Goal: Information Seeking & Learning: Learn about a topic

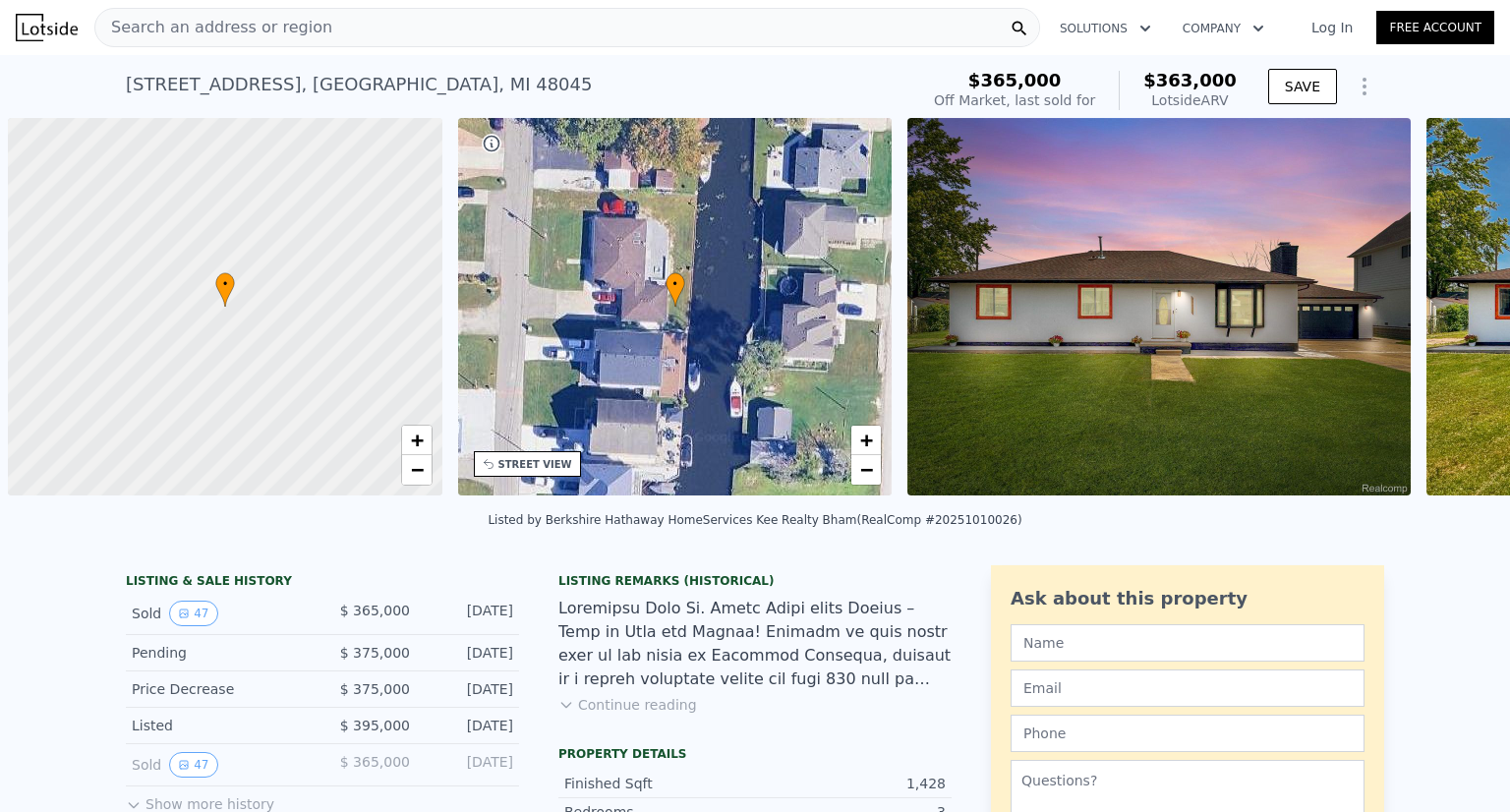
scroll to position [0, 8]
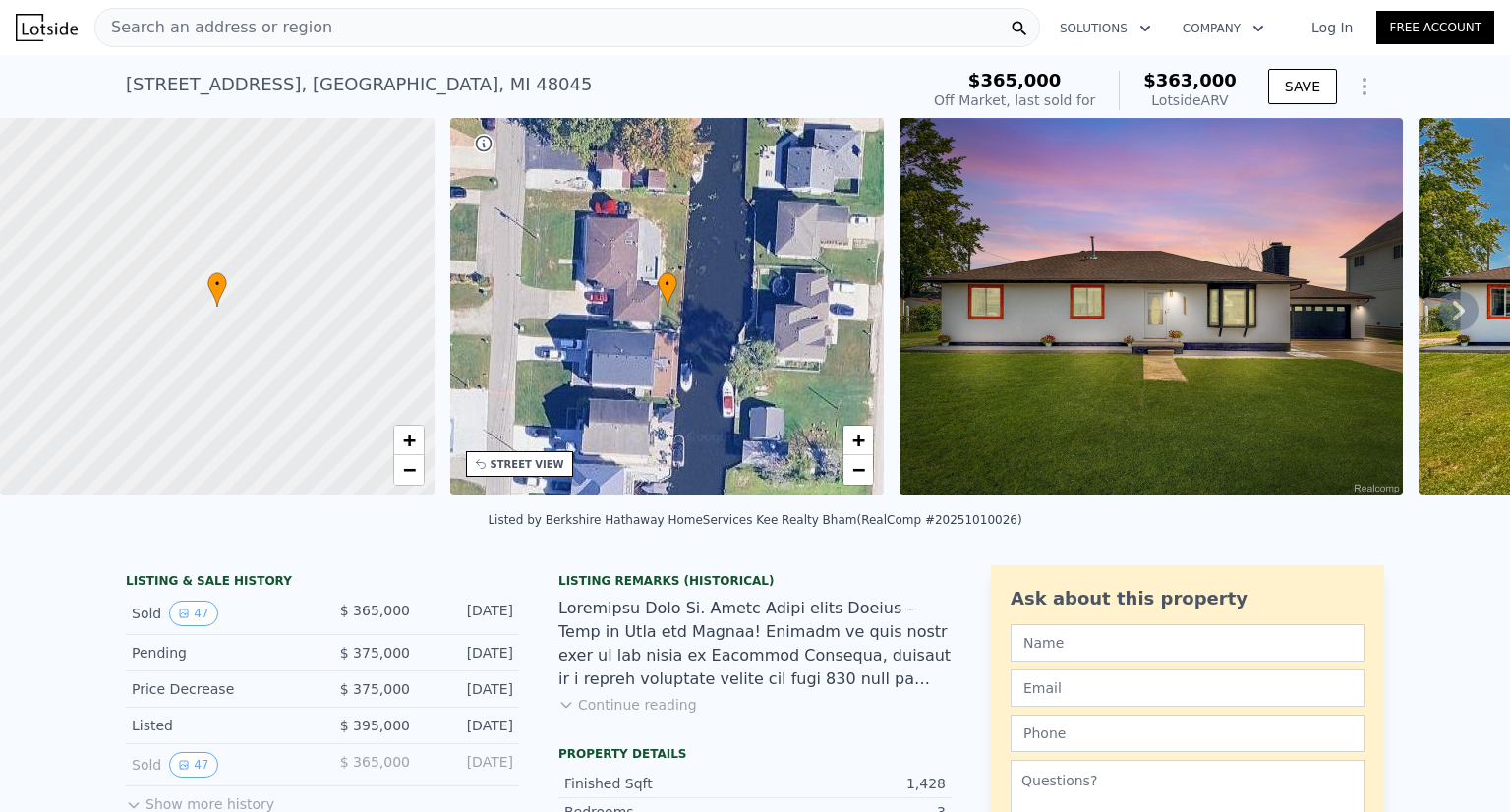
click at [1014, 262] on img at bounding box center [1151, 306] width 504 height 377
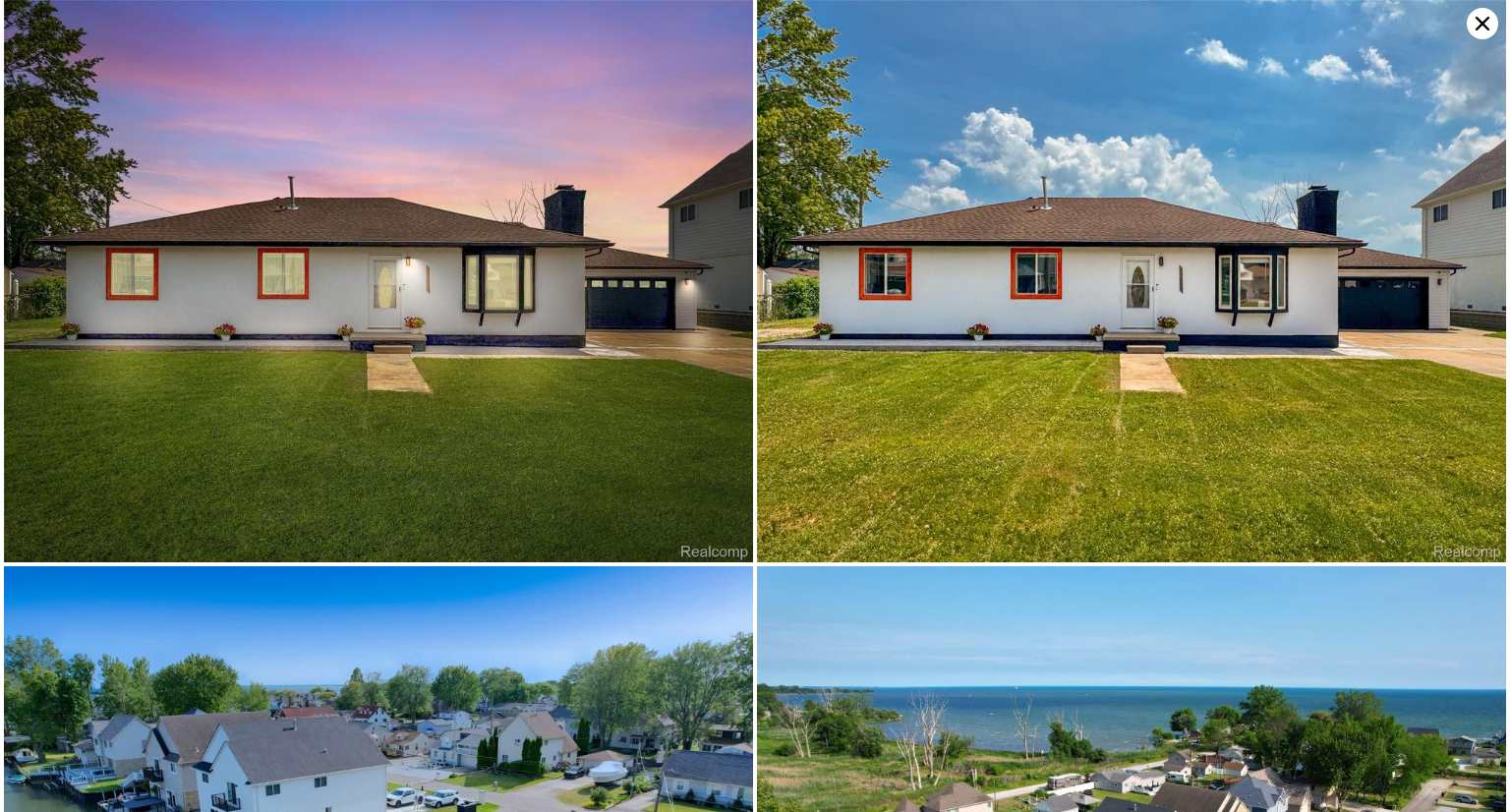
click at [1014, 262] on img at bounding box center [1132, 281] width 749 height 563
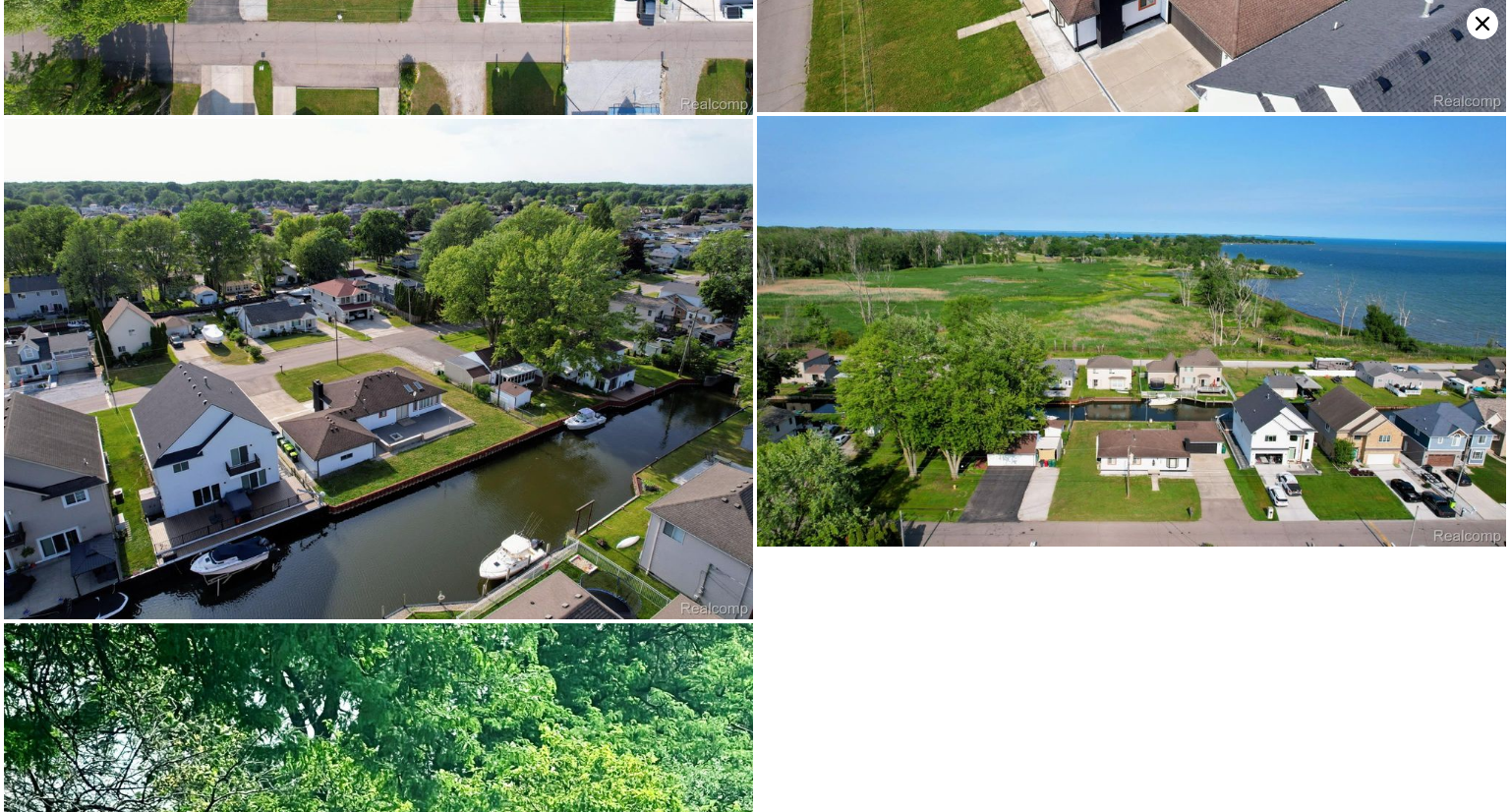
scroll to position [11023, 0]
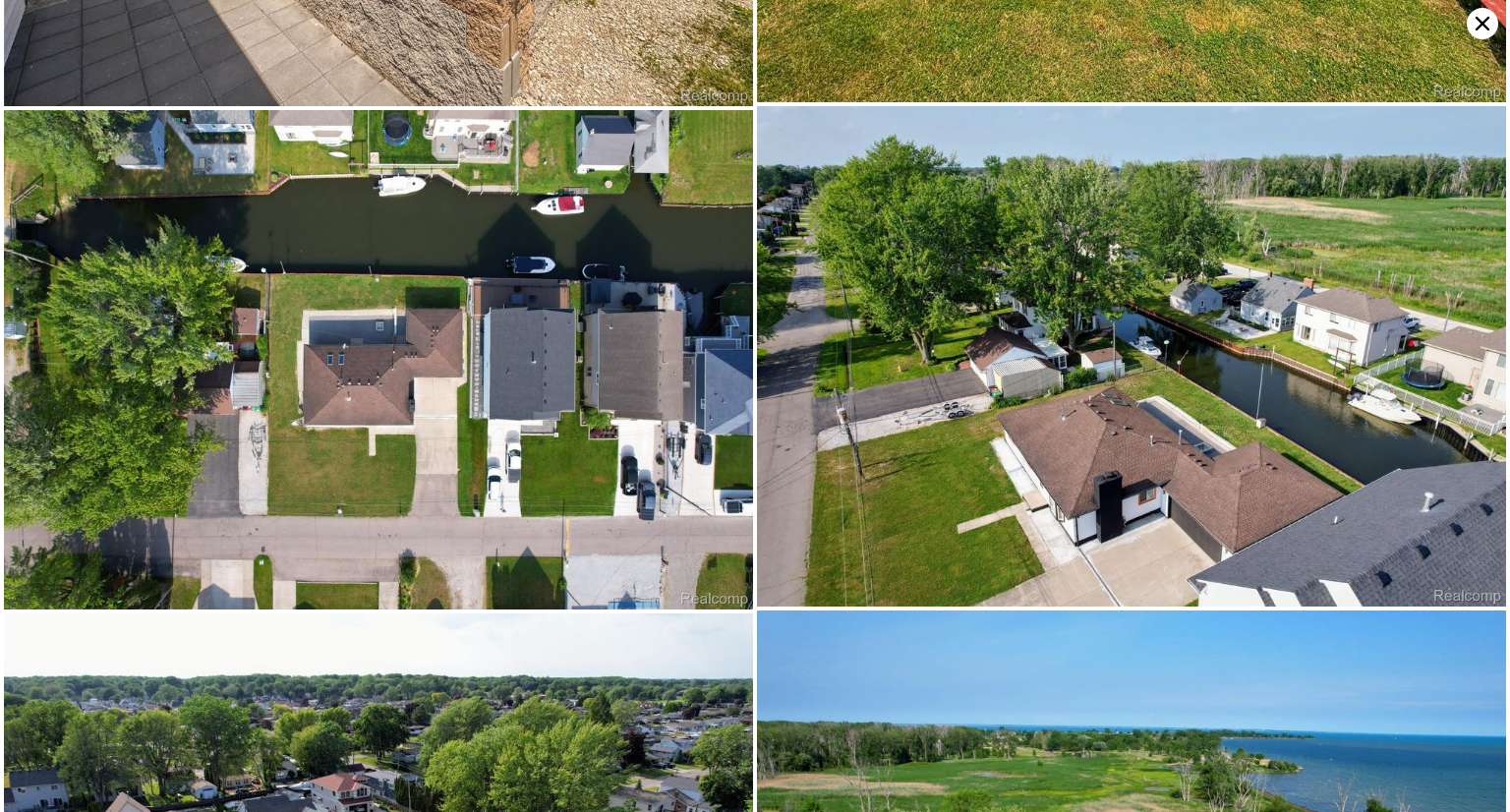
click at [1, 189] on div at bounding box center [755, 406] width 1510 height 812
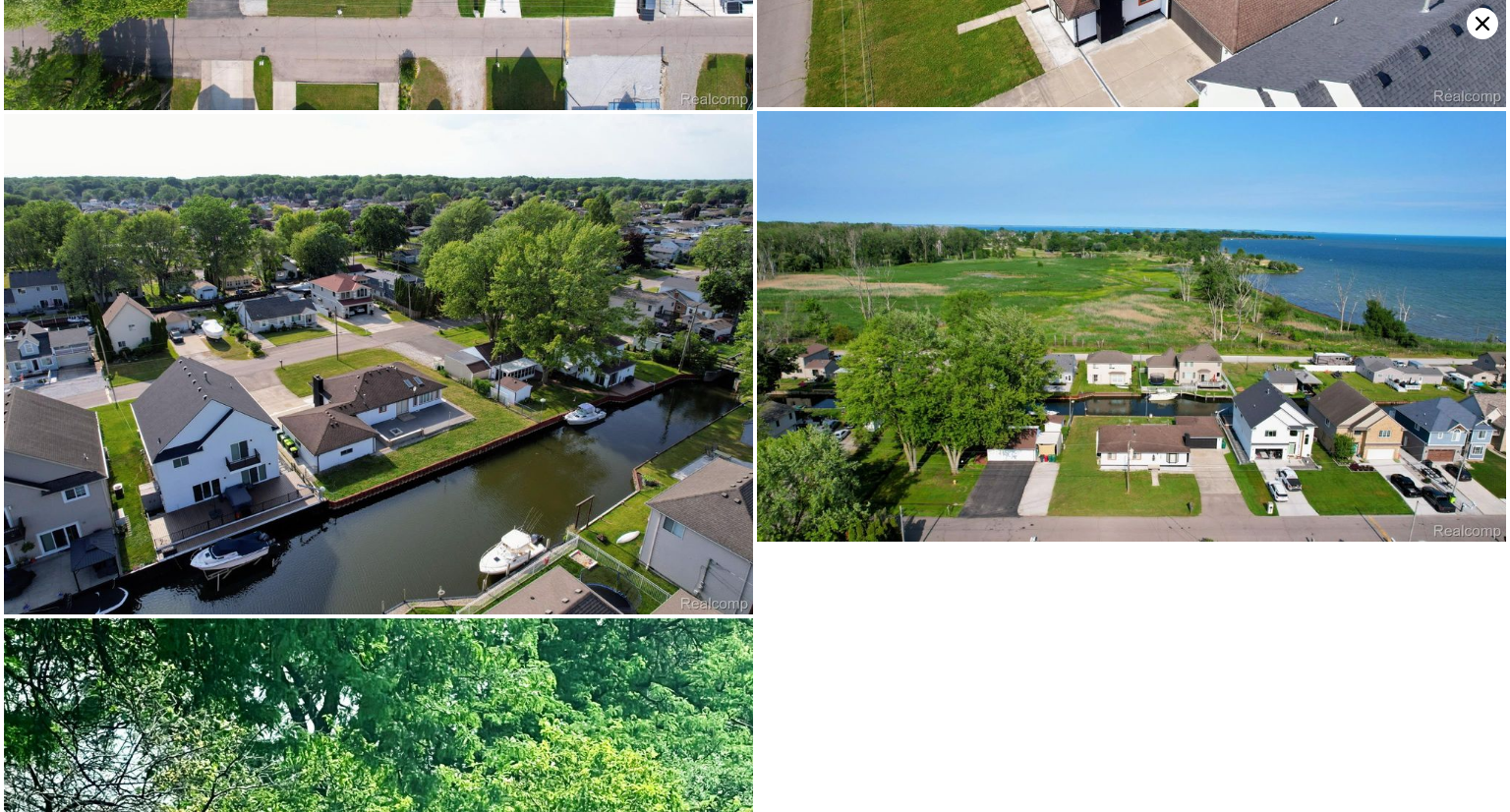
scroll to position [11522, 0]
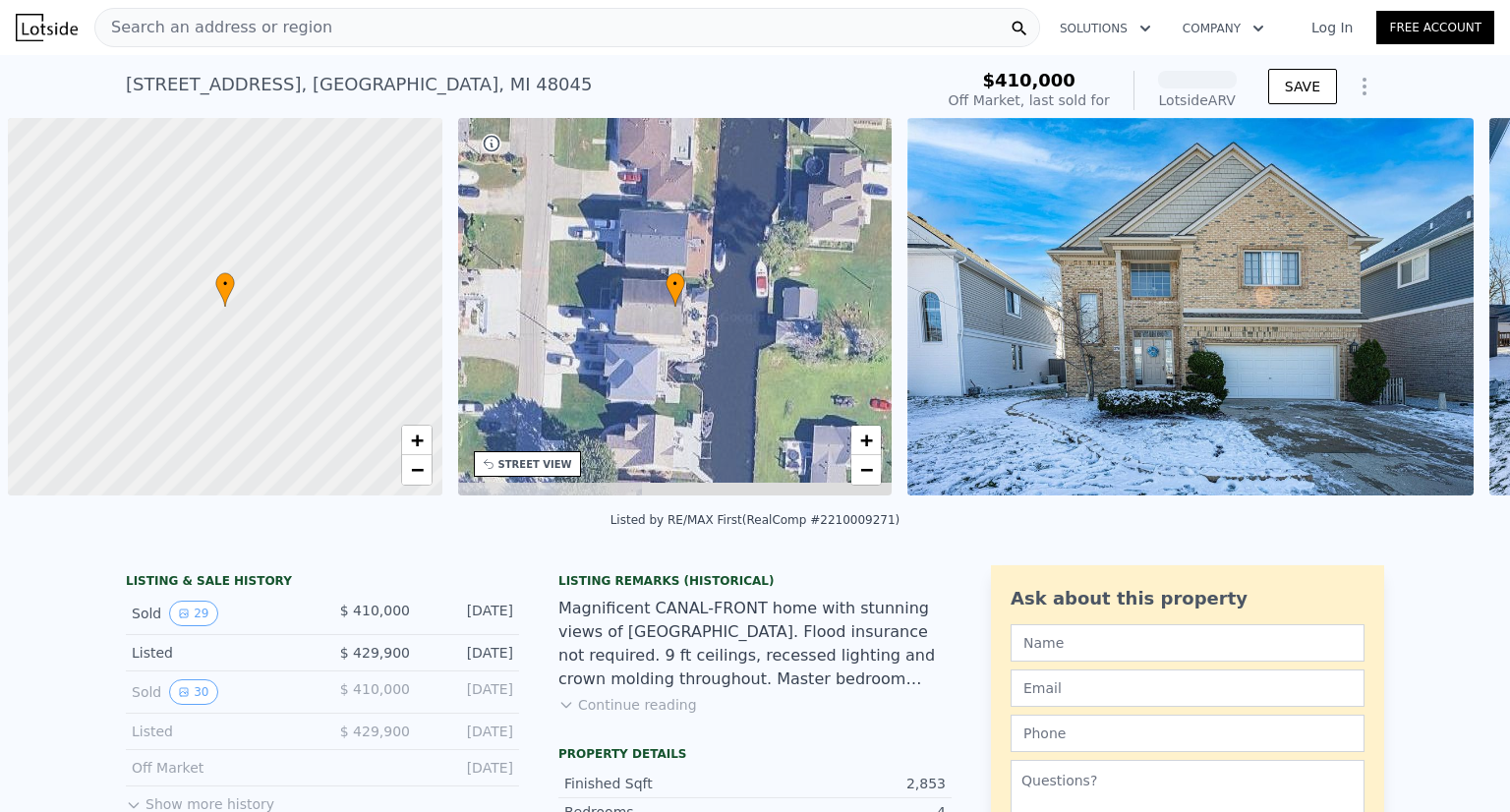
scroll to position [0, 8]
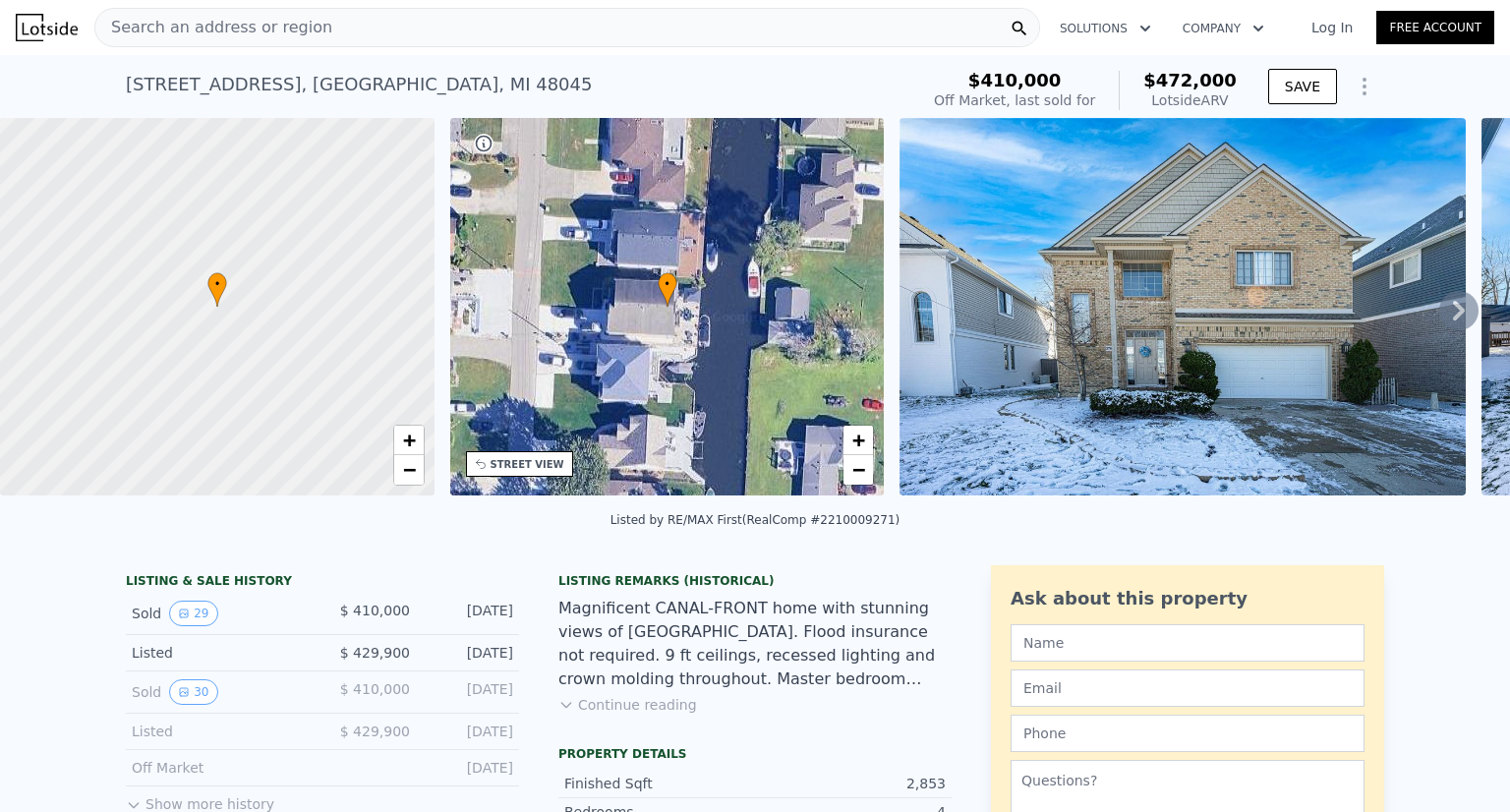
click at [648, 713] on button "Continue reading" at bounding box center [628, 705] width 139 height 20
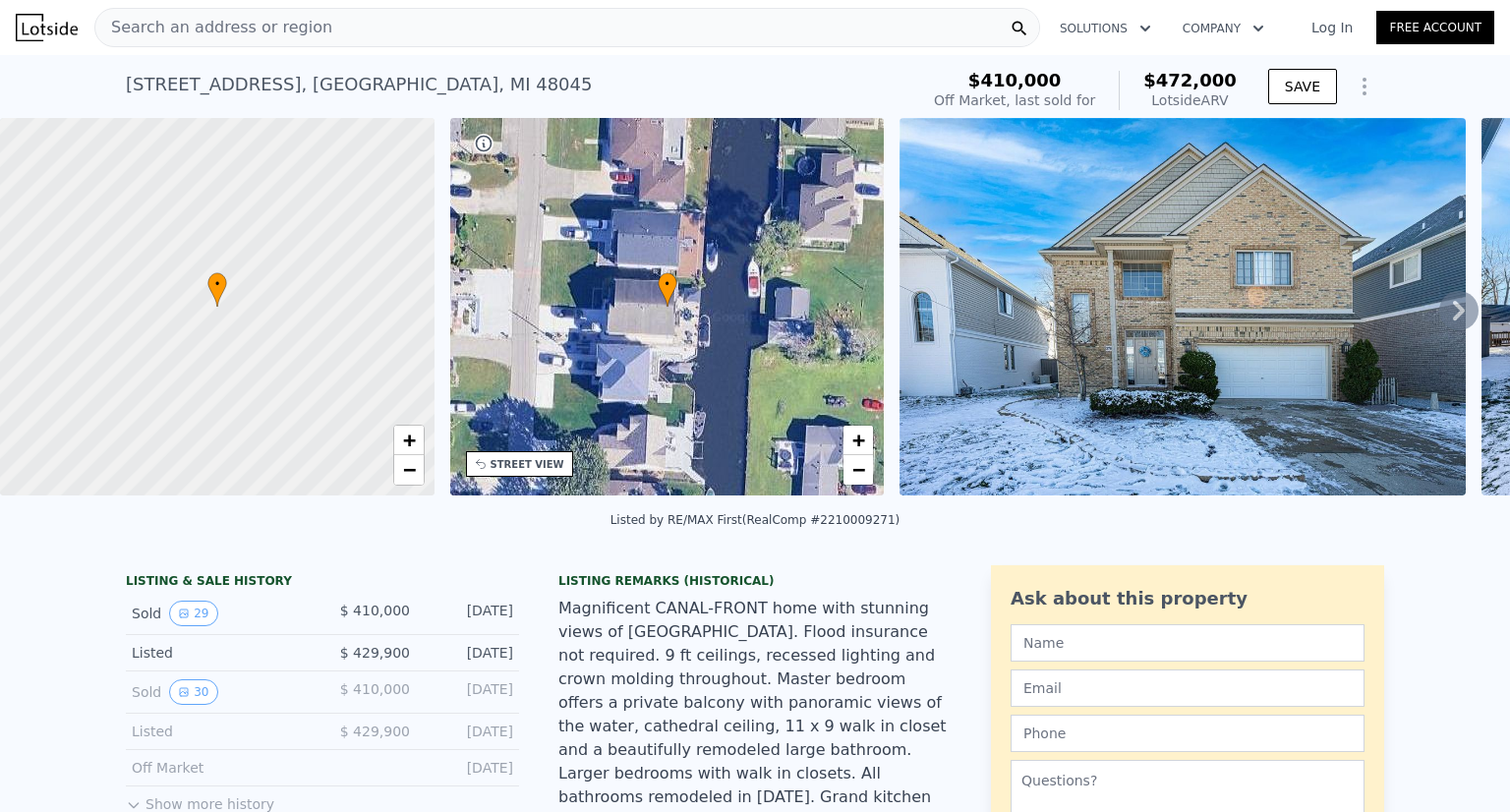
click at [686, 684] on div "Magnificent CANAL-FRONT home with stunning views of Lake St. Clair. Flood insur…" at bounding box center [755, 808] width 393 height 425
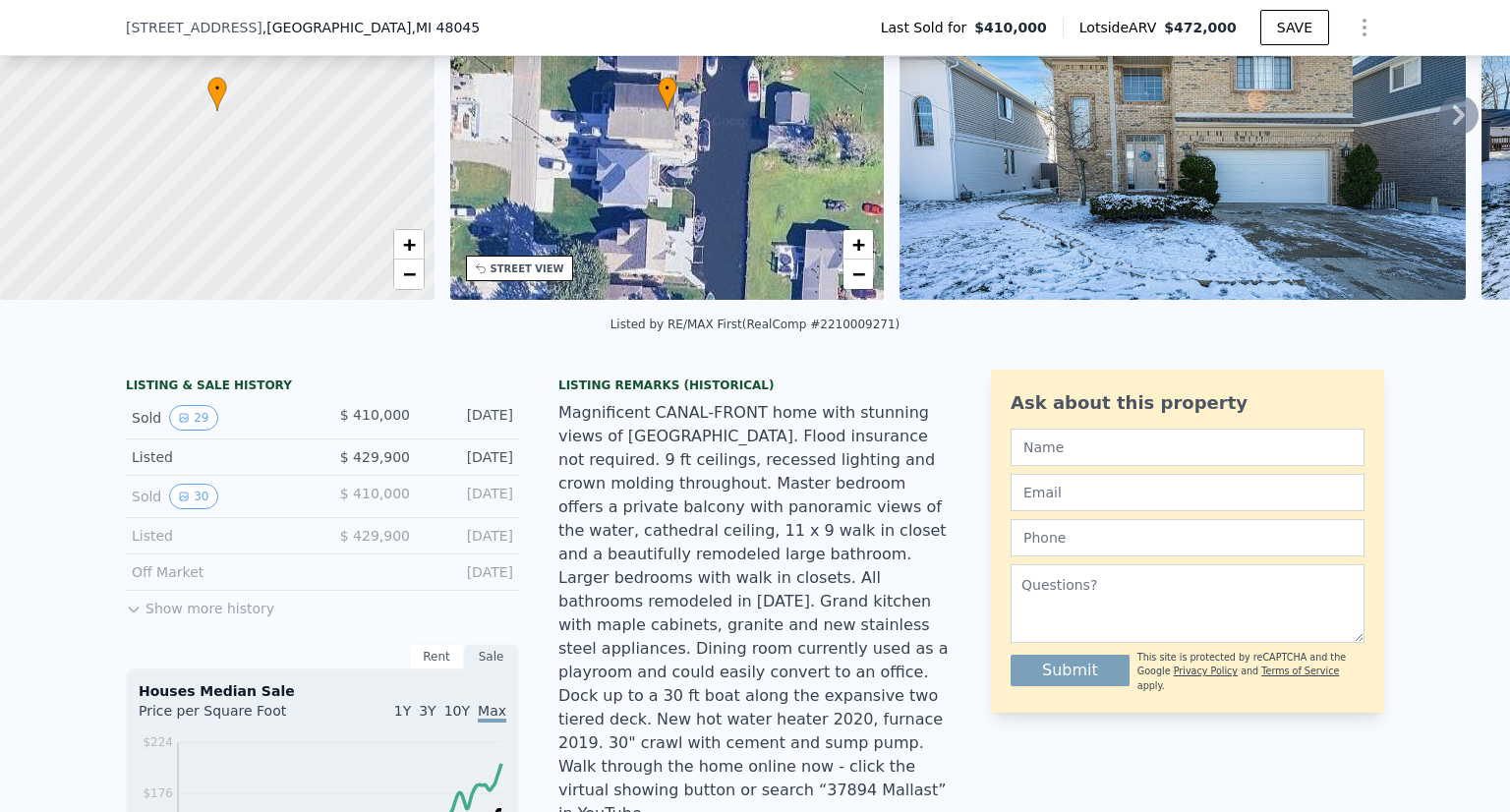
scroll to position [385, 0]
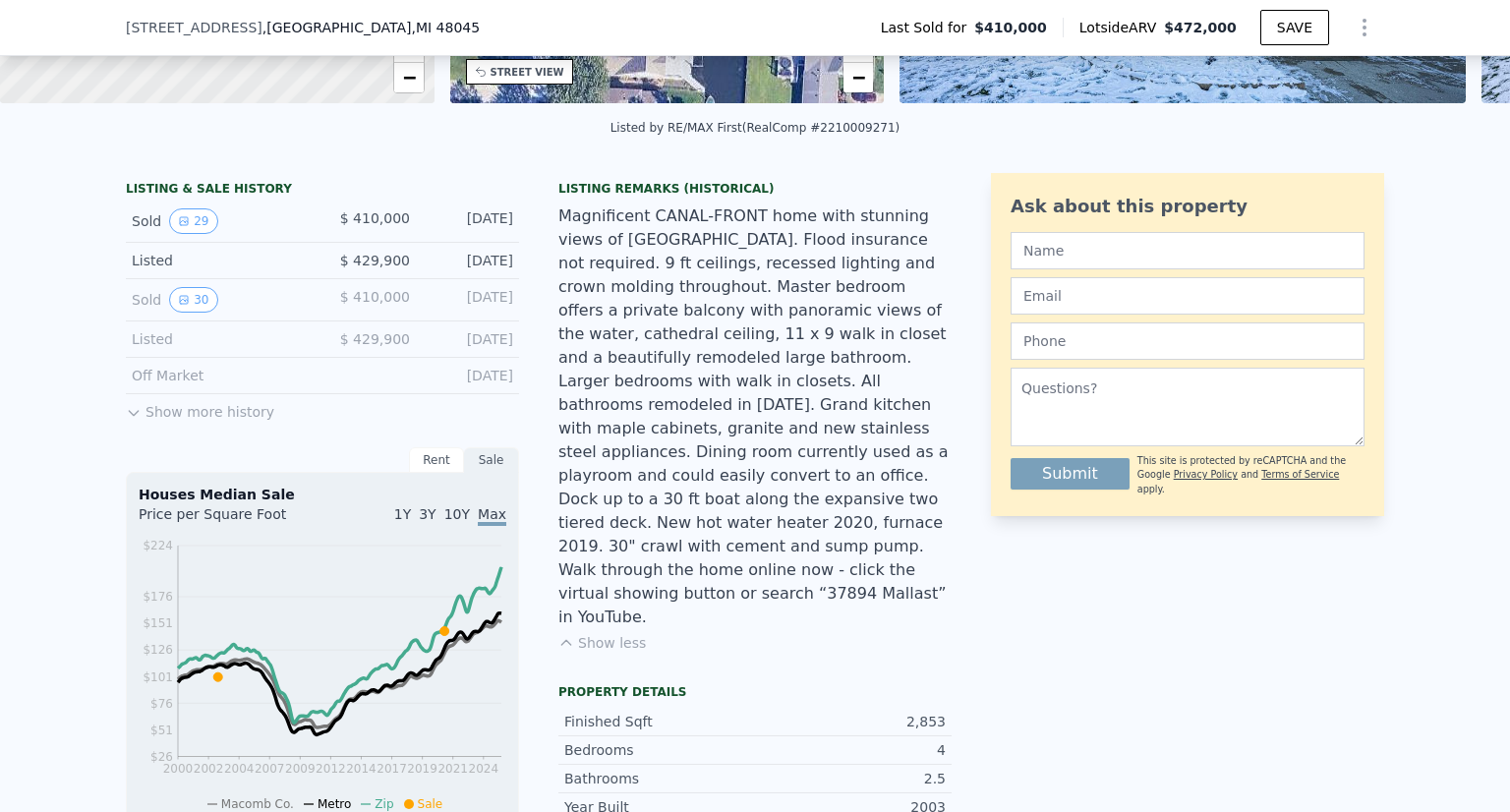
click at [775, 484] on div "Magnificent CANAL-FRONT home with stunning views of Lake St. Clair. Flood insur…" at bounding box center [755, 416] width 393 height 425
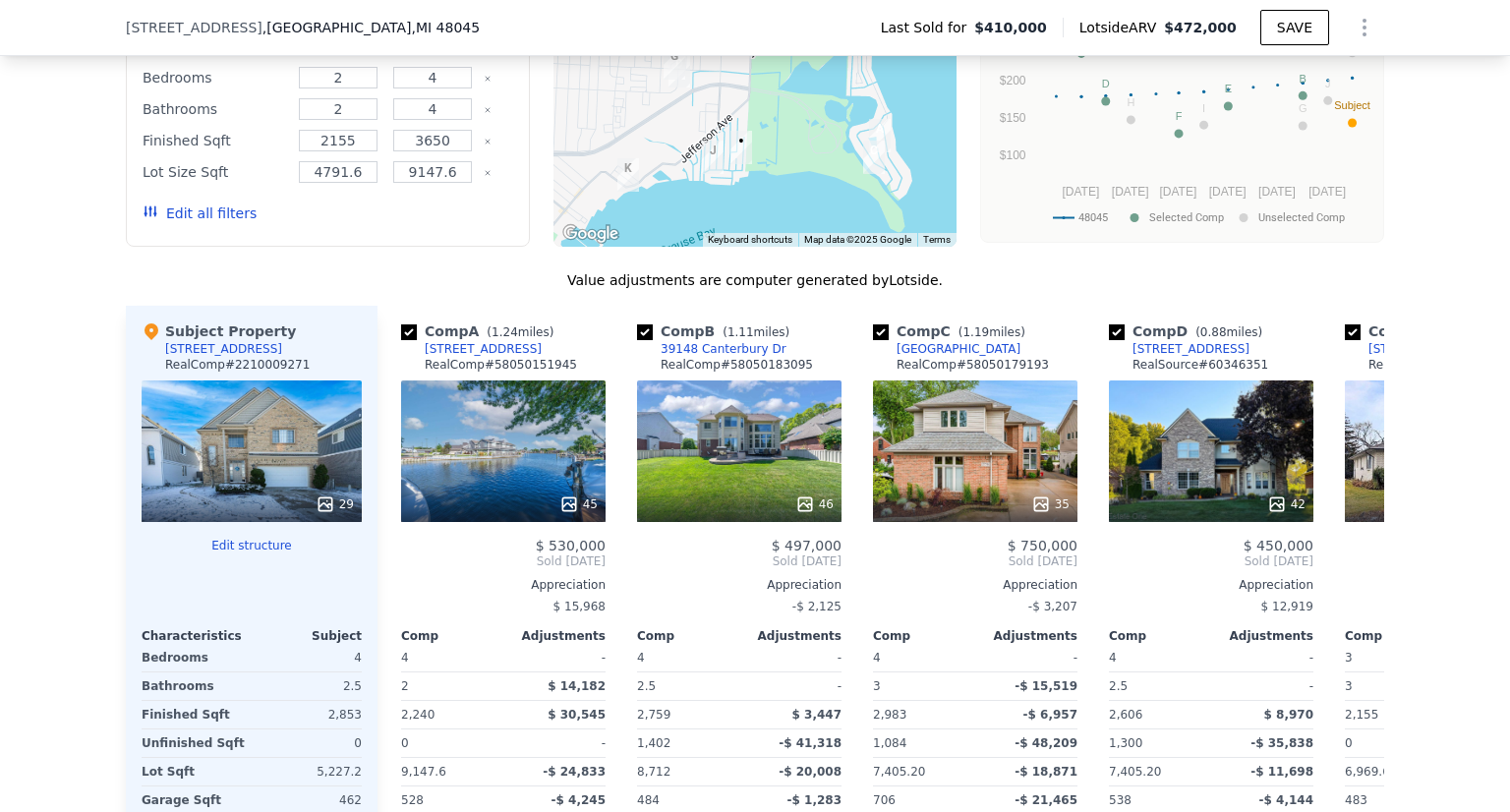
scroll to position [2076, 0]
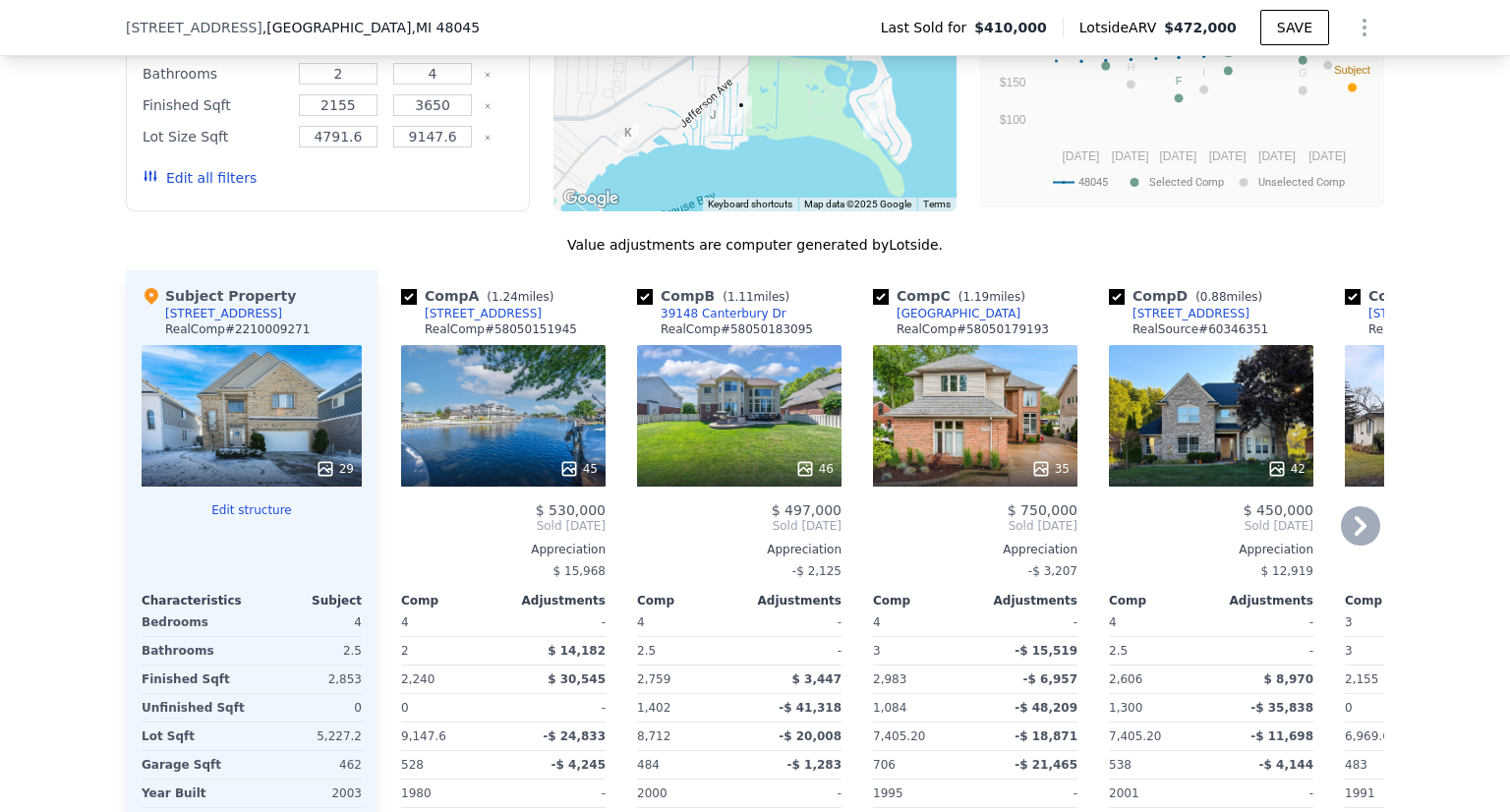
click at [1347, 507] on icon at bounding box center [1360, 526] width 39 height 39
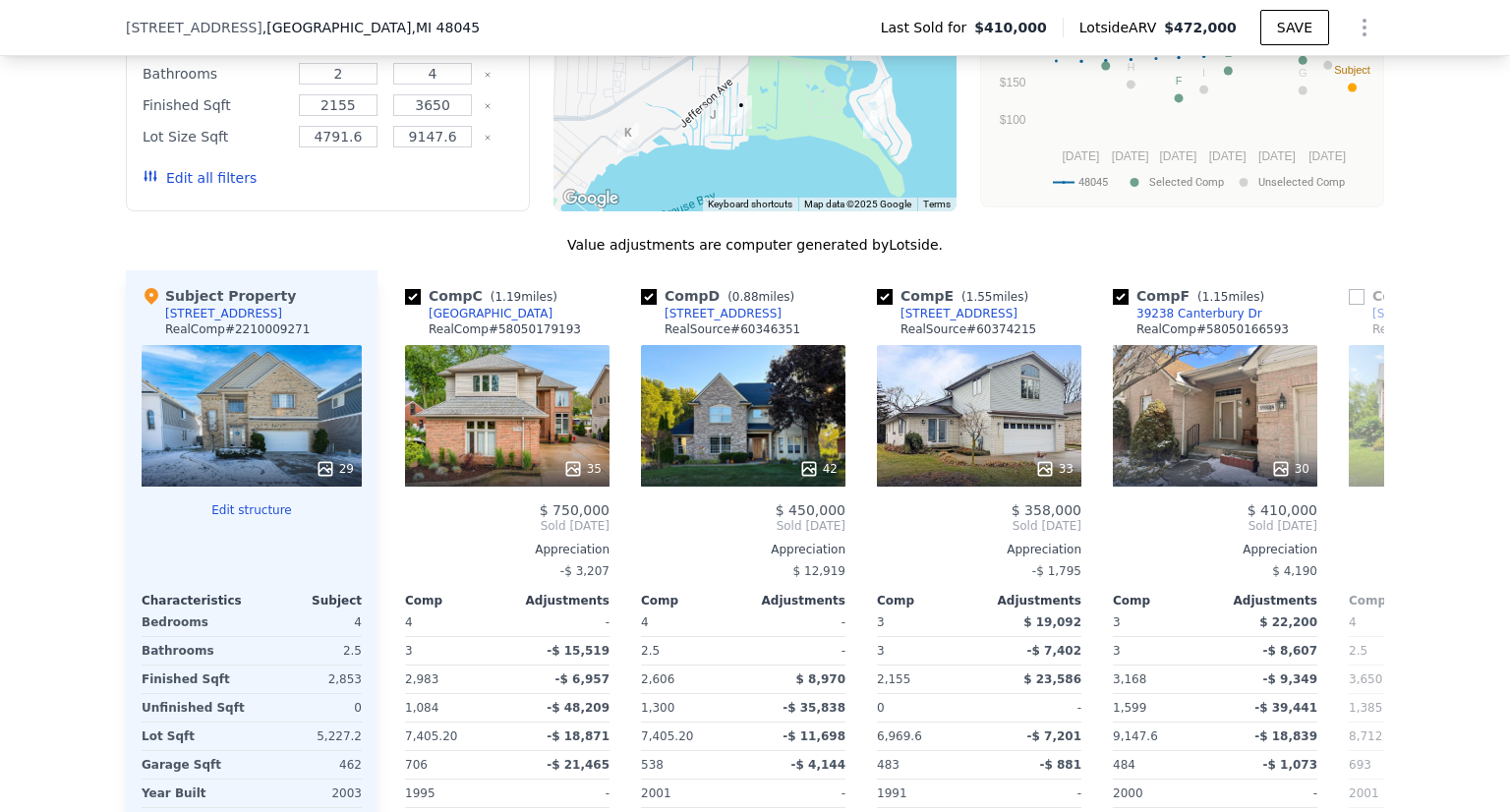
scroll to position [0, 472]
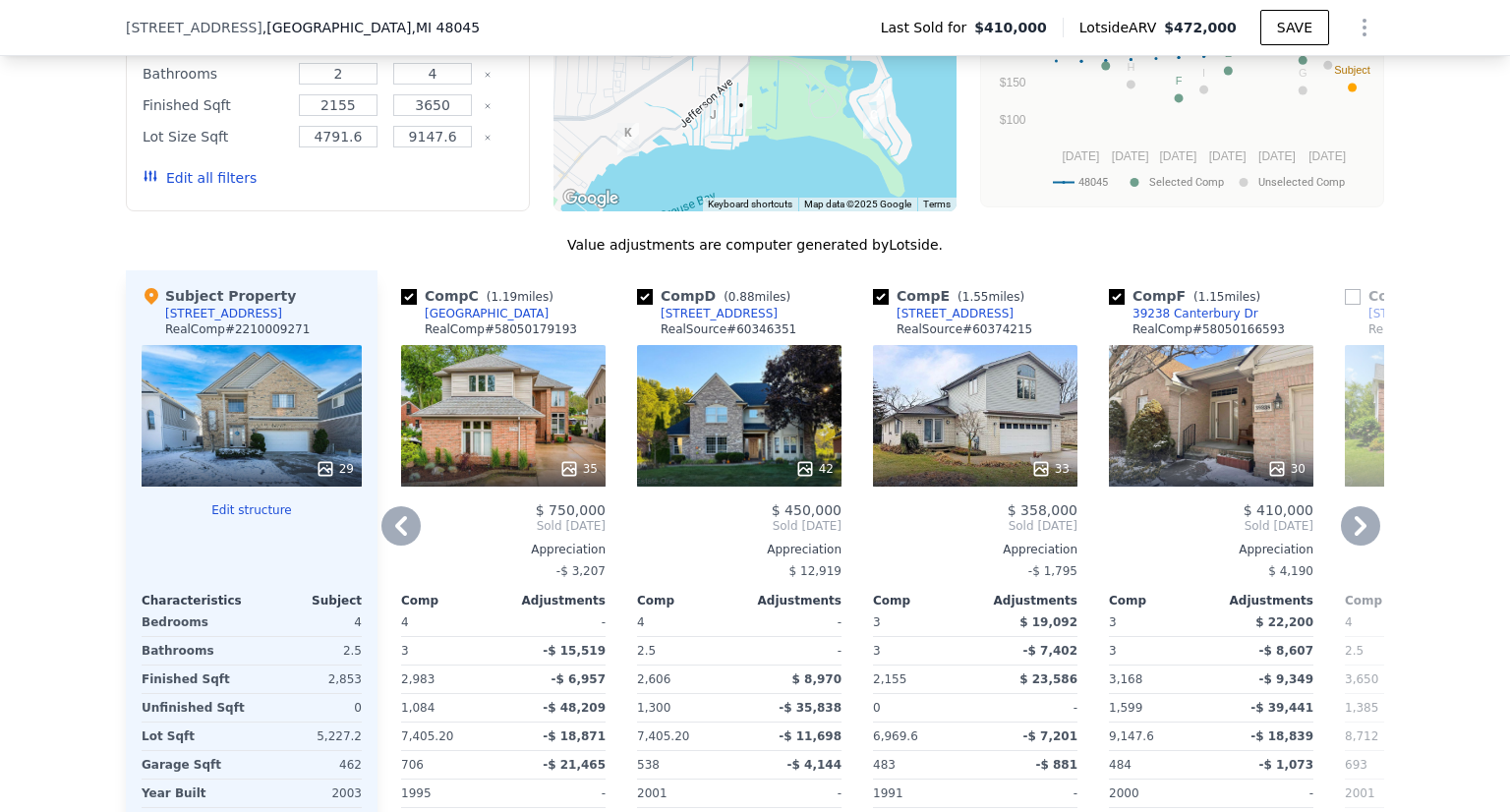
click at [1361, 507] on icon at bounding box center [1360, 526] width 39 height 39
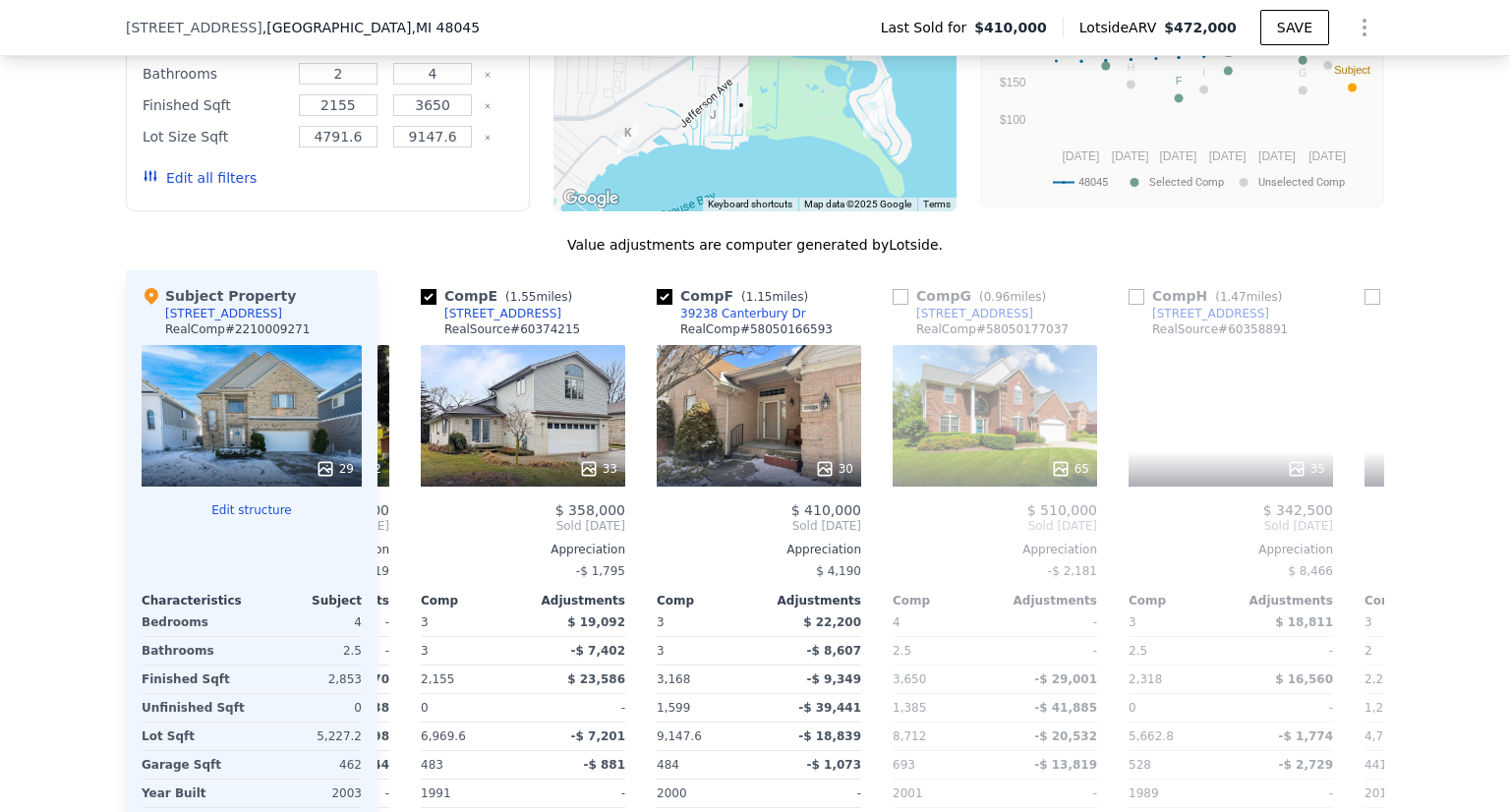
scroll to position [0, 944]
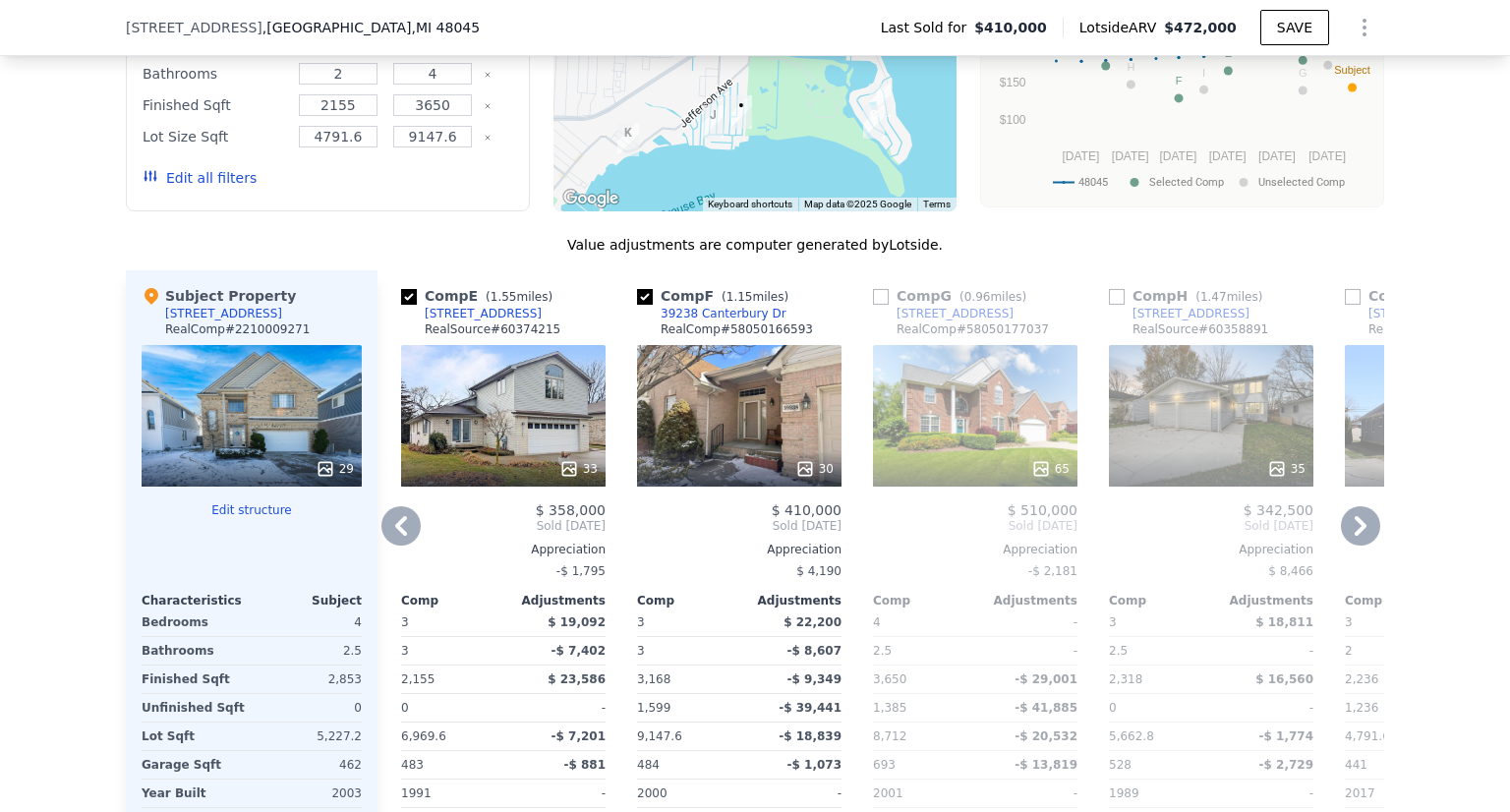
click at [1362, 507] on icon at bounding box center [1360, 526] width 39 height 39
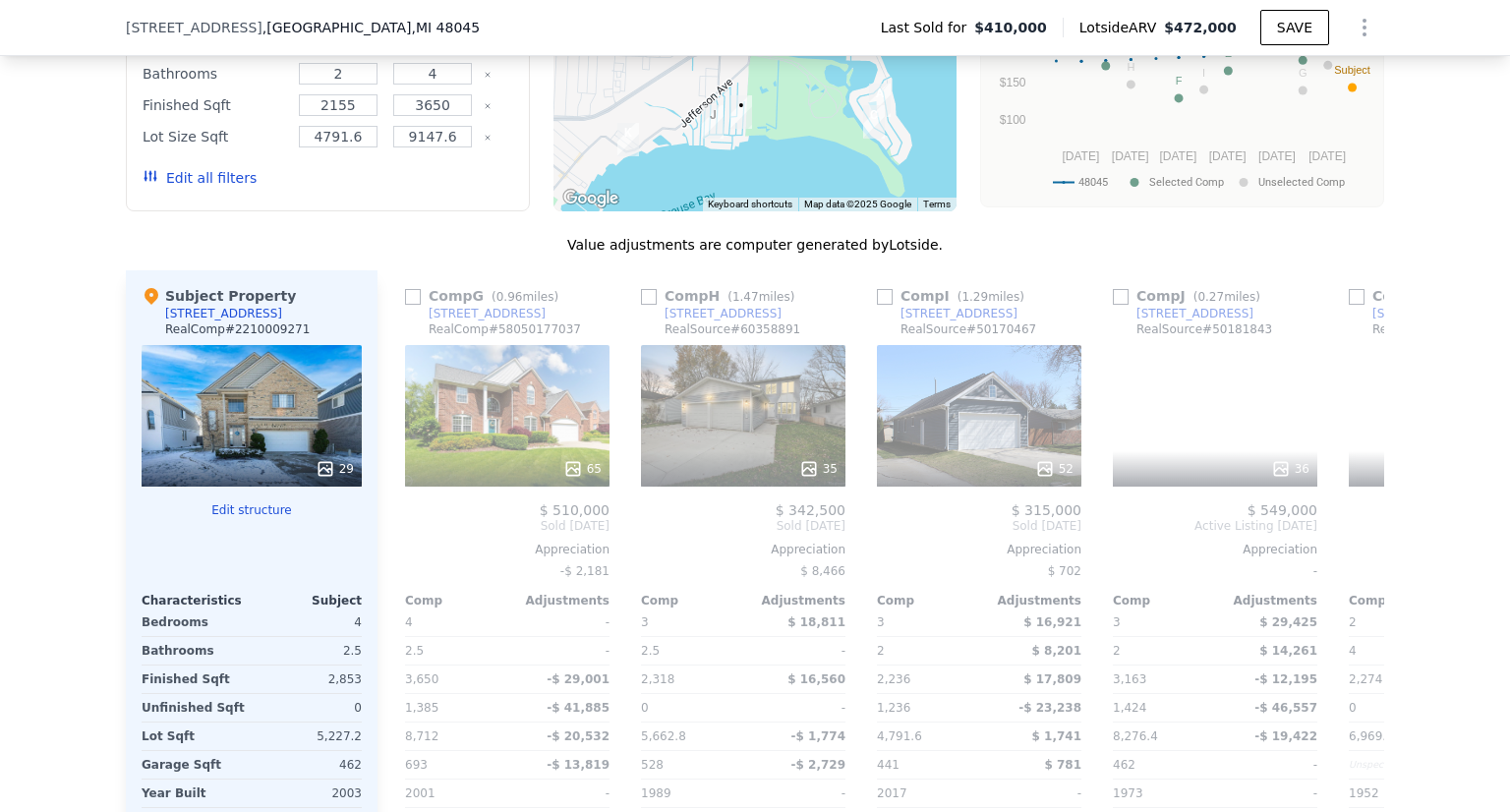
scroll to position [0, 1415]
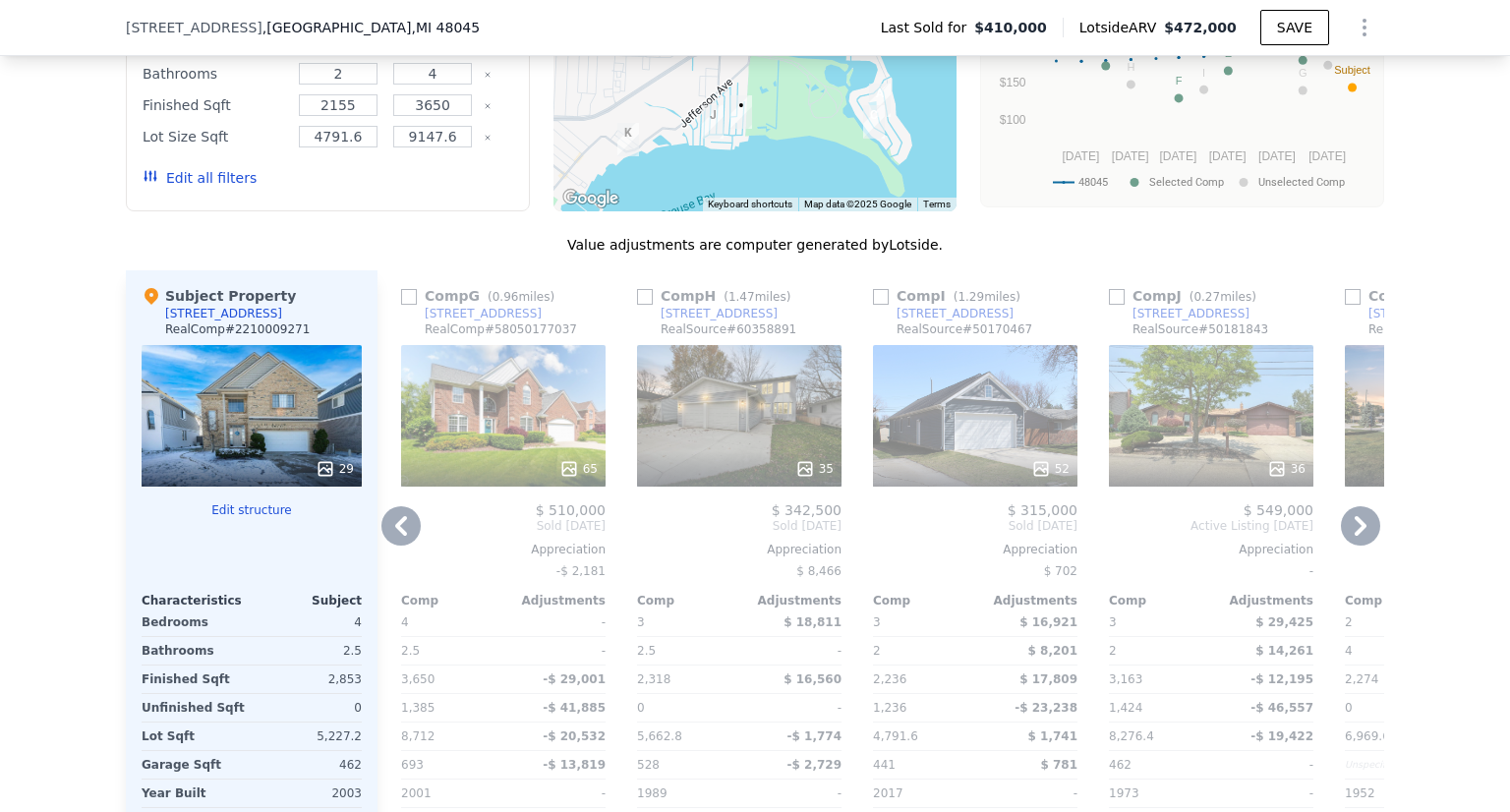
click at [1343, 507] on icon at bounding box center [1360, 526] width 39 height 39
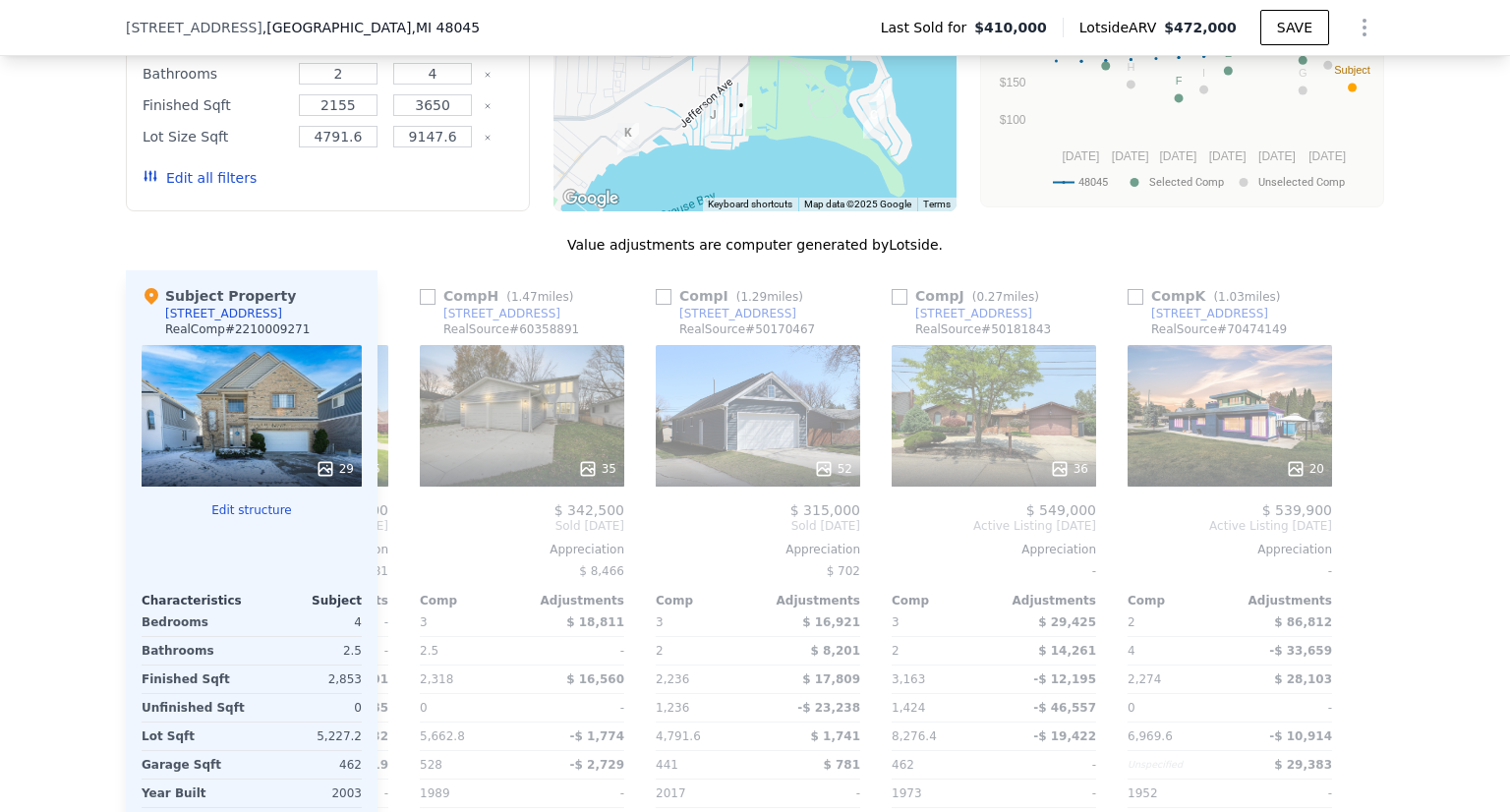
scroll to position [0, 1636]
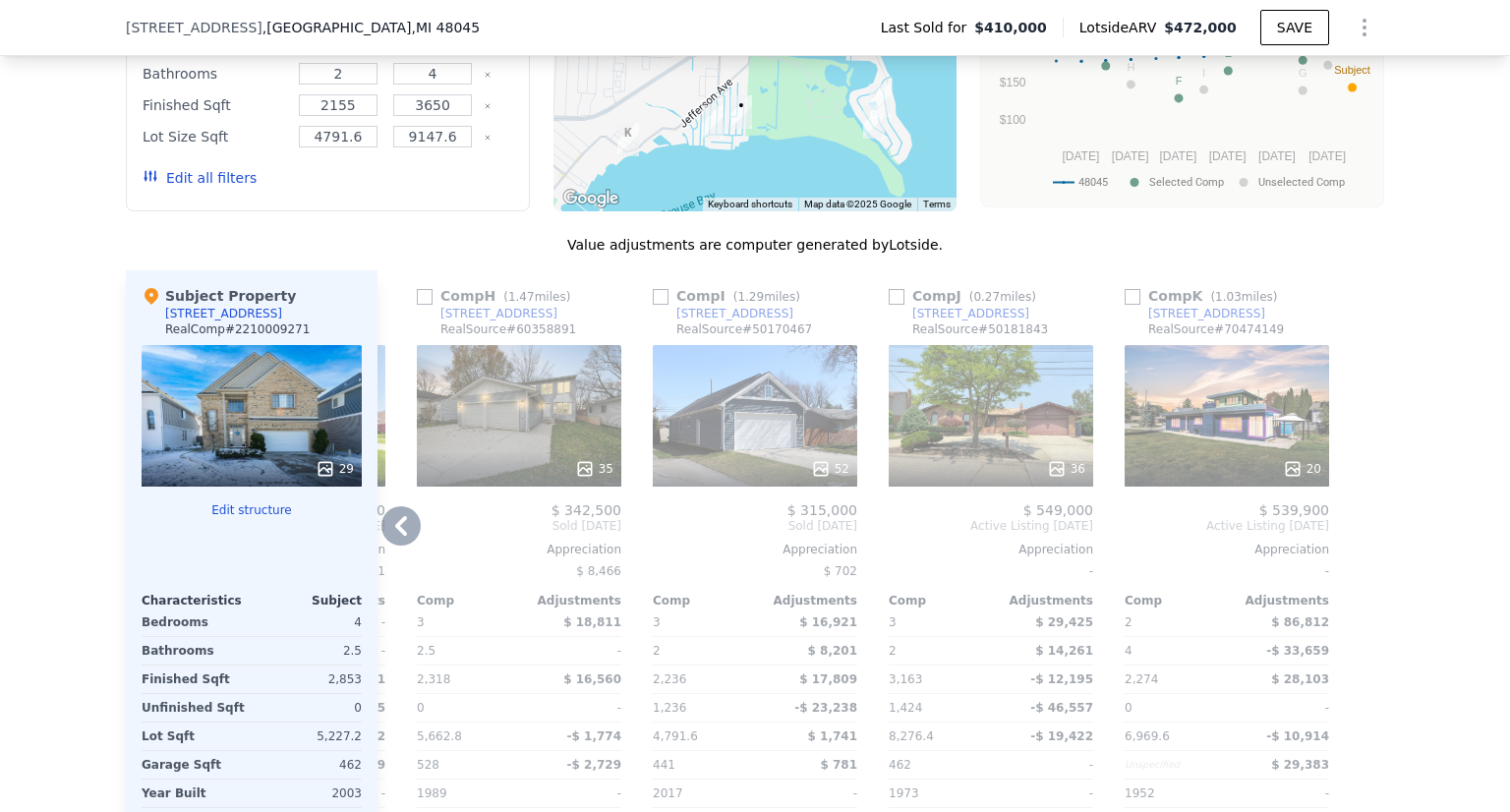
click at [1002, 375] on div "36" at bounding box center [991, 416] width 204 height 142
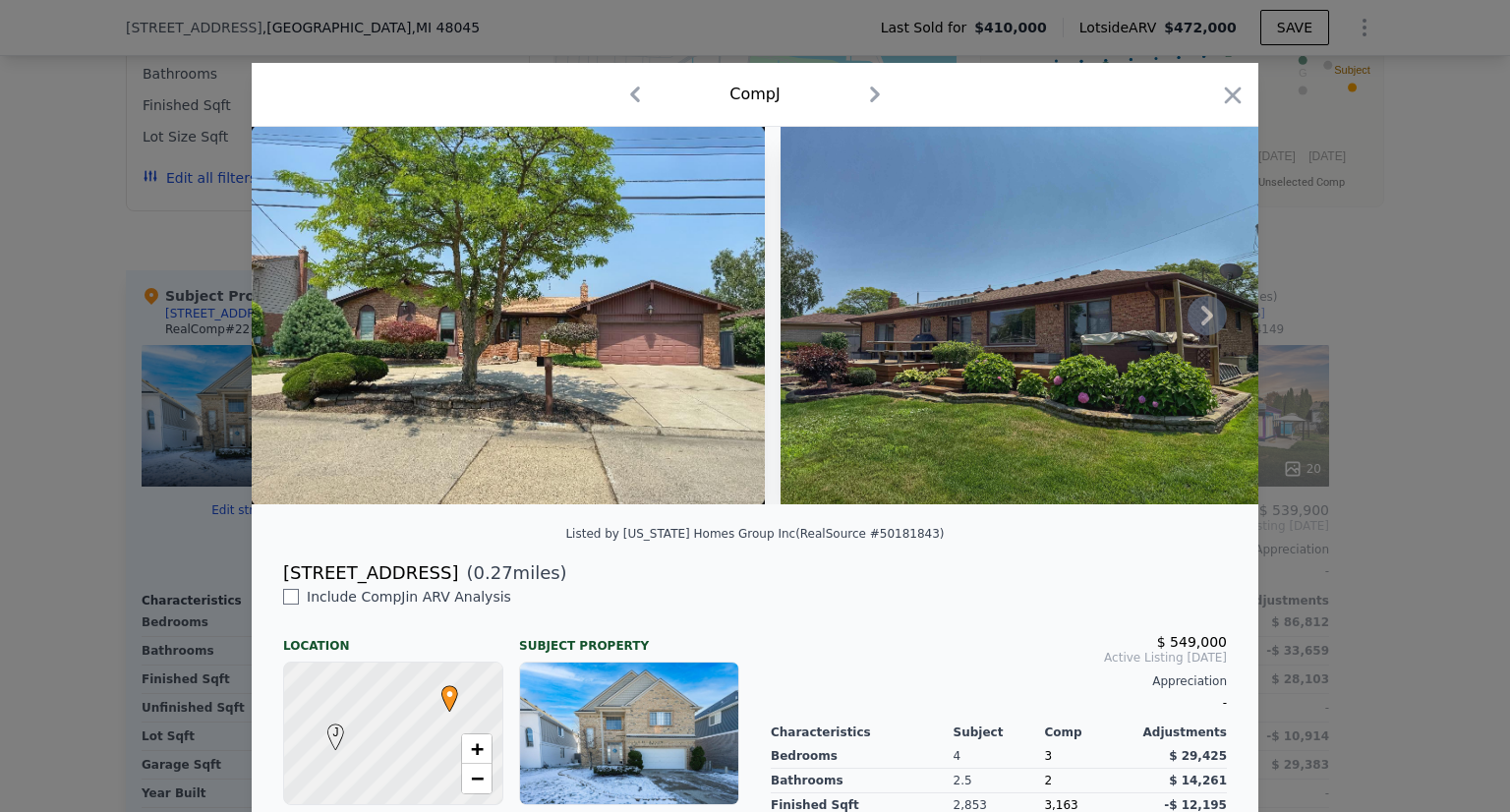
click at [657, 379] on img at bounding box center [508, 315] width 514 height 377
click at [797, 413] on img at bounding box center [1032, 315] width 504 height 377
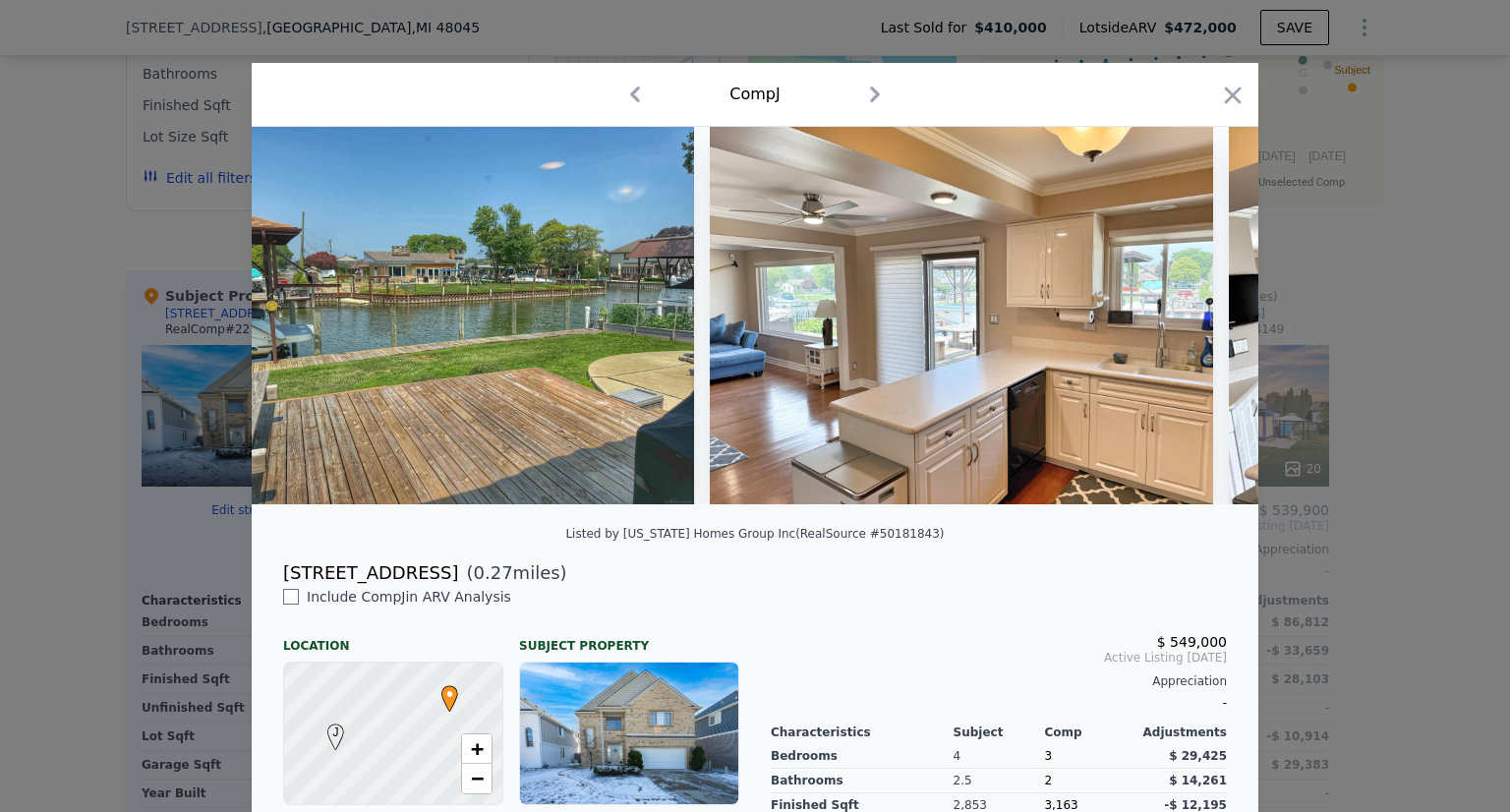
scroll to position [0, 5741]
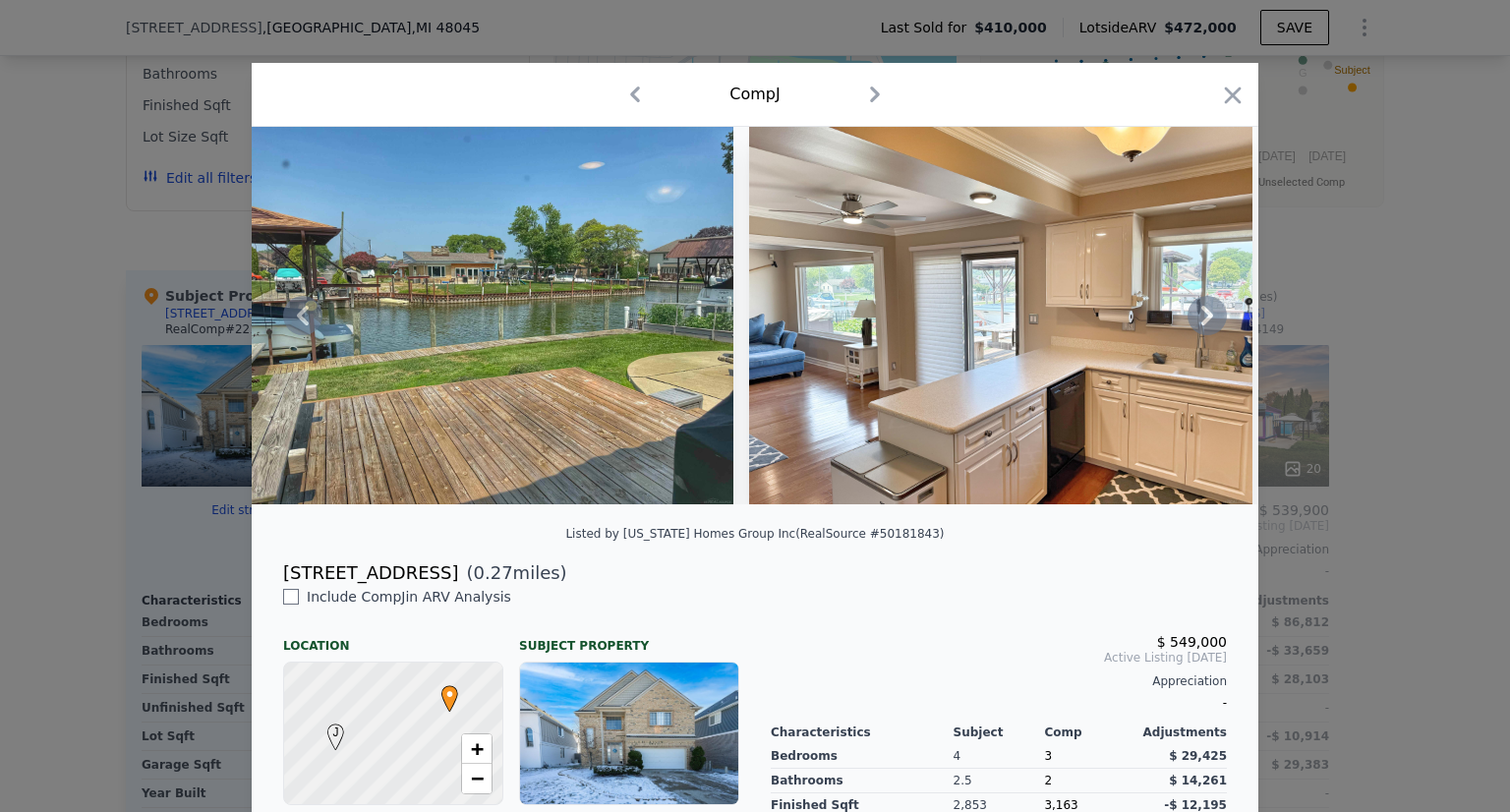
click at [378, 331] on img at bounding box center [481, 315] width 504 height 377
click at [0, 82] on div at bounding box center [755, 406] width 1510 height 812
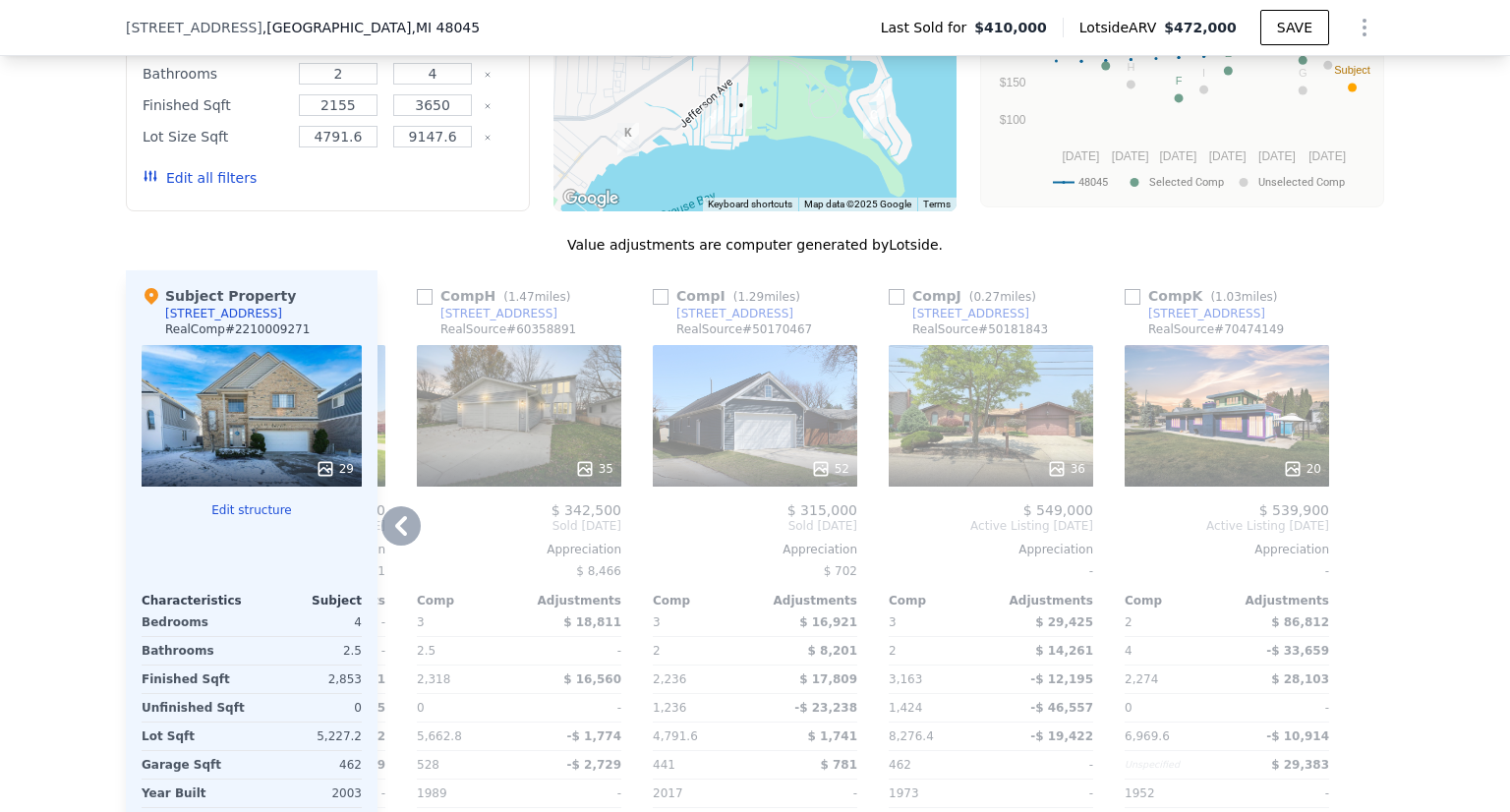
click at [995, 345] on div "36" at bounding box center [991, 416] width 204 height 142
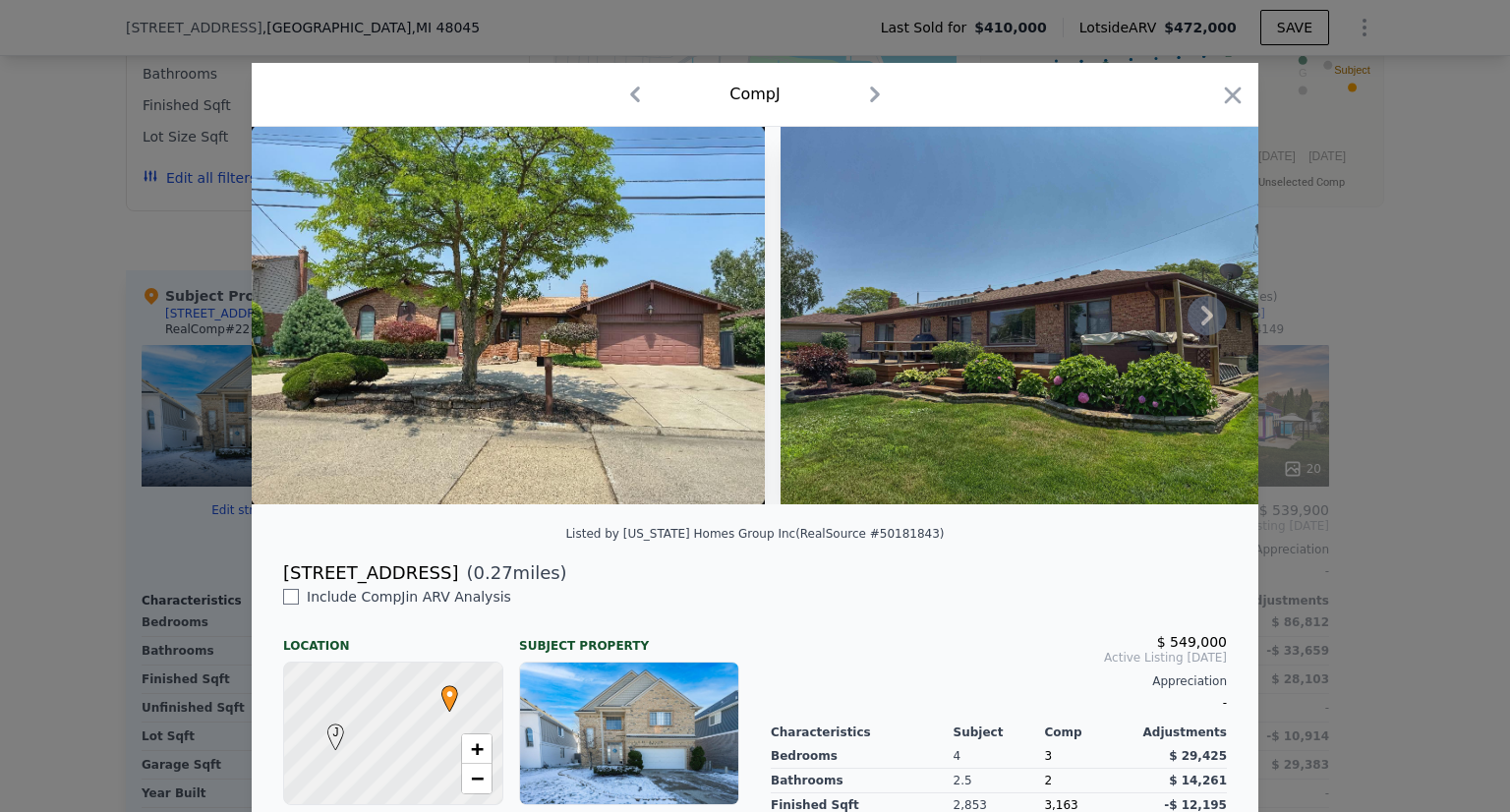
click at [910, 329] on img at bounding box center [1032, 315] width 504 height 377
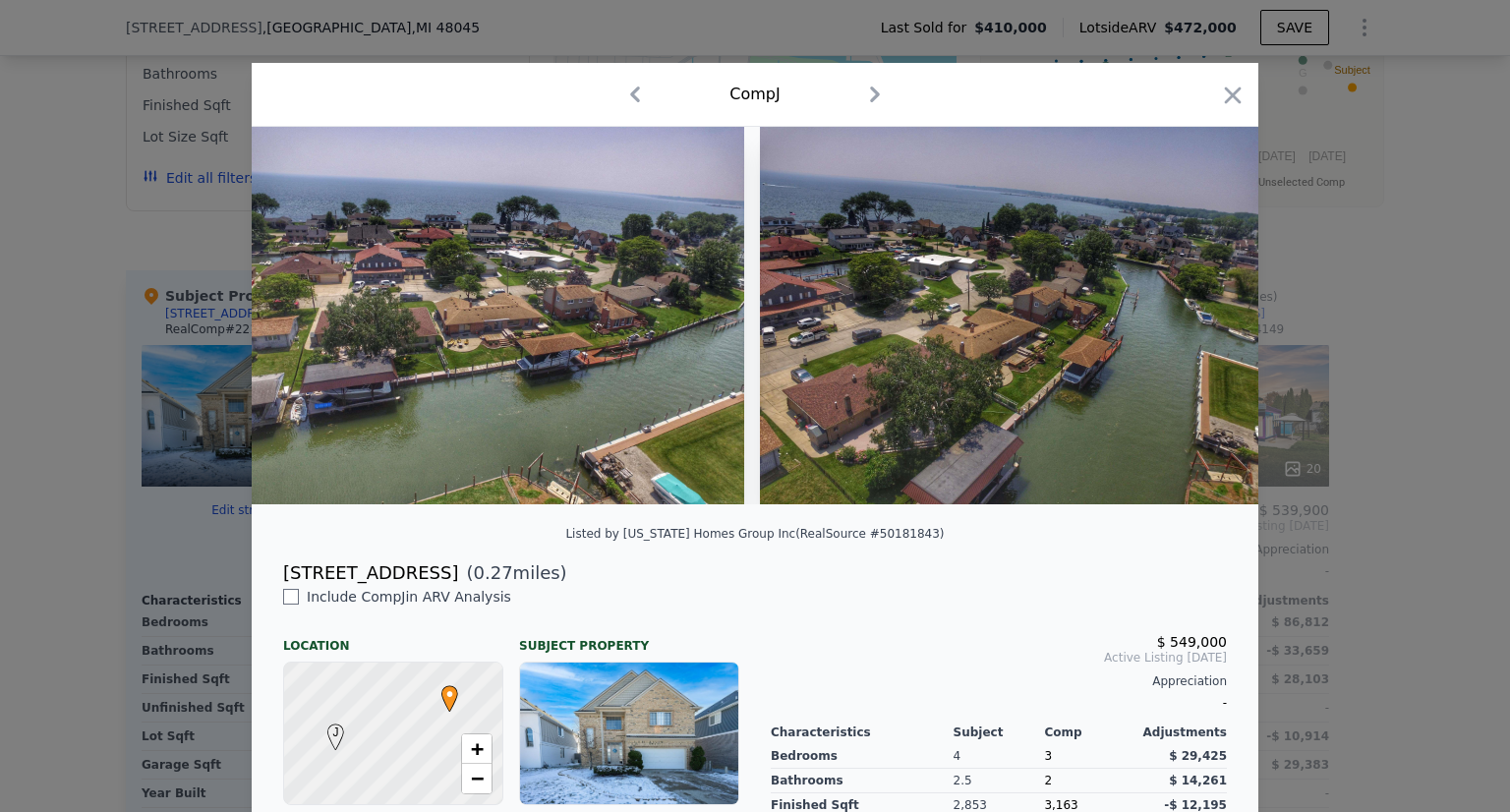
scroll to position [0, 17012]
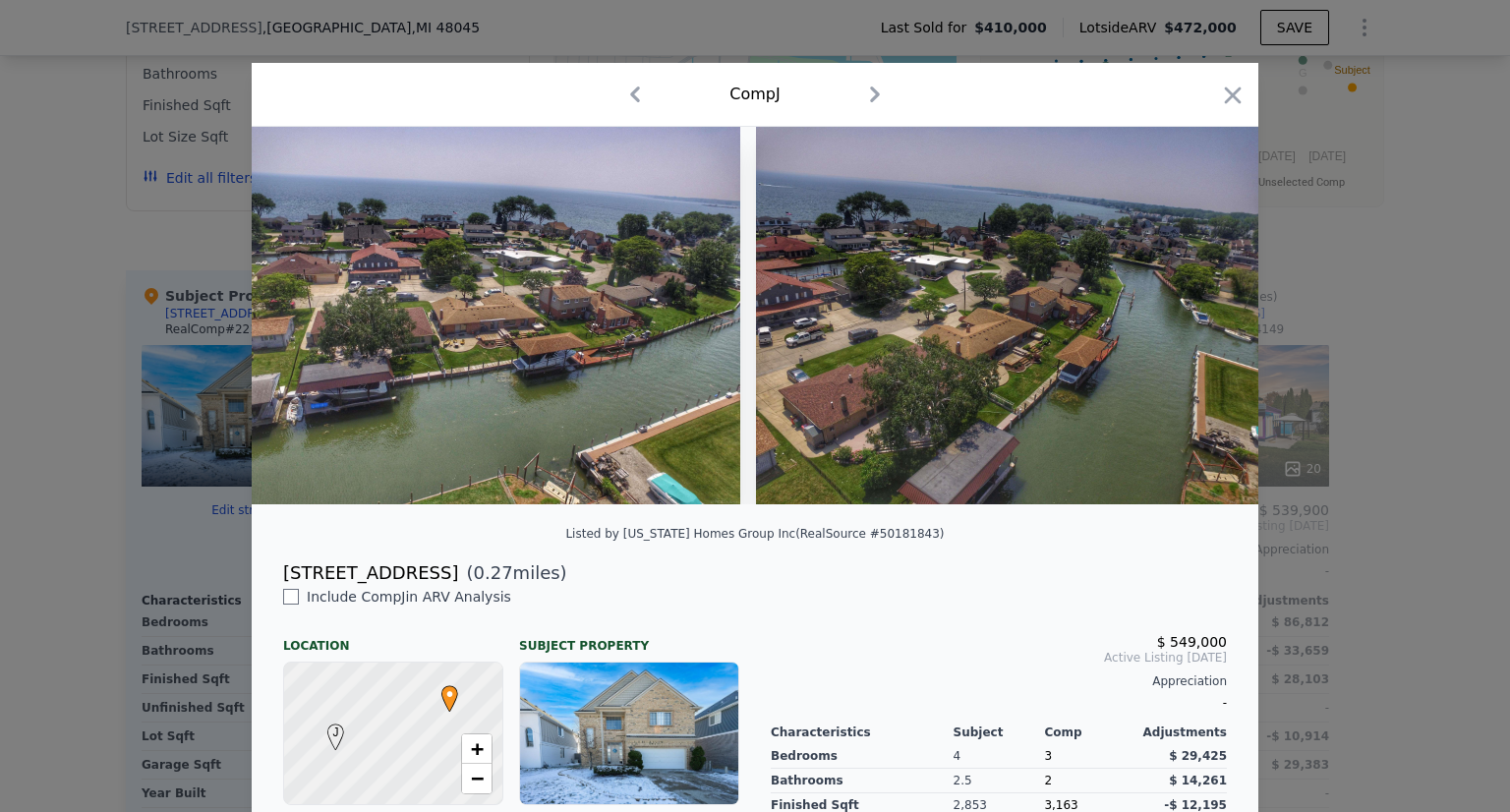
click at [1171, 586] on div "29471 N Seaway Ct ( 0.27 miles)" at bounding box center [754, 574] width 975 height 28
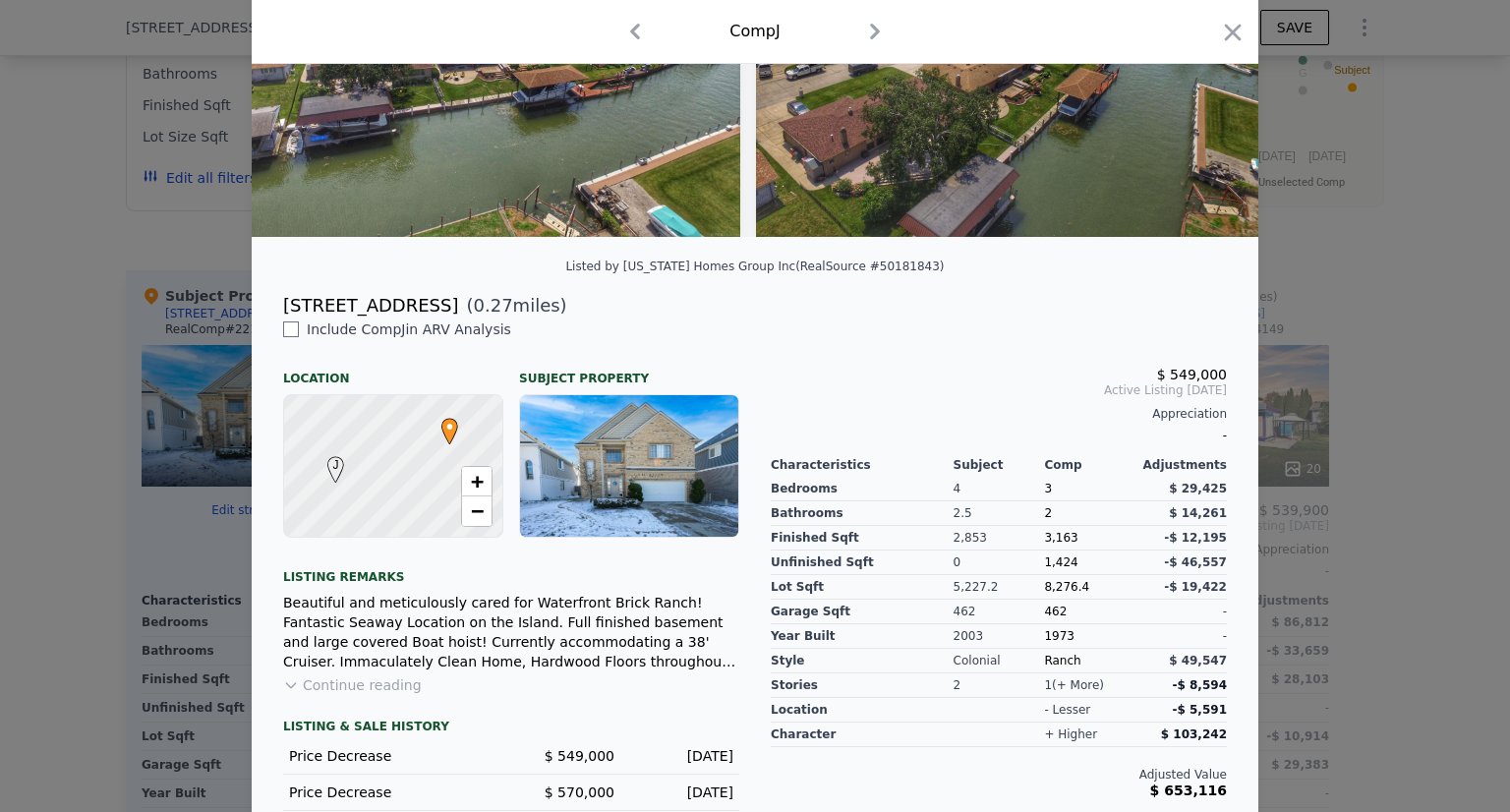
scroll to position [436, 0]
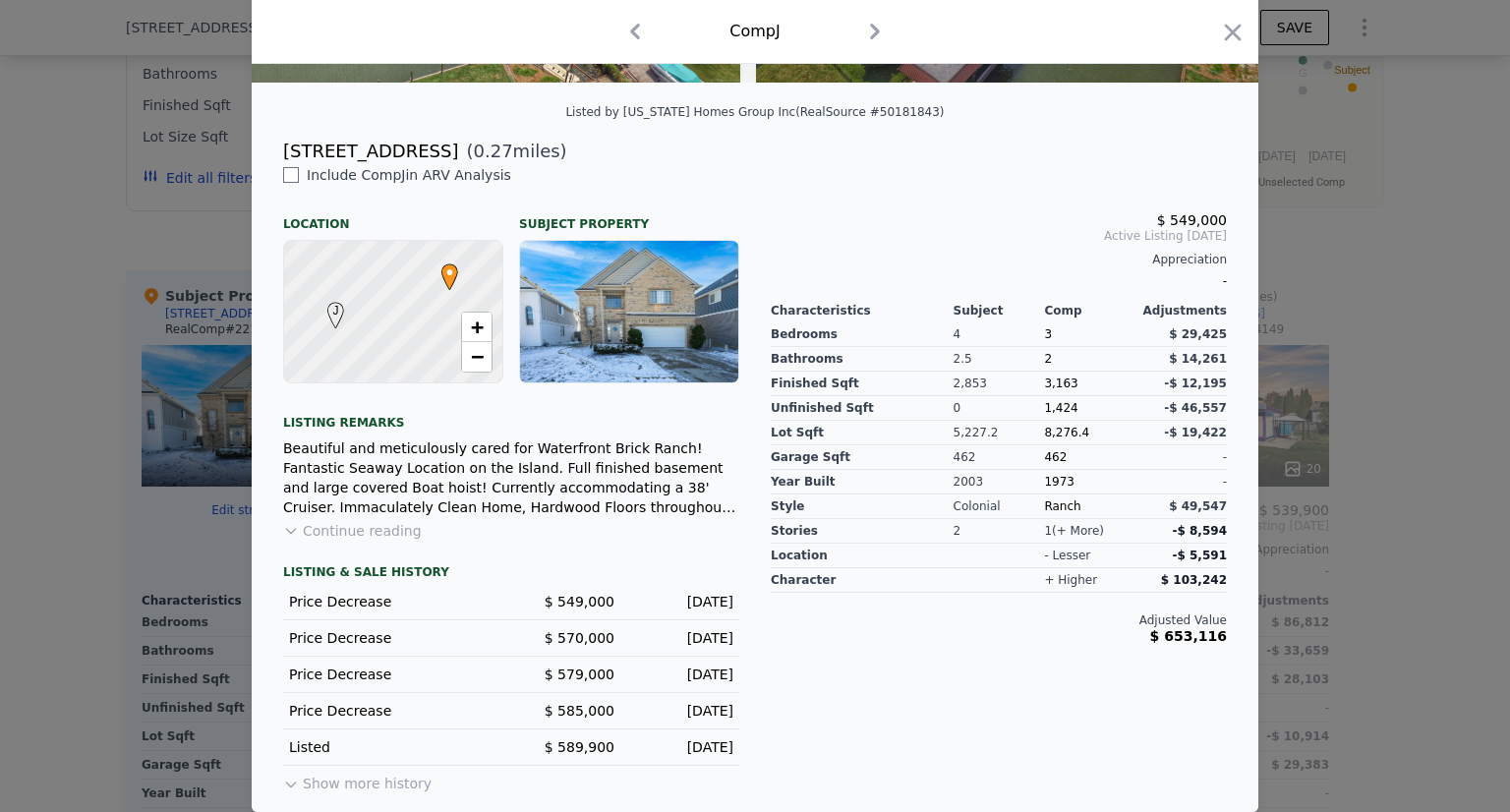
click at [633, 452] on div "Beautiful and meticulously cared for Waterfront Brick Ranch! Fantastic Seaway L…" at bounding box center [511, 478] width 456 height 79
click at [365, 536] on button "Continue reading" at bounding box center [352, 531] width 139 height 20
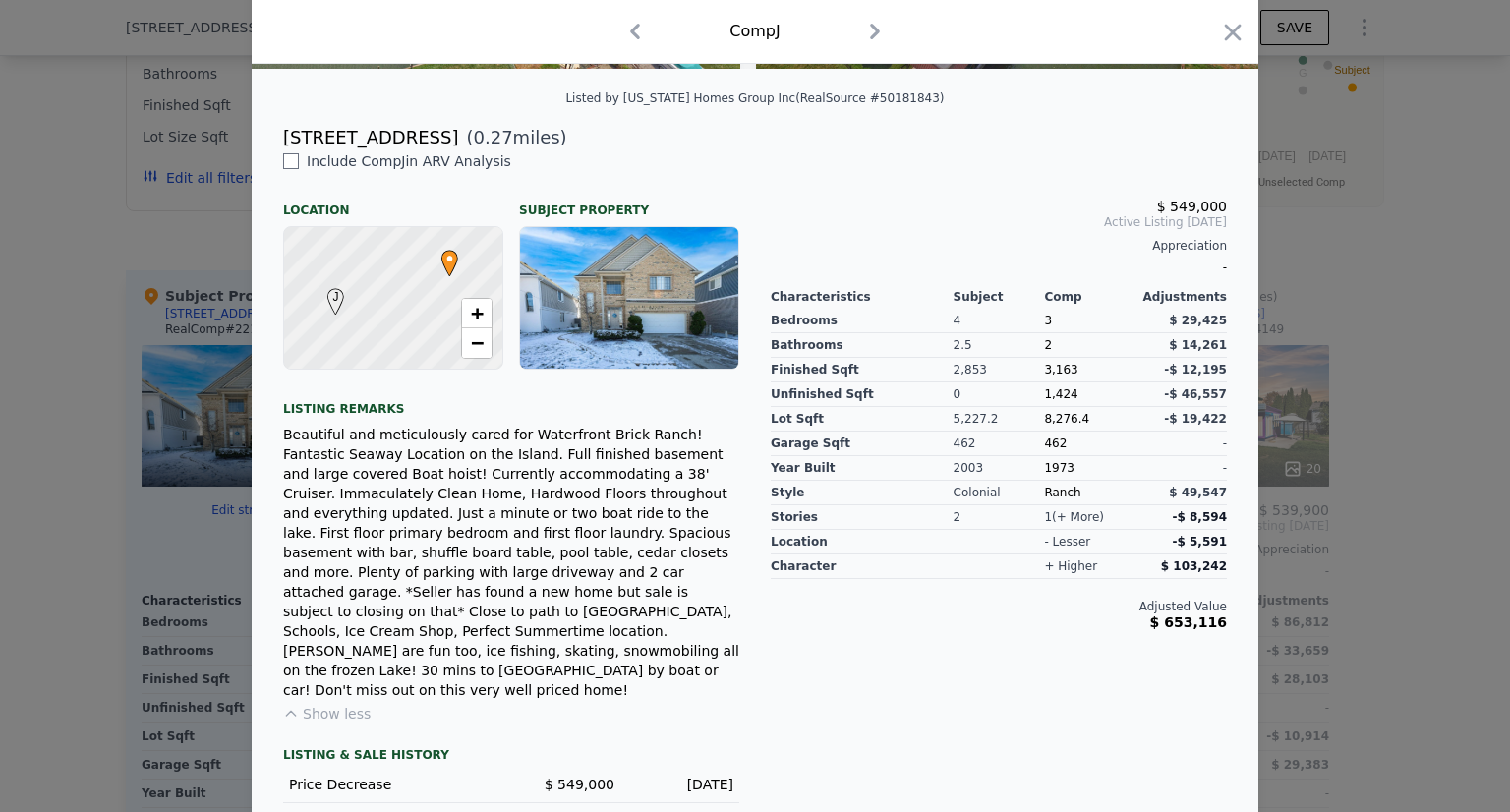
click at [365, 536] on div "Beautiful and meticulously cared for Waterfront Brick Ranch! Fantastic Seaway L…" at bounding box center [511, 562] width 456 height 275
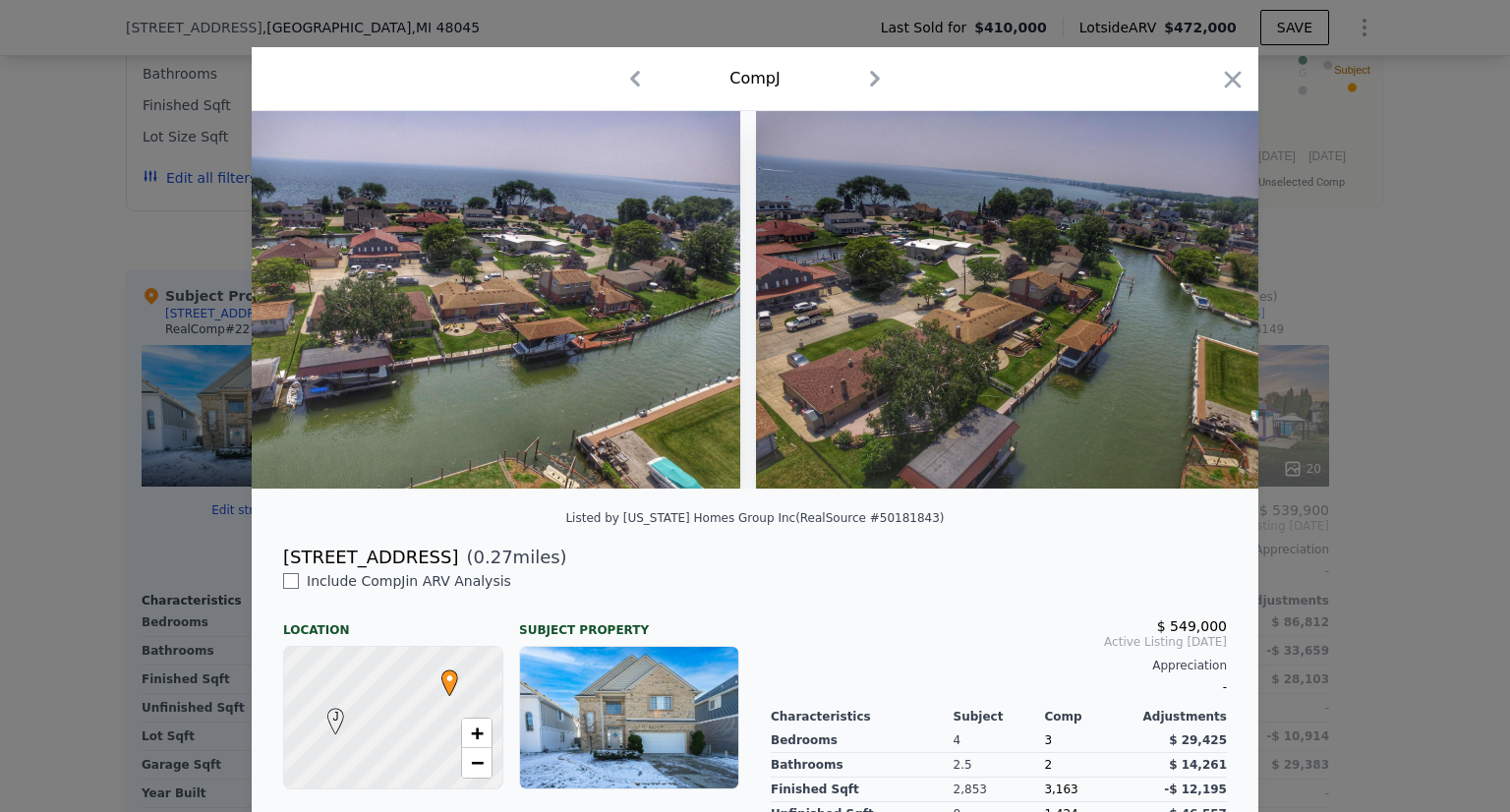
scroll to position [0, 0]
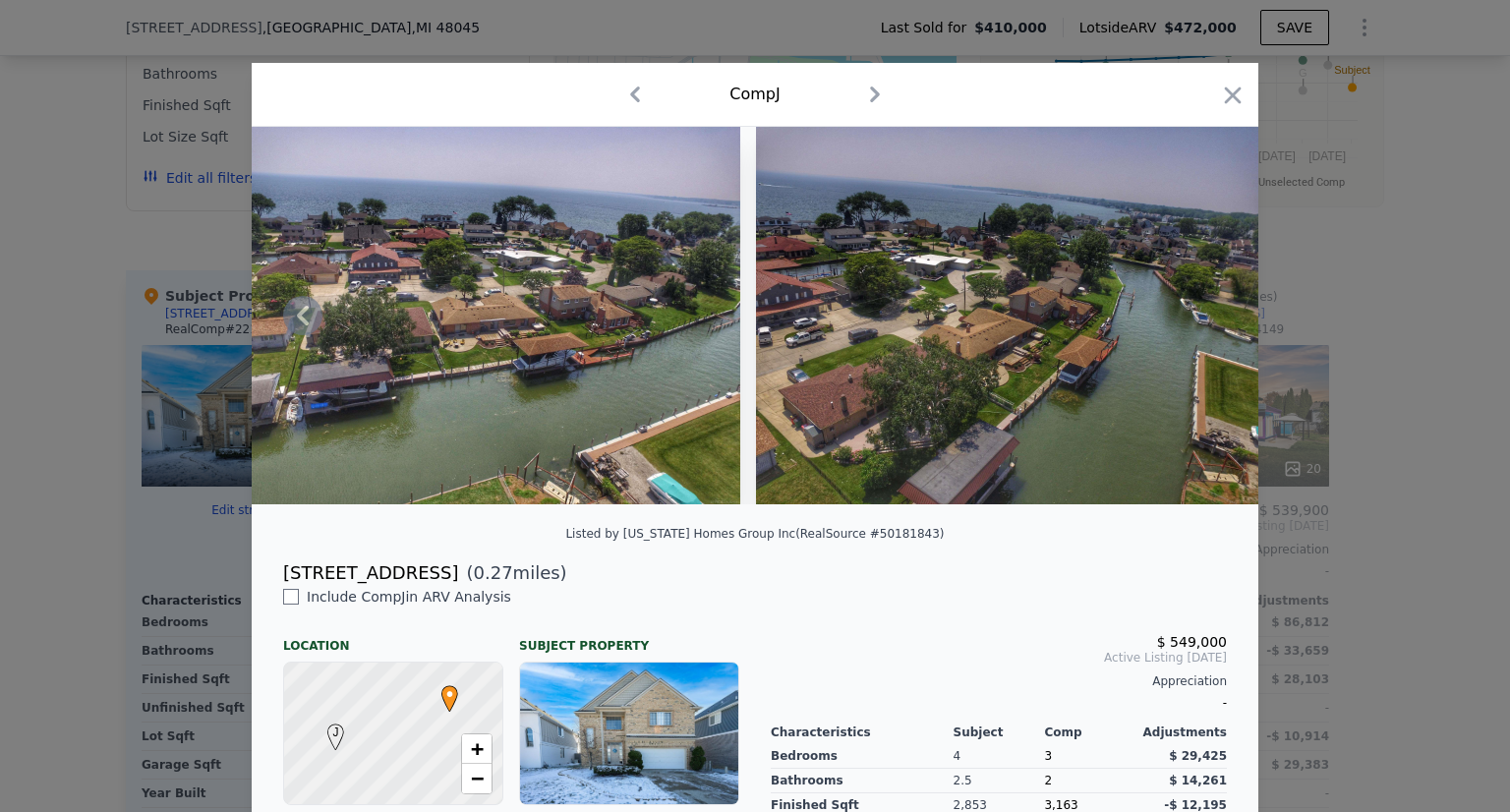
click at [500, 335] on img at bounding box center [488, 315] width 504 height 377
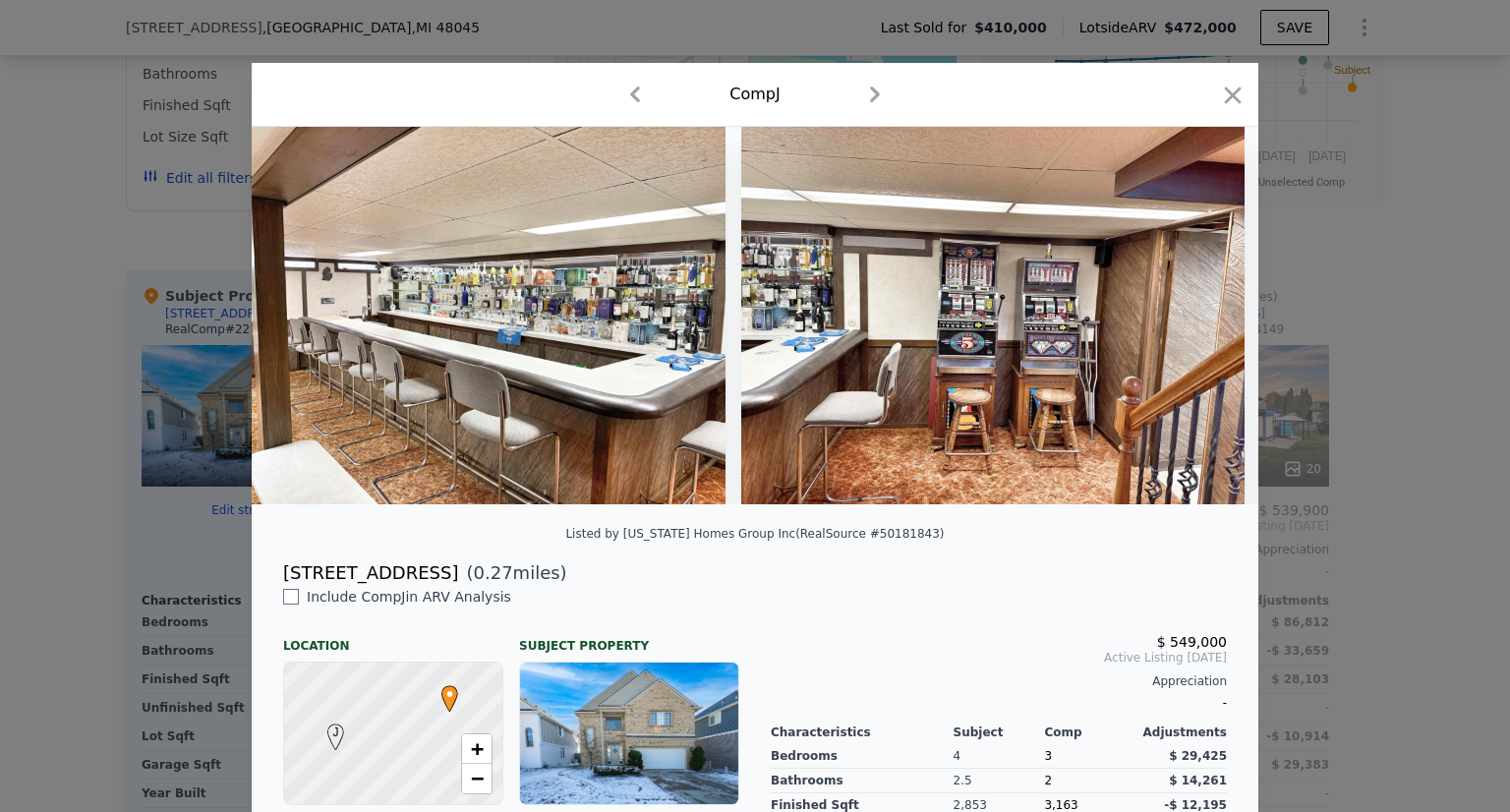
scroll to position [0, 13905]
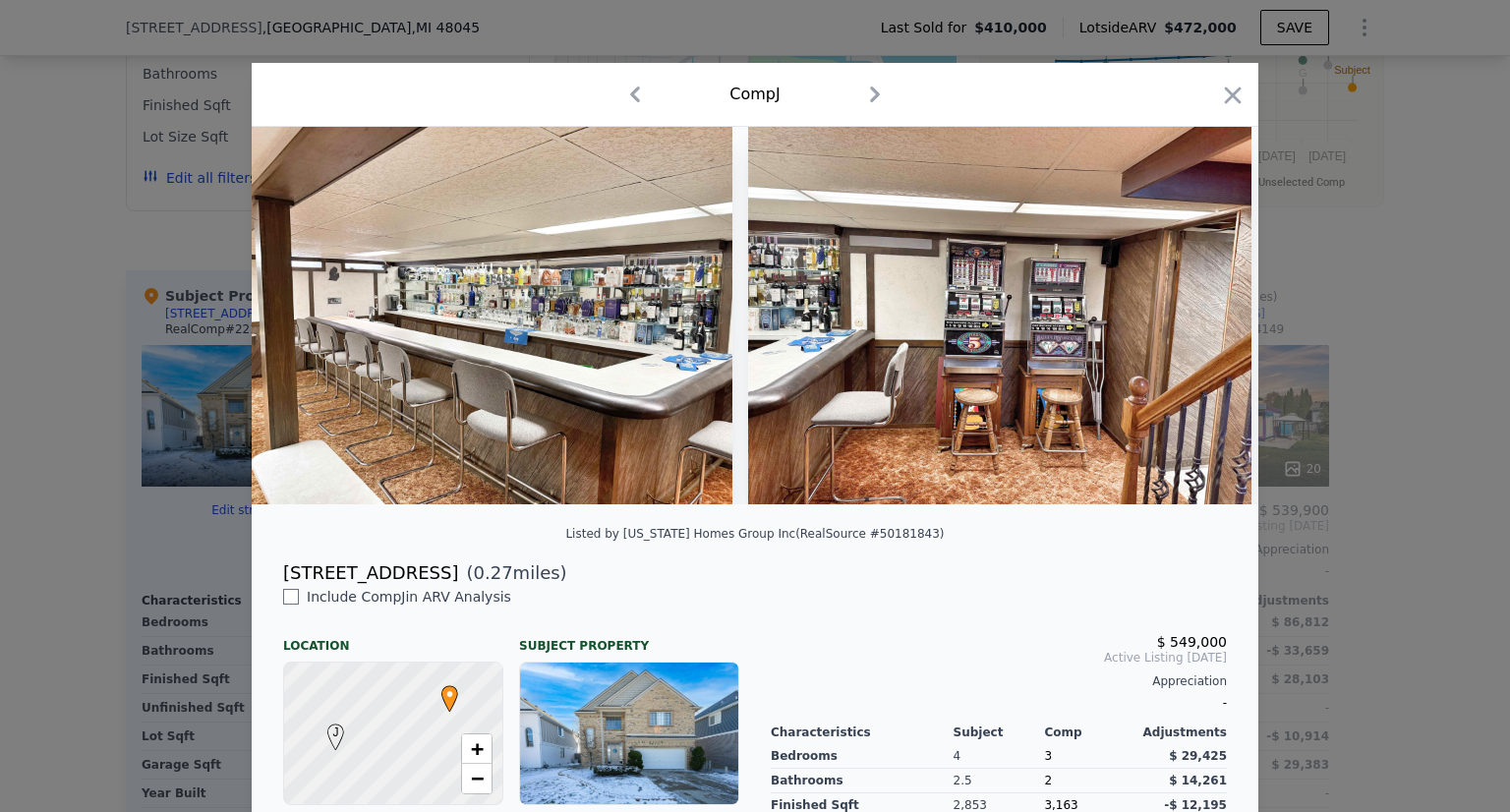
click at [904, 638] on div "$ 549,000 Active Listing Sep 2025 Appreciation -" at bounding box center [998, 667] width 456 height 99
click at [861, 93] on icon "button" at bounding box center [875, 95] width 32 height 32
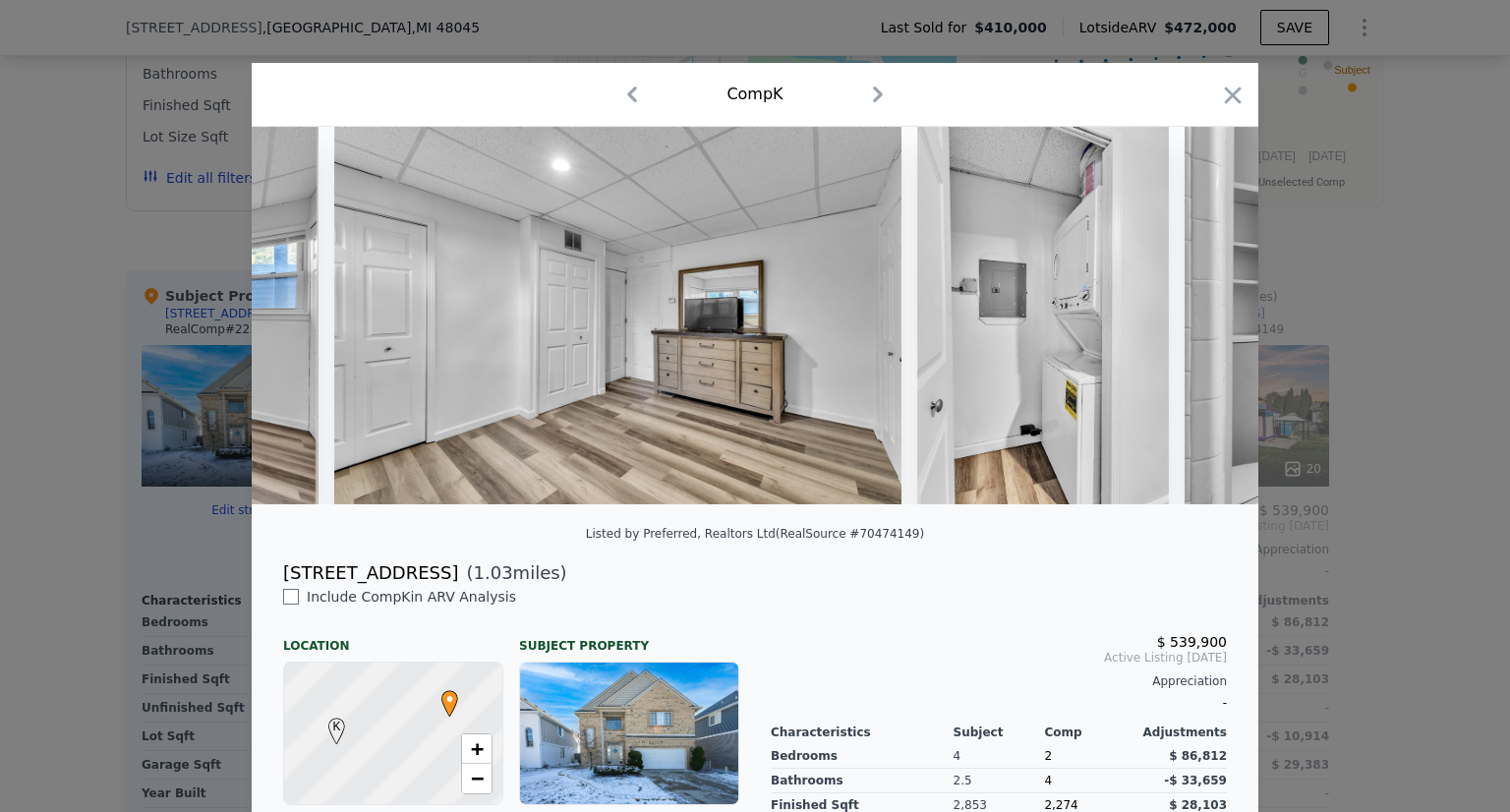
scroll to position [0, 47]
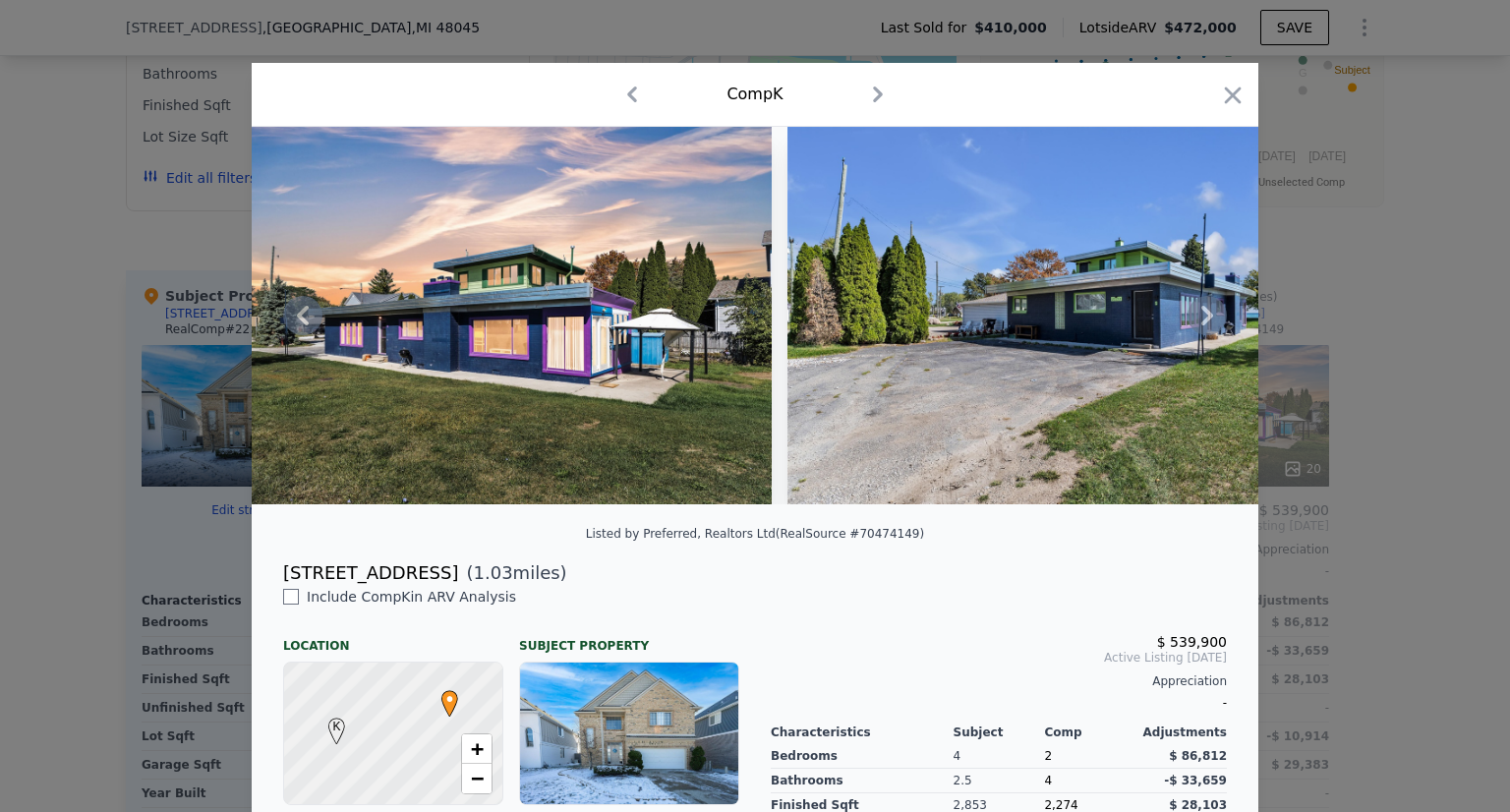
click at [1196, 326] on icon at bounding box center [1207, 315] width 39 height 39
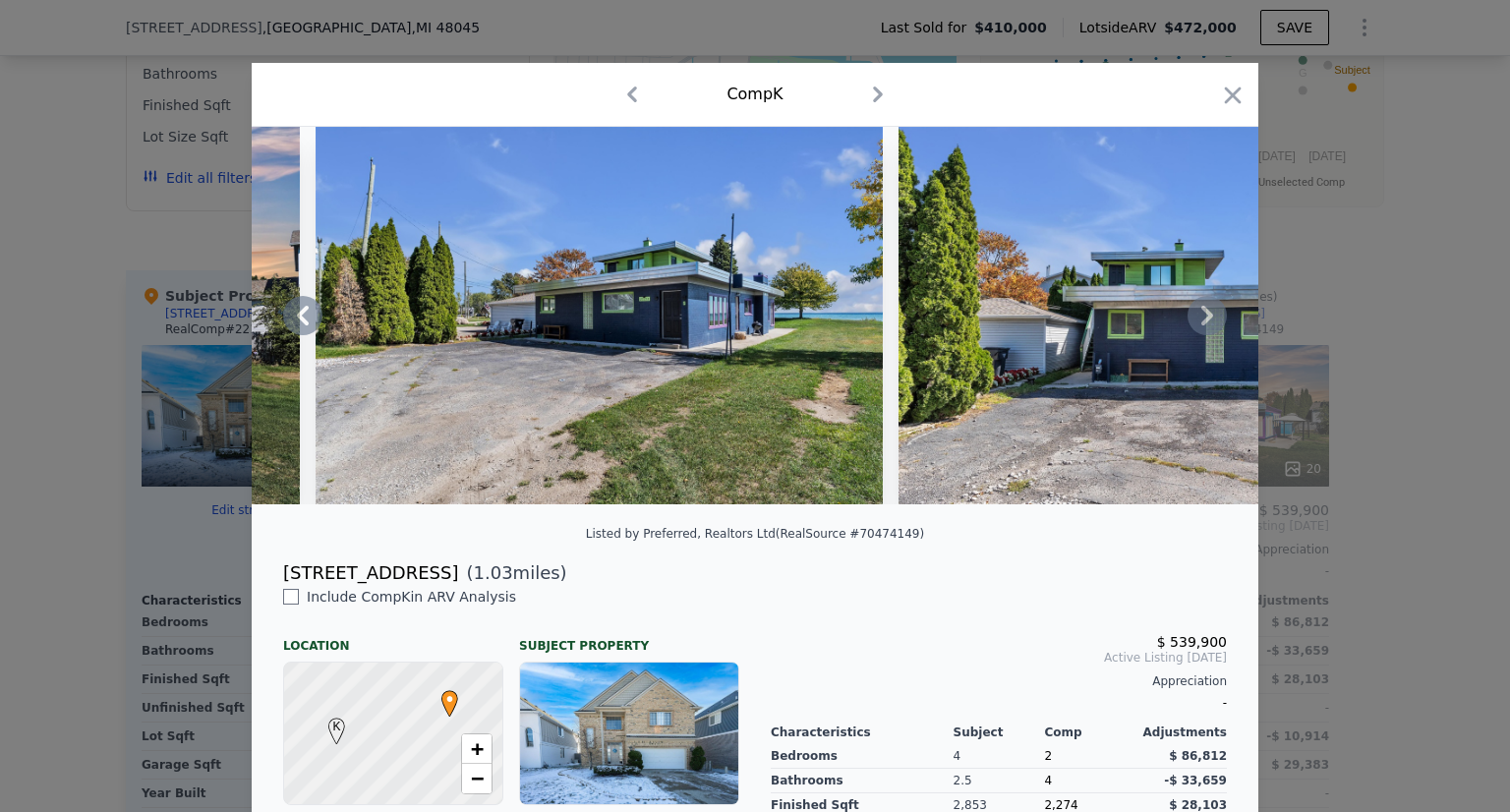
click at [1196, 326] on icon at bounding box center [1207, 315] width 39 height 39
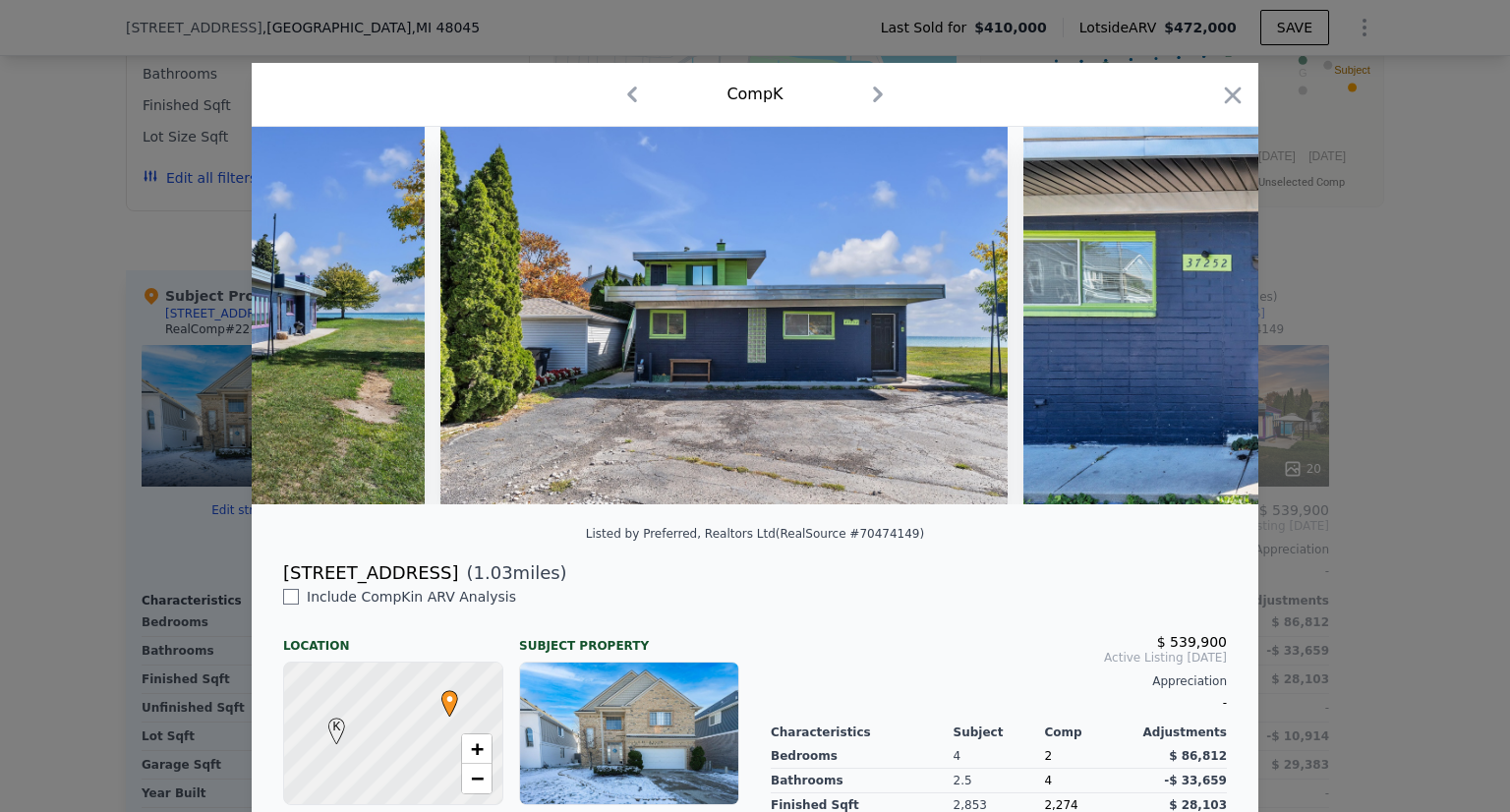
scroll to position [0, 991]
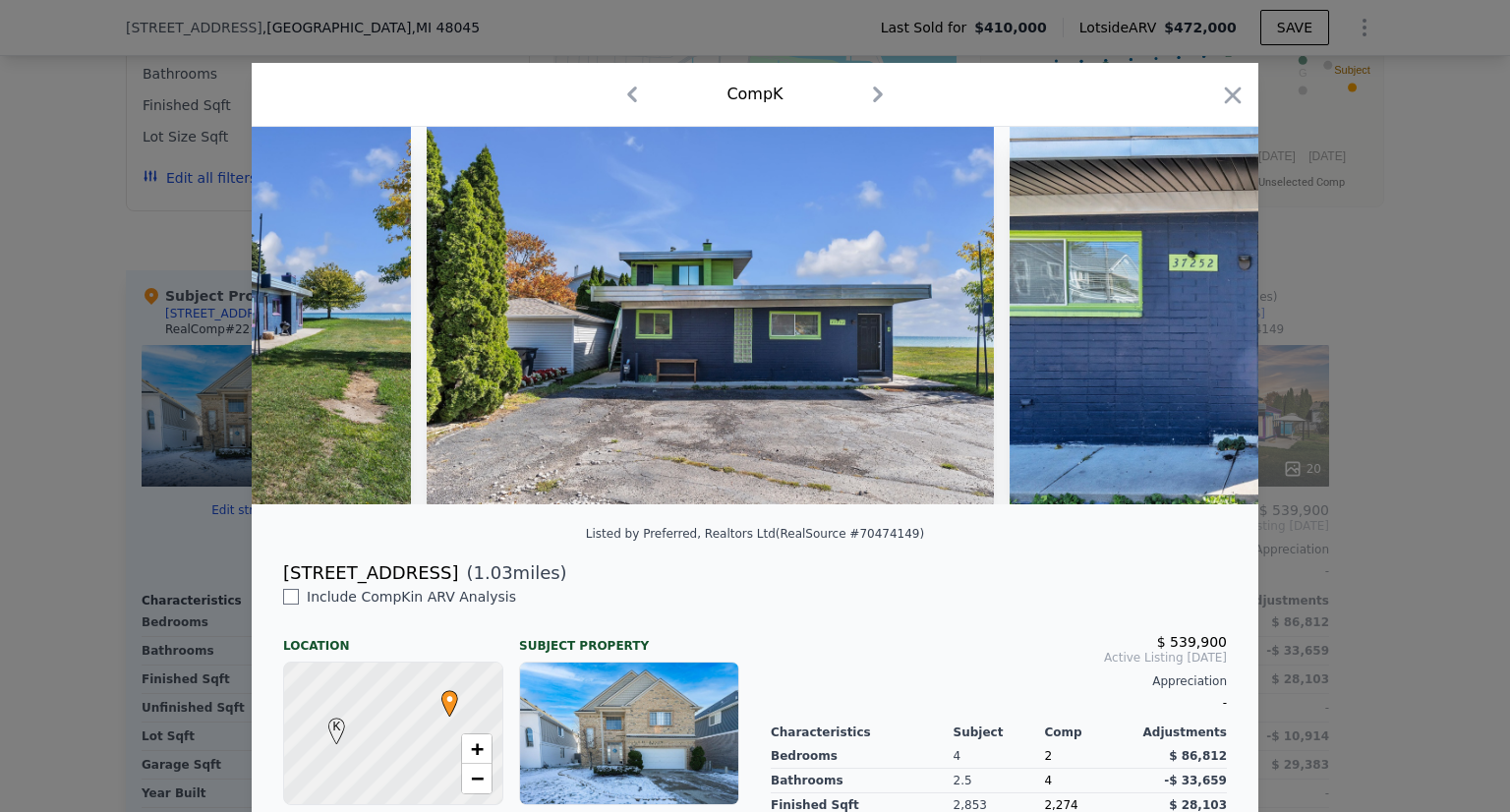
click at [1196, 326] on div at bounding box center [754, 315] width 1006 height 377
click at [1196, 326] on icon at bounding box center [1207, 315] width 39 height 39
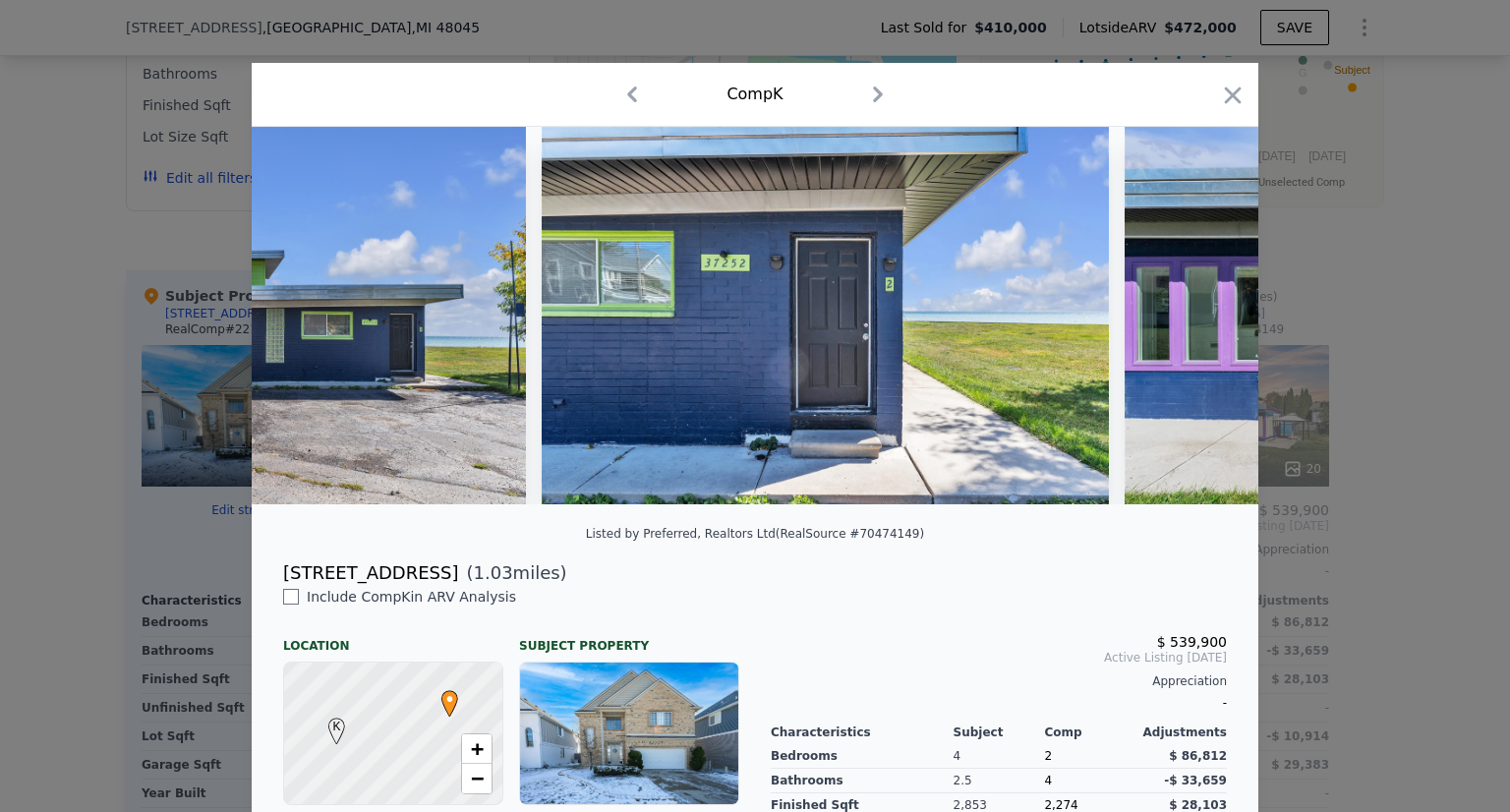
click at [1196, 326] on img at bounding box center [1408, 315] width 568 height 377
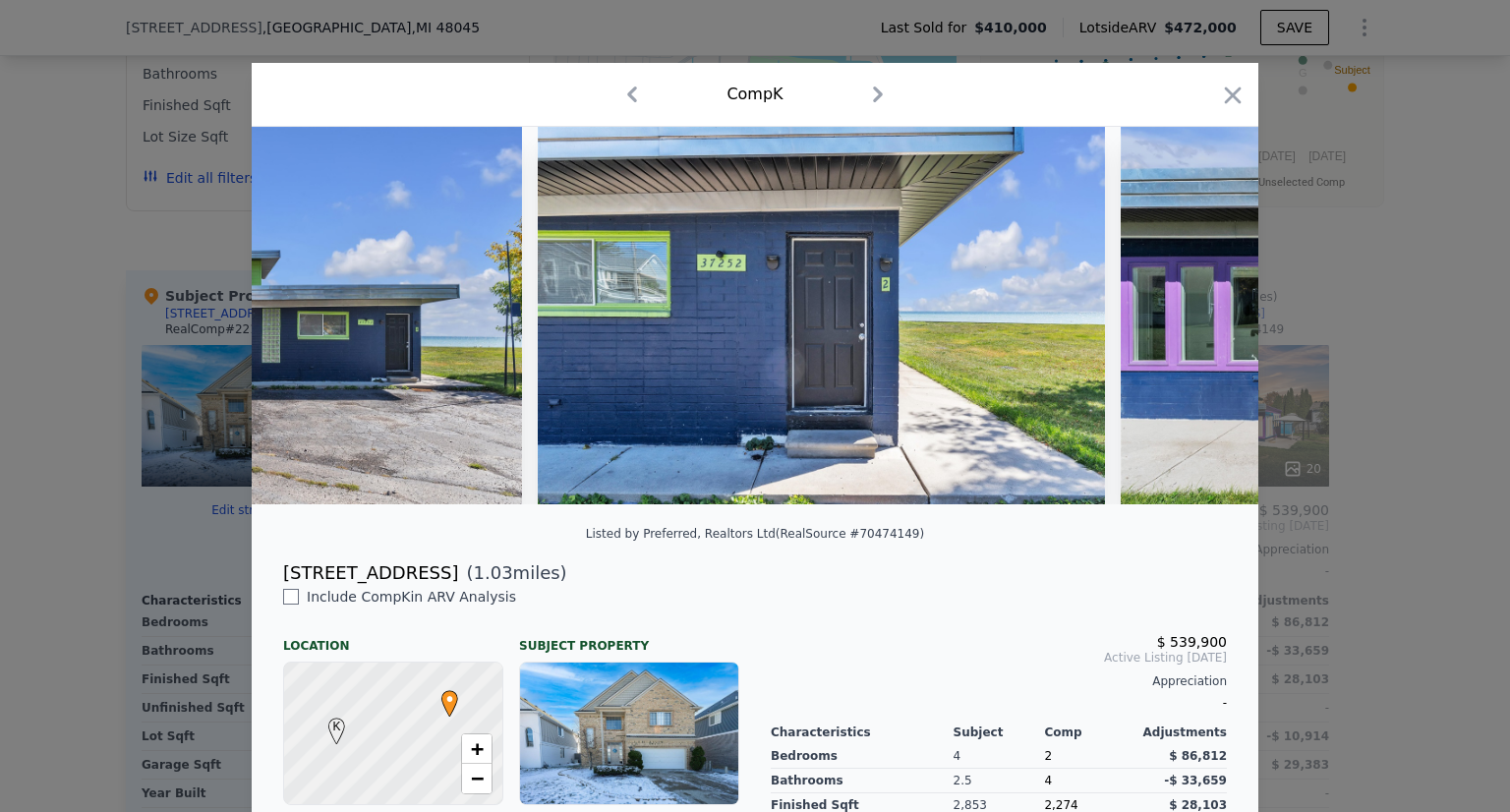
click at [1196, 326] on img at bounding box center [1405, 315] width 568 height 377
click at [1196, 326] on icon at bounding box center [1207, 315] width 39 height 39
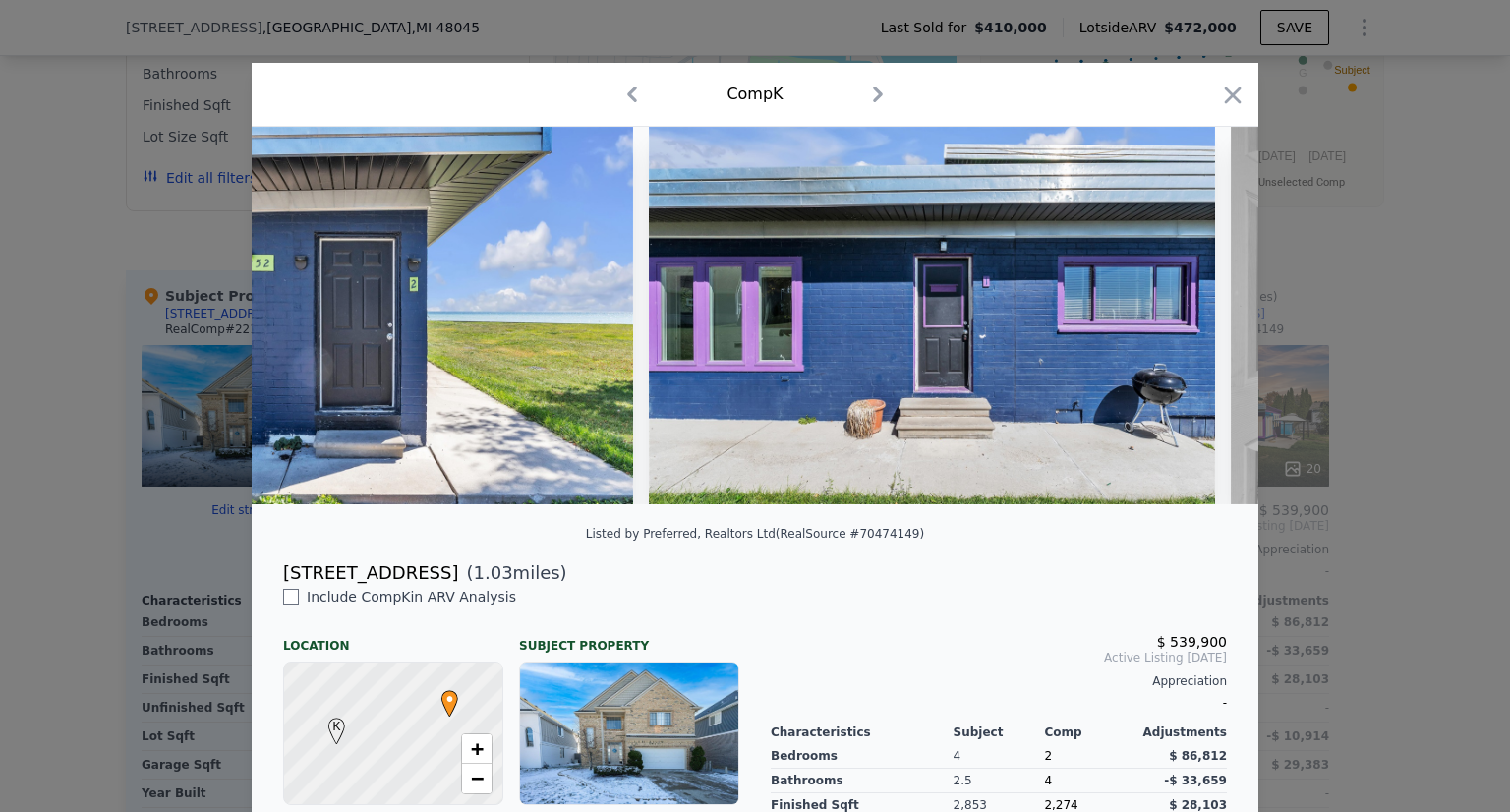
click at [1196, 326] on img at bounding box center [932, 315] width 568 height 377
click at [1196, 326] on icon at bounding box center [1207, 315] width 39 height 39
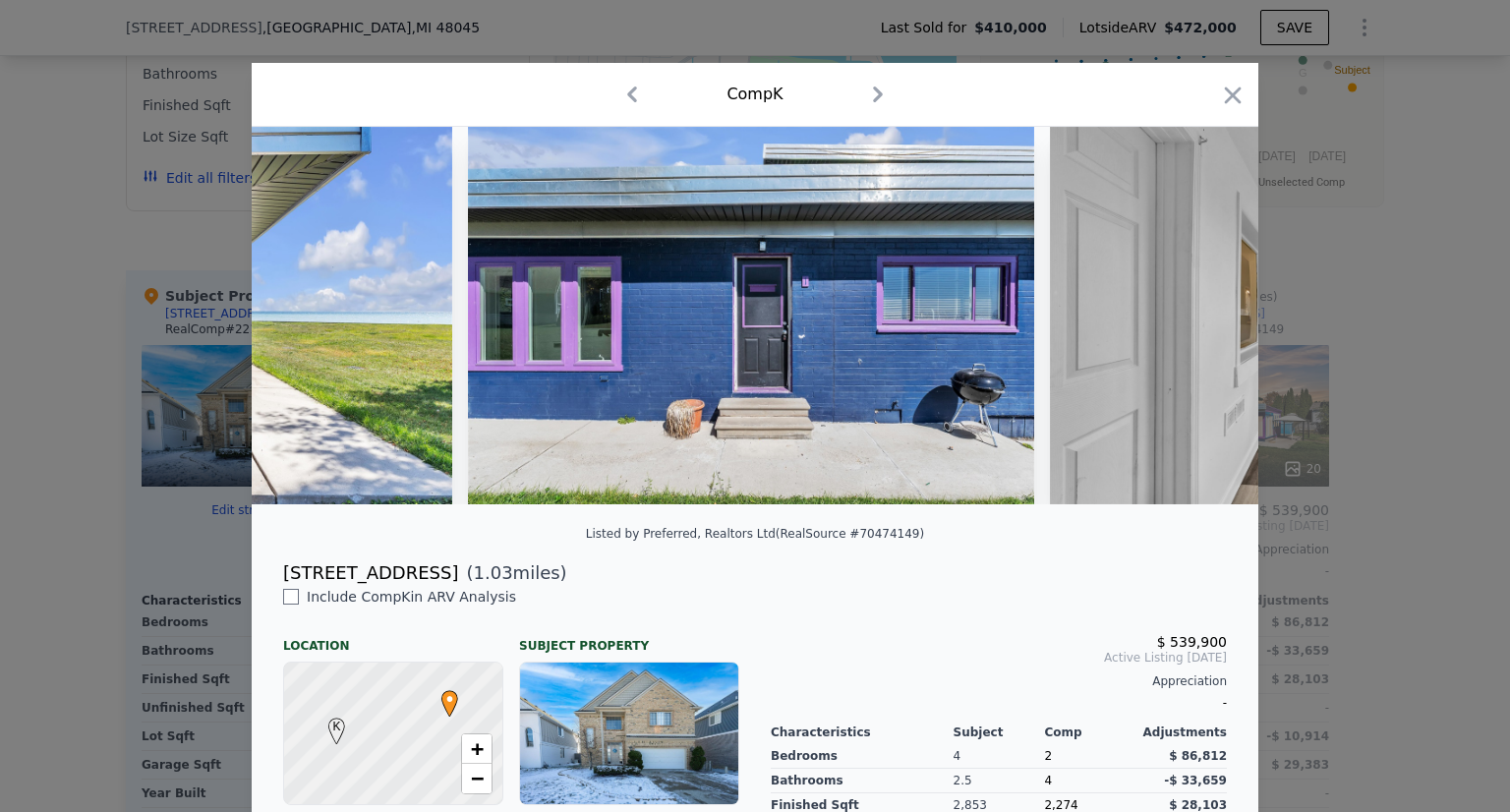
click at [1196, 326] on img at bounding box center [1334, 315] width 568 height 377
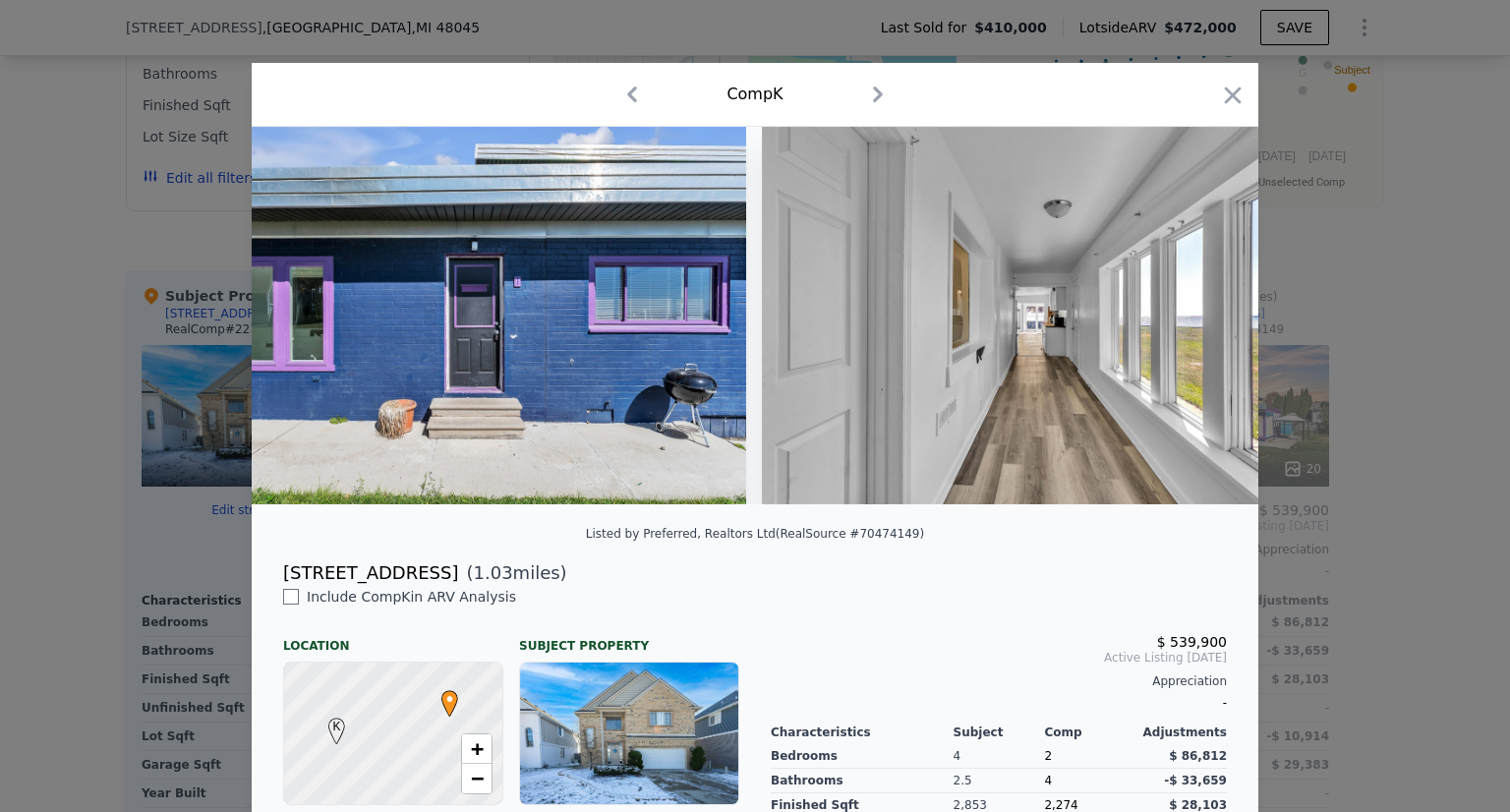
click at [1196, 326] on img at bounding box center [1046, 315] width 568 height 377
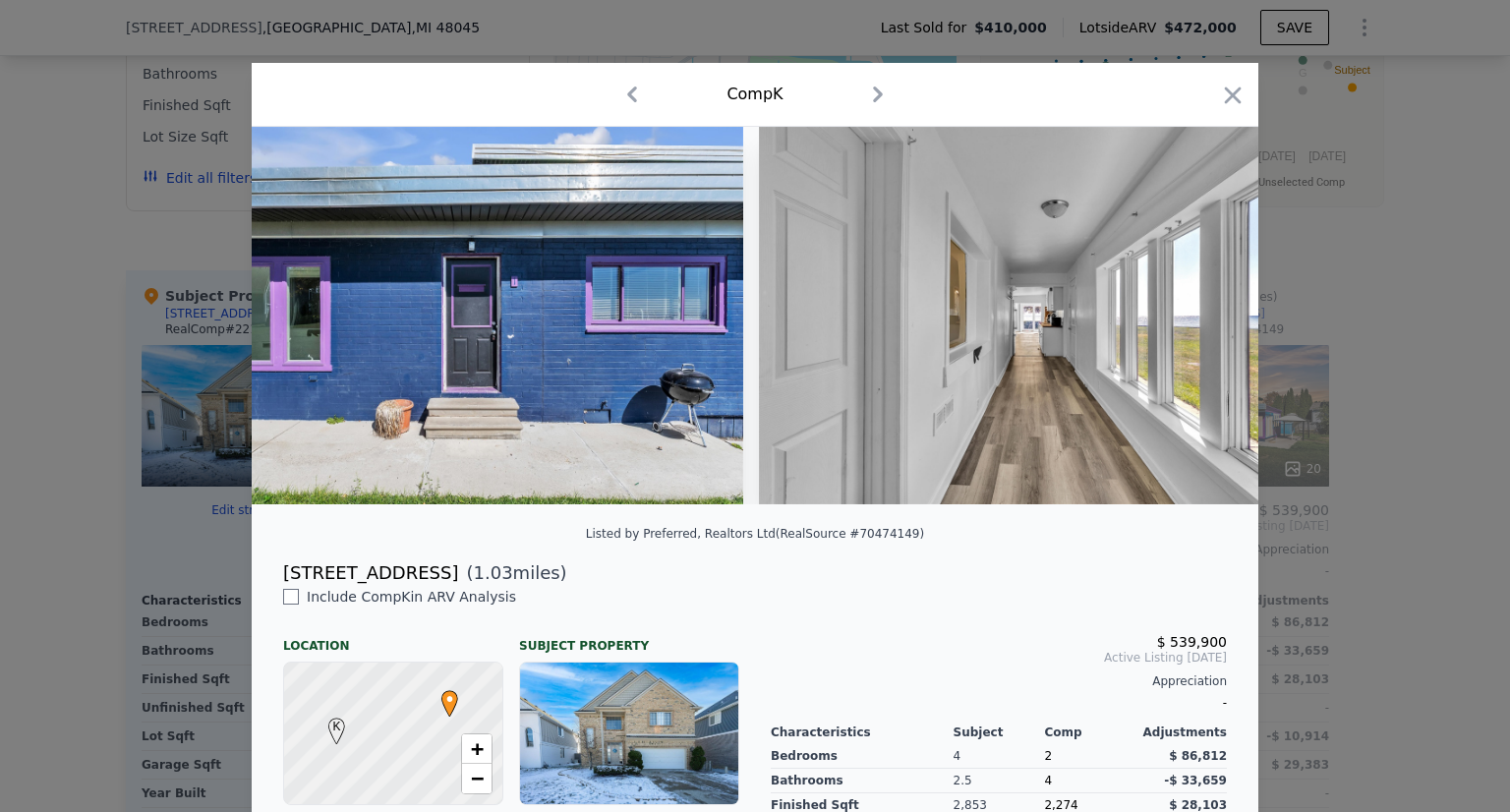
click at [1196, 326] on img at bounding box center [1043, 315] width 568 height 377
click at [1196, 326] on div at bounding box center [754, 315] width 1006 height 377
click at [1196, 326] on icon at bounding box center [1207, 315] width 39 height 39
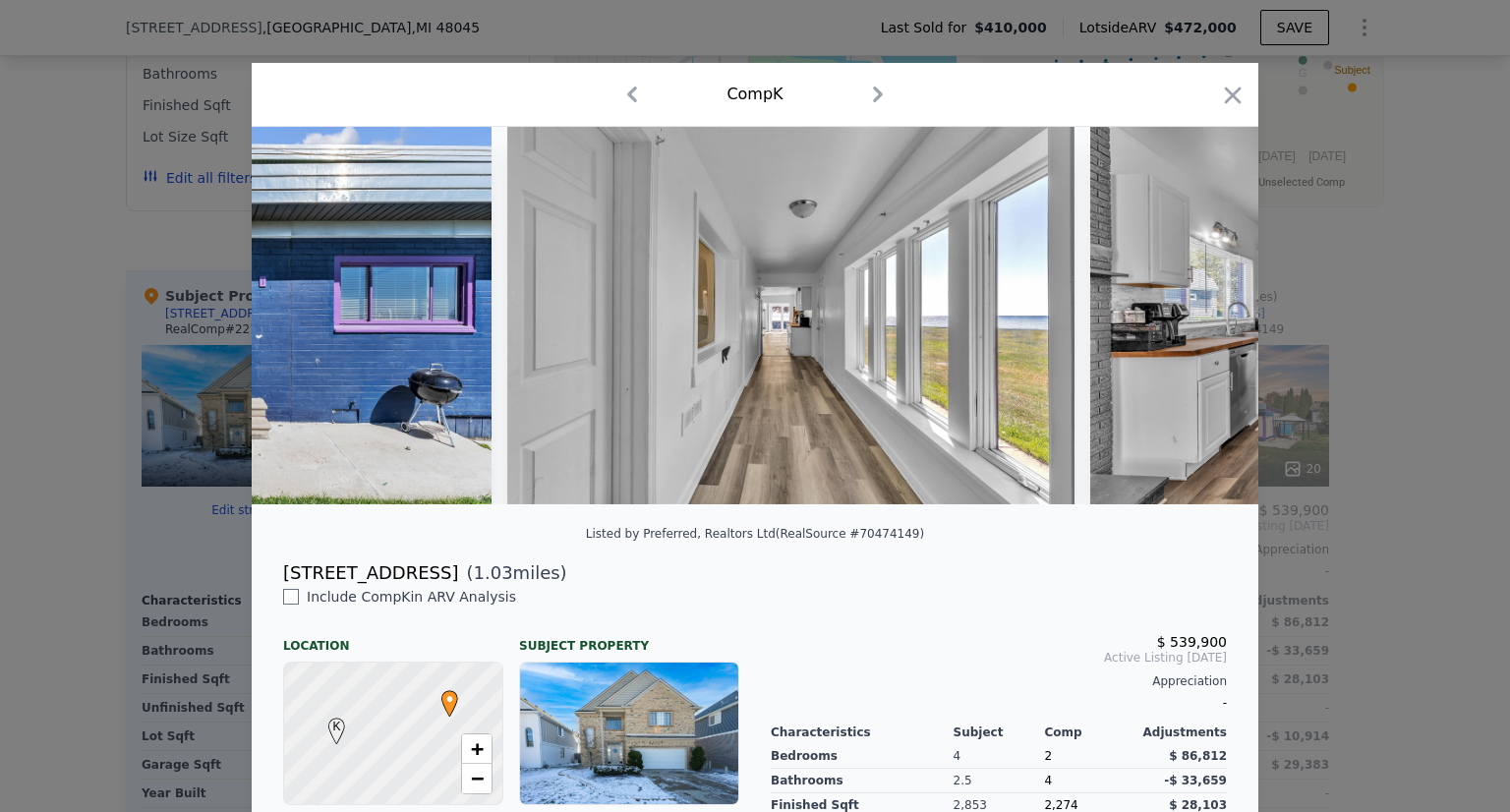
click at [1196, 326] on div at bounding box center [754, 315] width 1006 height 377
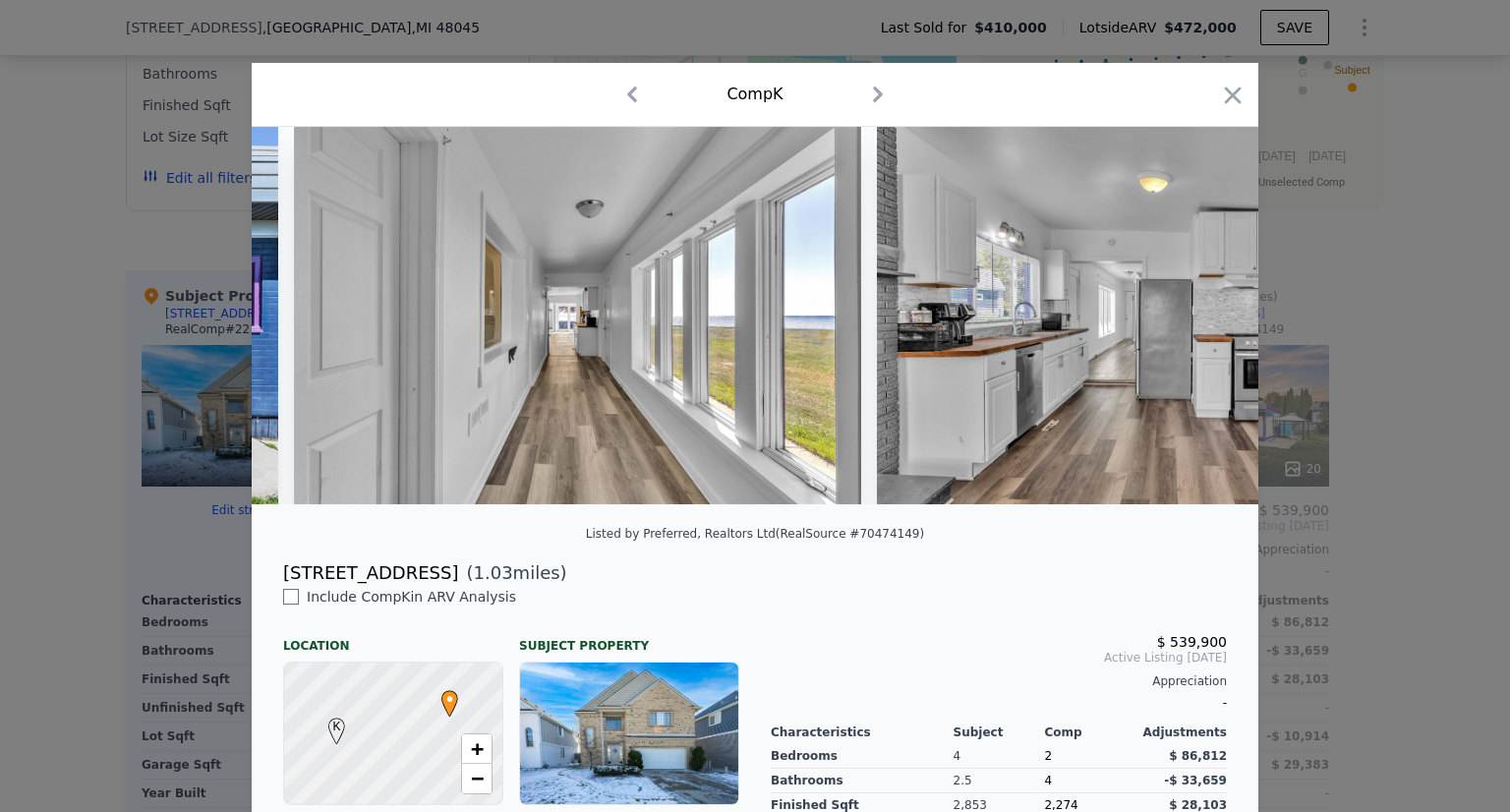
click at [1196, 326] on img at bounding box center [1161, 315] width 568 height 377
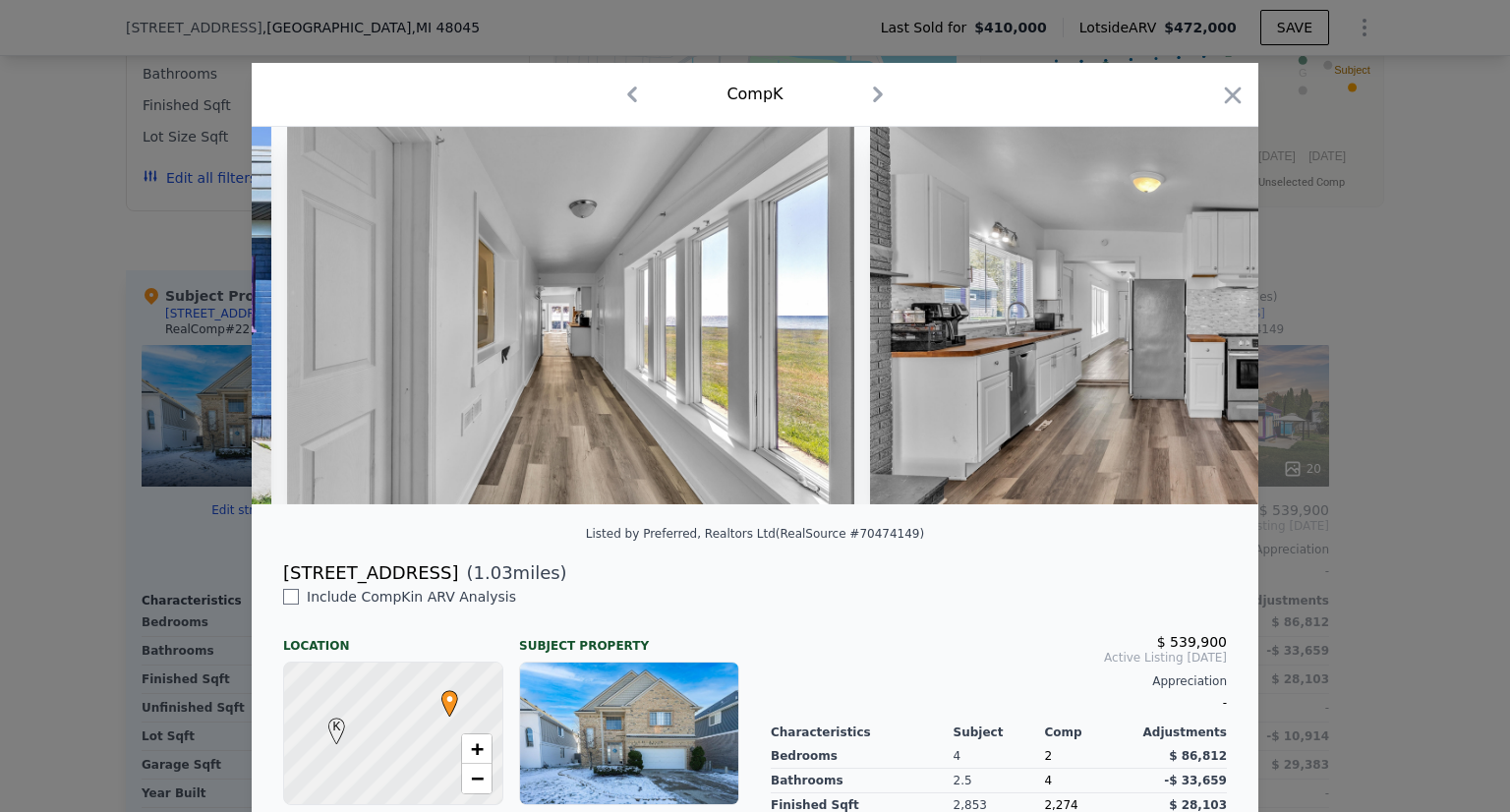
click at [1196, 326] on img at bounding box center [1154, 315] width 568 height 377
click at [1196, 326] on div at bounding box center [754, 315] width 1006 height 377
click at [1196, 326] on icon at bounding box center [1207, 315] width 39 height 39
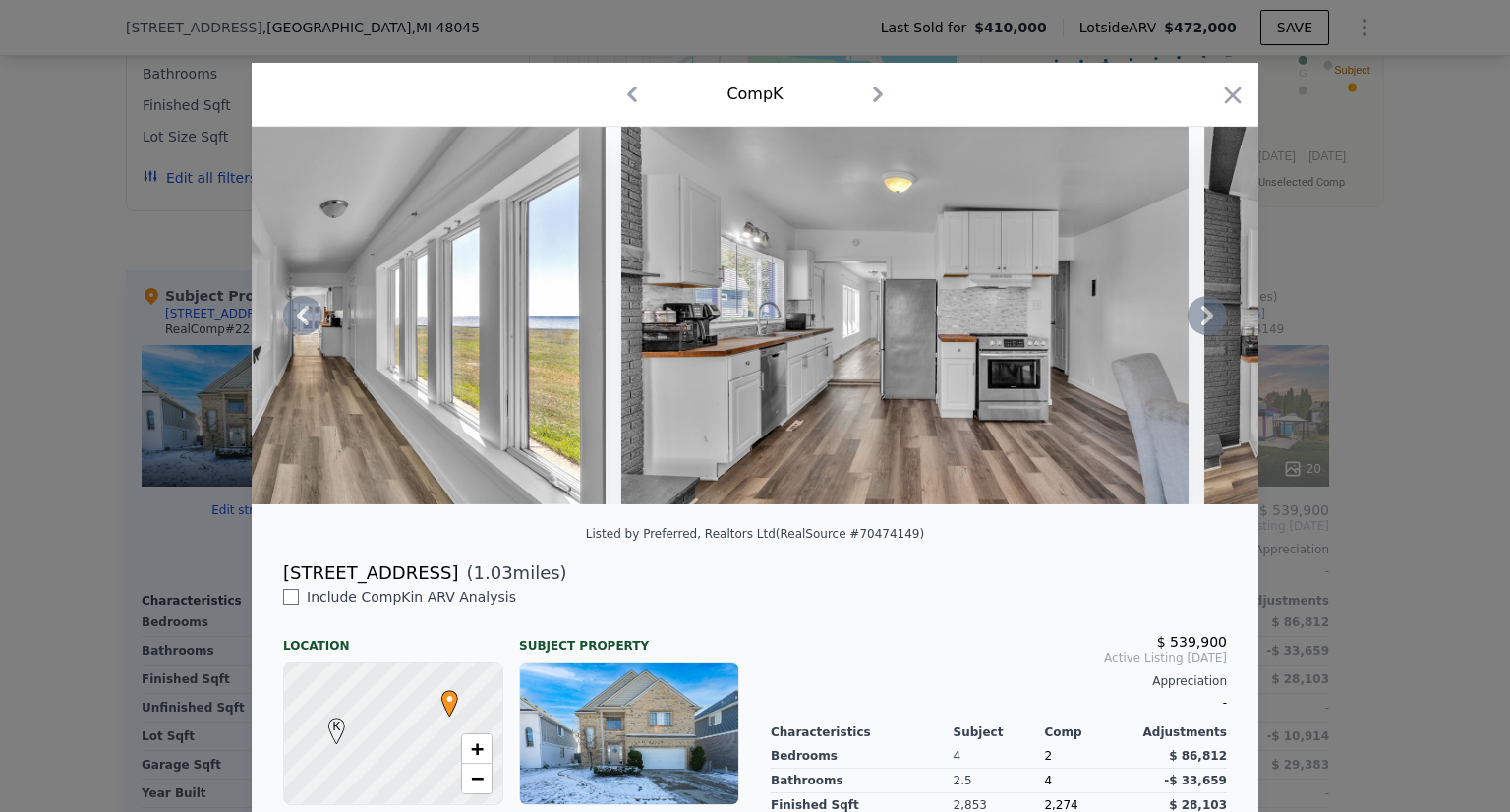
click at [1196, 326] on div at bounding box center [754, 315] width 1006 height 377
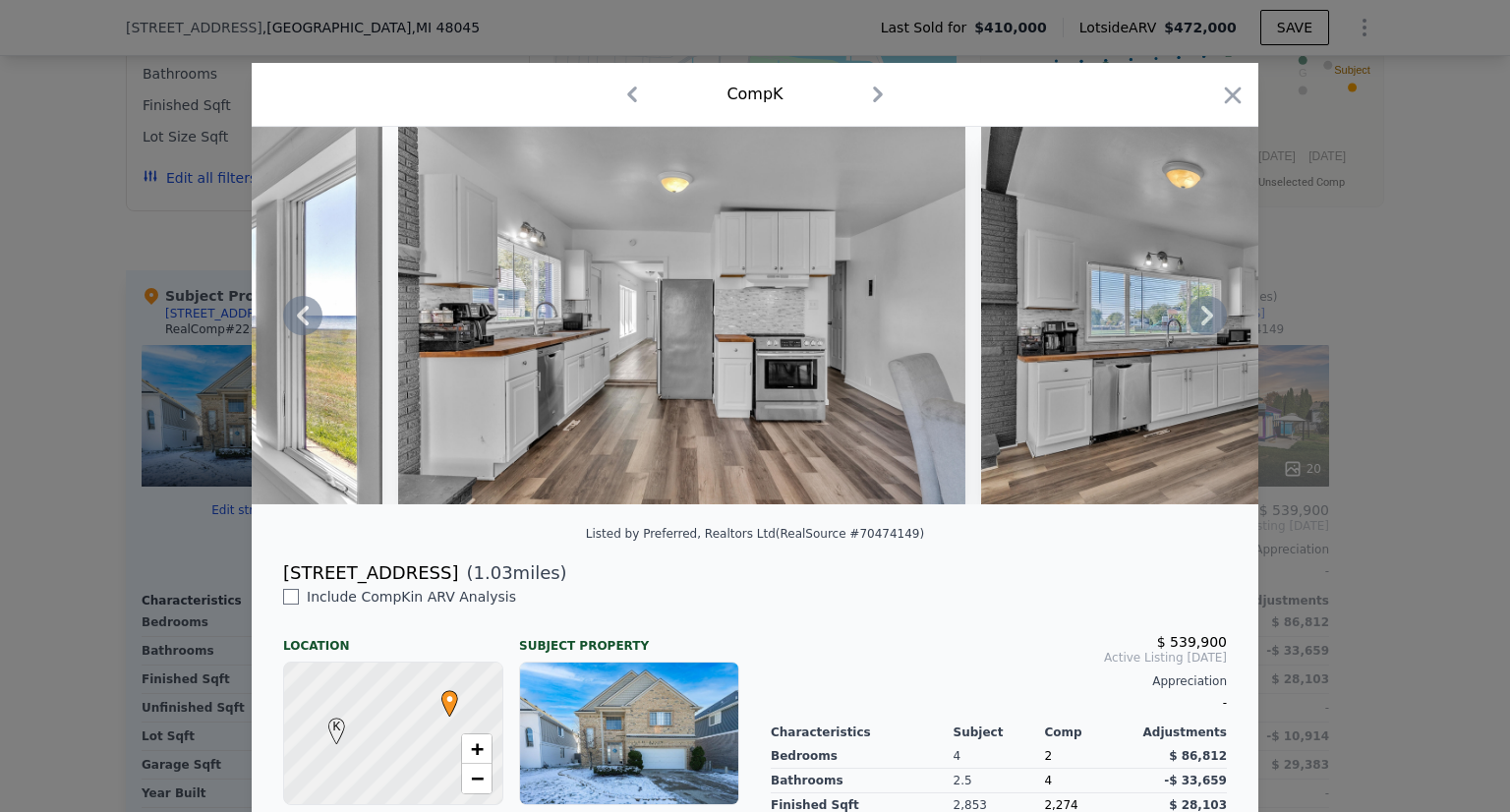
click at [1196, 326] on icon at bounding box center [1207, 315] width 39 height 39
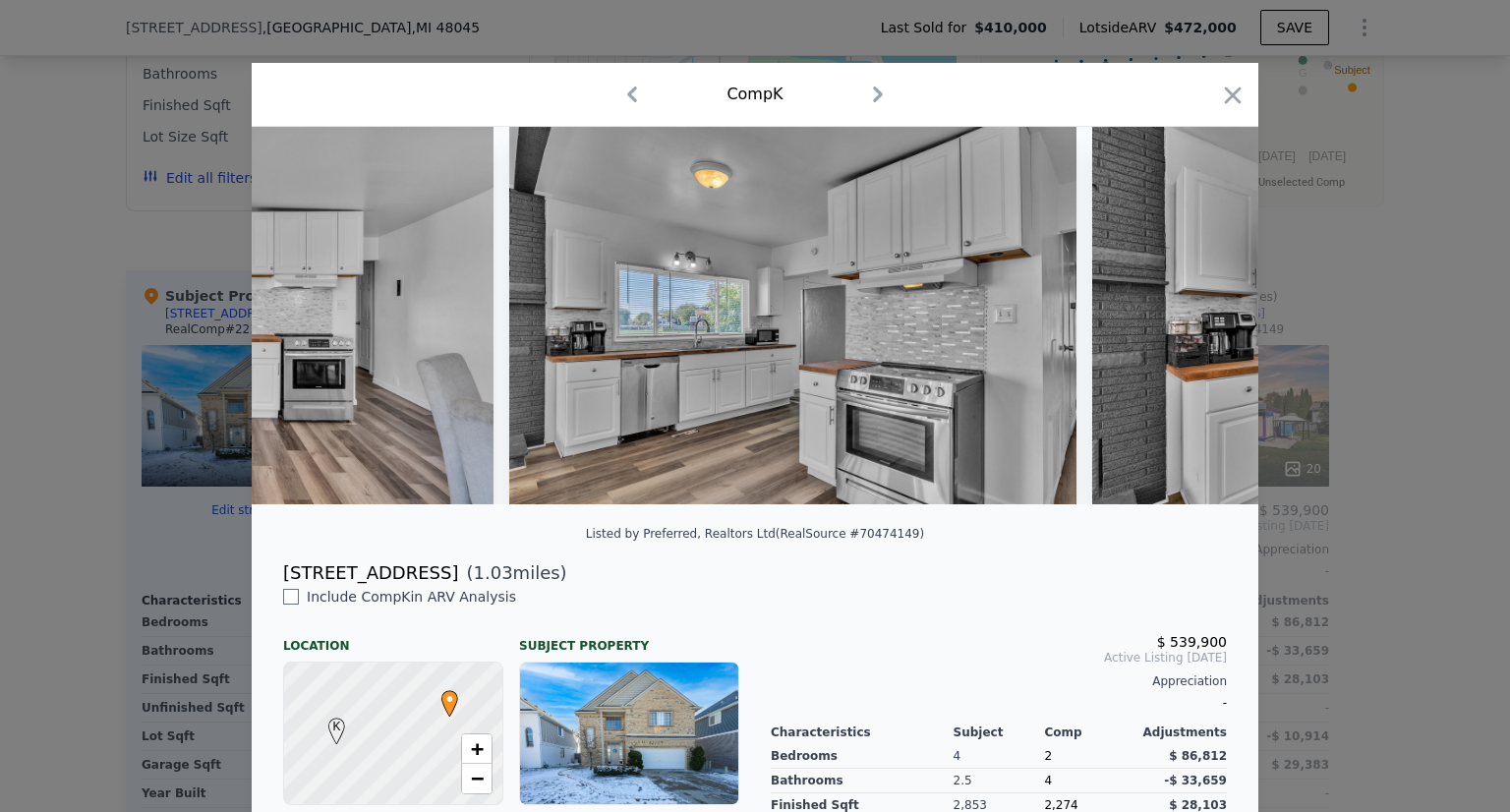
click at [1196, 326] on img at bounding box center [1376, 315] width 568 height 377
click at [1196, 326] on div at bounding box center [754, 315] width 1006 height 377
click at [1196, 326] on icon at bounding box center [1207, 315] width 39 height 39
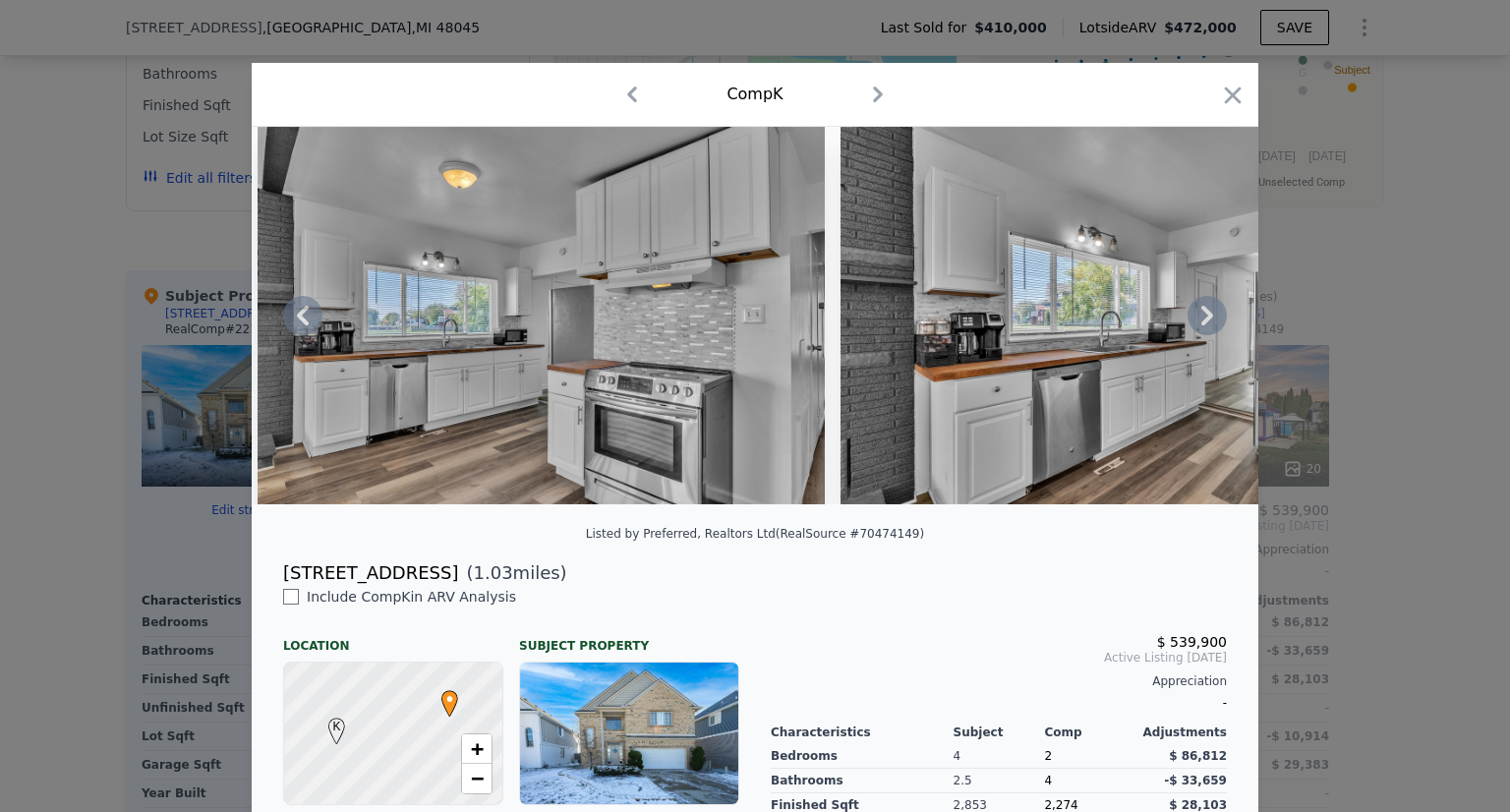
click at [1196, 326] on img at bounding box center [1125, 315] width 568 height 377
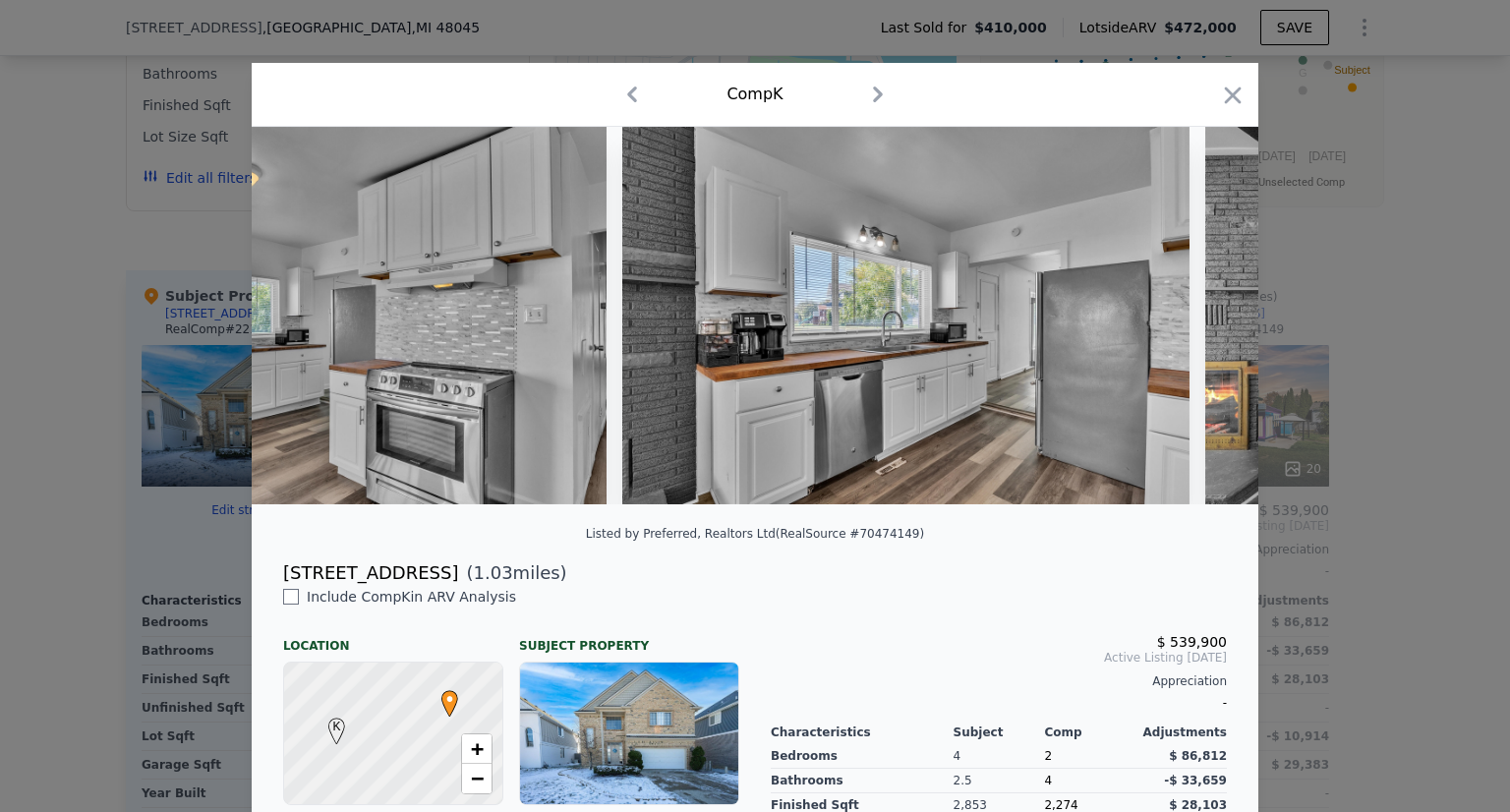
click at [1196, 326] on div at bounding box center [754, 315] width 1006 height 377
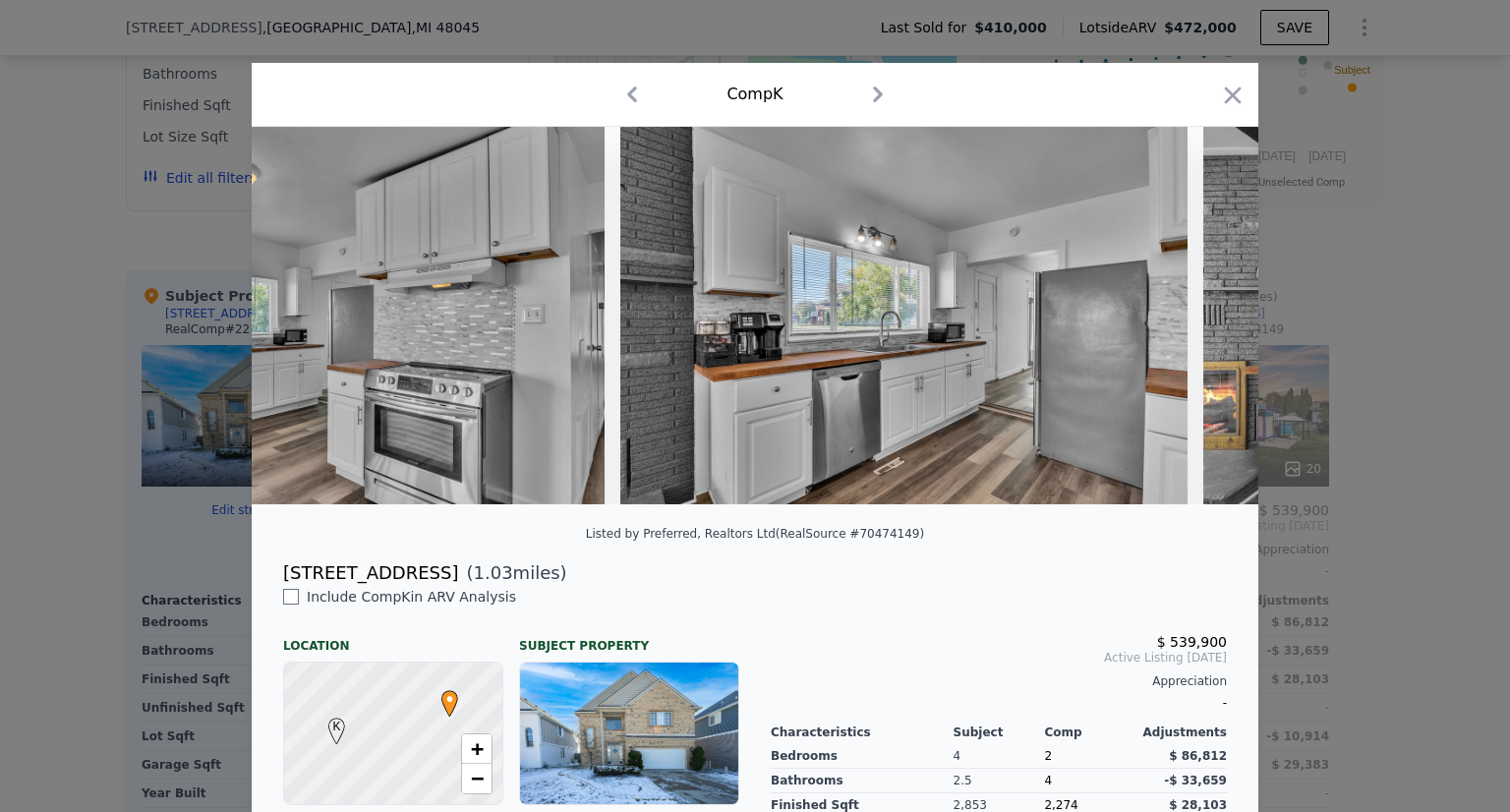
click at [1203, 326] on img at bounding box center [1487, 315] width 568 height 377
click at [1196, 326] on div at bounding box center [754, 315] width 1006 height 377
click at [1196, 326] on icon at bounding box center [1207, 315] width 39 height 39
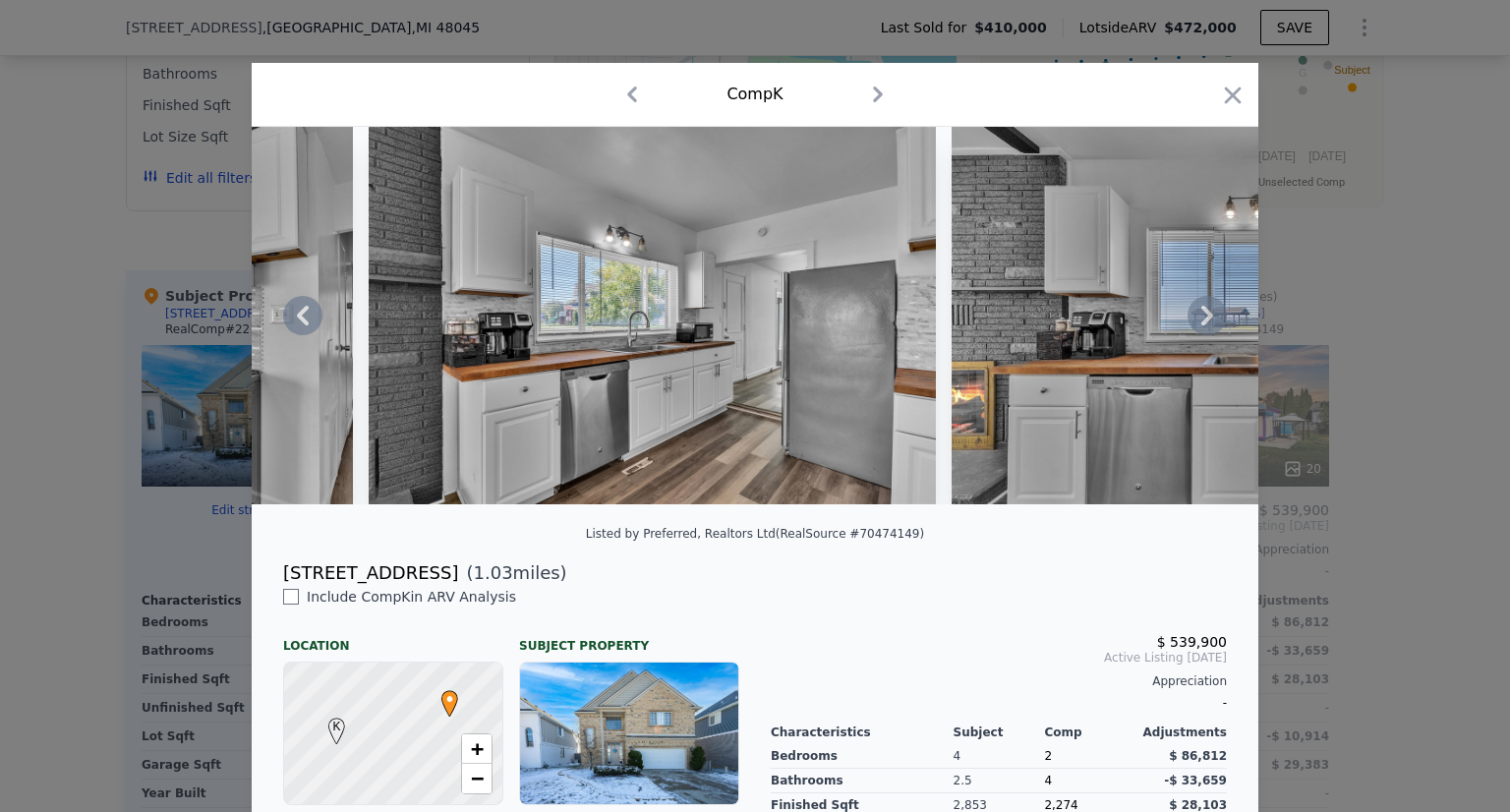
click at [1196, 326] on img at bounding box center [1235, 315] width 568 height 377
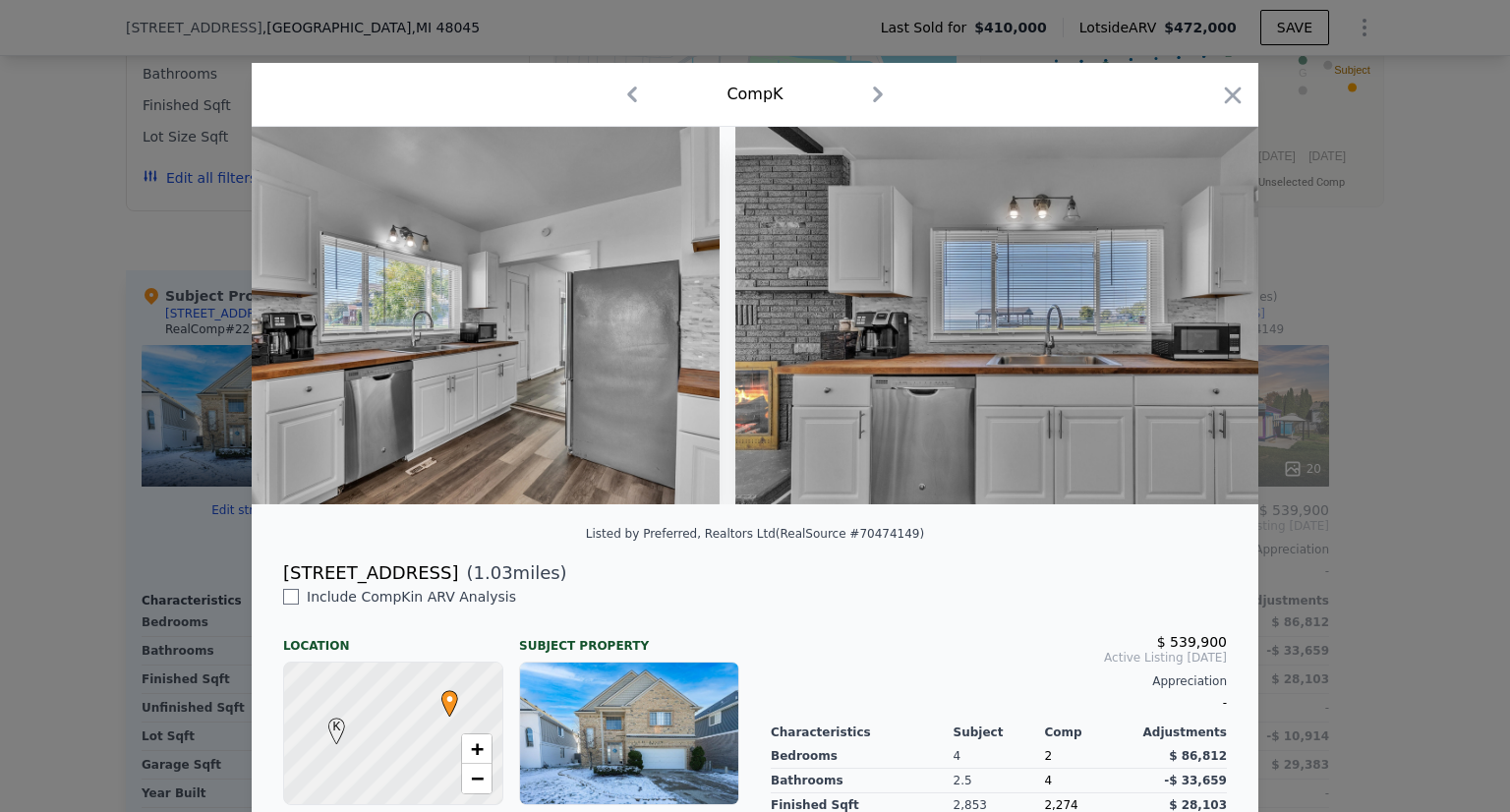
click at [1196, 326] on img at bounding box center [1019, 315] width 568 height 377
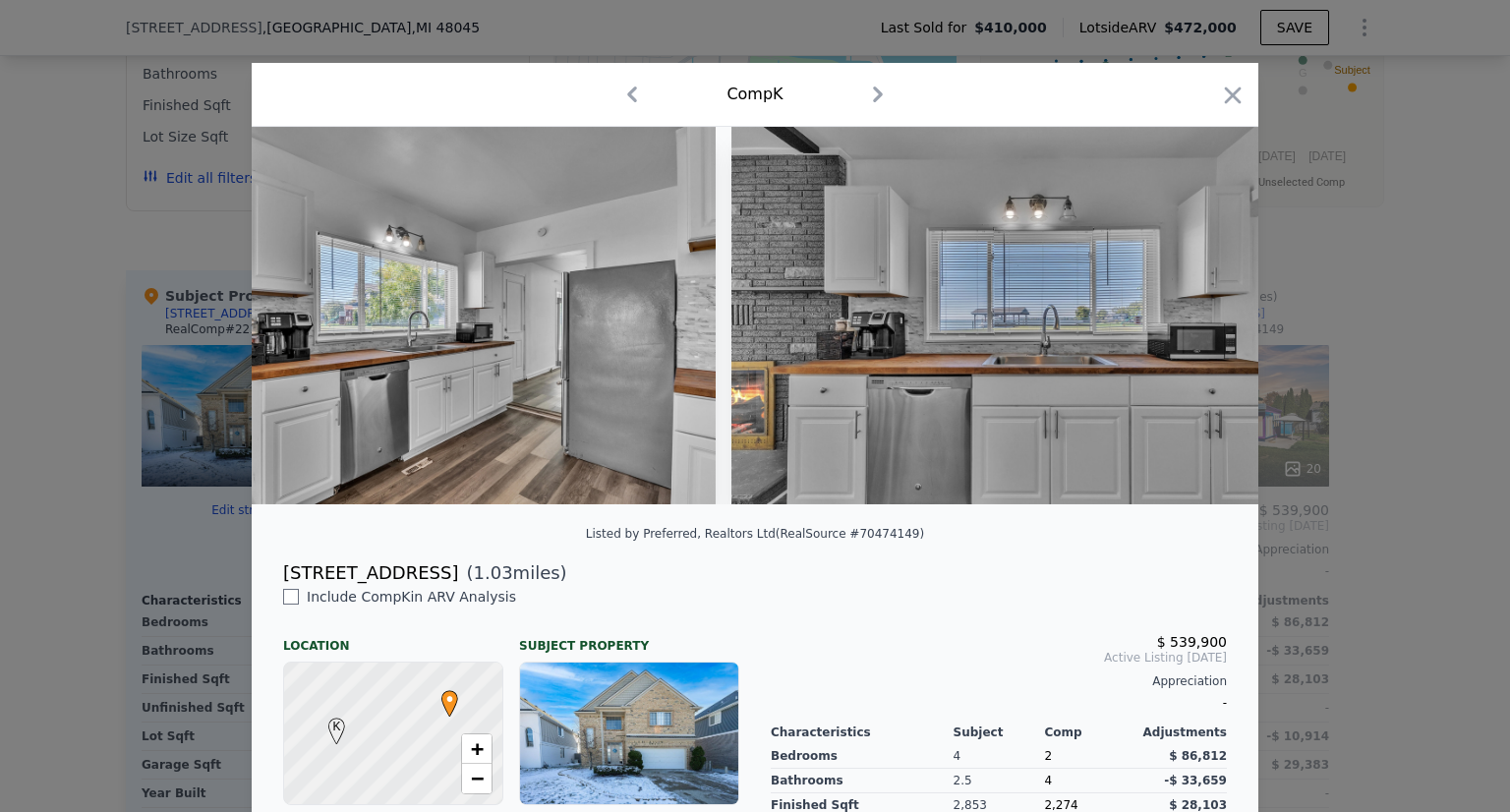
click at [1196, 326] on img at bounding box center [1015, 315] width 568 height 377
click at [1196, 326] on div at bounding box center [754, 315] width 1006 height 377
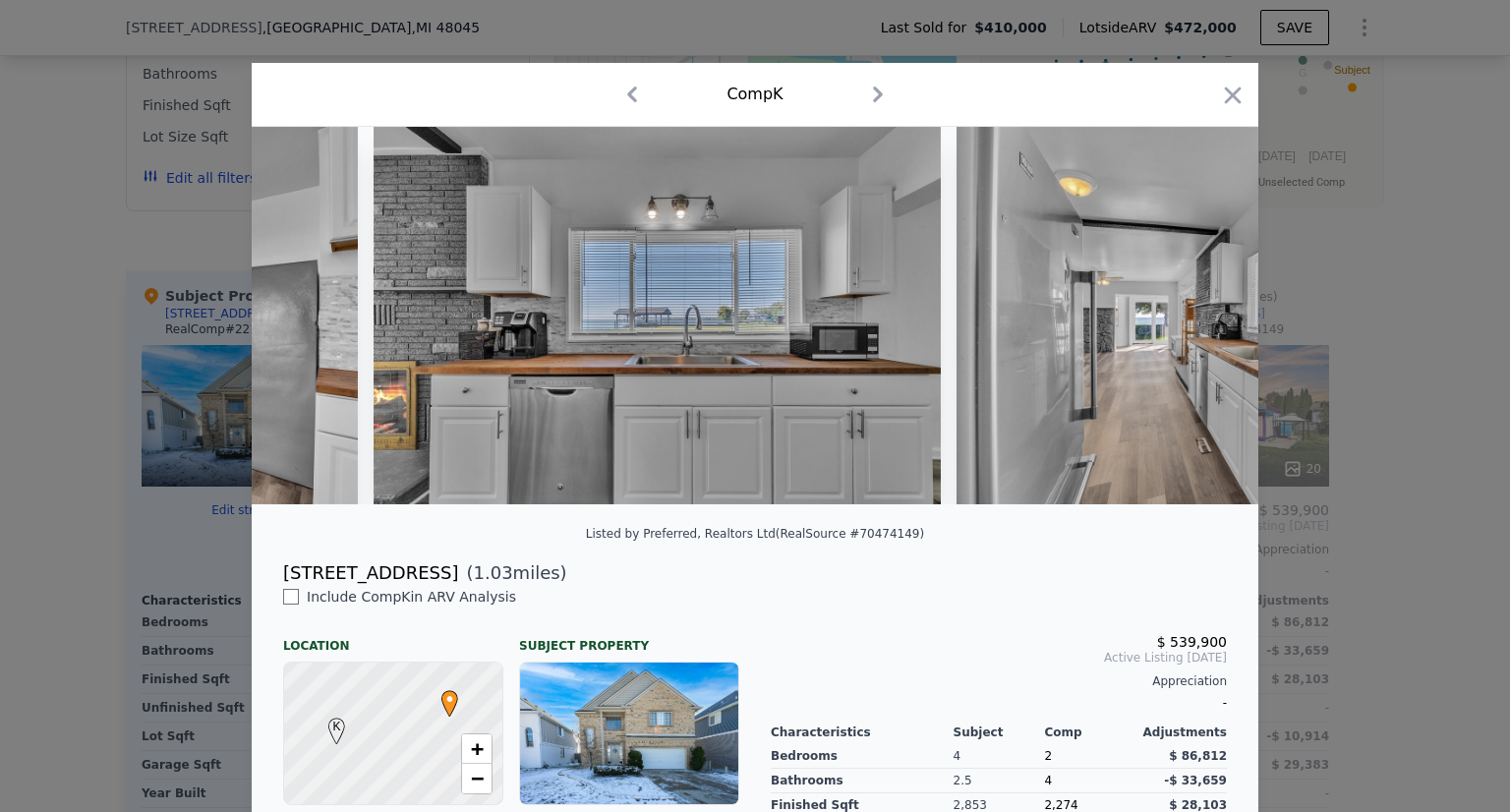
click at [1196, 326] on div at bounding box center [754, 315] width 1006 height 377
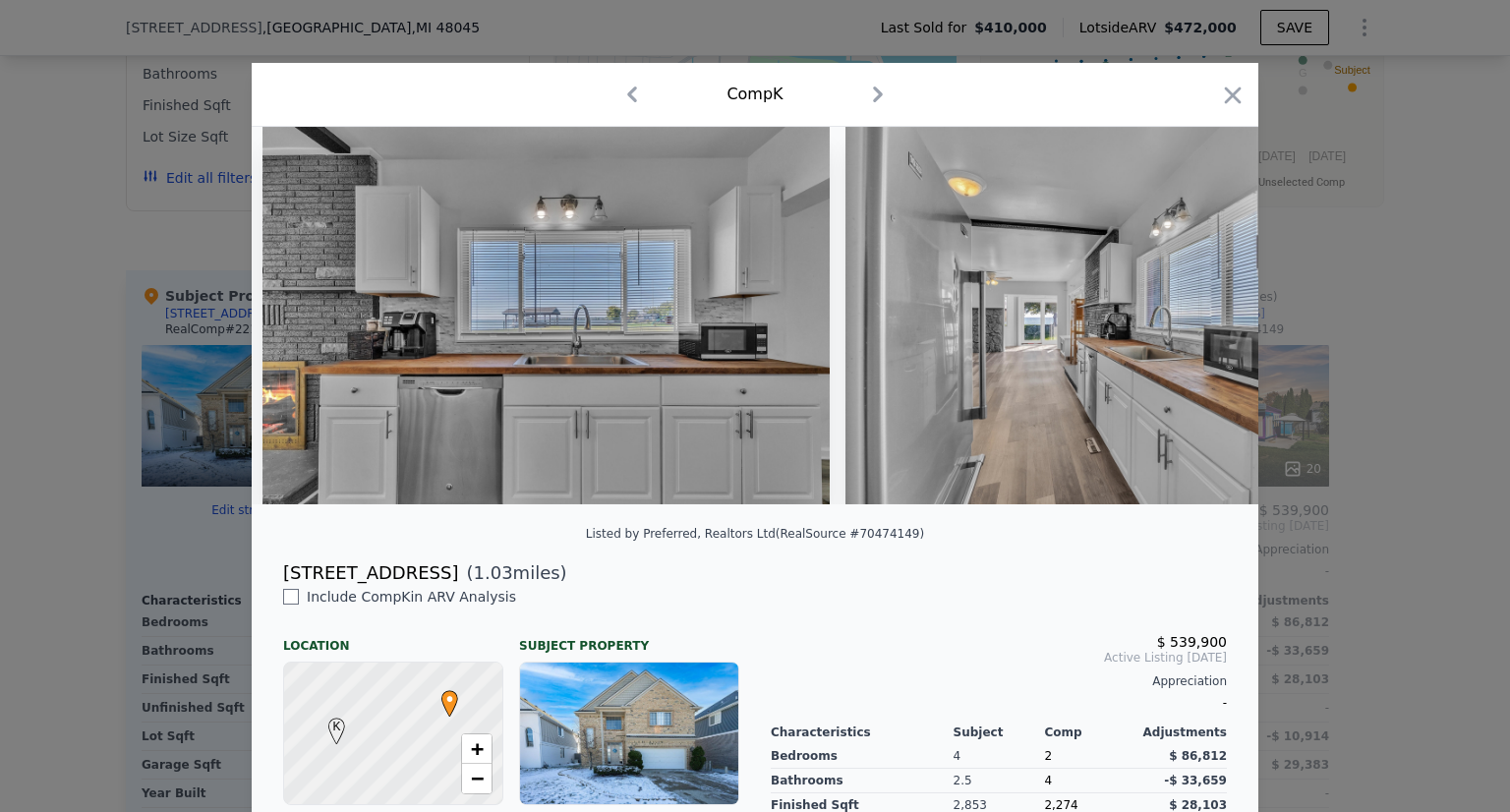
click at [1196, 326] on img at bounding box center [1130, 315] width 568 height 377
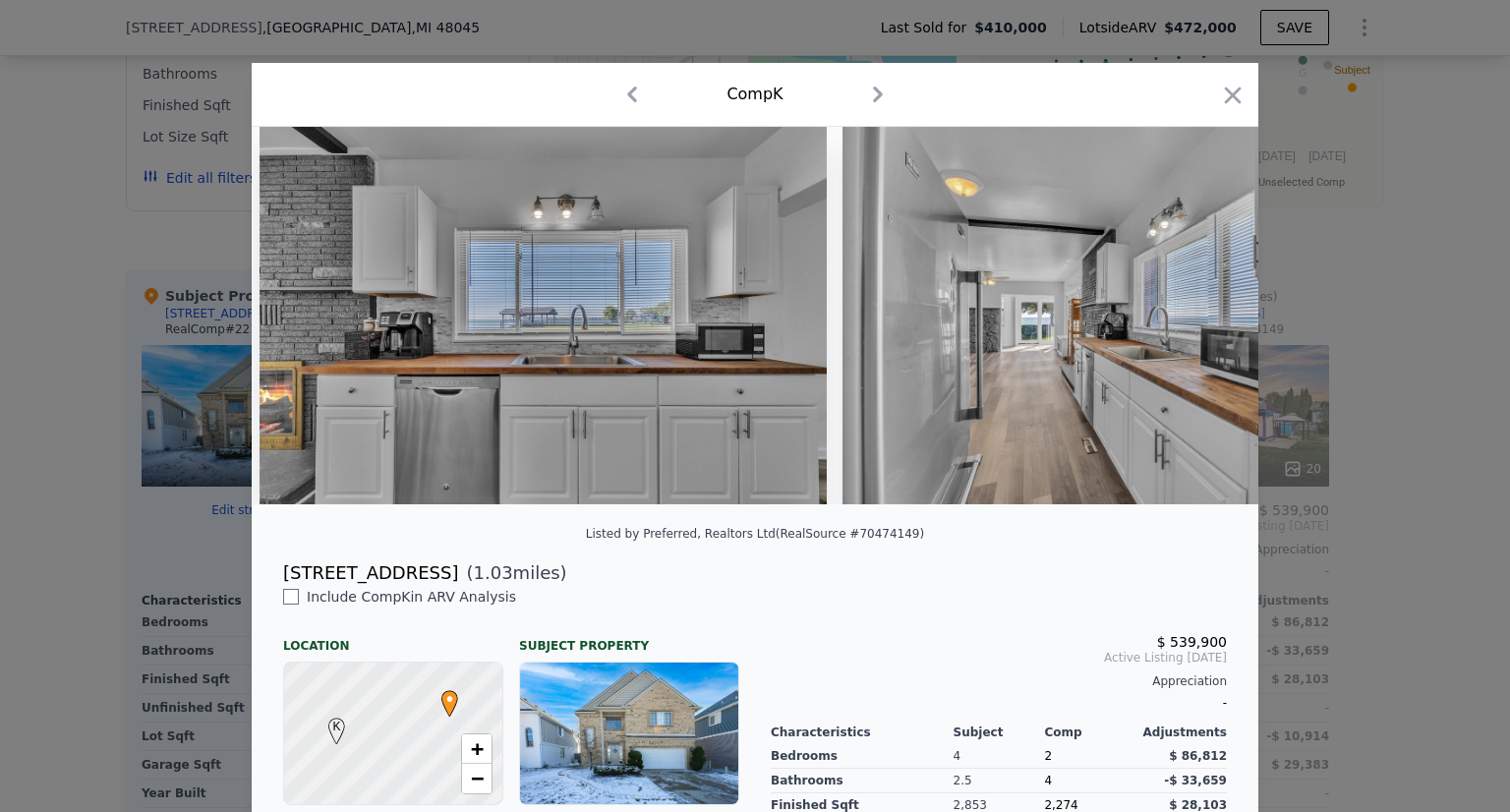
click at [1196, 326] on img at bounding box center [1127, 315] width 568 height 377
click at [1196, 326] on div at bounding box center [754, 315] width 1006 height 377
click at [1196, 326] on icon at bounding box center [1207, 315] width 39 height 39
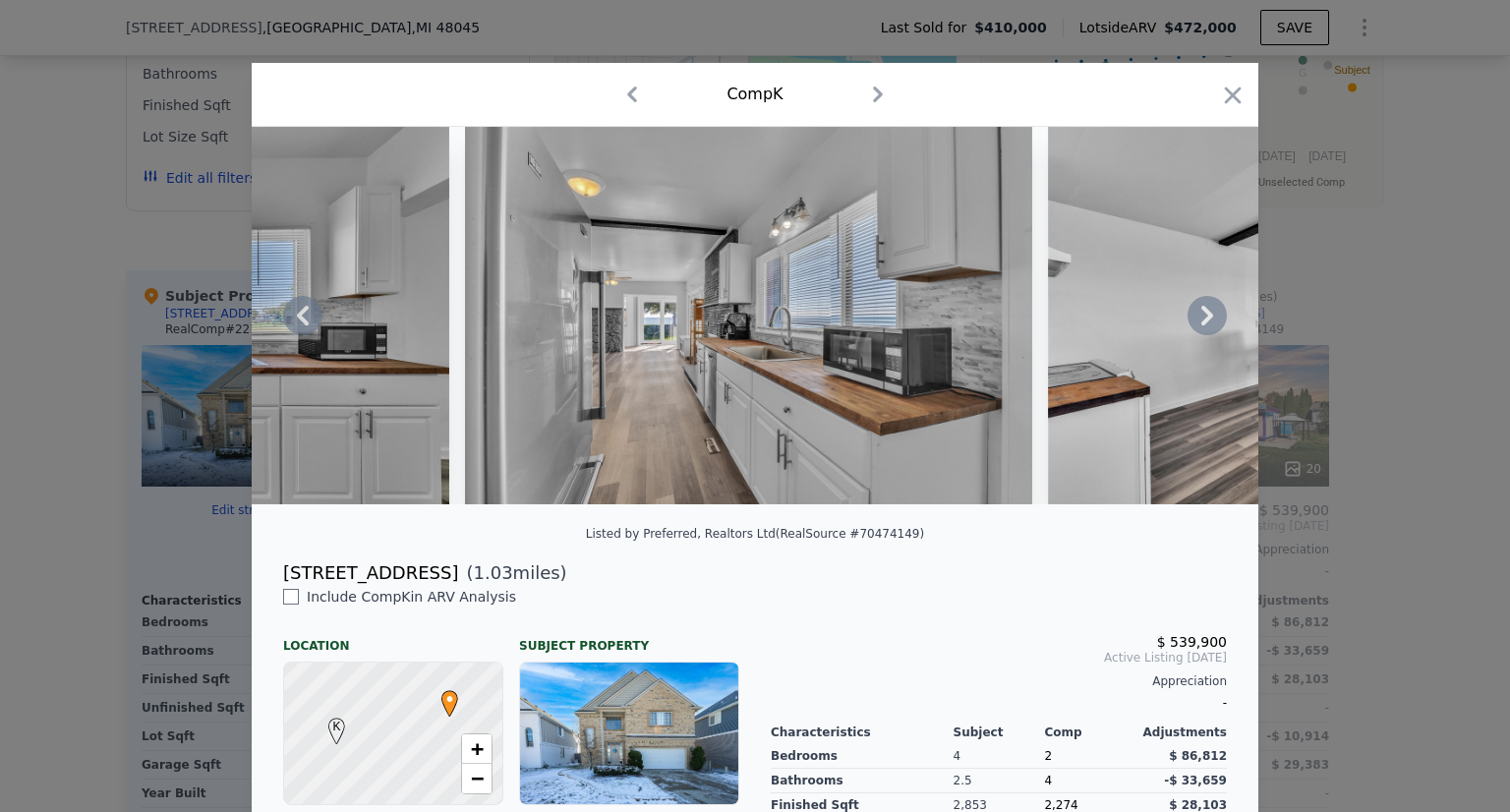
click at [1196, 326] on div at bounding box center [754, 315] width 1006 height 377
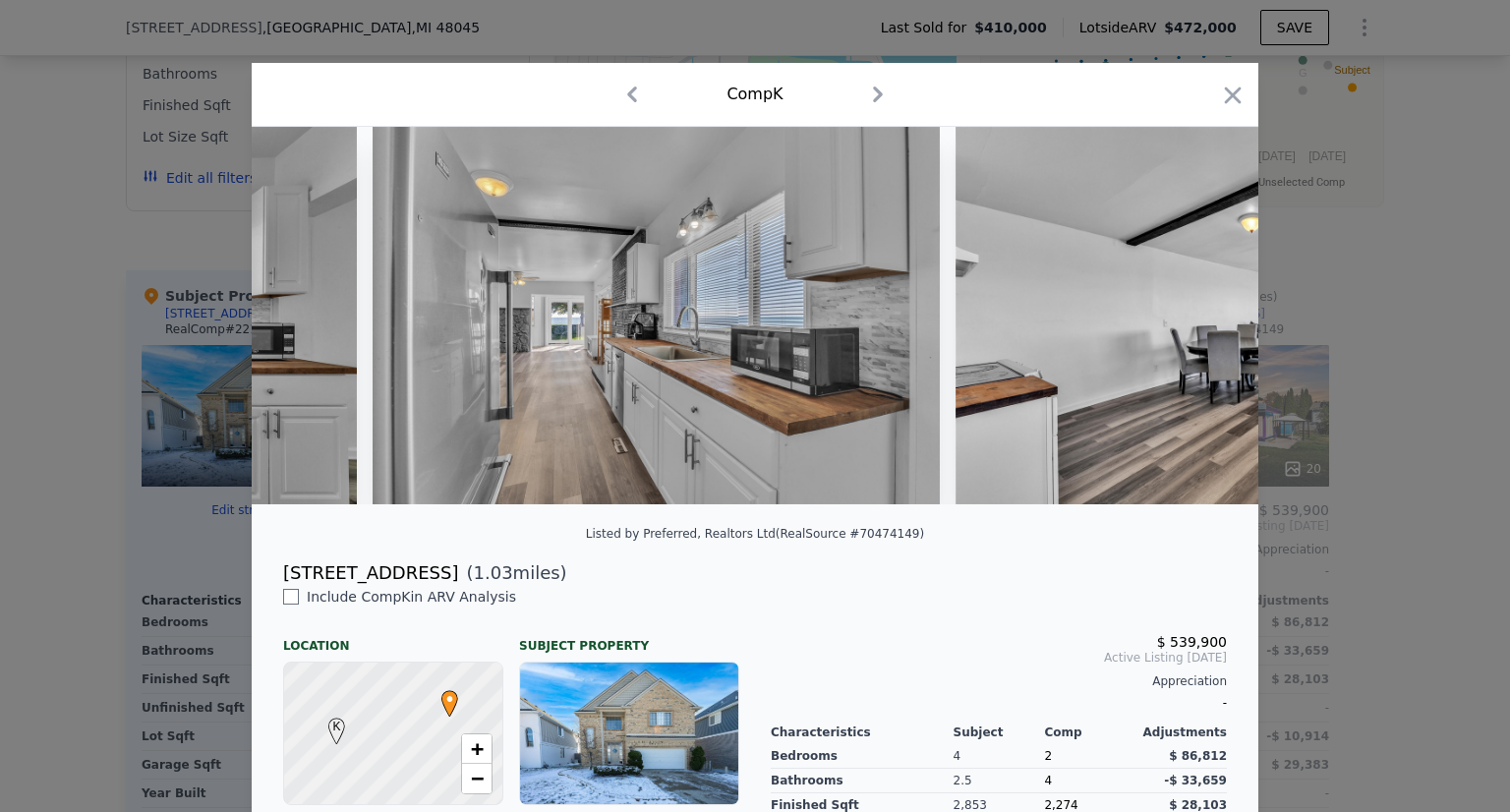
click at [1196, 326] on img at bounding box center [1239, 315] width 568 height 377
click at [1196, 326] on img at bounding box center [1237, 315] width 568 height 377
click at [1196, 326] on div at bounding box center [754, 315] width 1006 height 377
click at [1196, 326] on icon at bounding box center [1207, 315] width 39 height 39
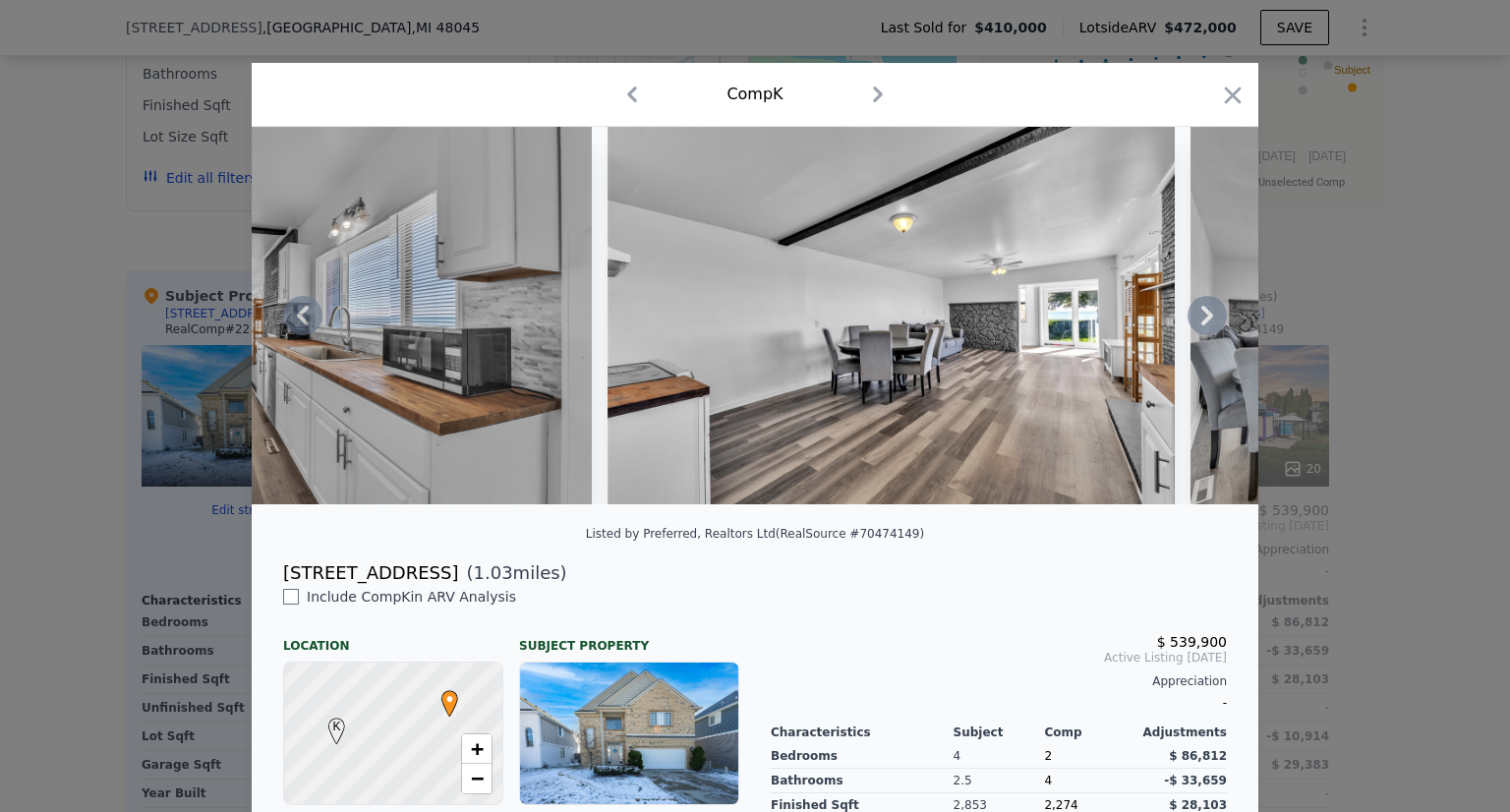
click at [1196, 326] on div at bounding box center [754, 315] width 1006 height 377
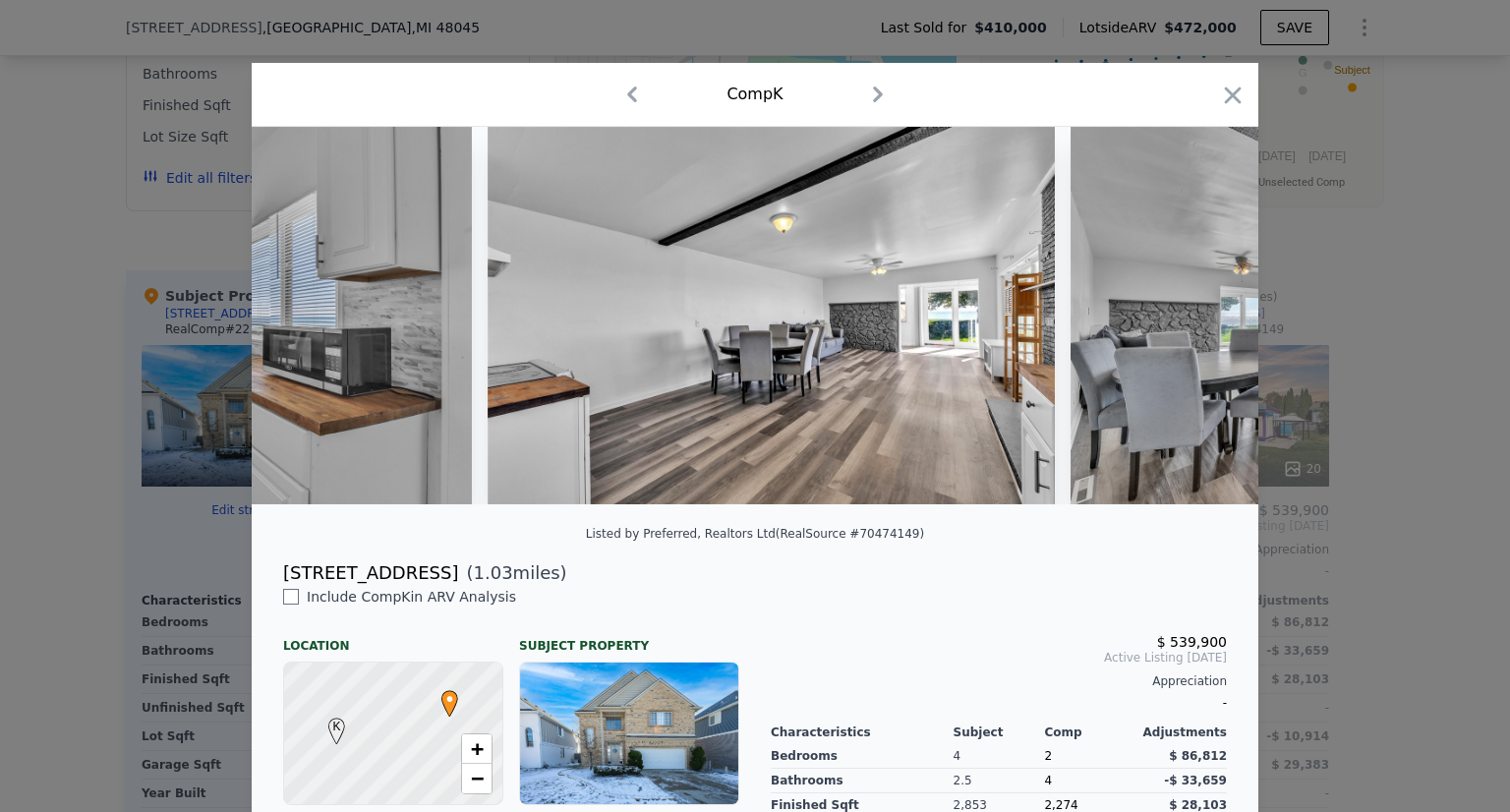
click at [1196, 326] on img at bounding box center [1354, 315] width 568 height 377
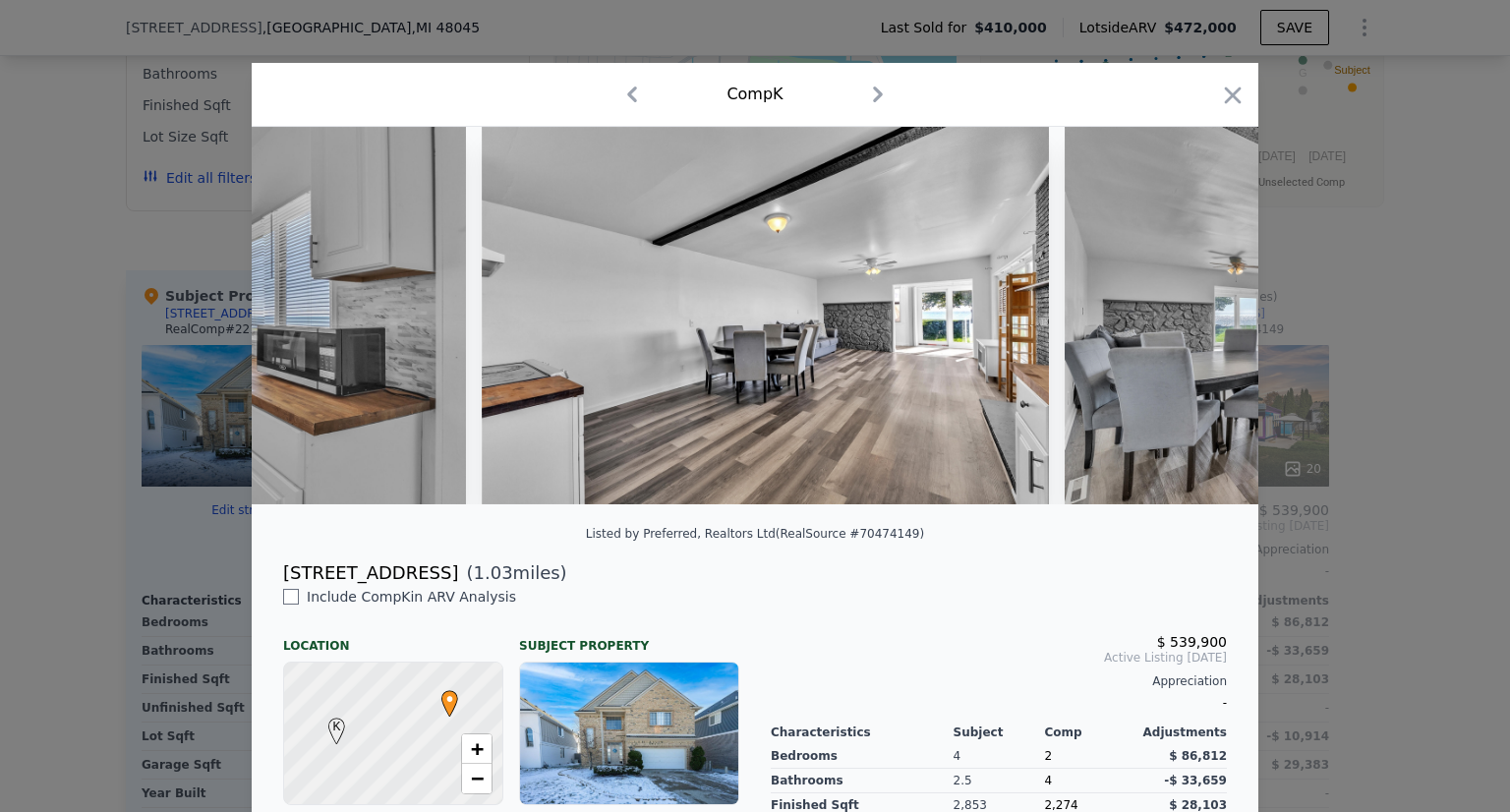
click at [1196, 326] on img at bounding box center [1348, 315] width 568 height 377
click at [1196, 326] on div at bounding box center [754, 315] width 1006 height 377
click at [1196, 326] on icon at bounding box center [1207, 315] width 39 height 39
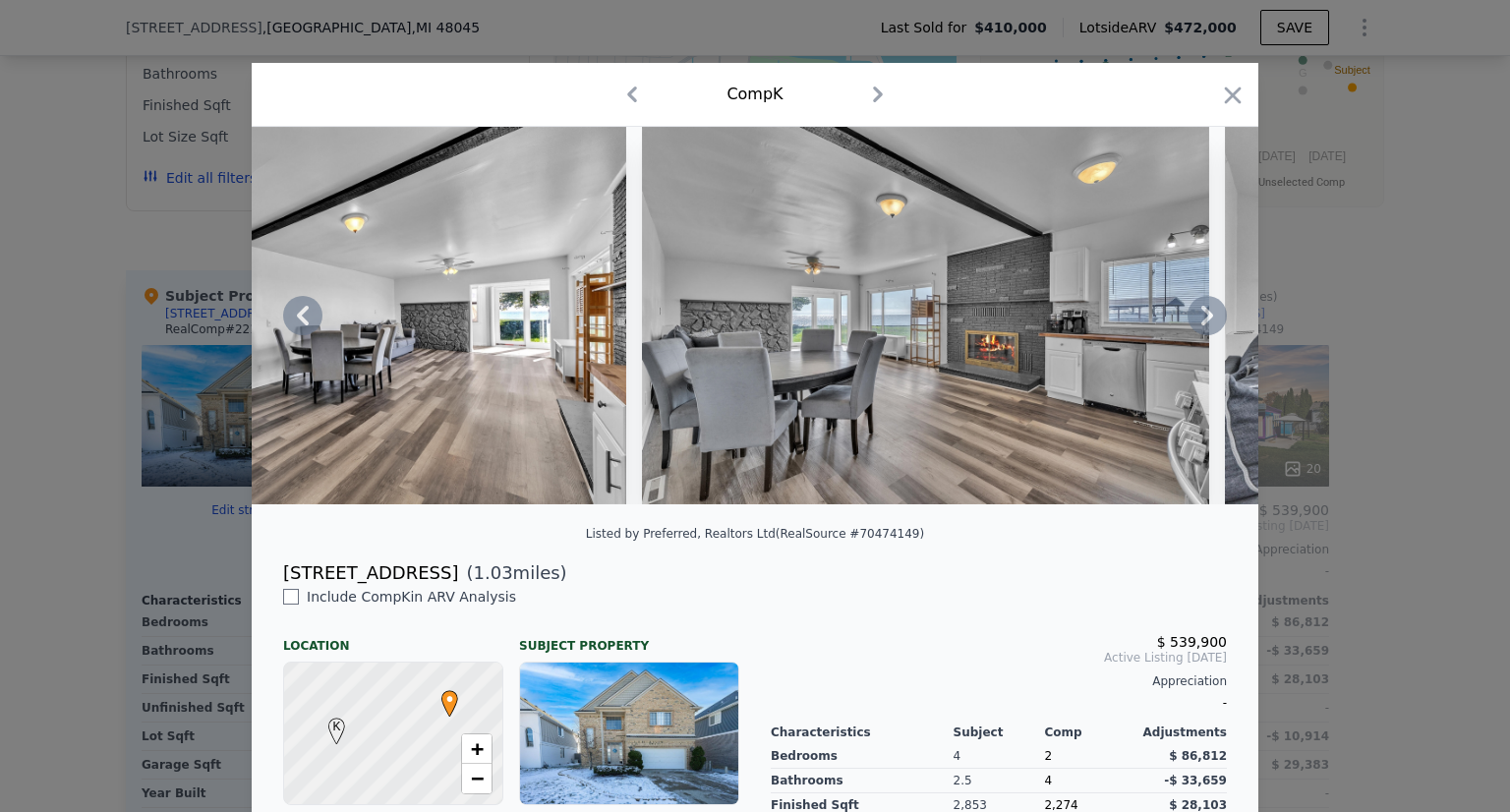
click at [1196, 326] on img at bounding box center [926, 315] width 568 height 377
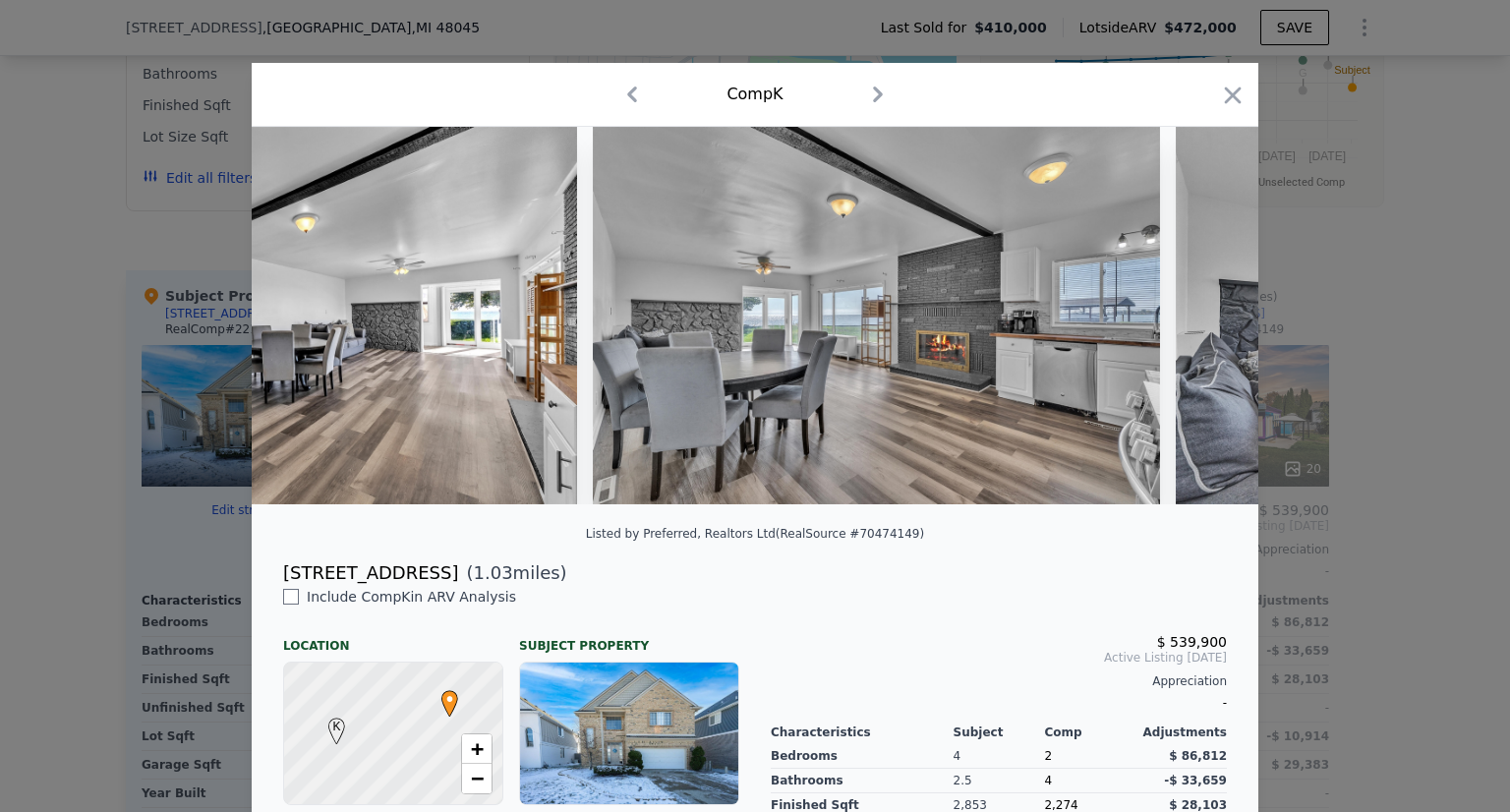
click at [1196, 326] on img at bounding box center [1460, 315] width 568 height 377
click at [1196, 326] on div at bounding box center [754, 315] width 1006 height 377
click at [1196, 326] on icon at bounding box center [1207, 315] width 39 height 39
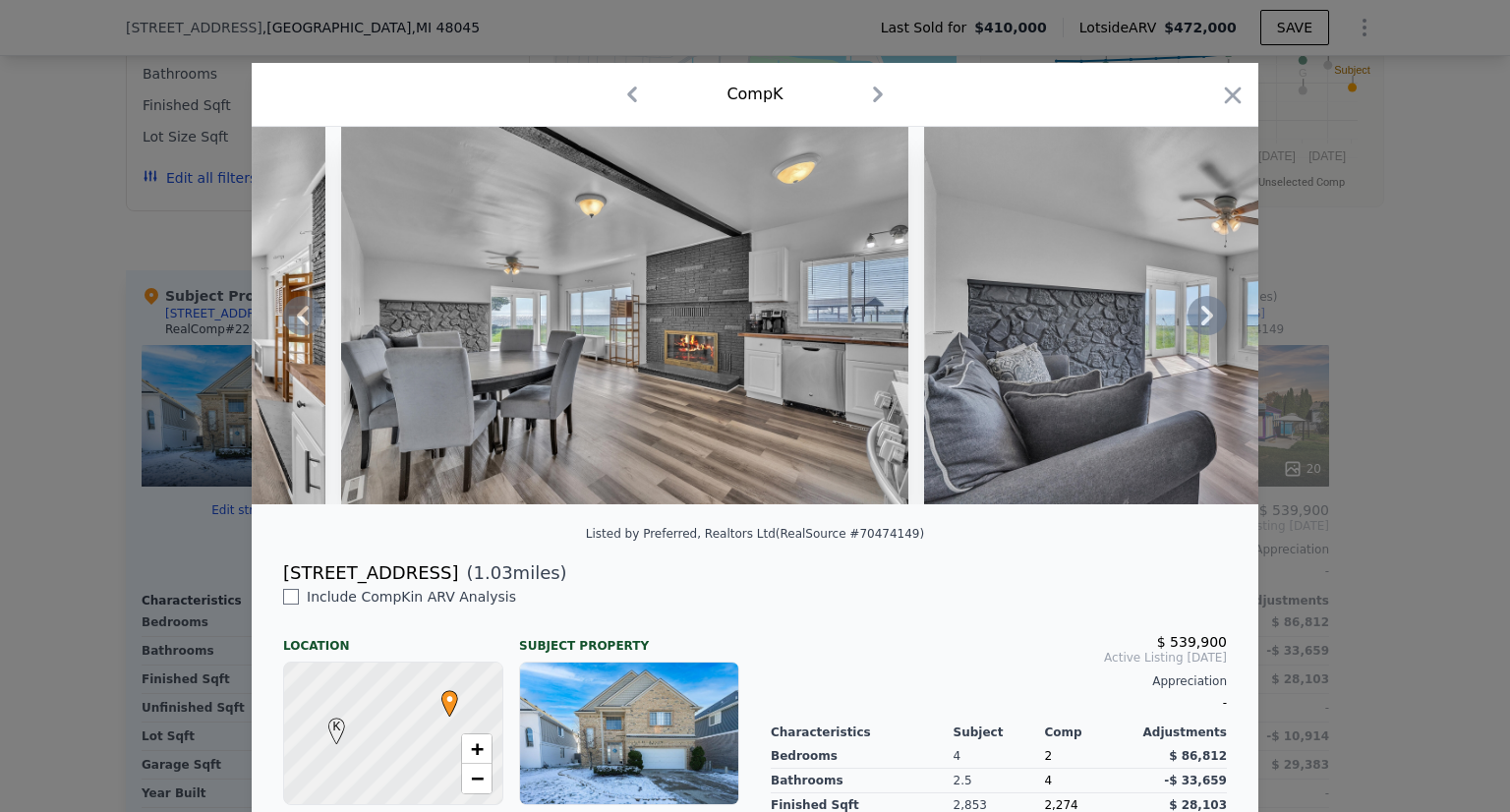
click at [1196, 326] on img at bounding box center [1208, 315] width 568 height 377
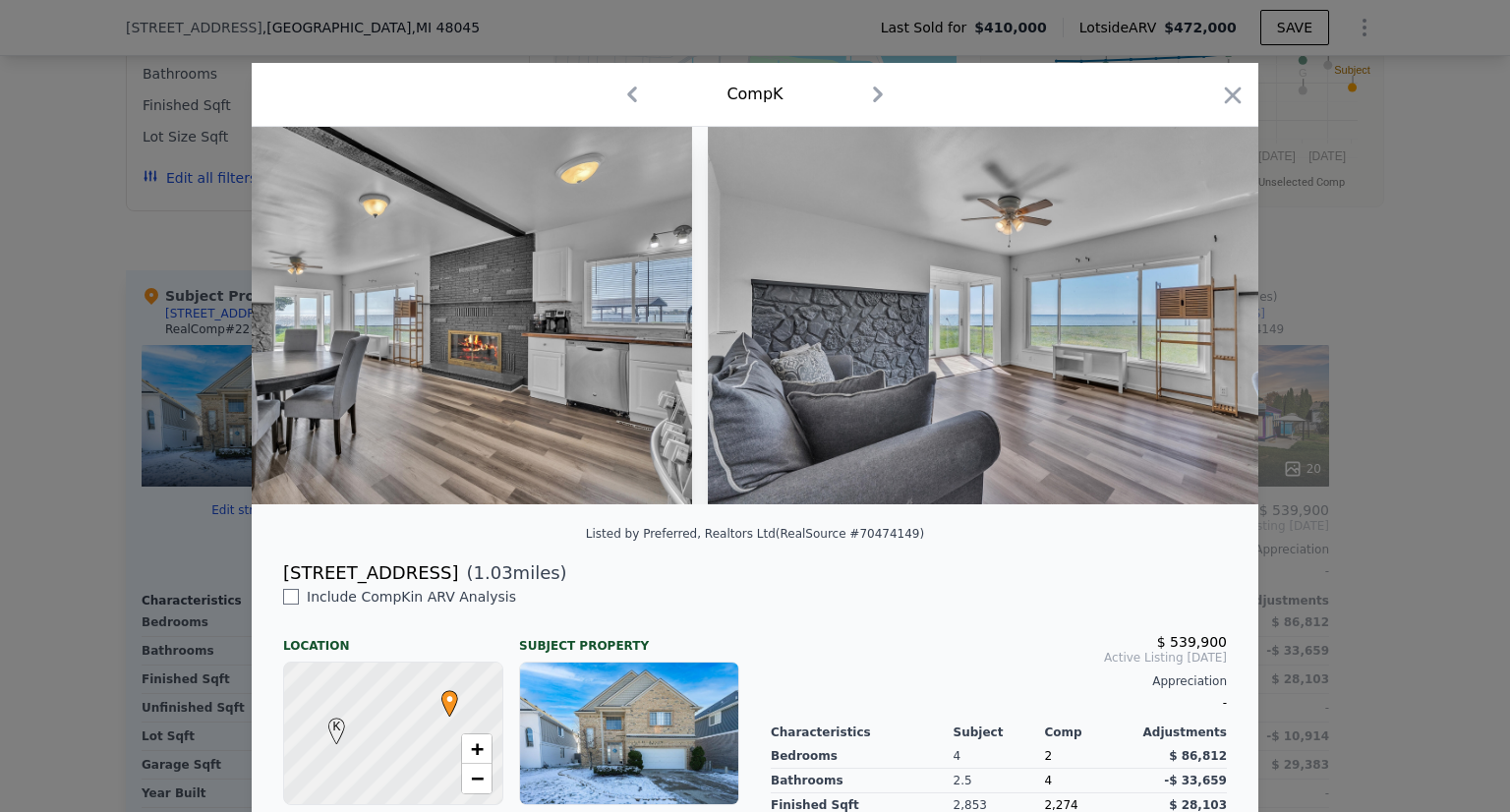
click at [1196, 326] on img at bounding box center [992, 315] width 568 height 377
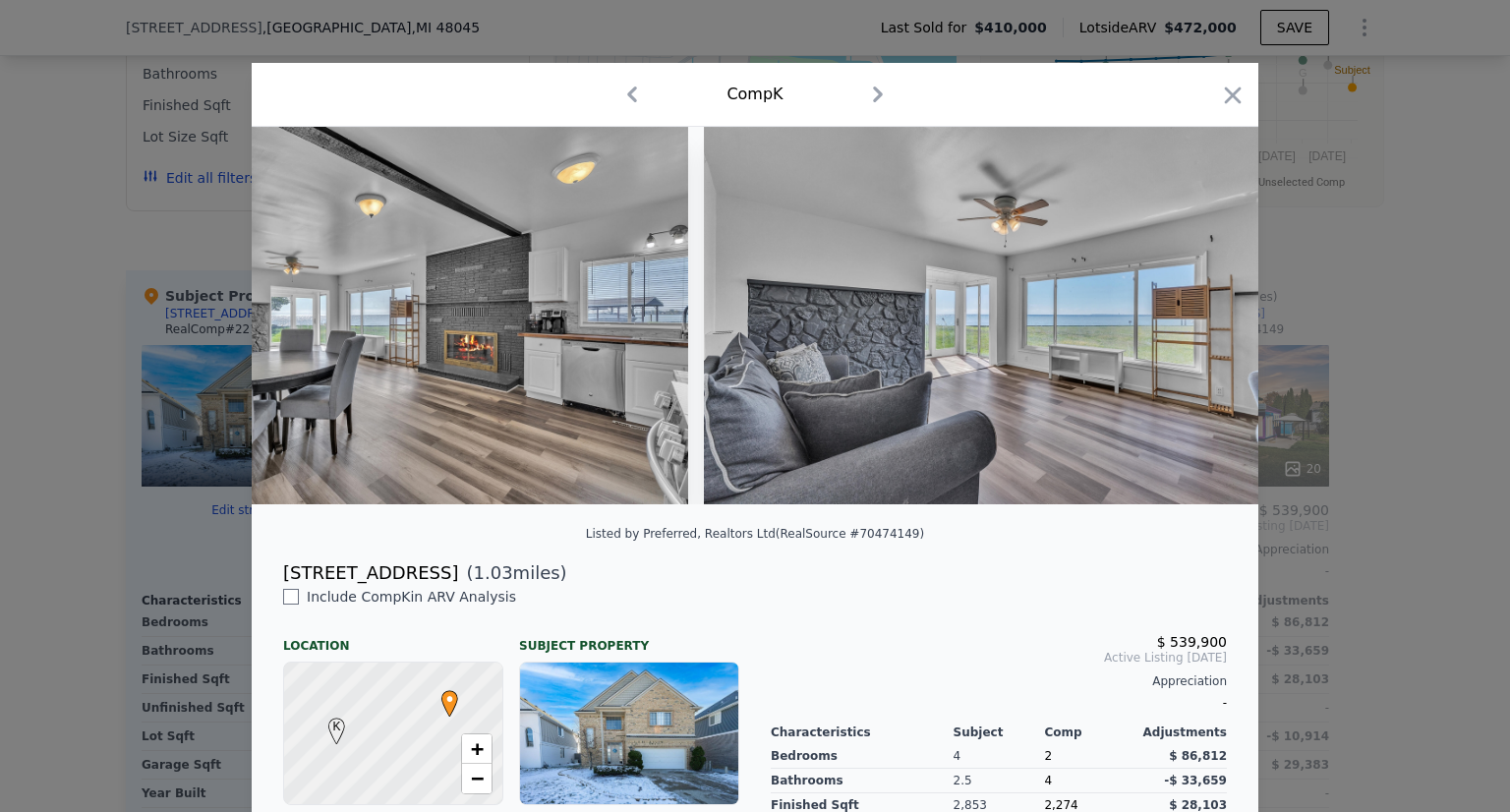
click at [1196, 326] on img at bounding box center [988, 315] width 568 height 377
click at [1196, 326] on div at bounding box center [754, 315] width 1006 height 377
click at [1196, 326] on icon at bounding box center [1207, 315] width 39 height 39
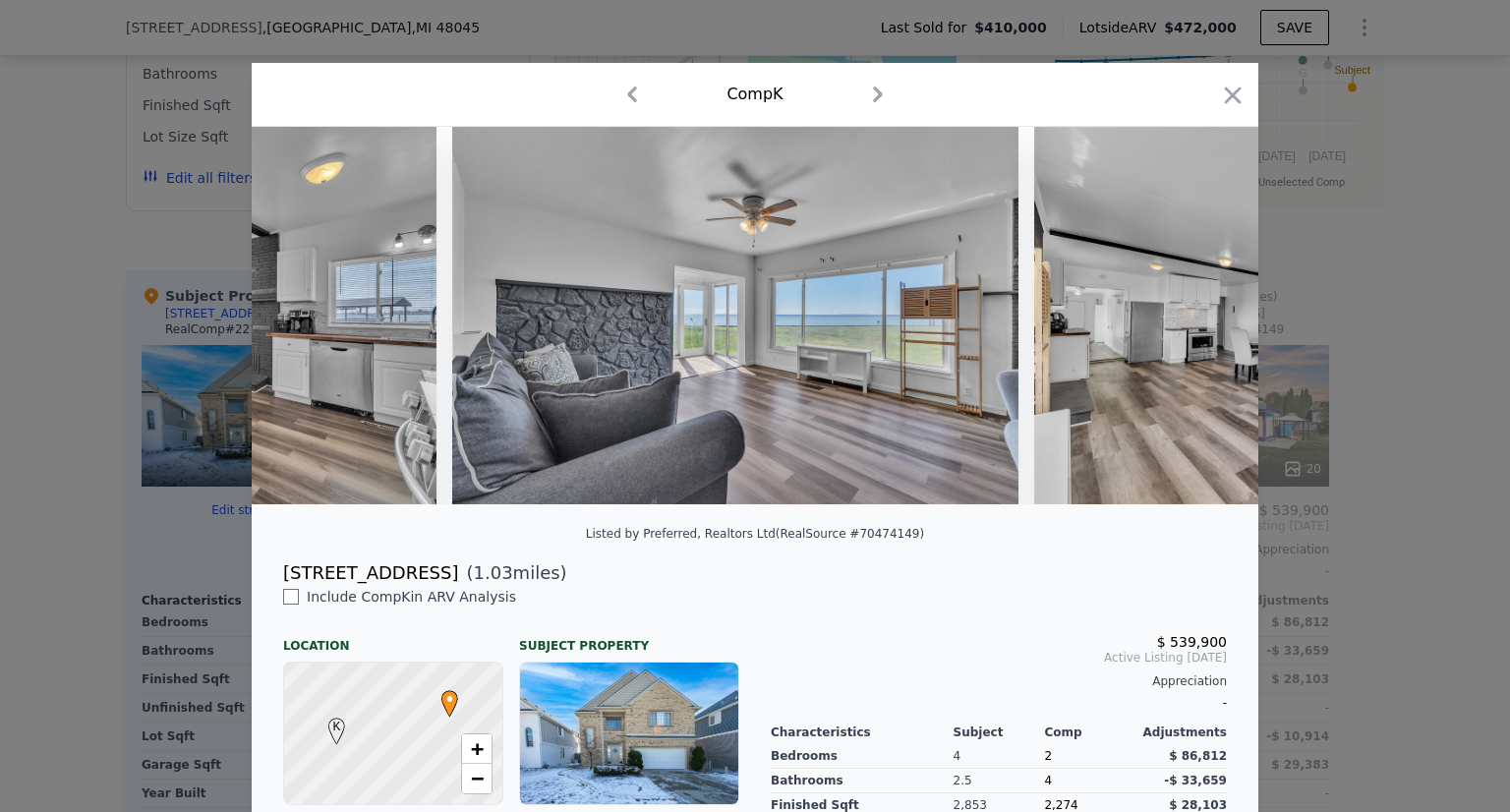
click at [1196, 326] on div at bounding box center [754, 315] width 1006 height 377
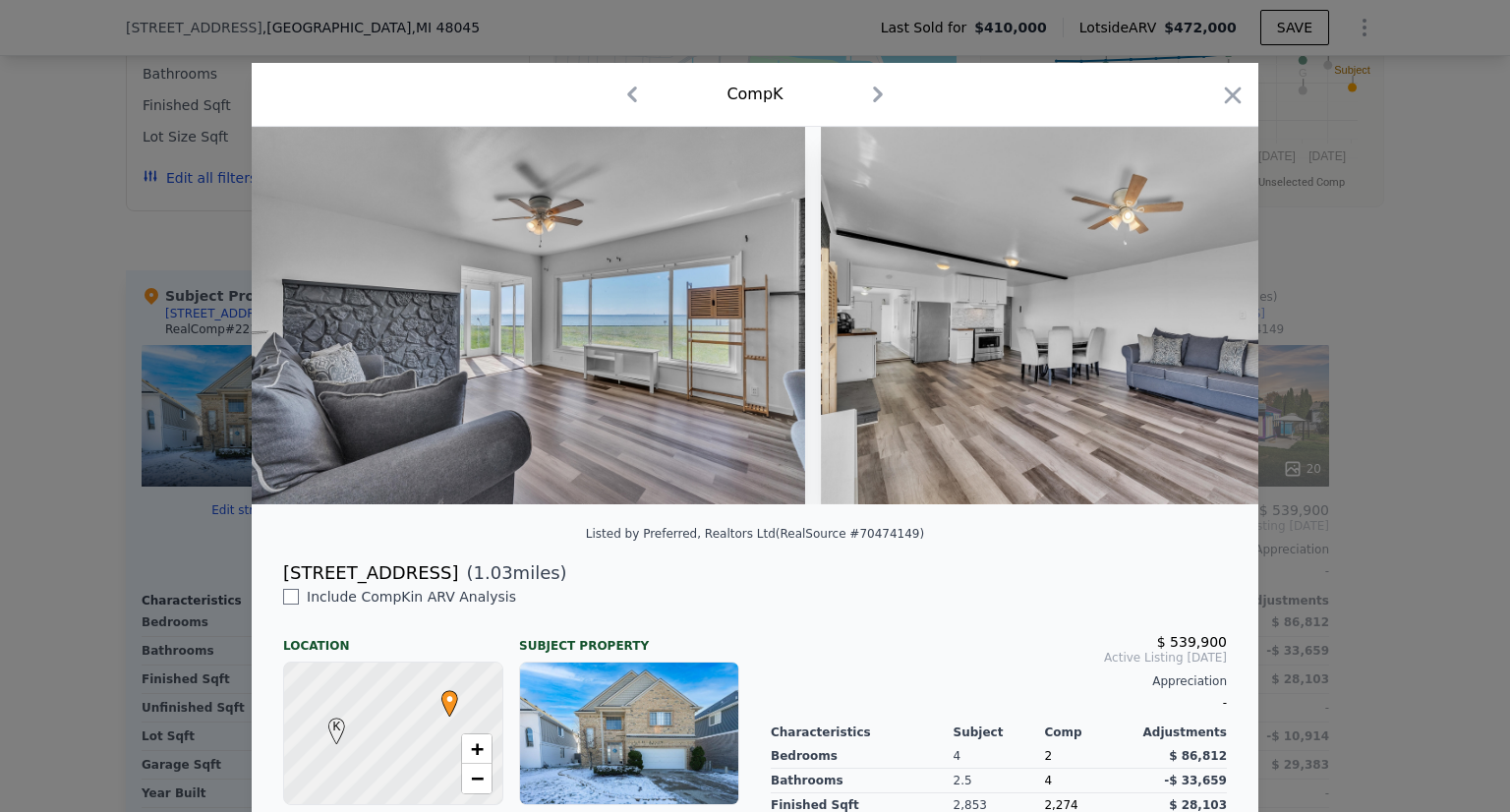
click at [1196, 326] on img at bounding box center [1105, 315] width 568 height 377
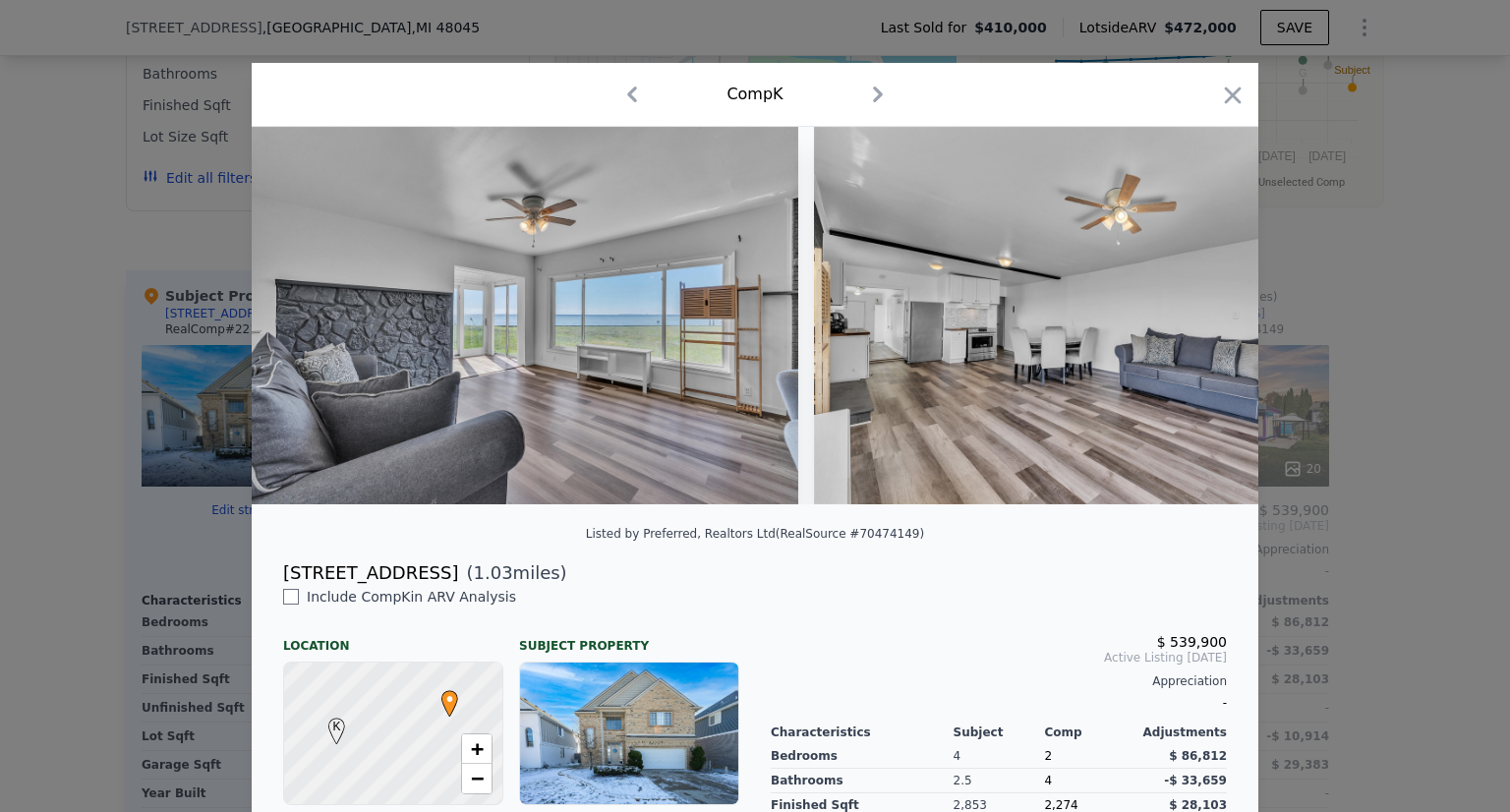
click at [1196, 326] on img at bounding box center [1098, 315] width 568 height 377
click at [1196, 326] on div at bounding box center [754, 315] width 1006 height 377
click at [1196, 326] on icon at bounding box center [1207, 315] width 39 height 39
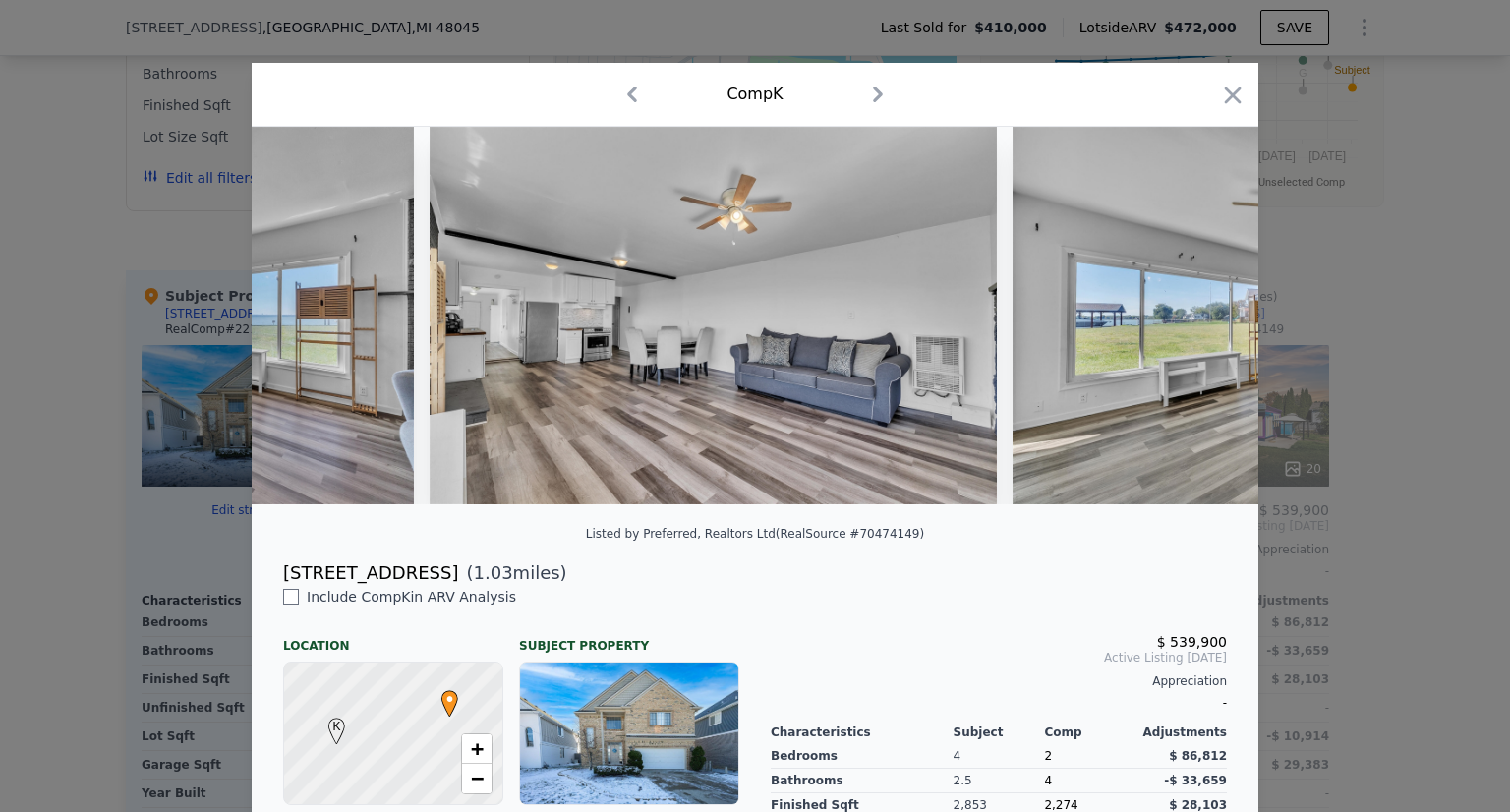
click at [1196, 326] on div at bounding box center [754, 315] width 1006 height 377
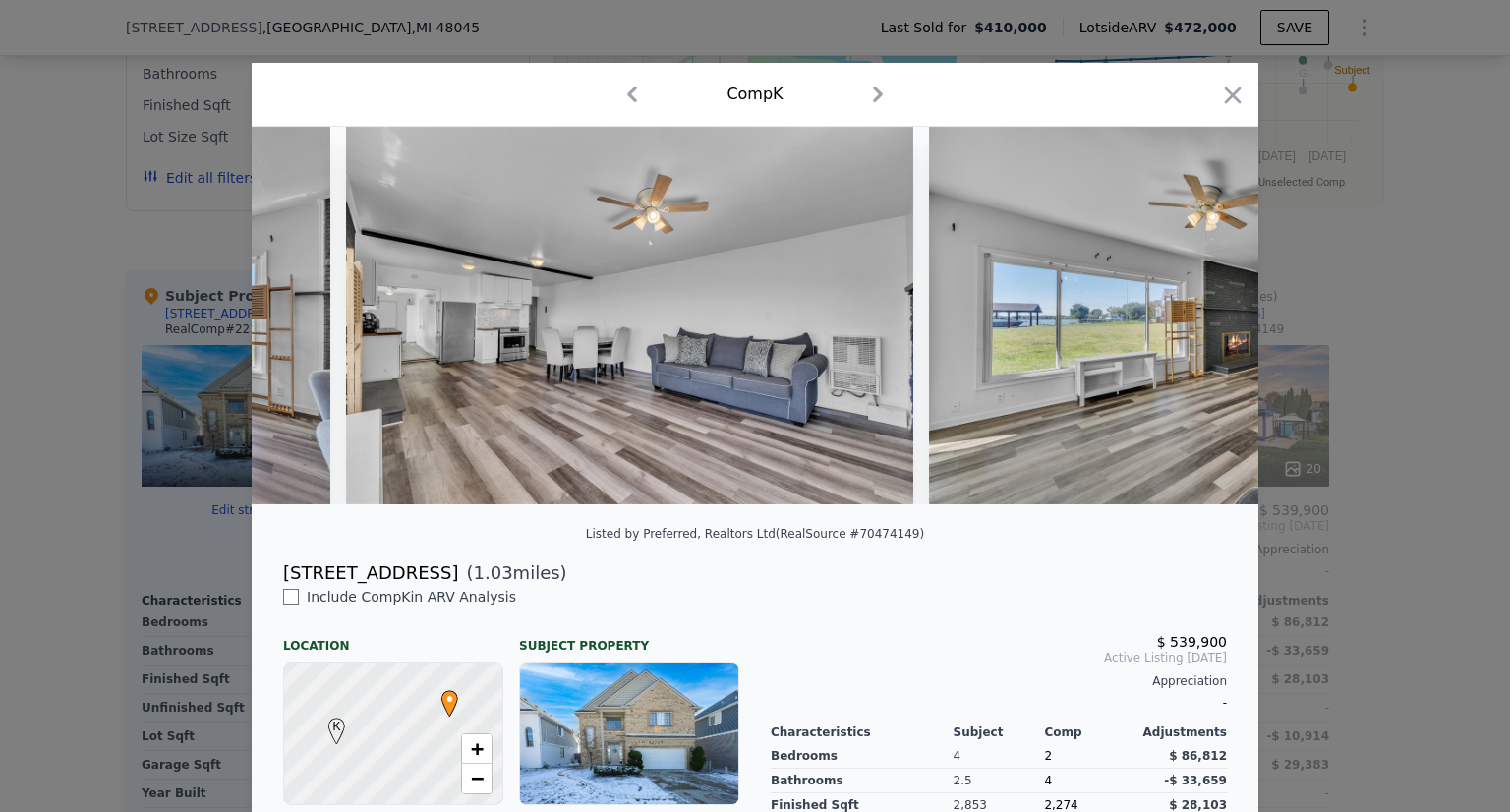
click at [1196, 326] on img at bounding box center [1213, 315] width 568 height 377
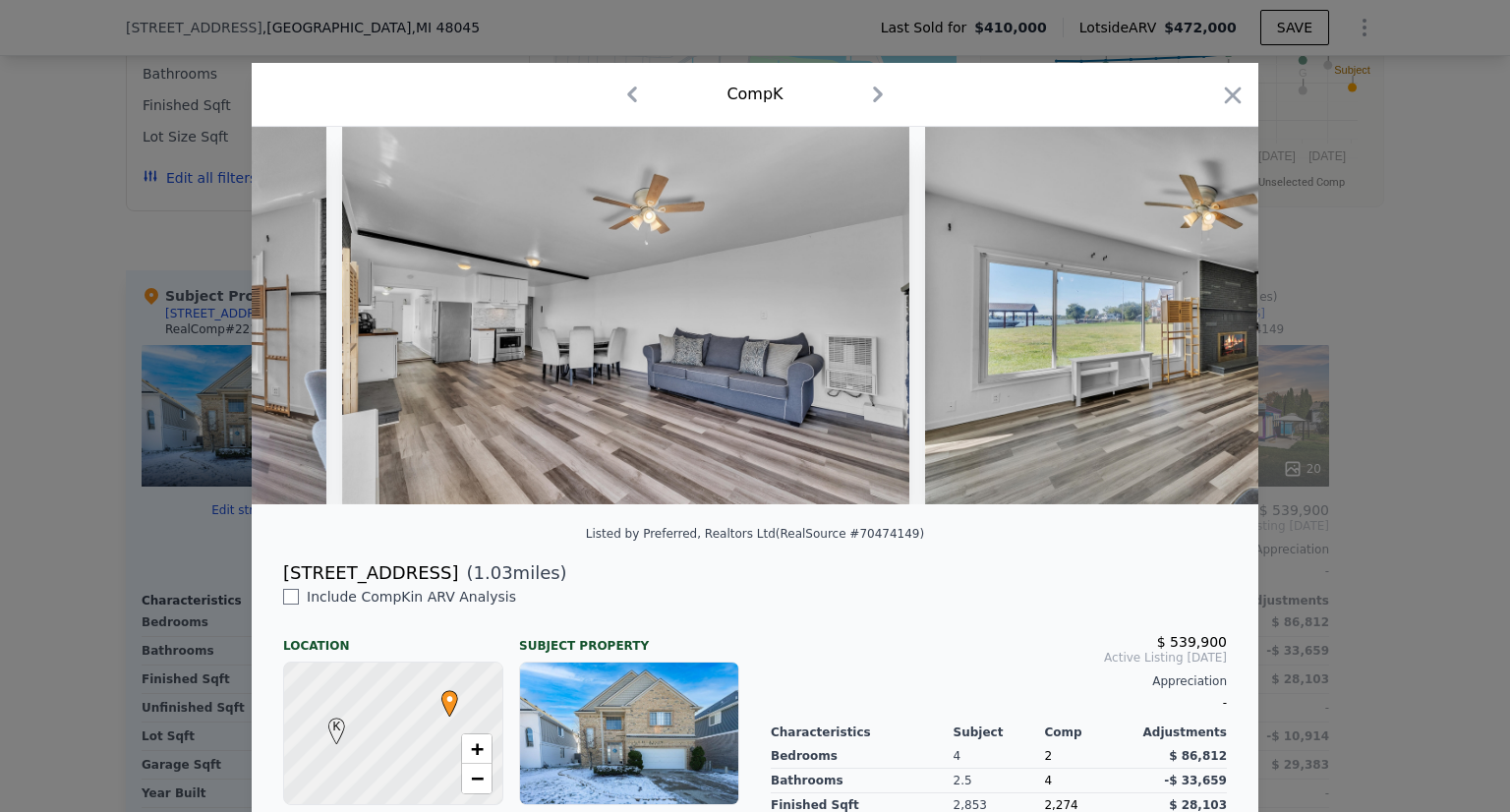
click at [1196, 326] on img at bounding box center [1209, 315] width 568 height 377
click at [1196, 326] on div at bounding box center [754, 315] width 1006 height 377
click at [1196, 326] on icon at bounding box center [1207, 315] width 39 height 39
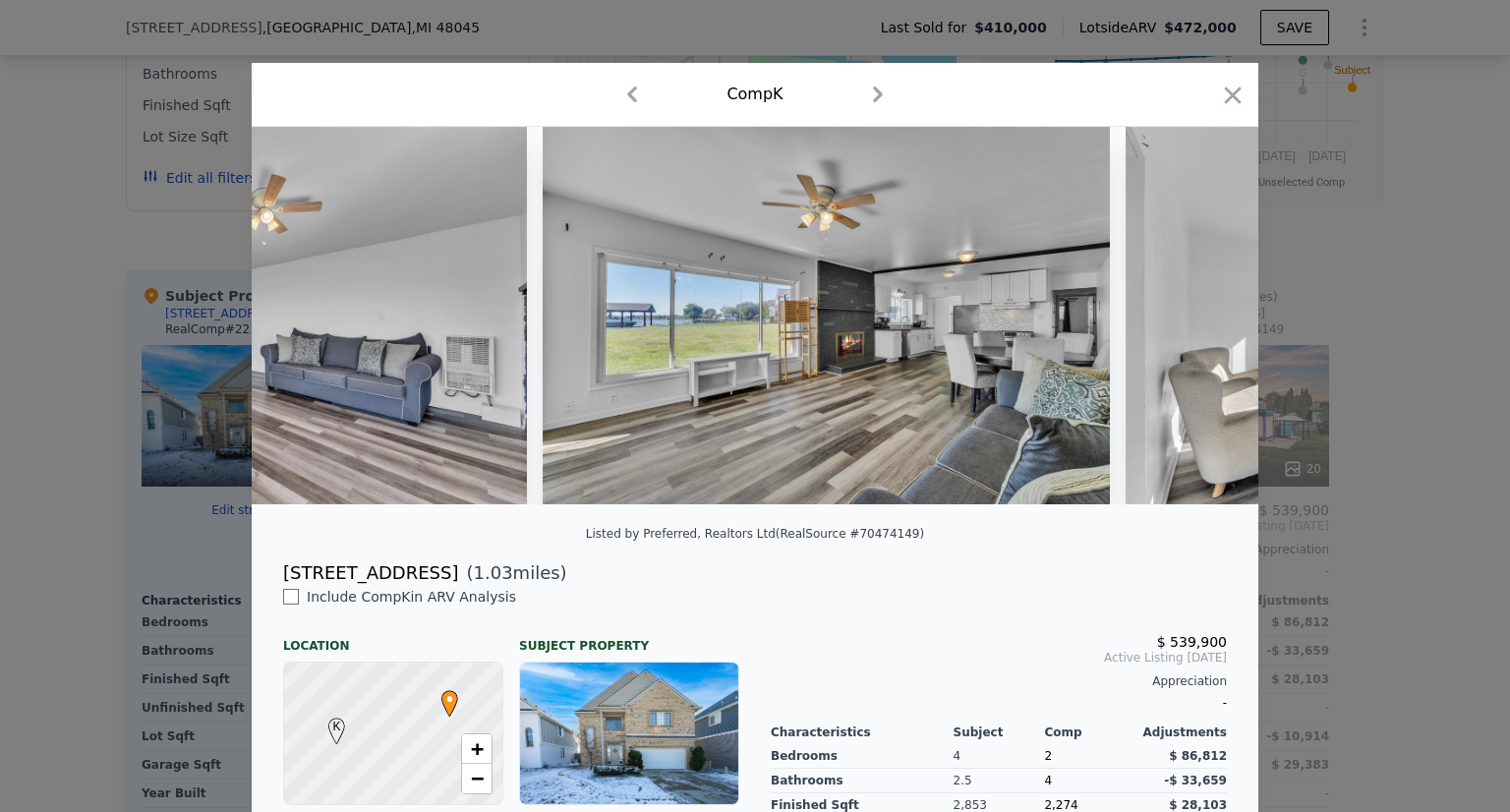
click at [1196, 326] on div at bounding box center [754, 315] width 1006 height 377
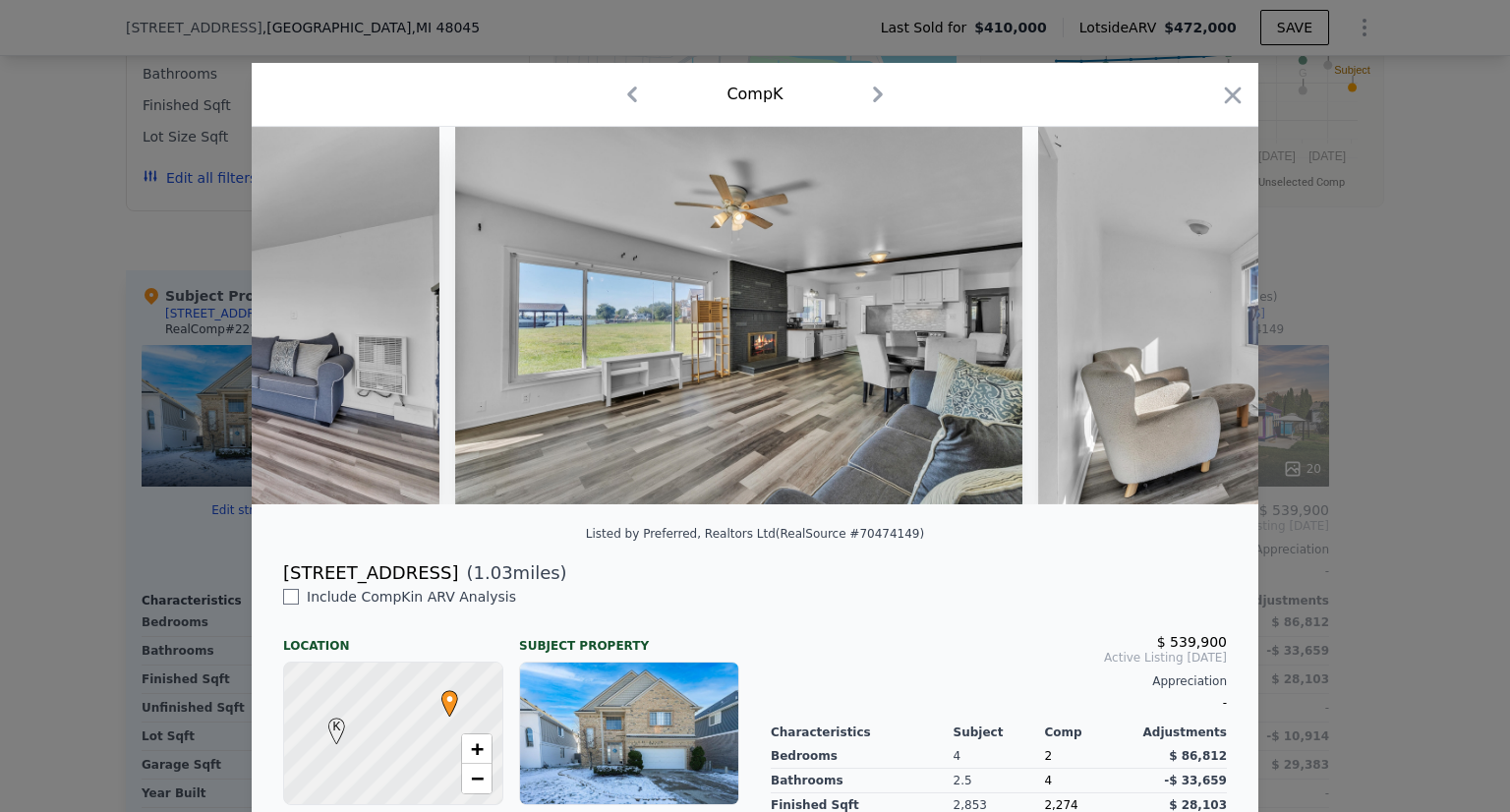
click at [1196, 326] on img at bounding box center [1322, 315] width 568 height 377
click at [1196, 326] on img at bounding box center [1320, 315] width 568 height 377
click at [1196, 326] on div at bounding box center [754, 315] width 1006 height 377
click at [1196, 326] on icon at bounding box center [1207, 315] width 39 height 39
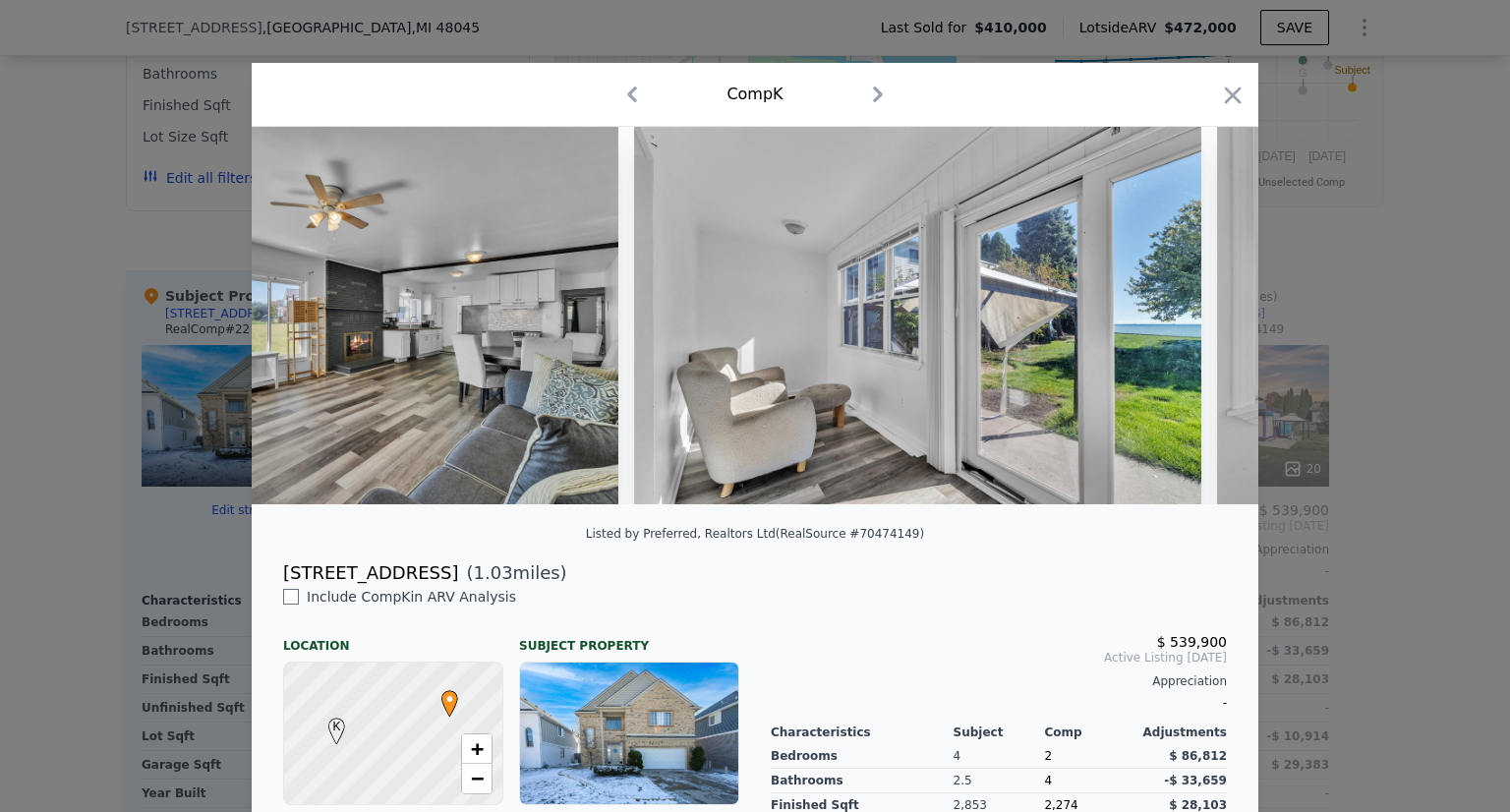
click at [1196, 326] on div at bounding box center [754, 315] width 1006 height 377
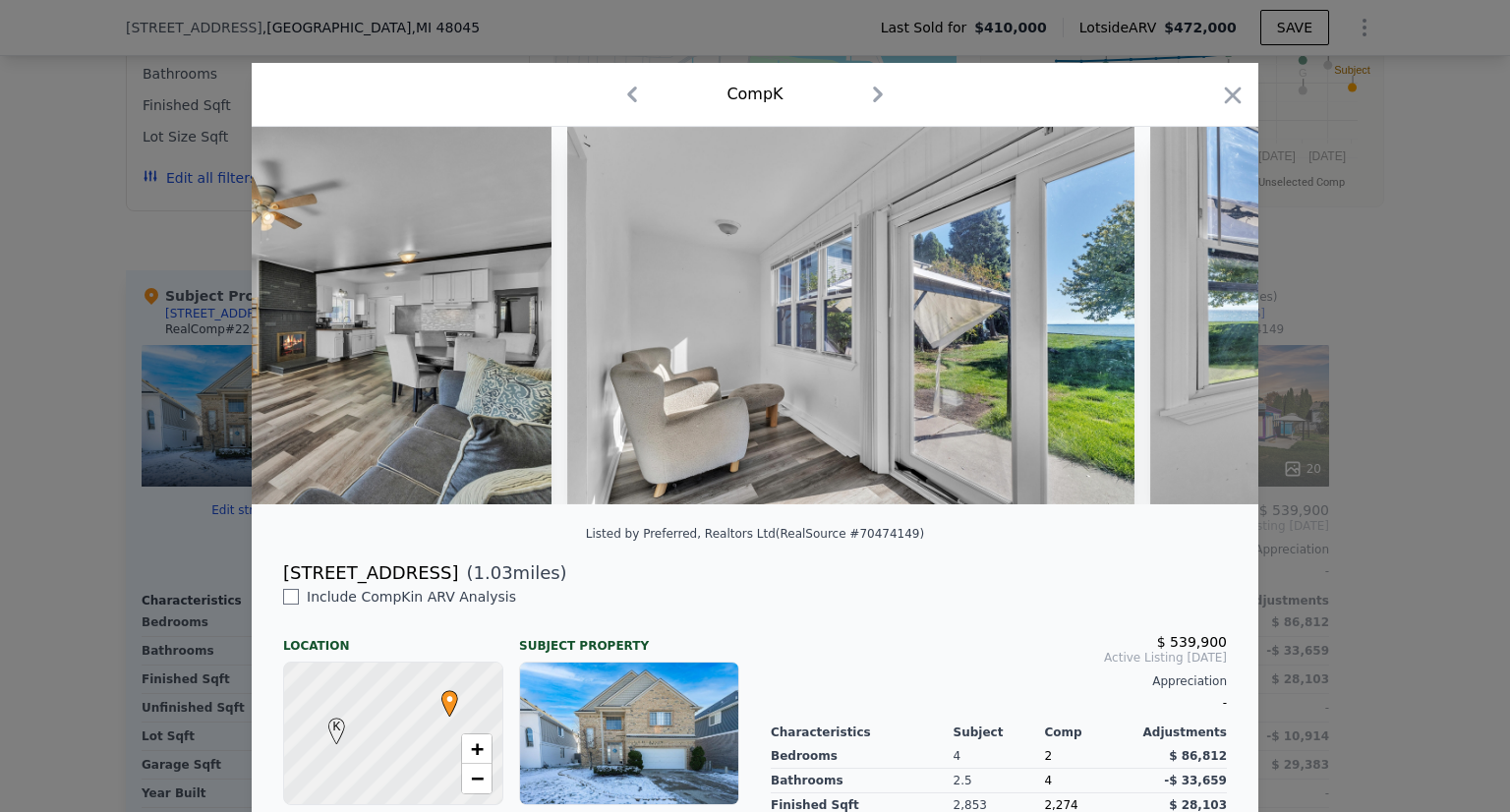
click at [1196, 326] on img at bounding box center [1434, 315] width 568 height 377
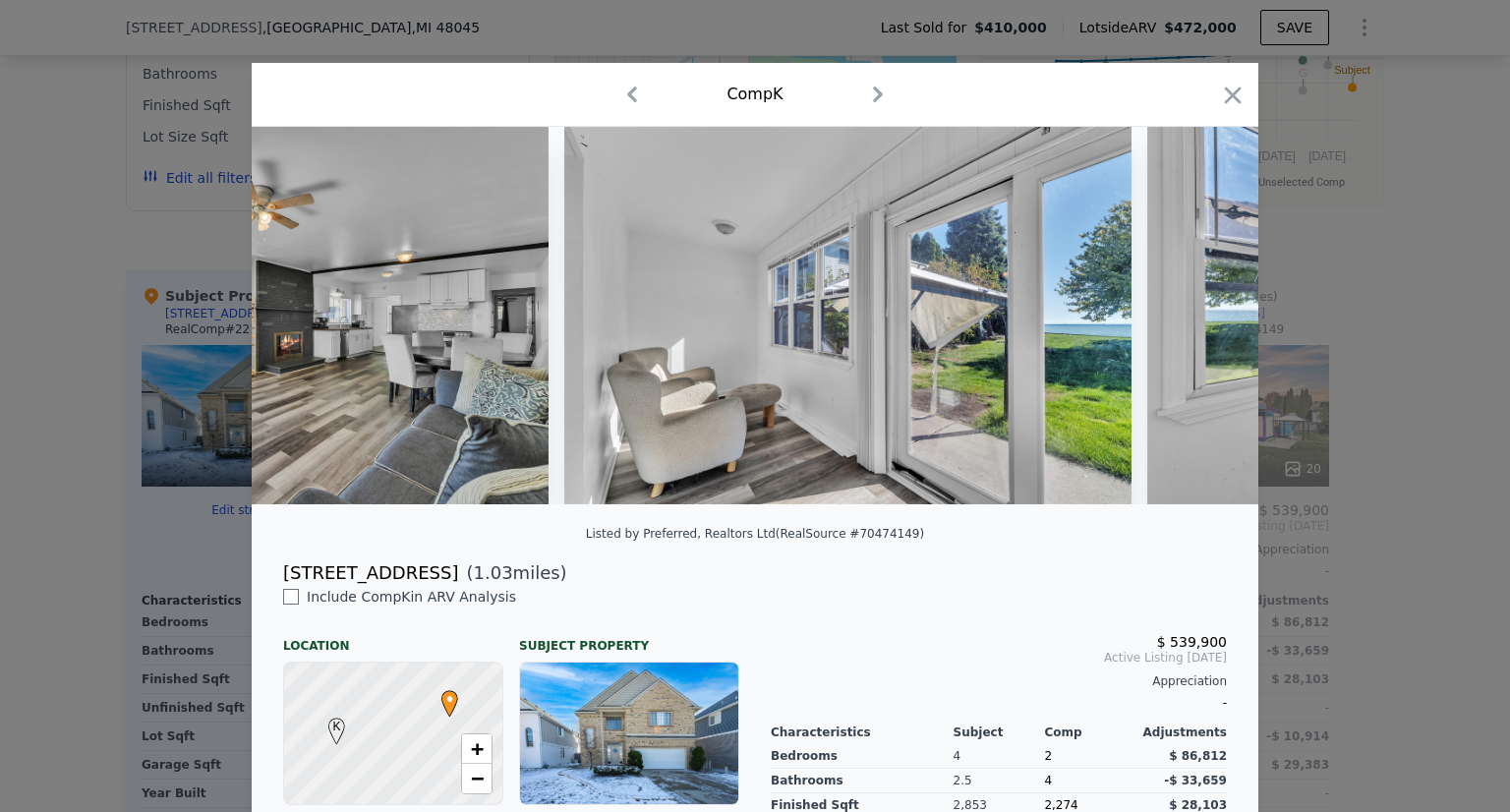
click at [1196, 326] on img at bounding box center [1431, 315] width 568 height 377
click at [1196, 326] on div at bounding box center [754, 315] width 1006 height 377
click at [1196, 326] on icon at bounding box center [1207, 315] width 39 height 39
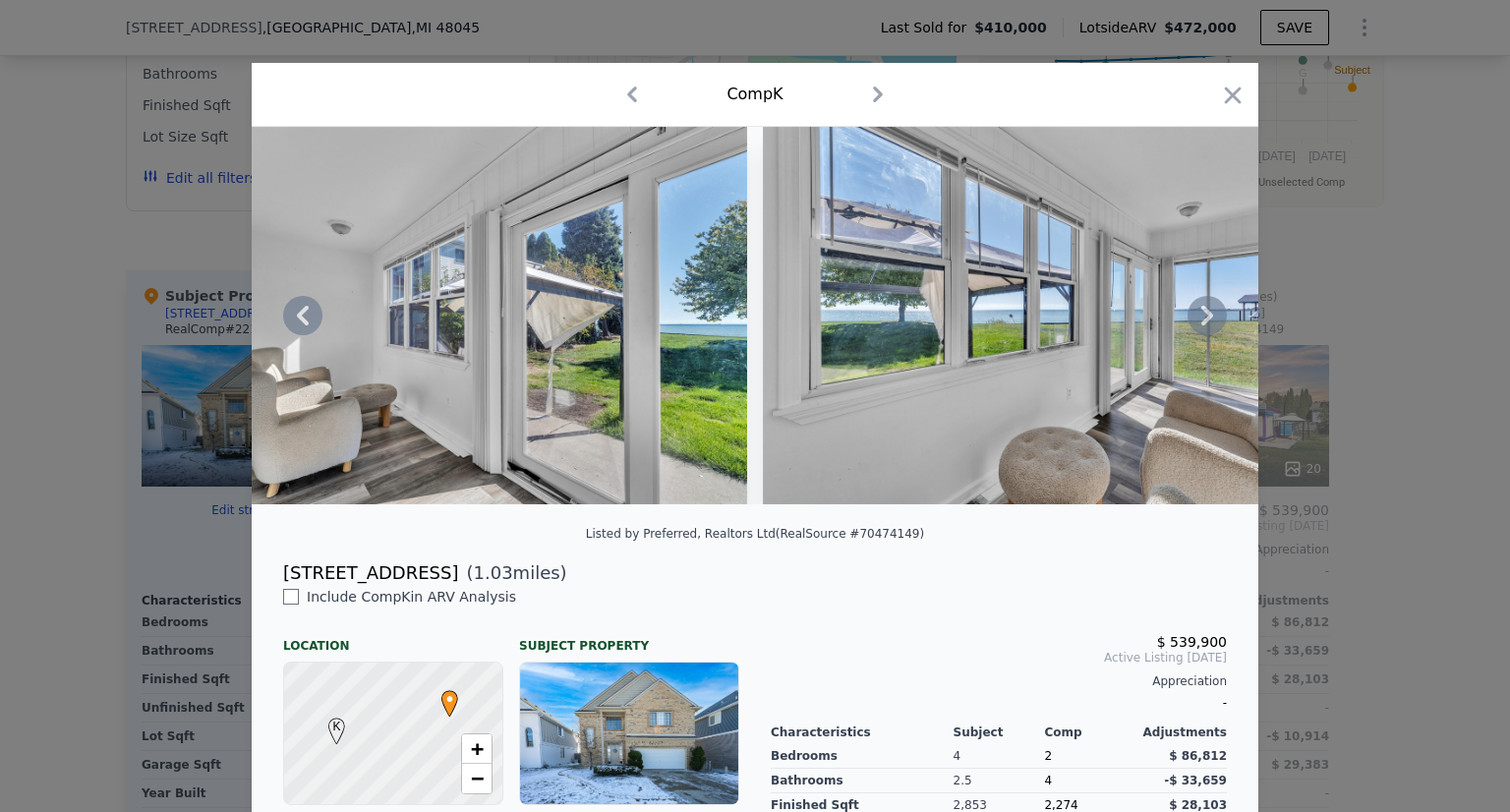
click at [1196, 326] on img at bounding box center [1047, 315] width 568 height 377
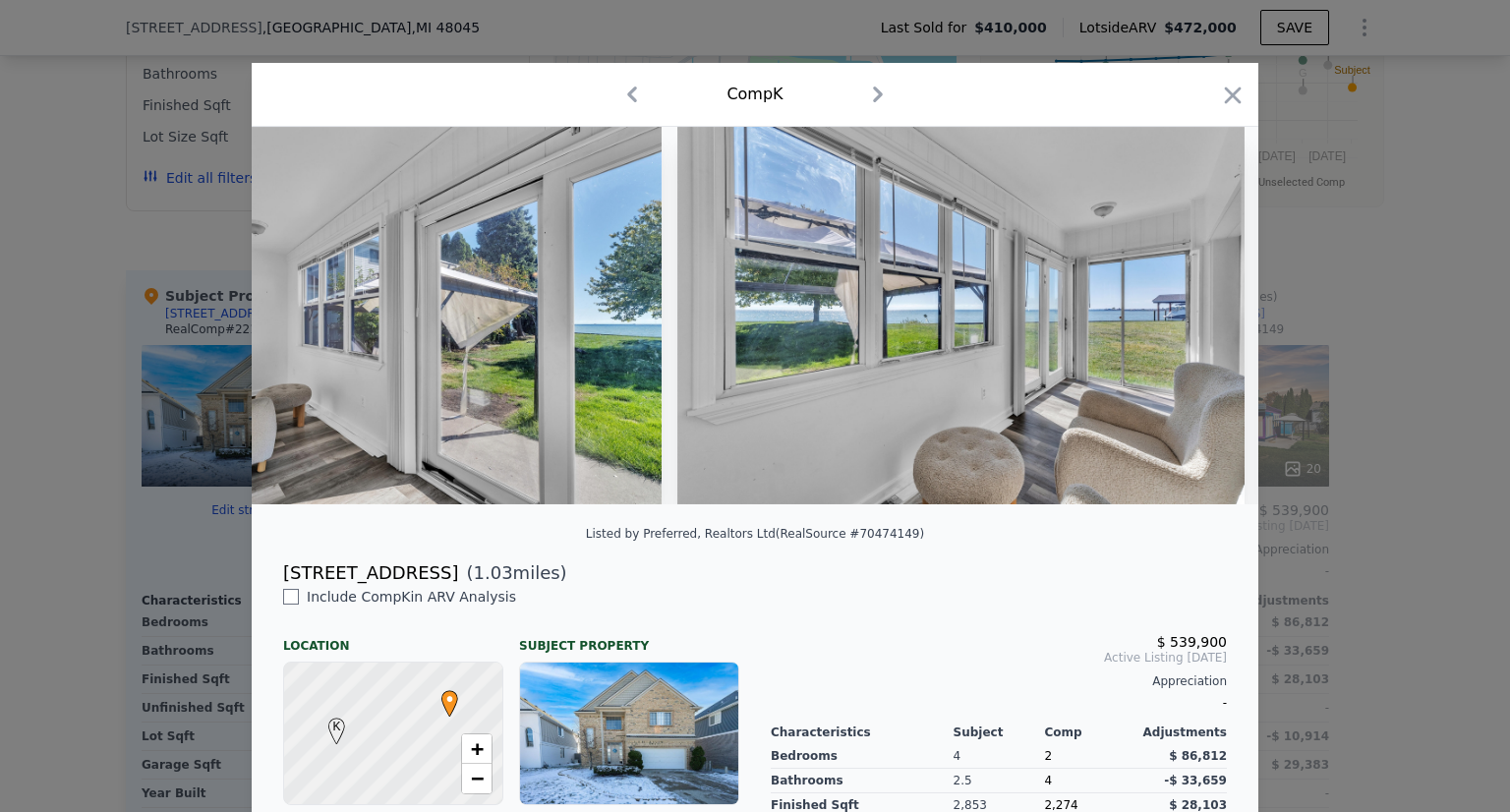
click at [1196, 326] on img at bounding box center [961, 315] width 568 height 377
click at [1196, 326] on img at bounding box center [959, 315] width 568 height 377
click at [1196, 326] on div at bounding box center [754, 315] width 1006 height 377
click at [1196, 326] on icon at bounding box center [1207, 315] width 39 height 39
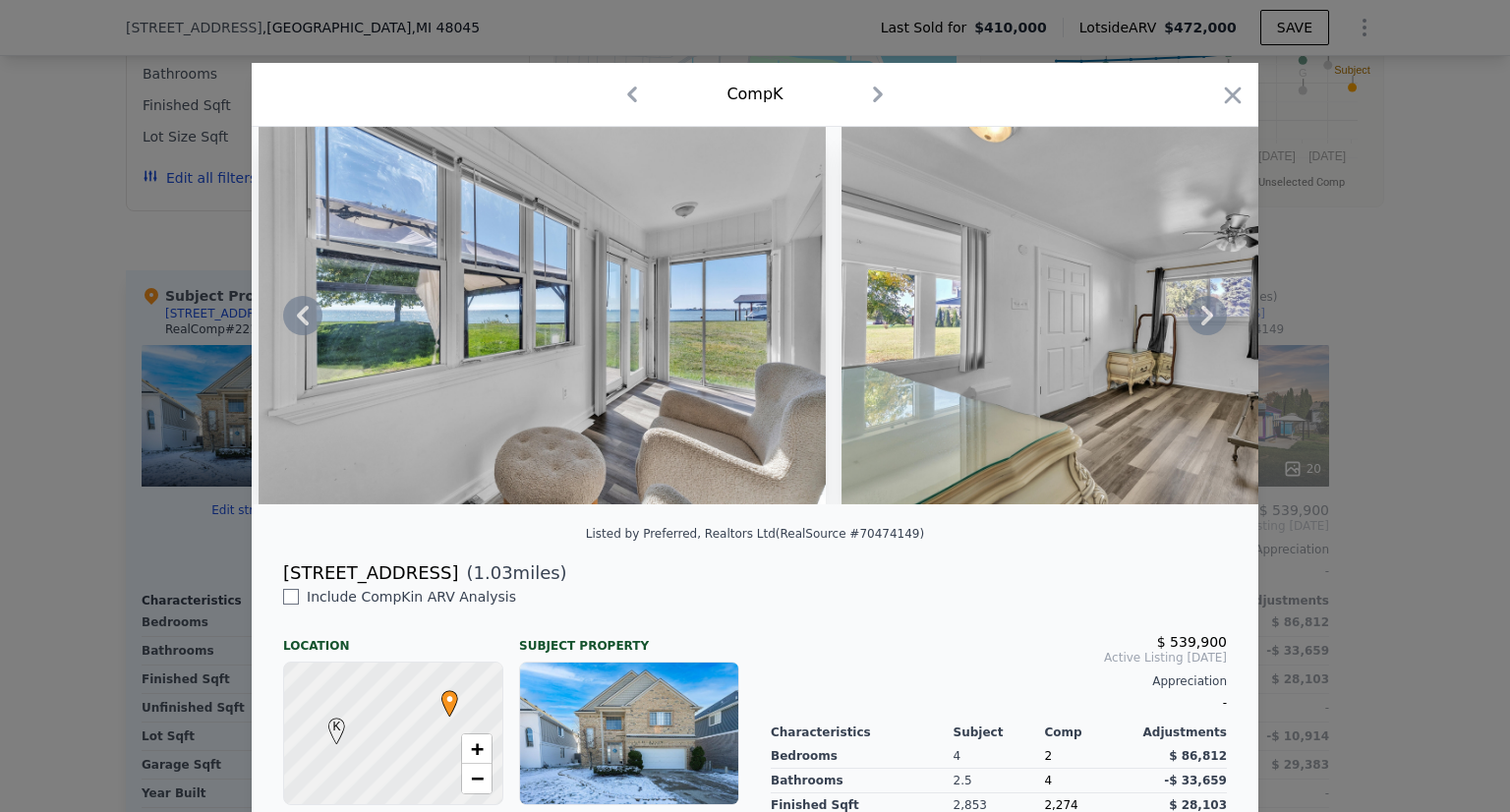
click at [1196, 326] on div at bounding box center [754, 315] width 1006 height 377
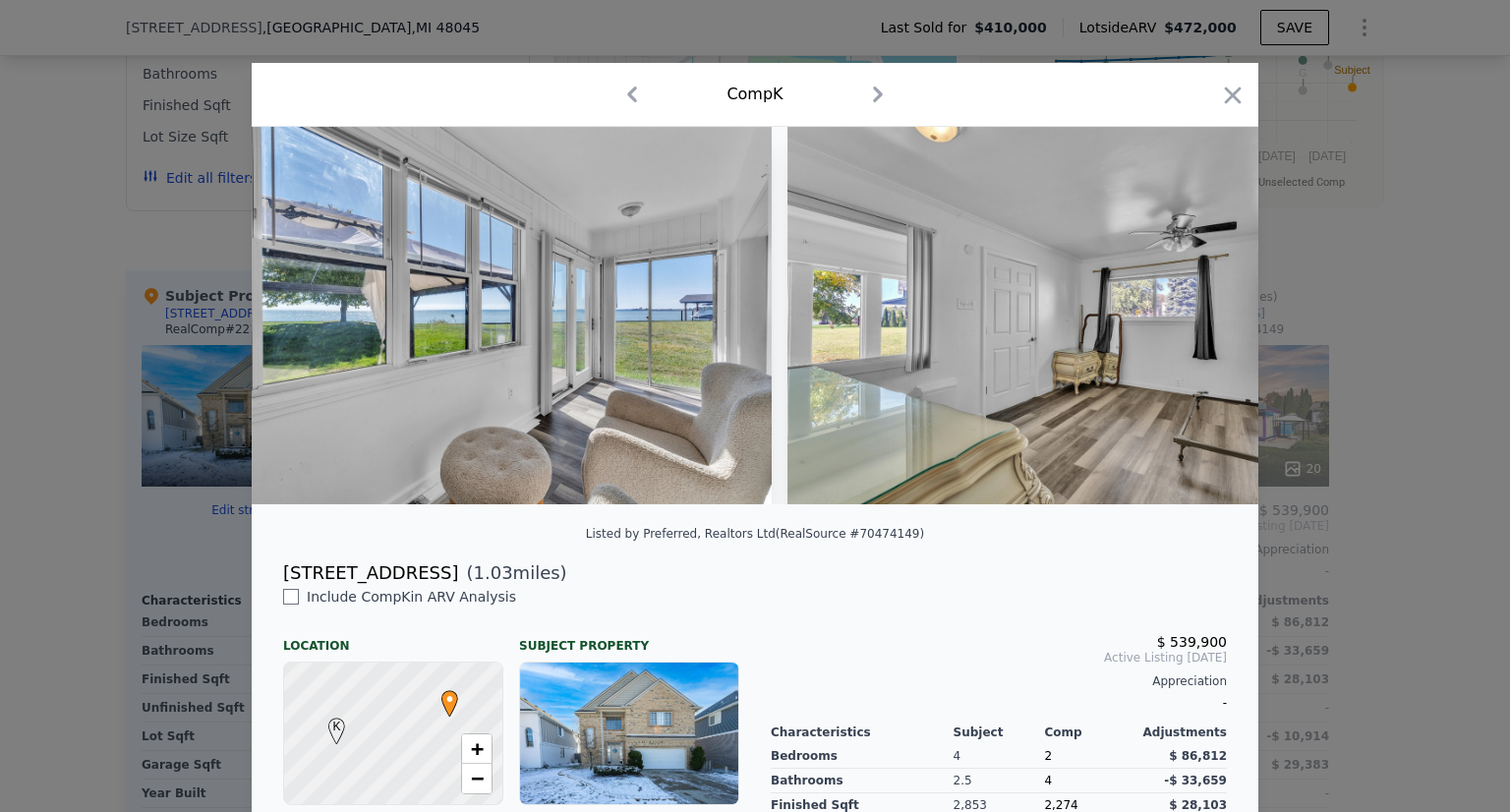
click at [1196, 326] on img at bounding box center [1071, 315] width 568 height 377
click at [1196, 326] on img at bounding box center [1070, 315] width 568 height 377
click at [1196, 326] on icon at bounding box center [1207, 315] width 39 height 39
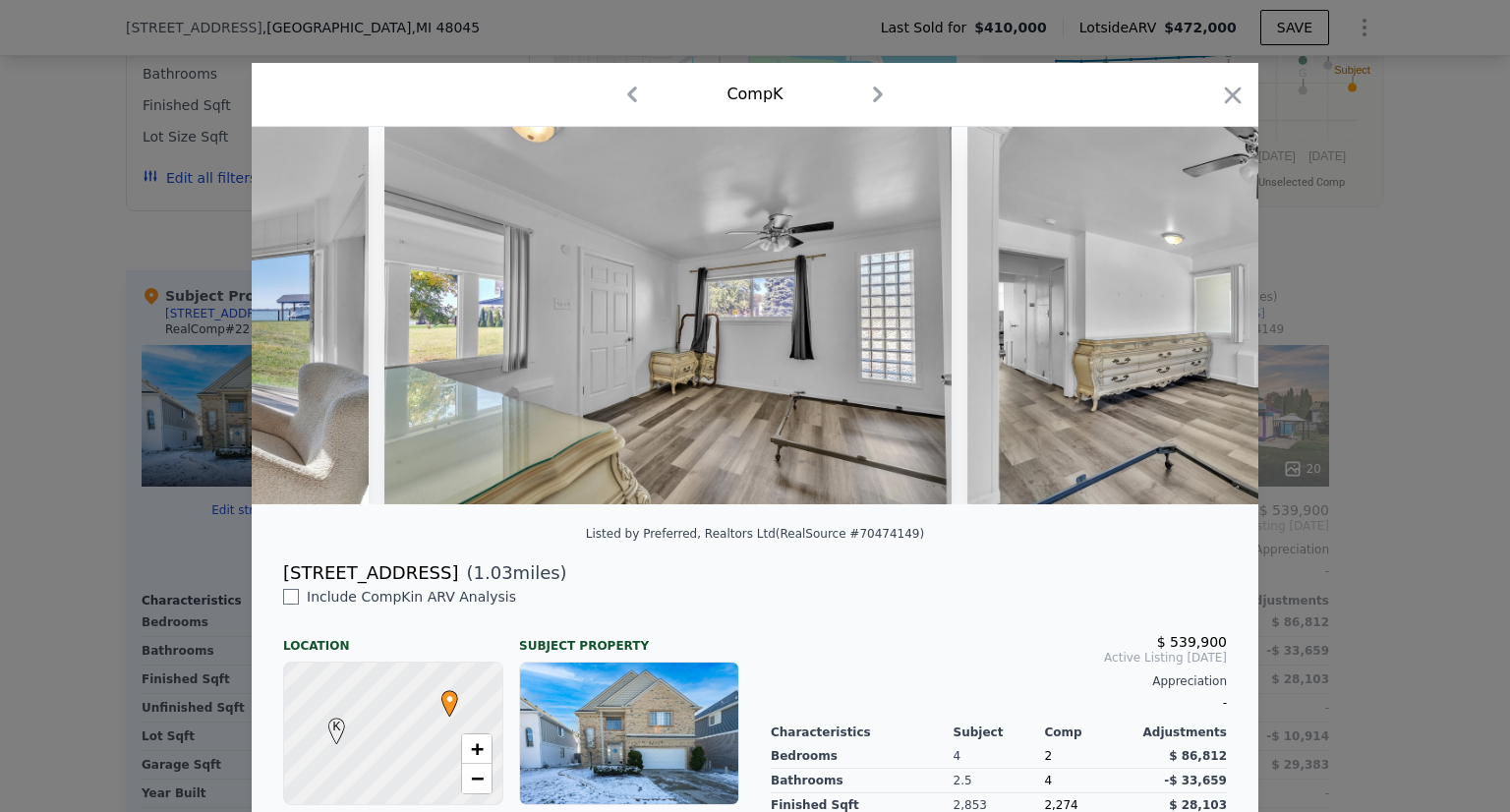
click at [1196, 326] on div at bounding box center [754, 315] width 1006 height 377
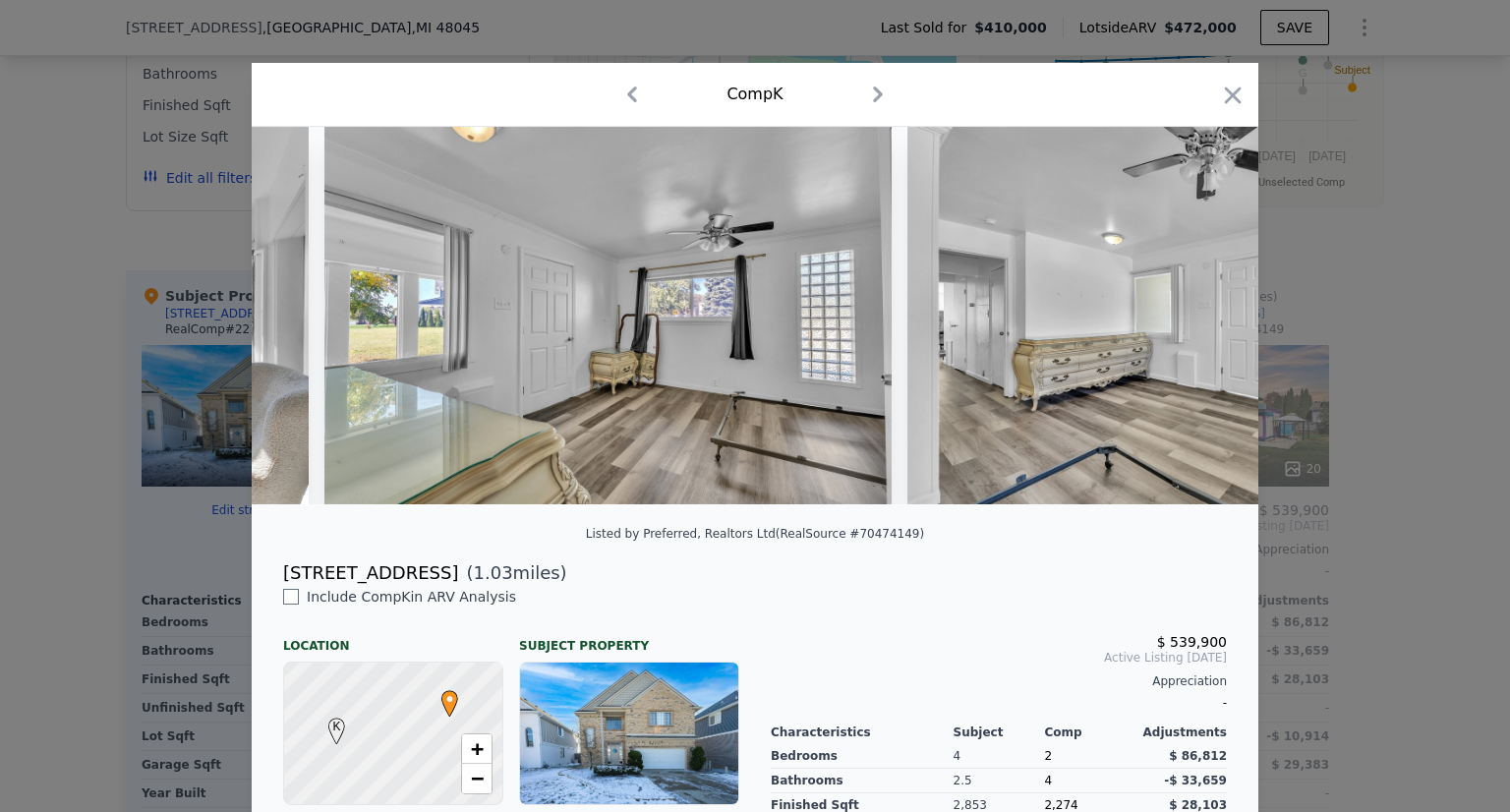
click at [1196, 326] on img at bounding box center [1192, 315] width 568 height 377
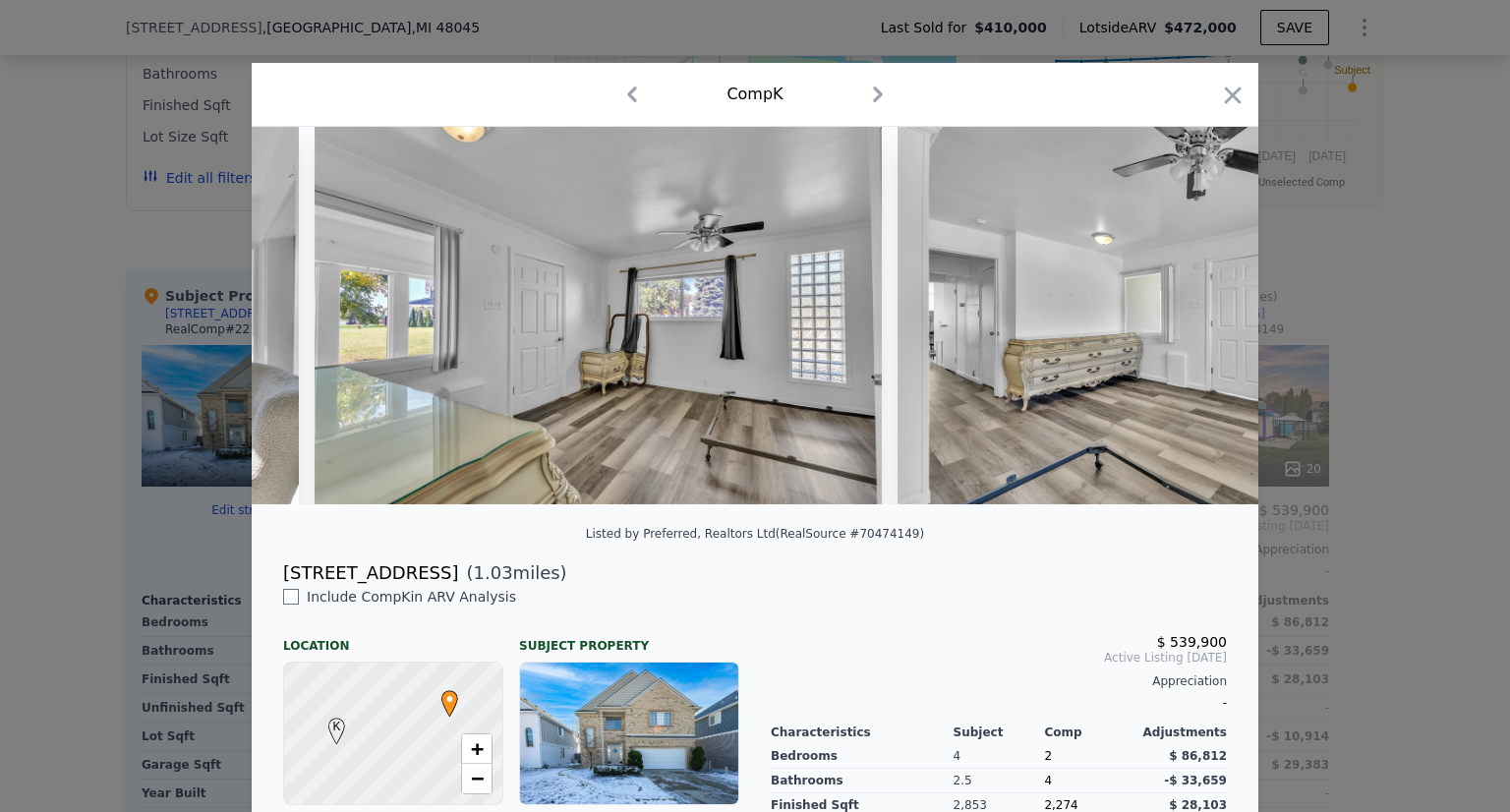
click at [1196, 326] on img at bounding box center [1182, 315] width 568 height 377
click at [1196, 326] on div at bounding box center [754, 315] width 1006 height 377
click at [1196, 326] on icon at bounding box center [1207, 315] width 39 height 39
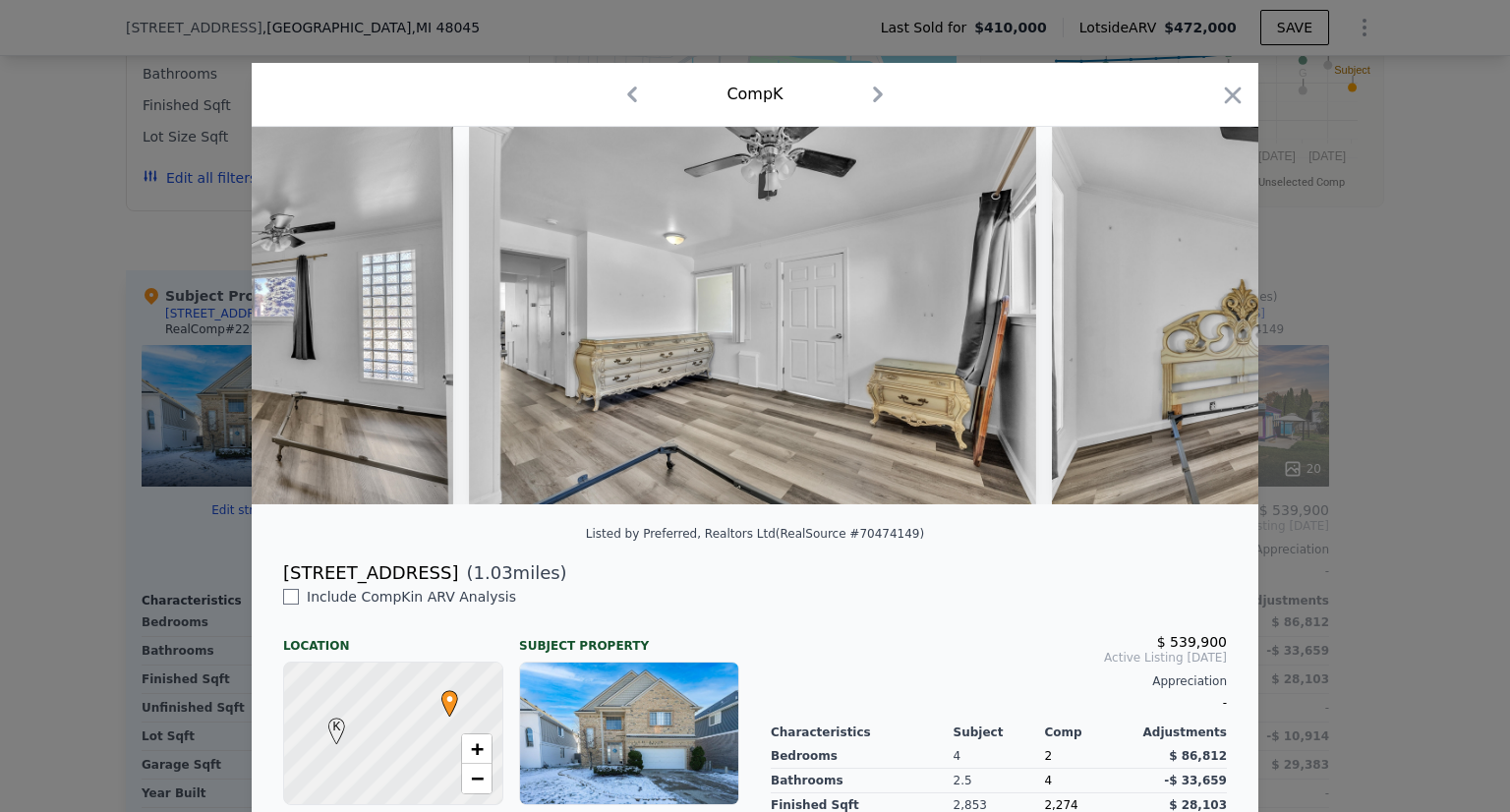
click at [1196, 326] on div at bounding box center [754, 315] width 1006 height 377
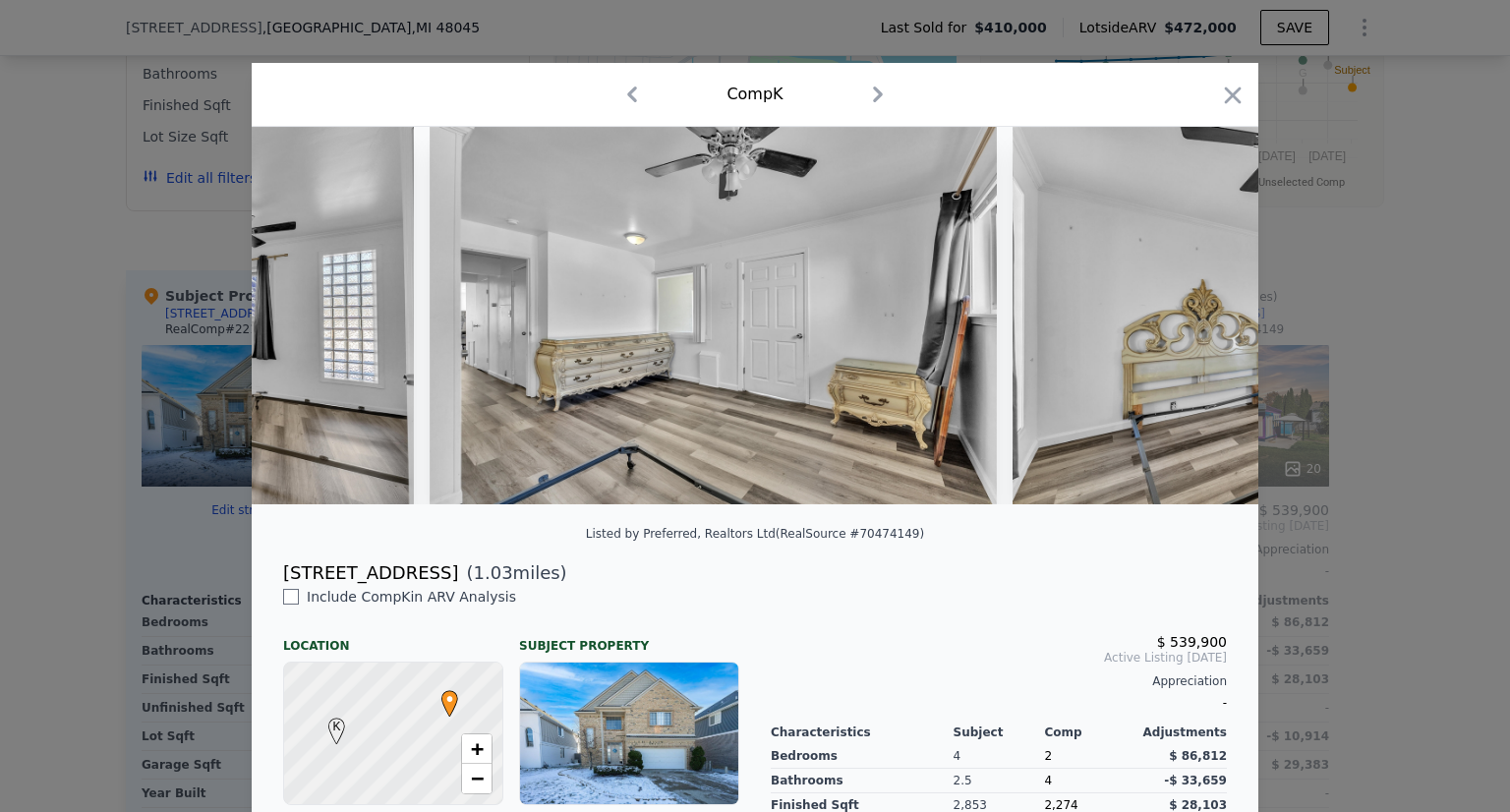
click at [1196, 326] on img at bounding box center [1296, 315] width 568 height 377
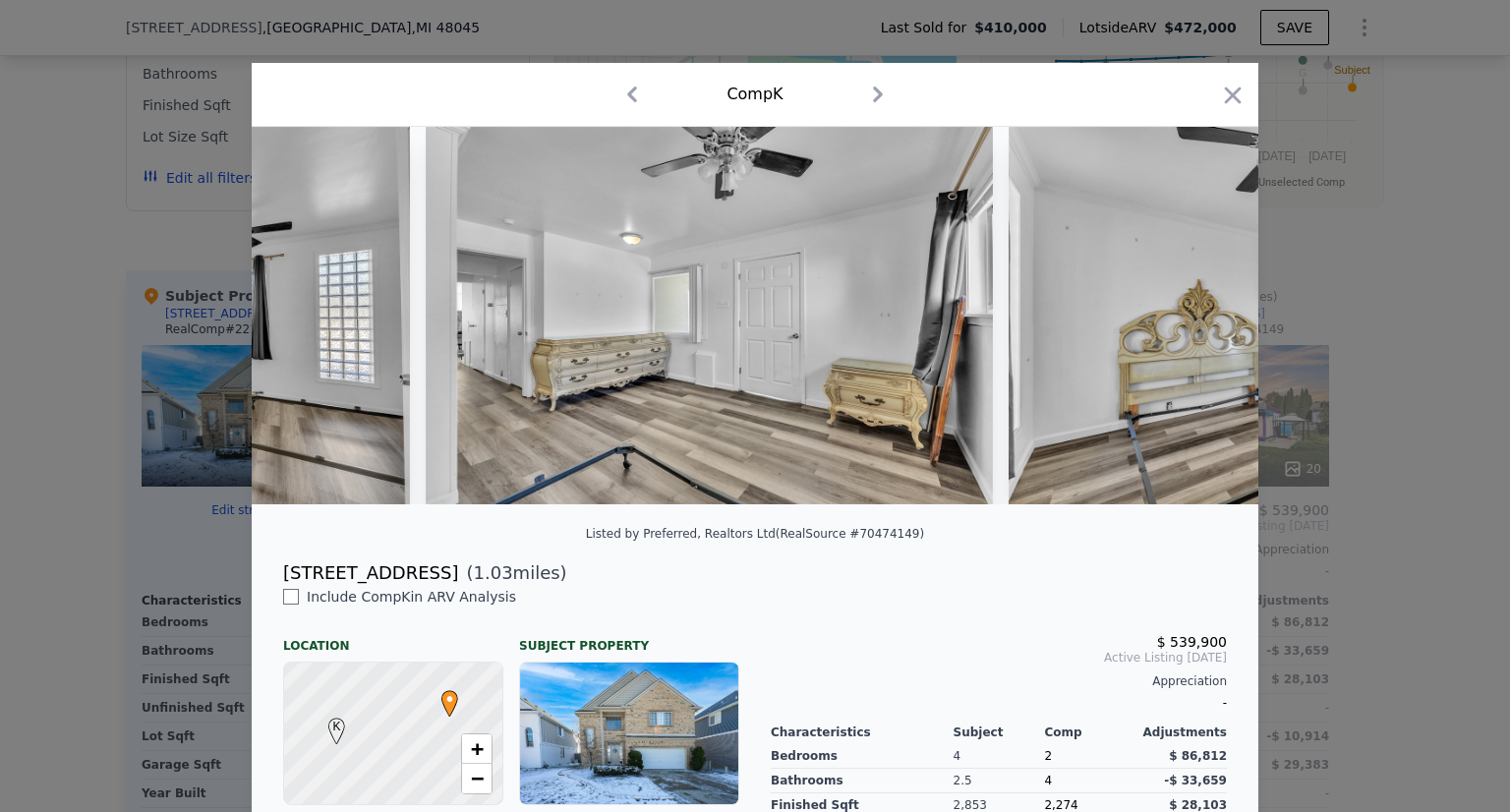
click at [1196, 326] on img at bounding box center [1292, 315] width 568 height 377
click at [1196, 326] on icon at bounding box center [1207, 315] width 39 height 39
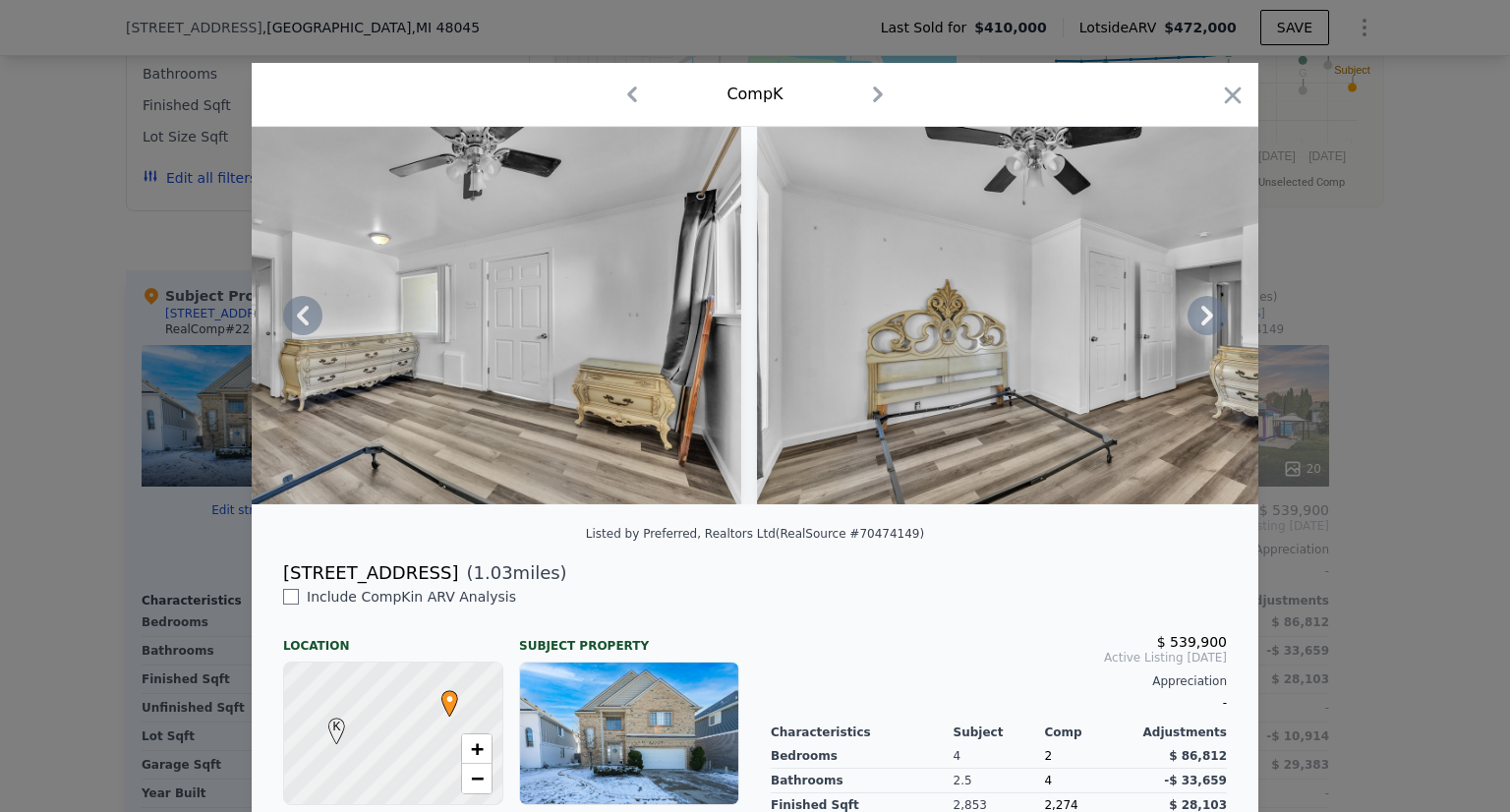
click at [1196, 326] on img at bounding box center [1041, 315] width 568 height 377
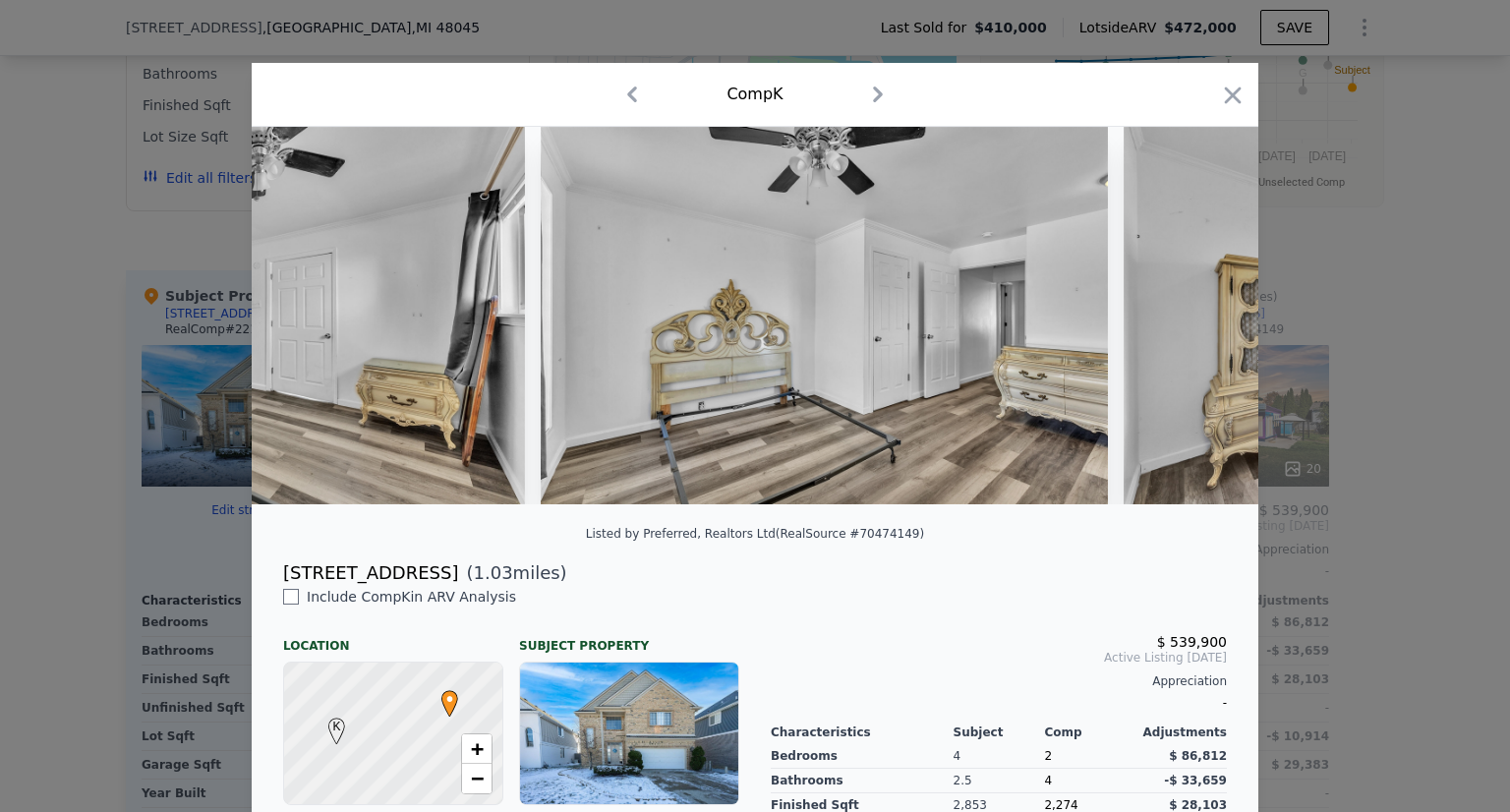
click at [1196, 326] on img at bounding box center [1407, 315] width 568 height 377
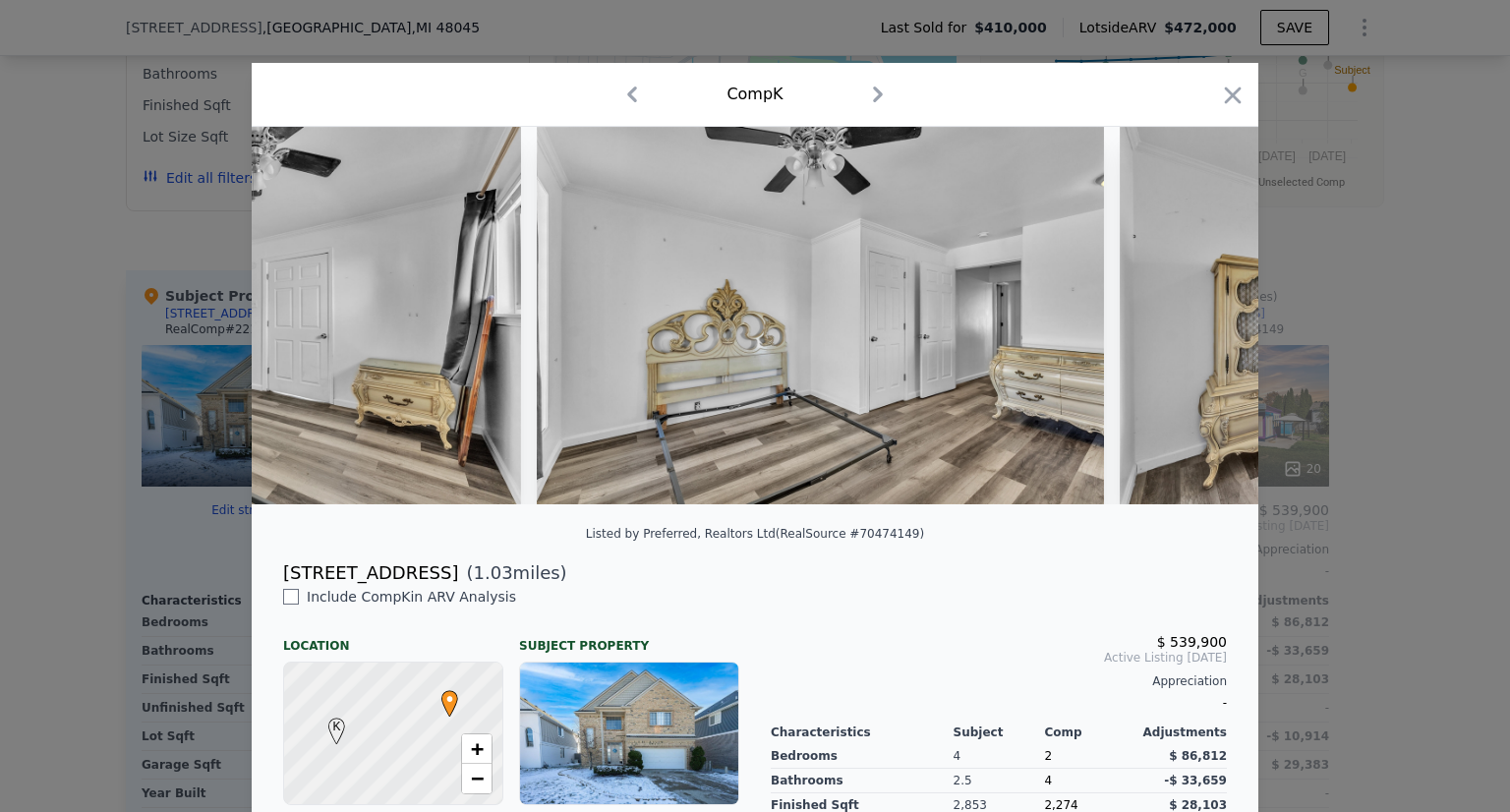
click at [1196, 326] on img at bounding box center [1404, 315] width 568 height 377
click at [1196, 326] on div at bounding box center [754, 315] width 1006 height 377
click at [1196, 326] on icon at bounding box center [1207, 315] width 39 height 39
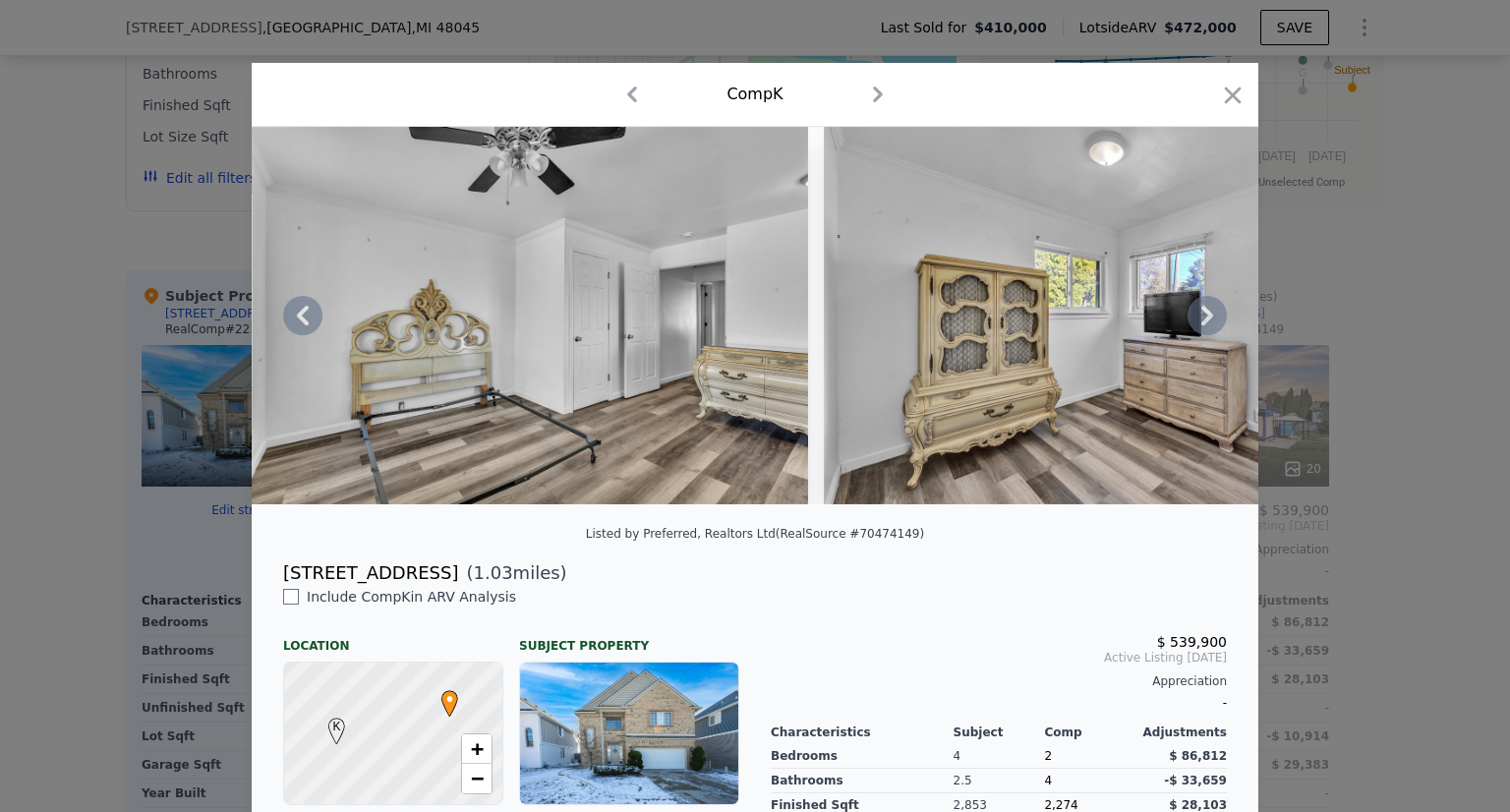
click at [1196, 326] on img at bounding box center [1108, 315] width 568 height 377
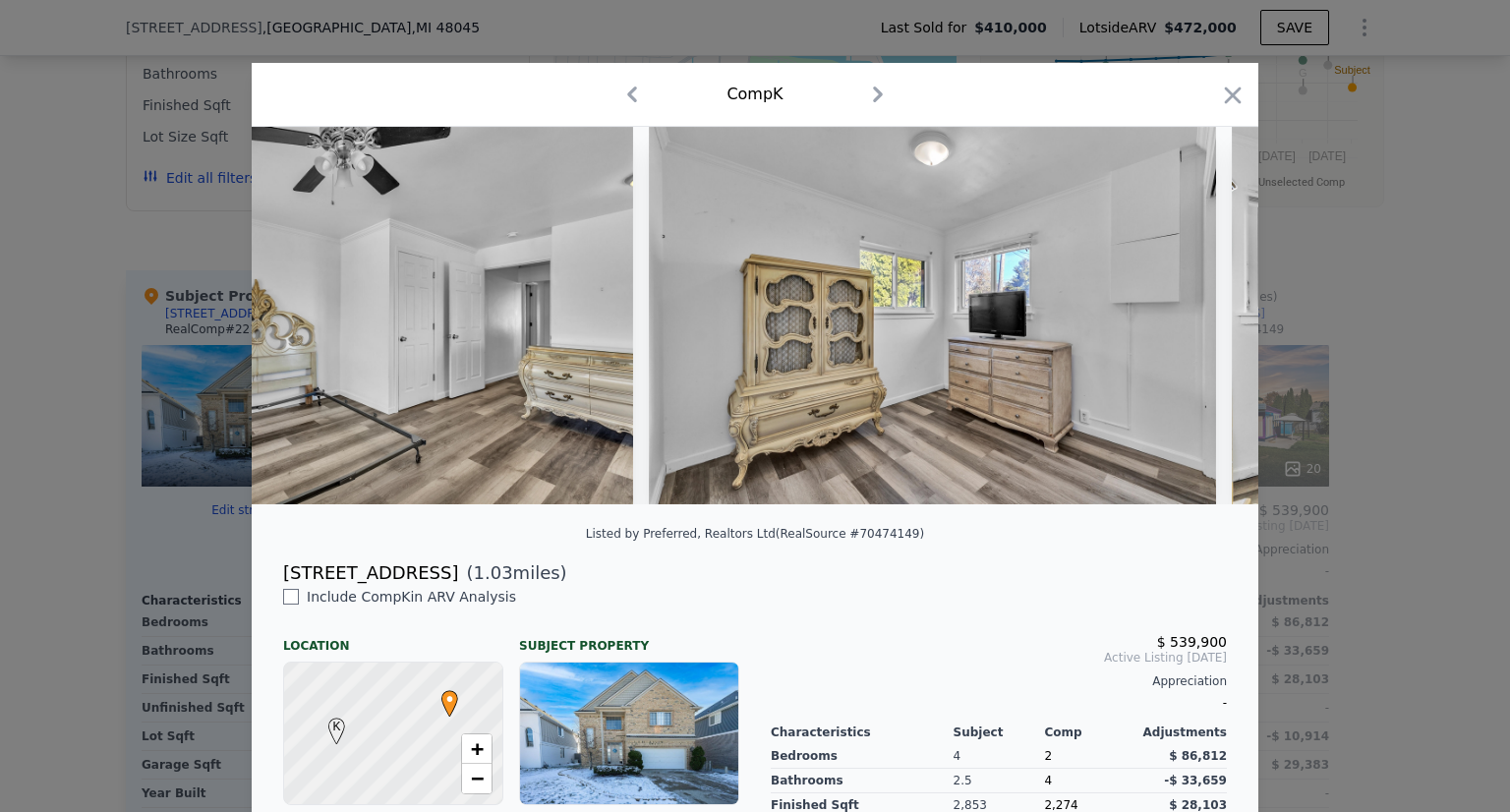
click at [1196, 326] on img at bounding box center [932, 315] width 568 height 377
click at [1196, 326] on img at bounding box center [931, 315] width 568 height 377
click at [1196, 326] on div at bounding box center [754, 315] width 1006 height 377
click at [1196, 326] on icon at bounding box center [1207, 315] width 39 height 39
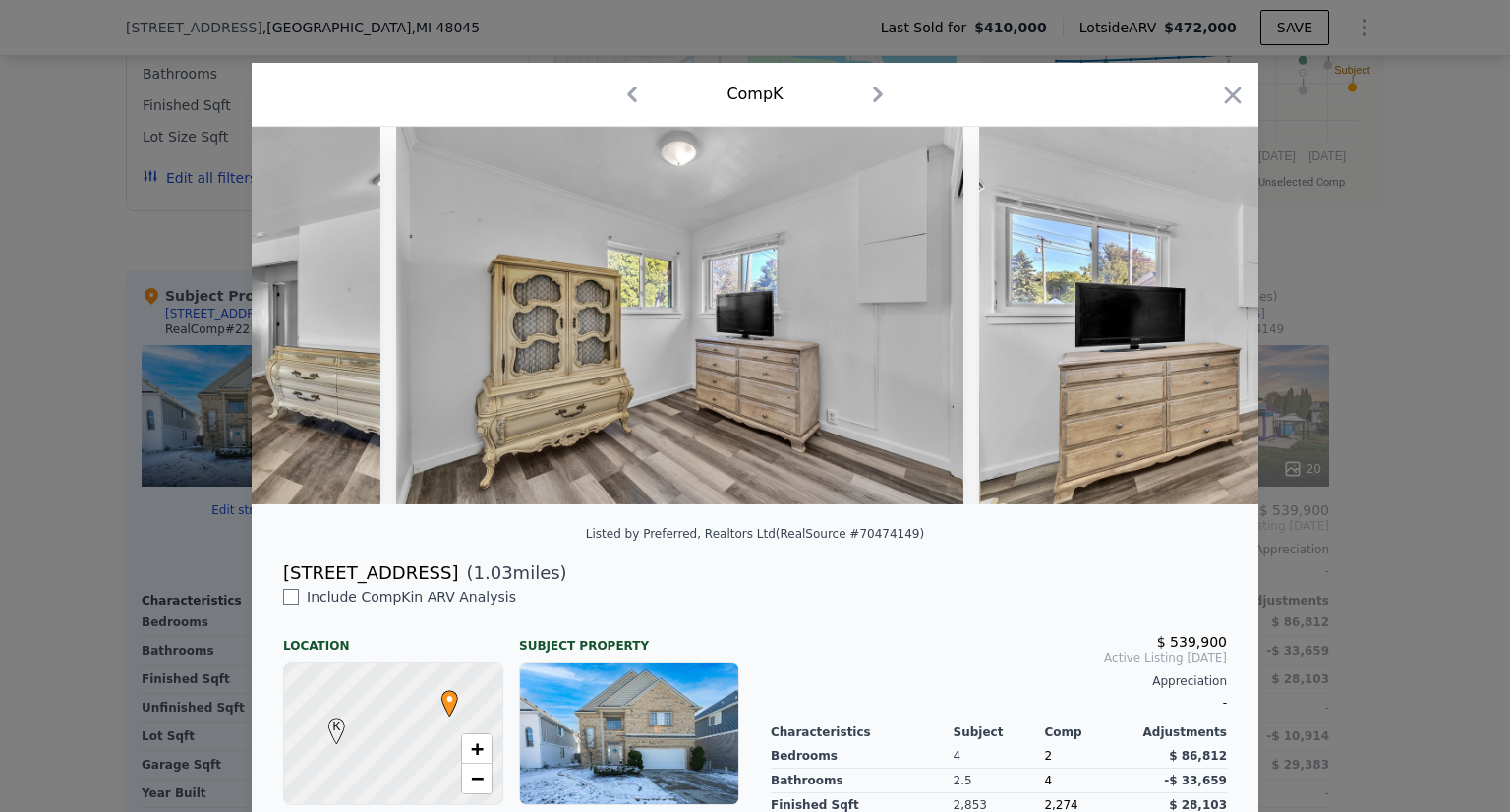
click at [1196, 326] on img at bounding box center [1263, 315] width 568 height 377
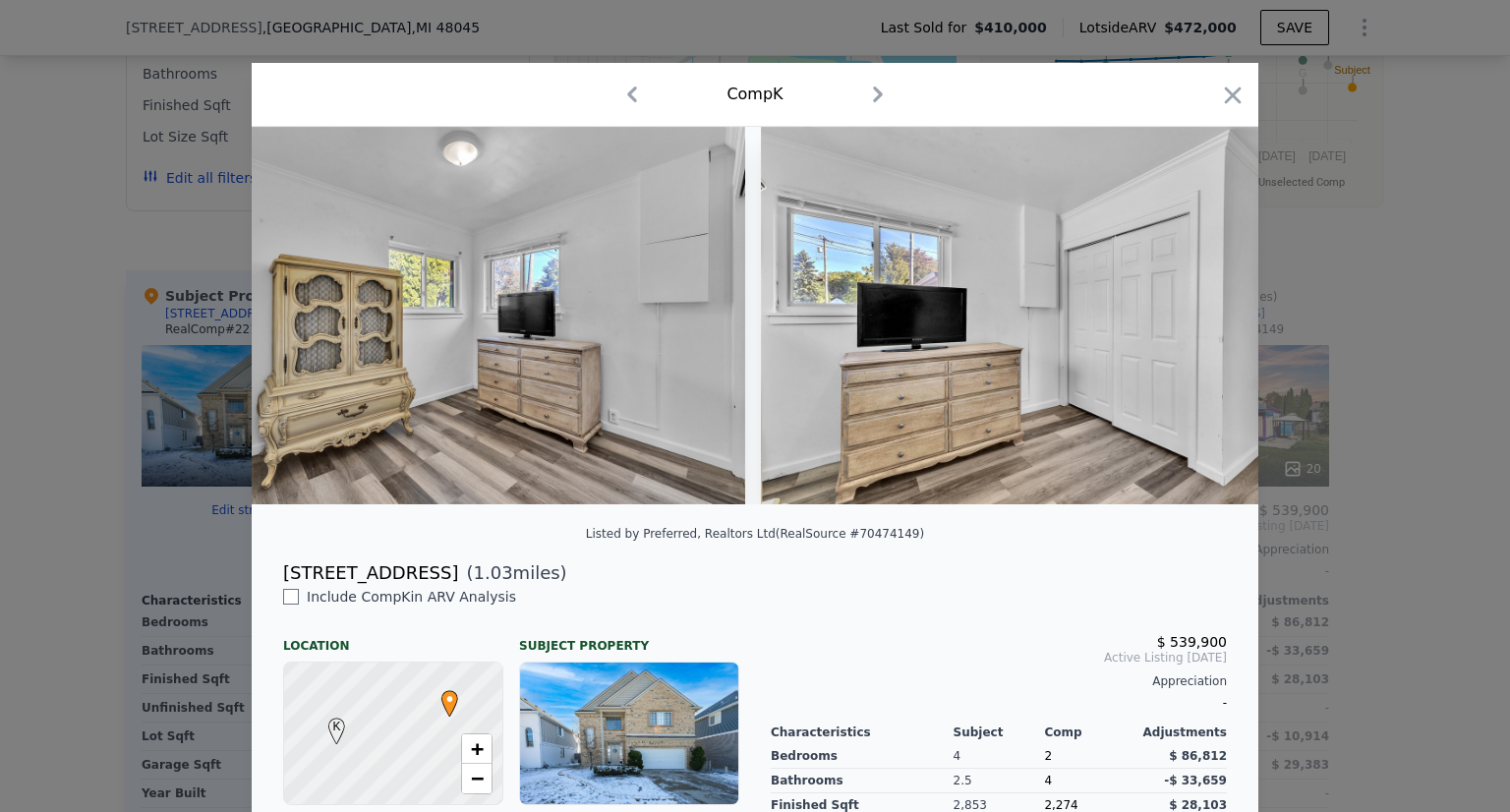
click at [1196, 326] on img at bounding box center [1045, 315] width 568 height 377
click at [1196, 326] on img at bounding box center [1043, 315] width 568 height 377
click at [1196, 326] on div at bounding box center [754, 315] width 1006 height 377
click at [1196, 326] on icon at bounding box center [1207, 315] width 39 height 39
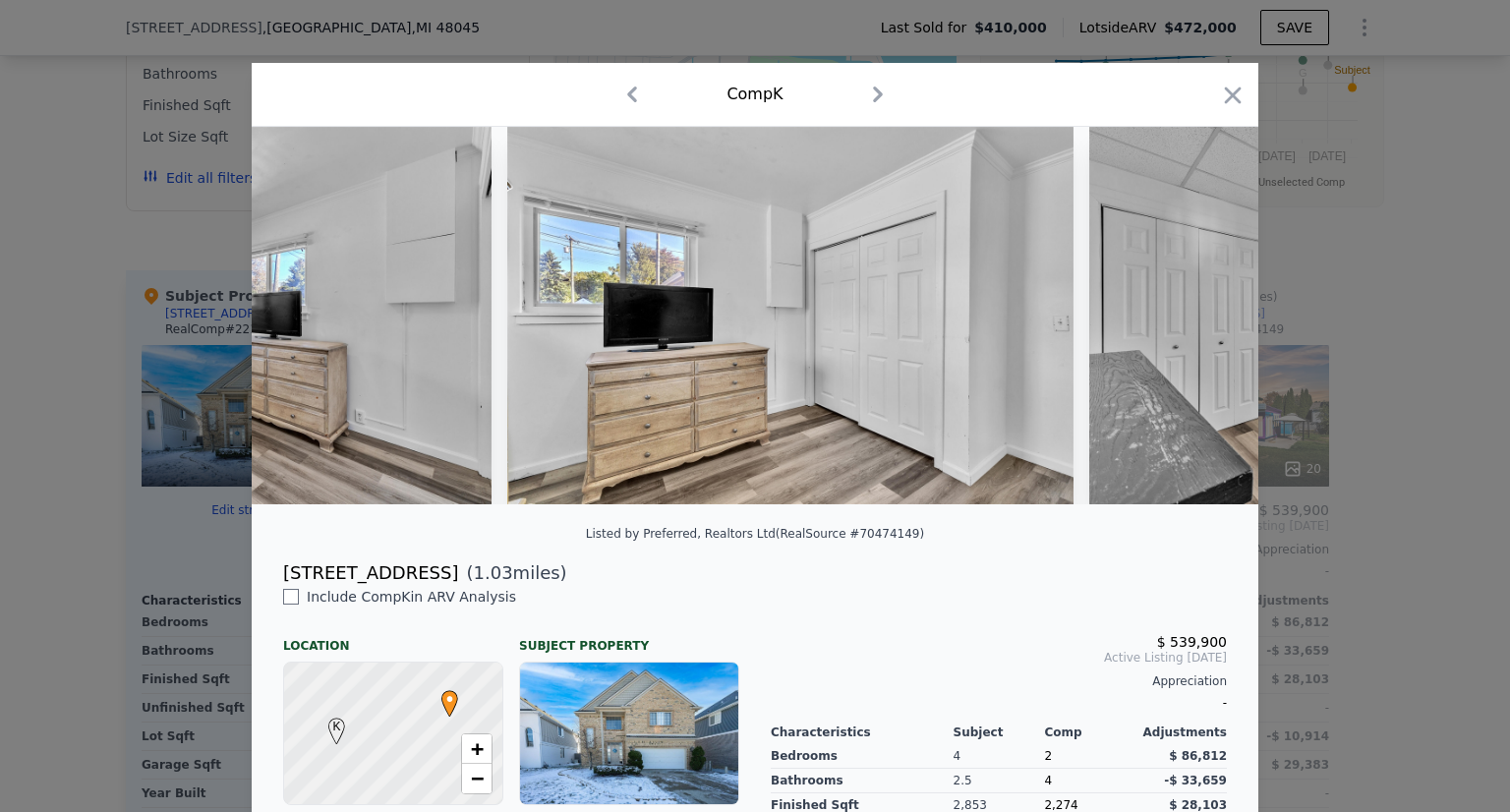
click at [1196, 326] on div at bounding box center [754, 315] width 1006 height 377
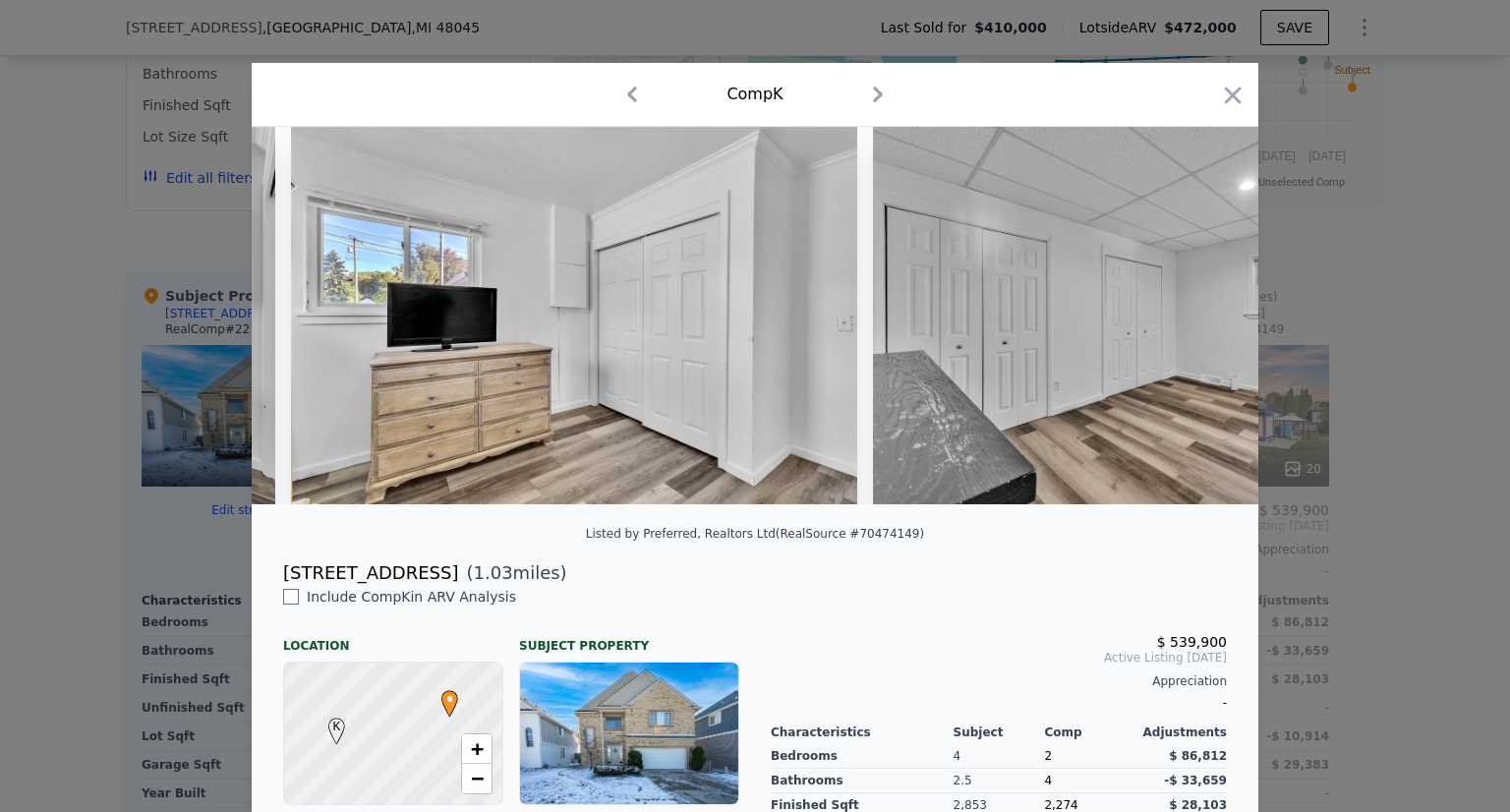
click at [1196, 326] on img at bounding box center [1157, 315] width 568 height 377
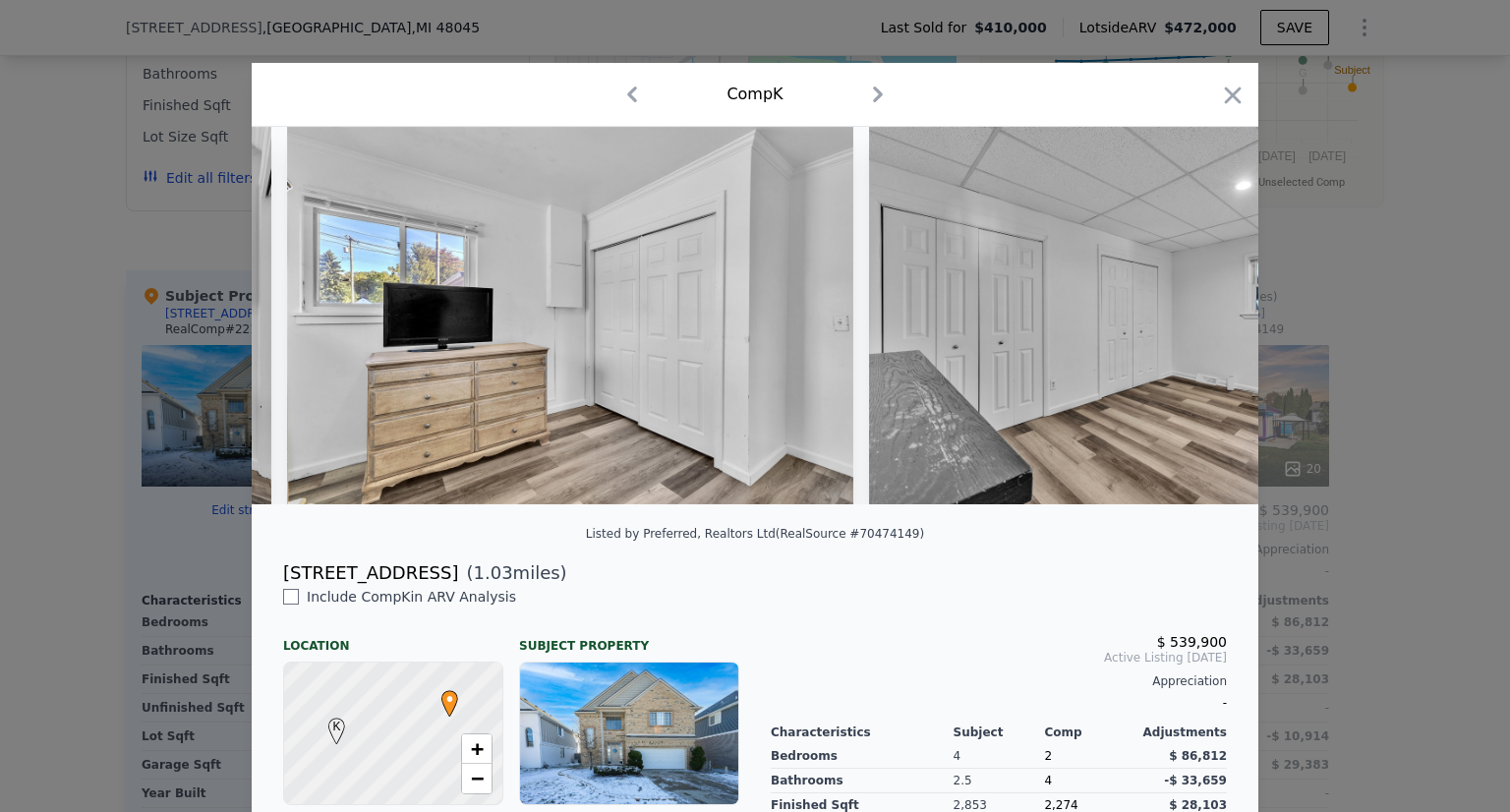
click at [1196, 326] on img at bounding box center [1153, 315] width 568 height 377
click at [1196, 326] on div at bounding box center [754, 315] width 1006 height 377
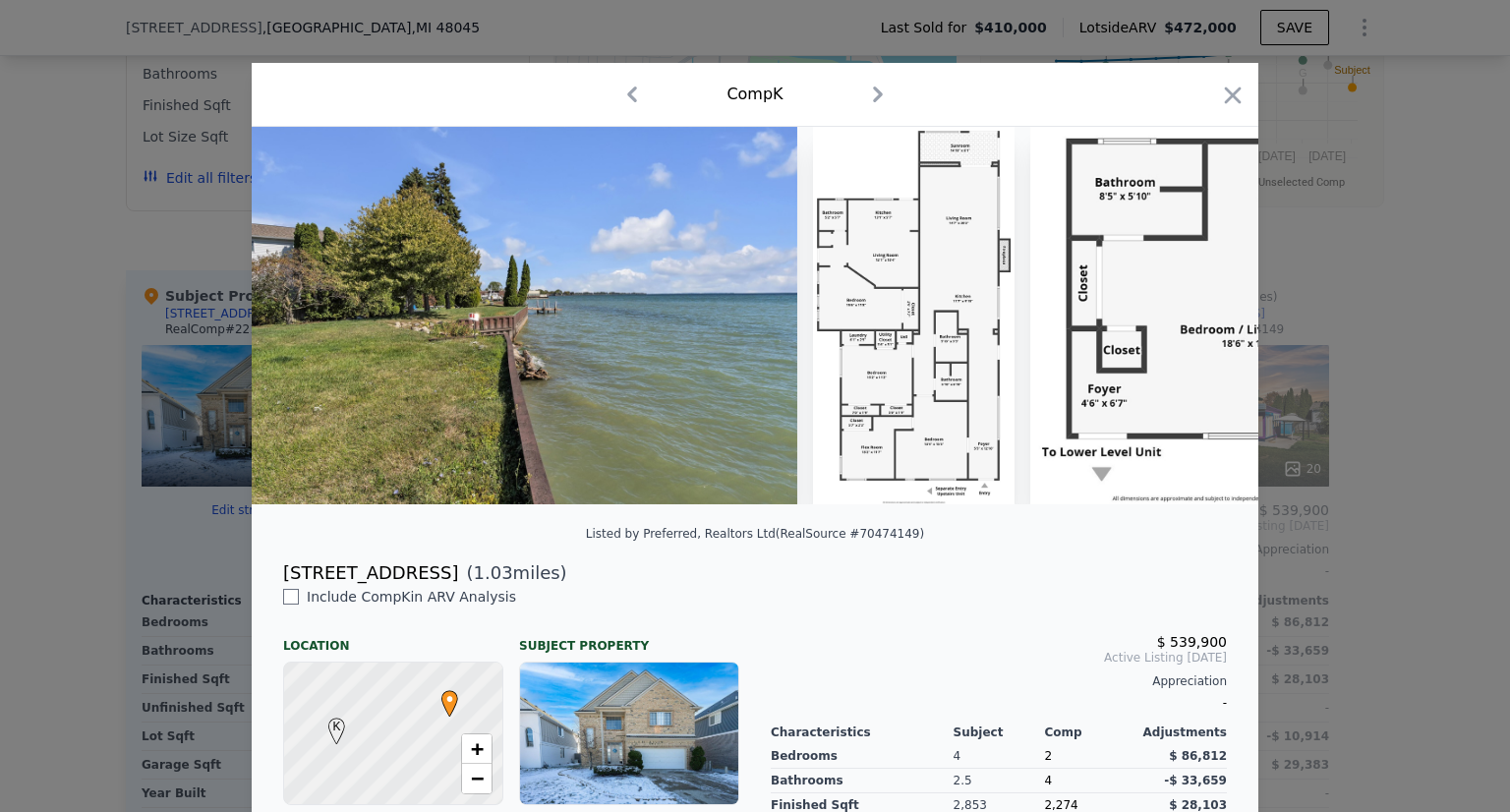
scroll to position [0, 37078]
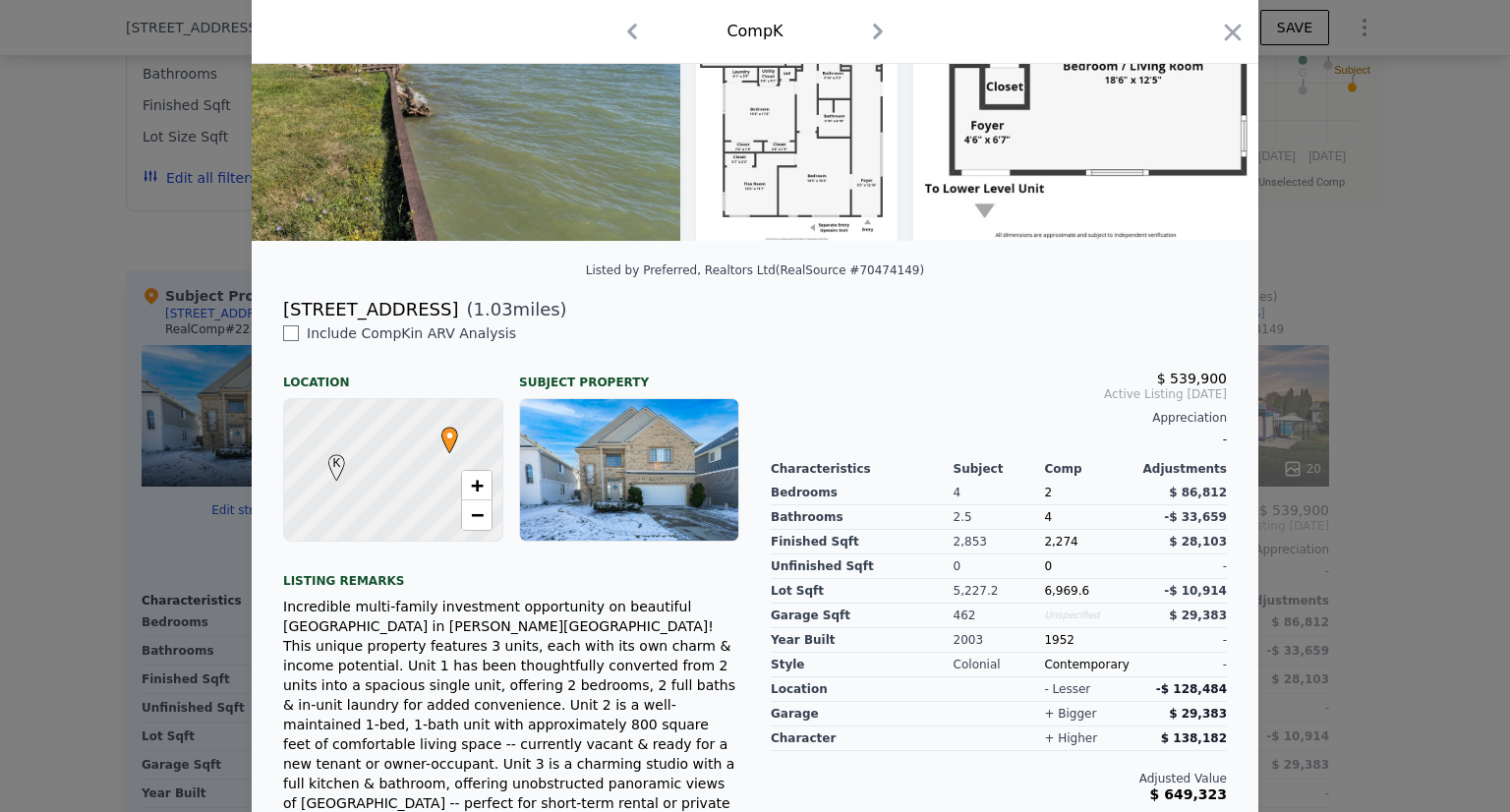
scroll to position [501, 0]
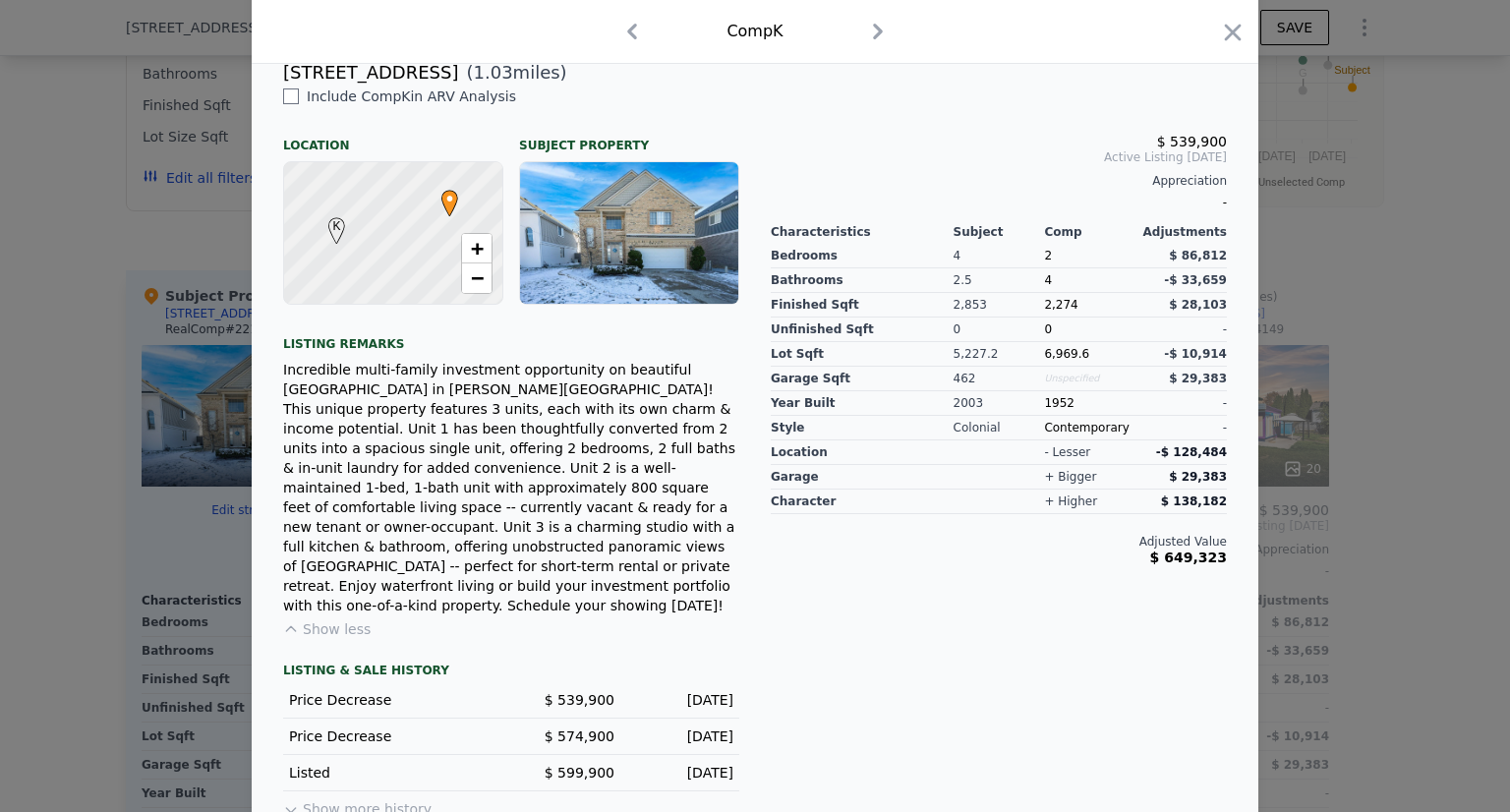
click at [704, 542] on div "Incredible multi-family investment opportunity on beautiful Lake St. Clair in H…" at bounding box center [511, 487] width 456 height 255
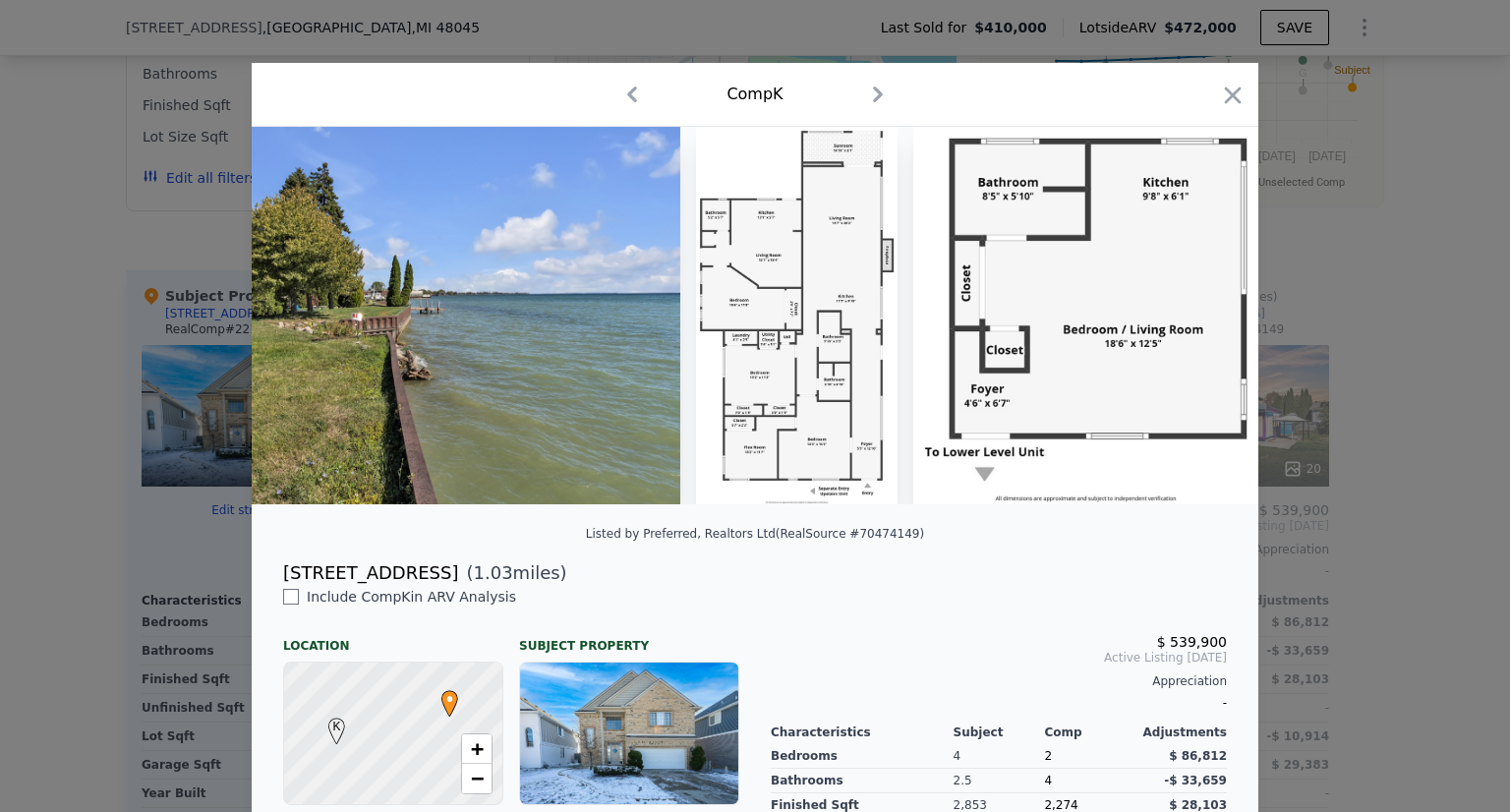
scroll to position [39, 0]
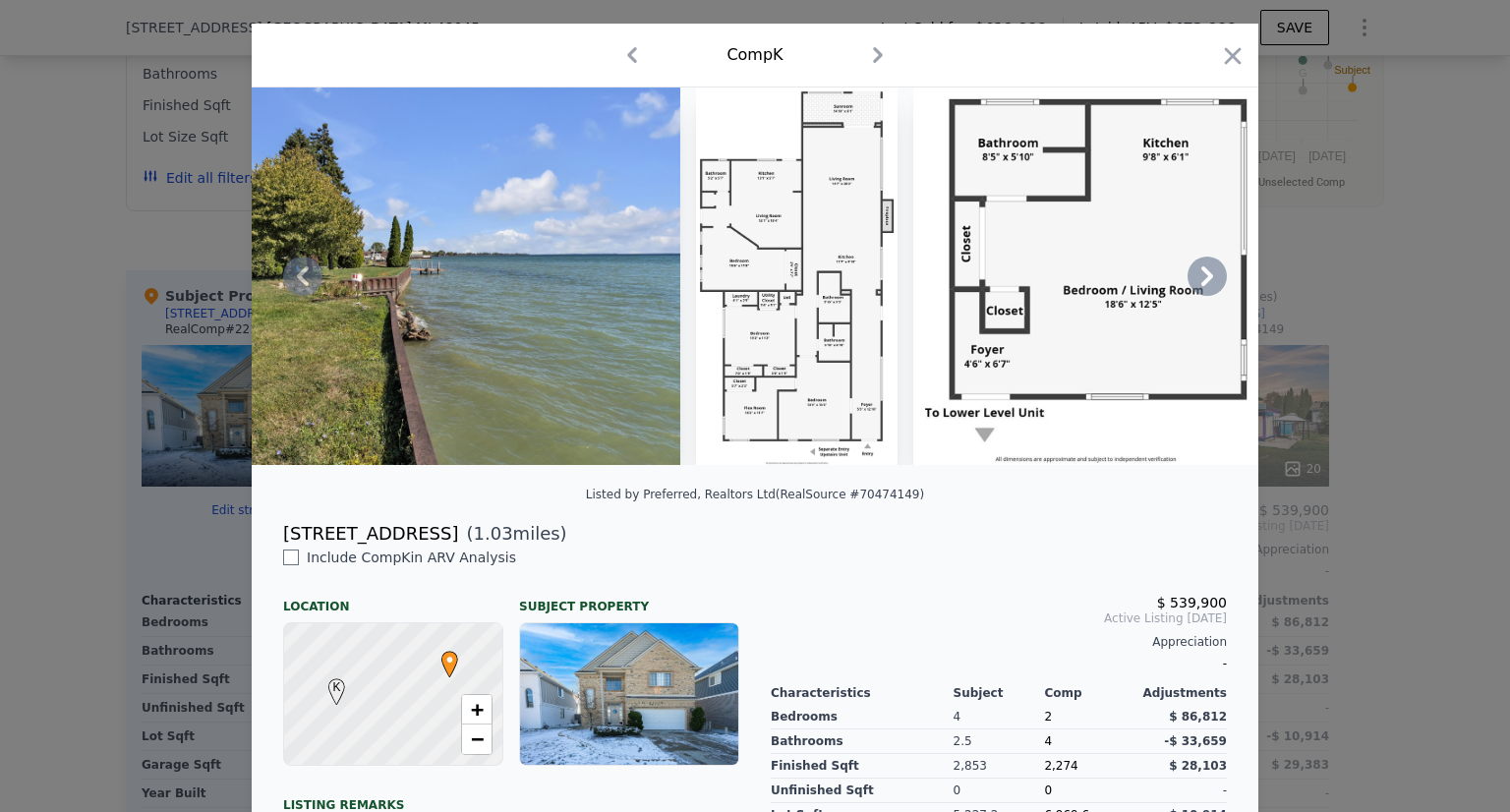
click at [315, 325] on img at bounding box center [397, 276] width 568 height 377
click at [106, 295] on div at bounding box center [755, 406] width 1510 height 812
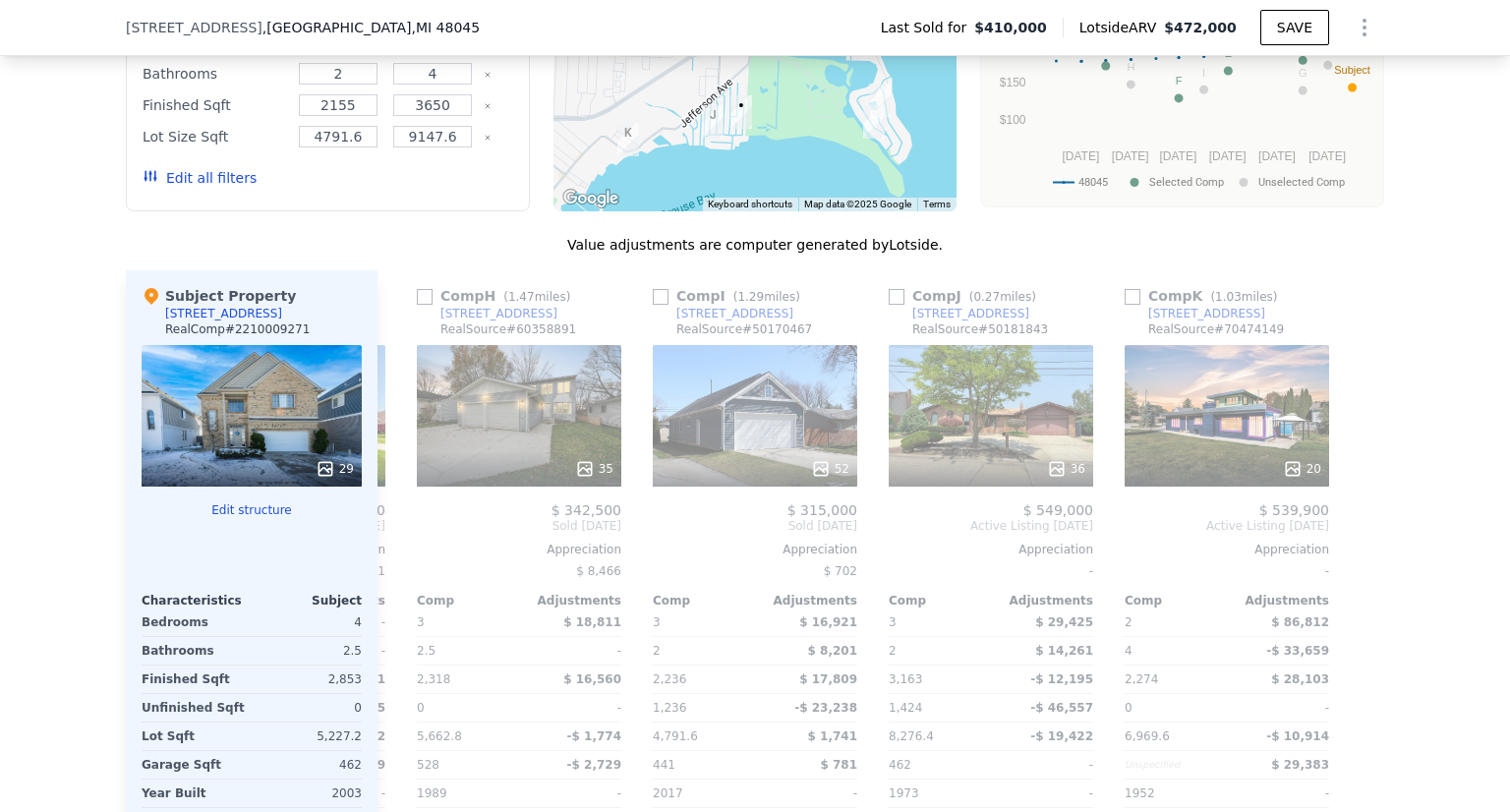
click at [106, 295] on div "We found 11 sales that match your search Listings provided by RealComp . Filter…" at bounding box center [755, 373] width 1510 height 1127
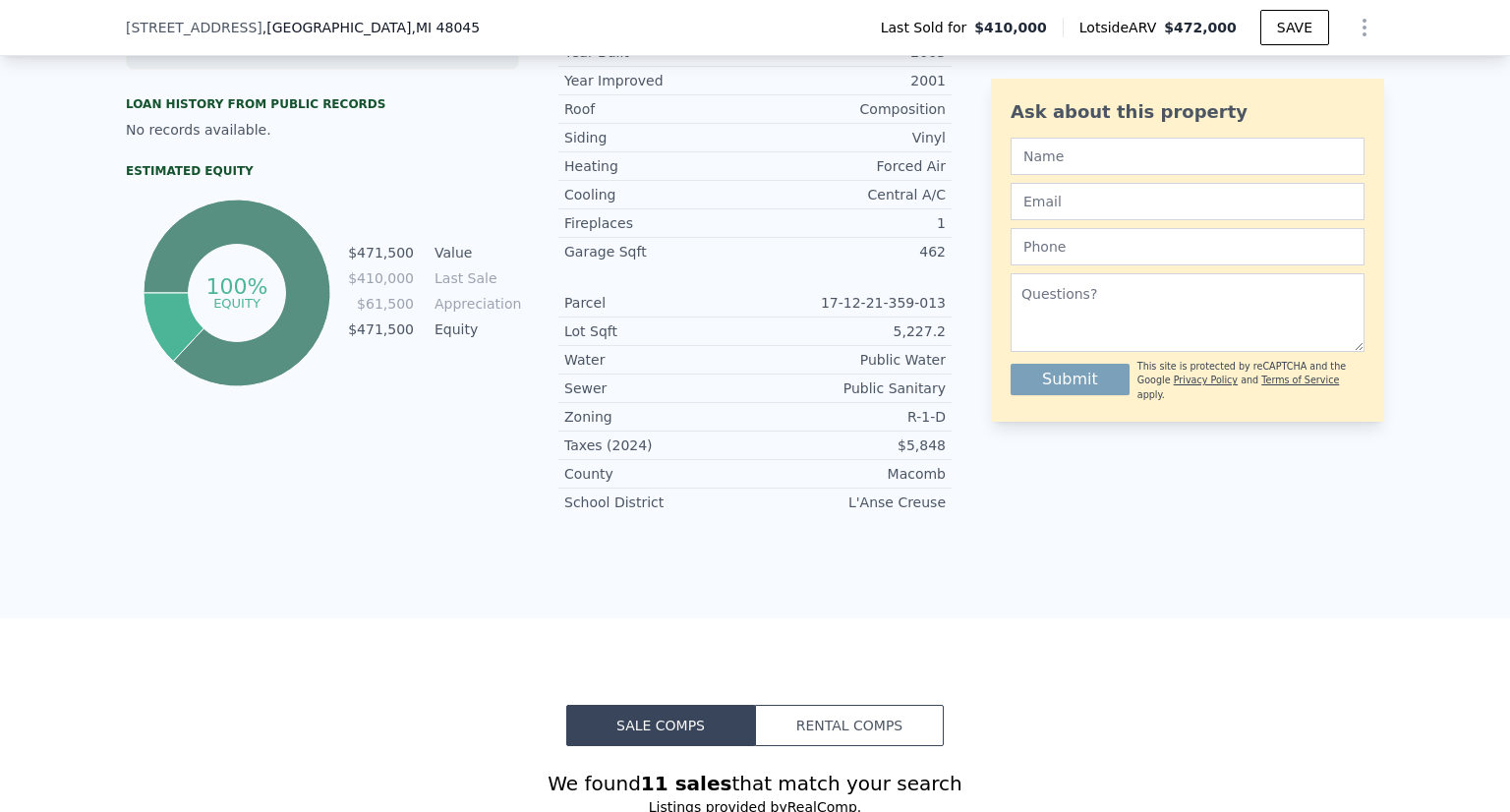
scroll to position [1053, 0]
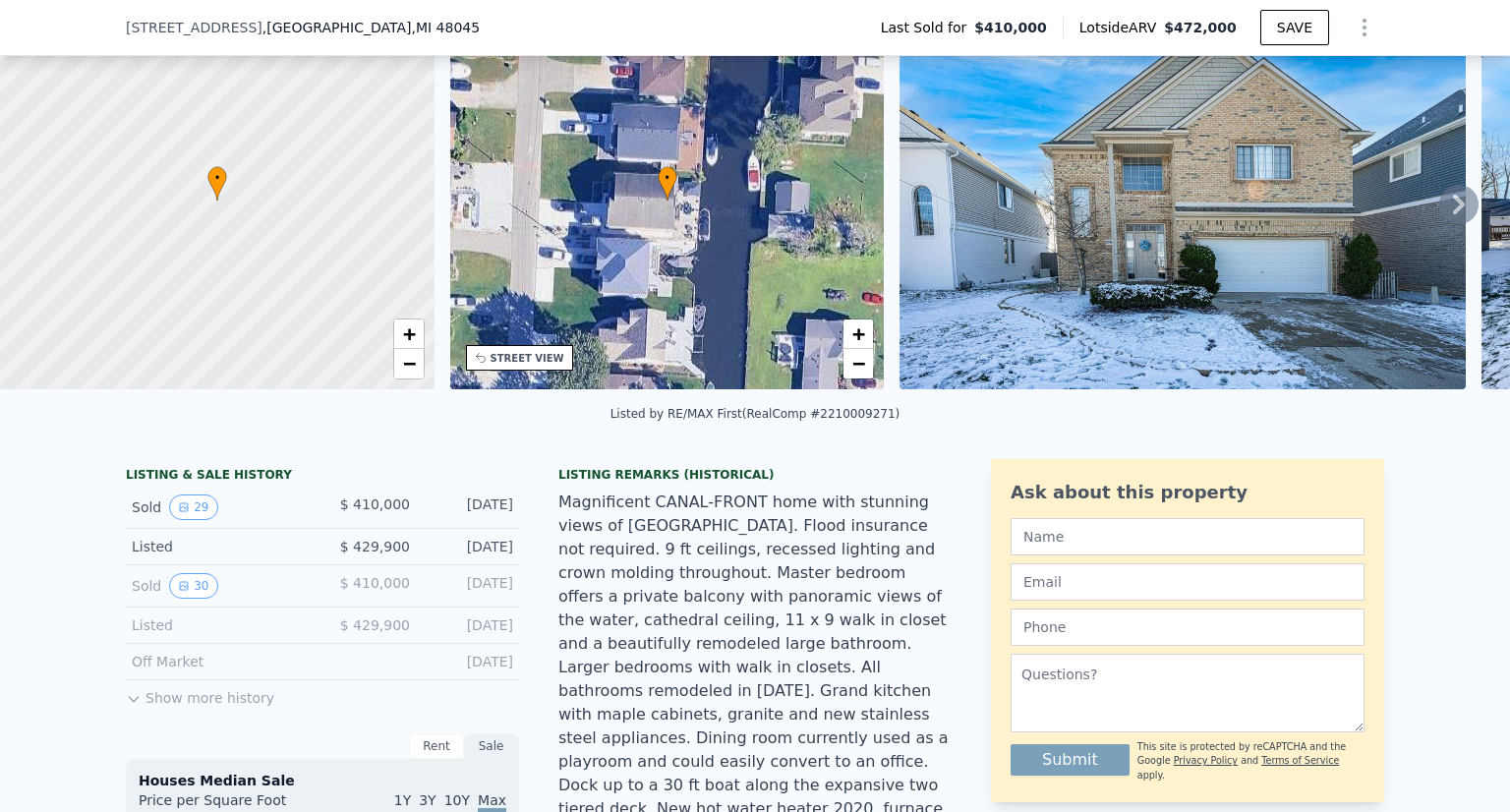
scroll to position [150, 0]
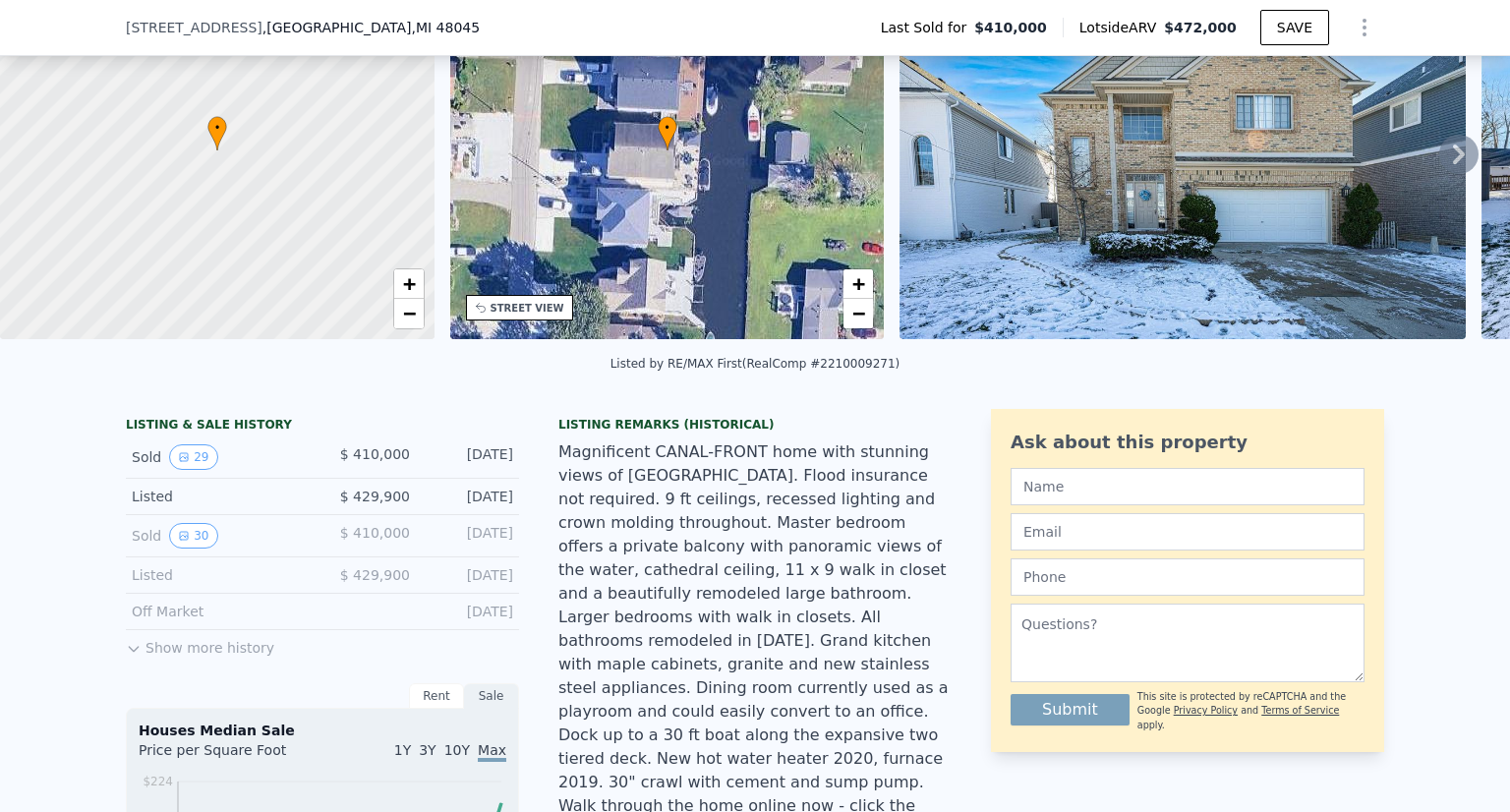
click at [502, 313] on div "STREET VIEW" at bounding box center [519, 307] width 107 height 26
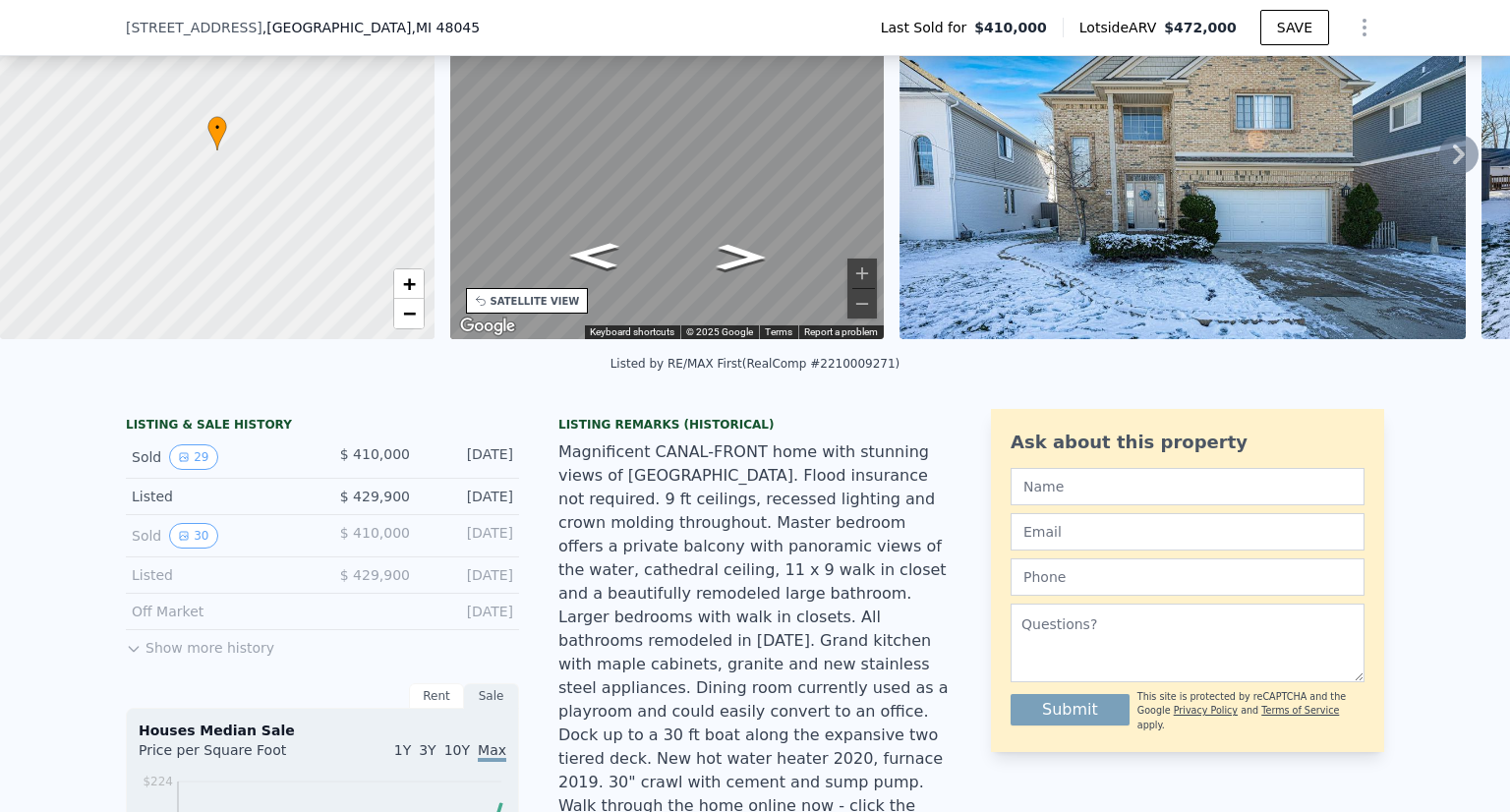
click at [710, 566] on div "Magnificent CANAL-FRONT home with stunning views of Lake St. Clair. Flood insur…" at bounding box center [755, 652] width 393 height 425
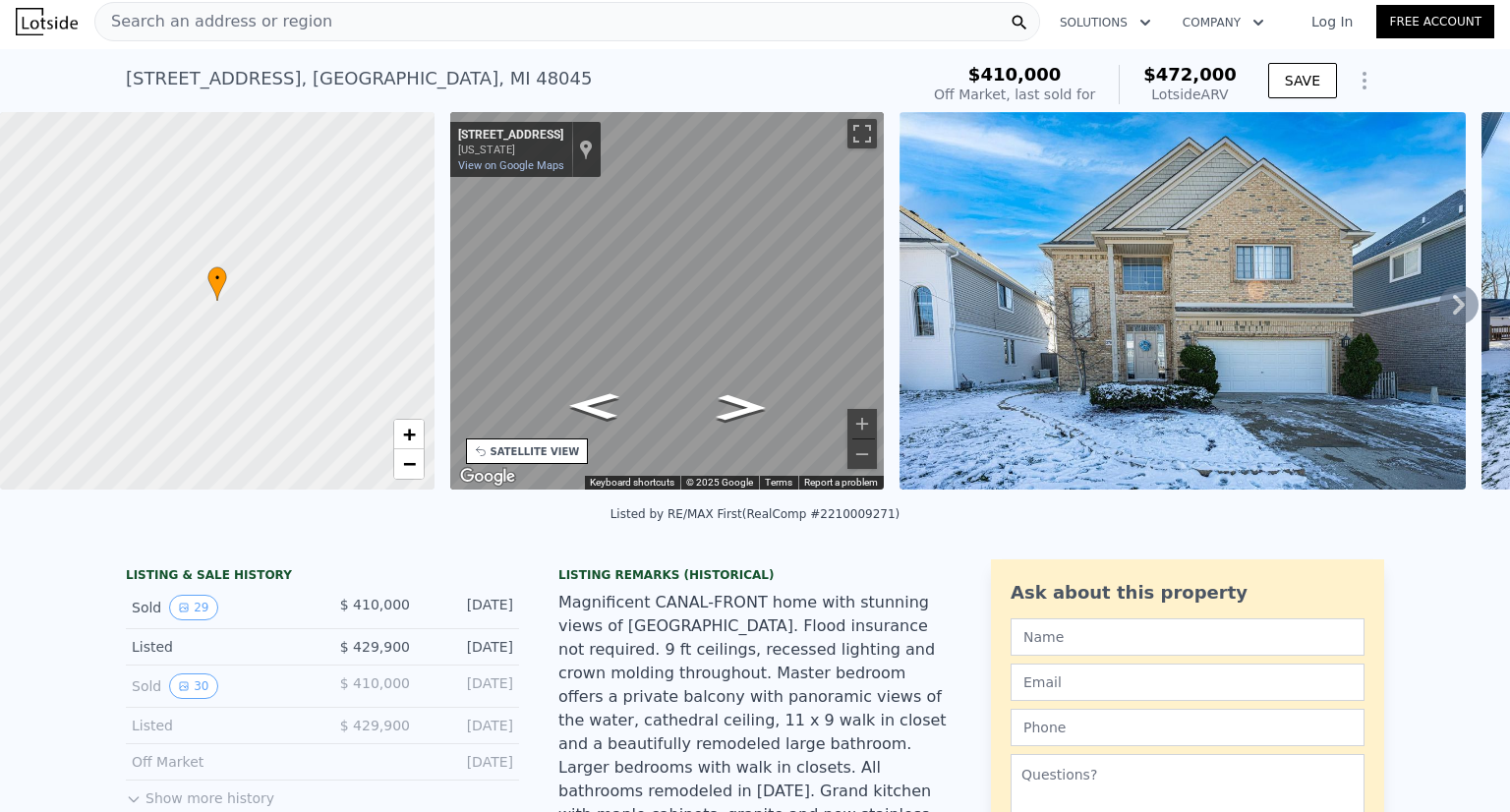
scroll to position [0, 0]
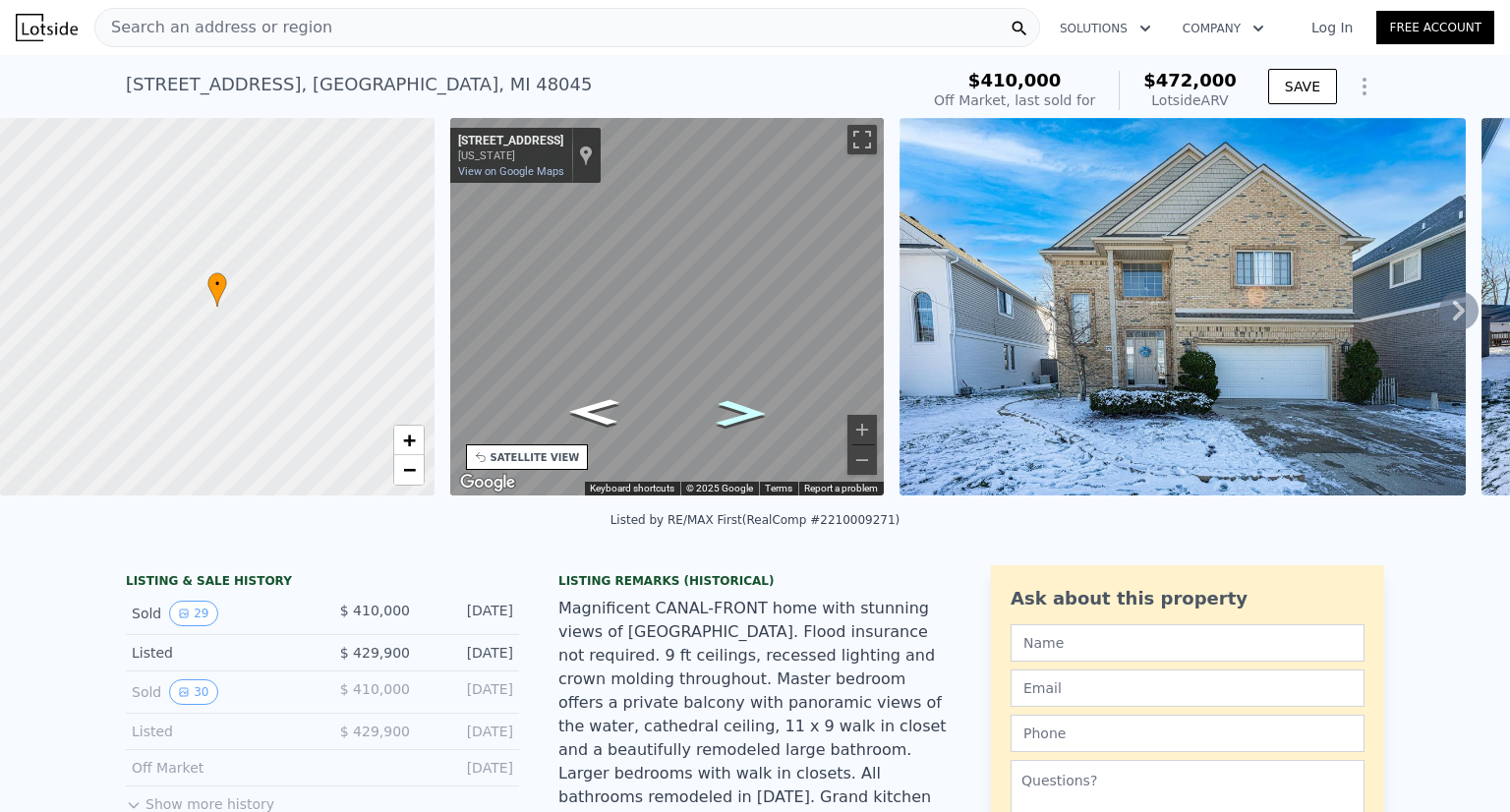
click at [732, 406] on icon "Go South, Mallast St" at bounding box center [741, 413] width 93 height 38
click at [732, 406] on icon "Go South, Mallast St" at bounding box center [741, 413] width 95 height 38
click at [732, 406] on icon "Go South, Mallast St" at bounding box center [740, 414] width 95 height 39
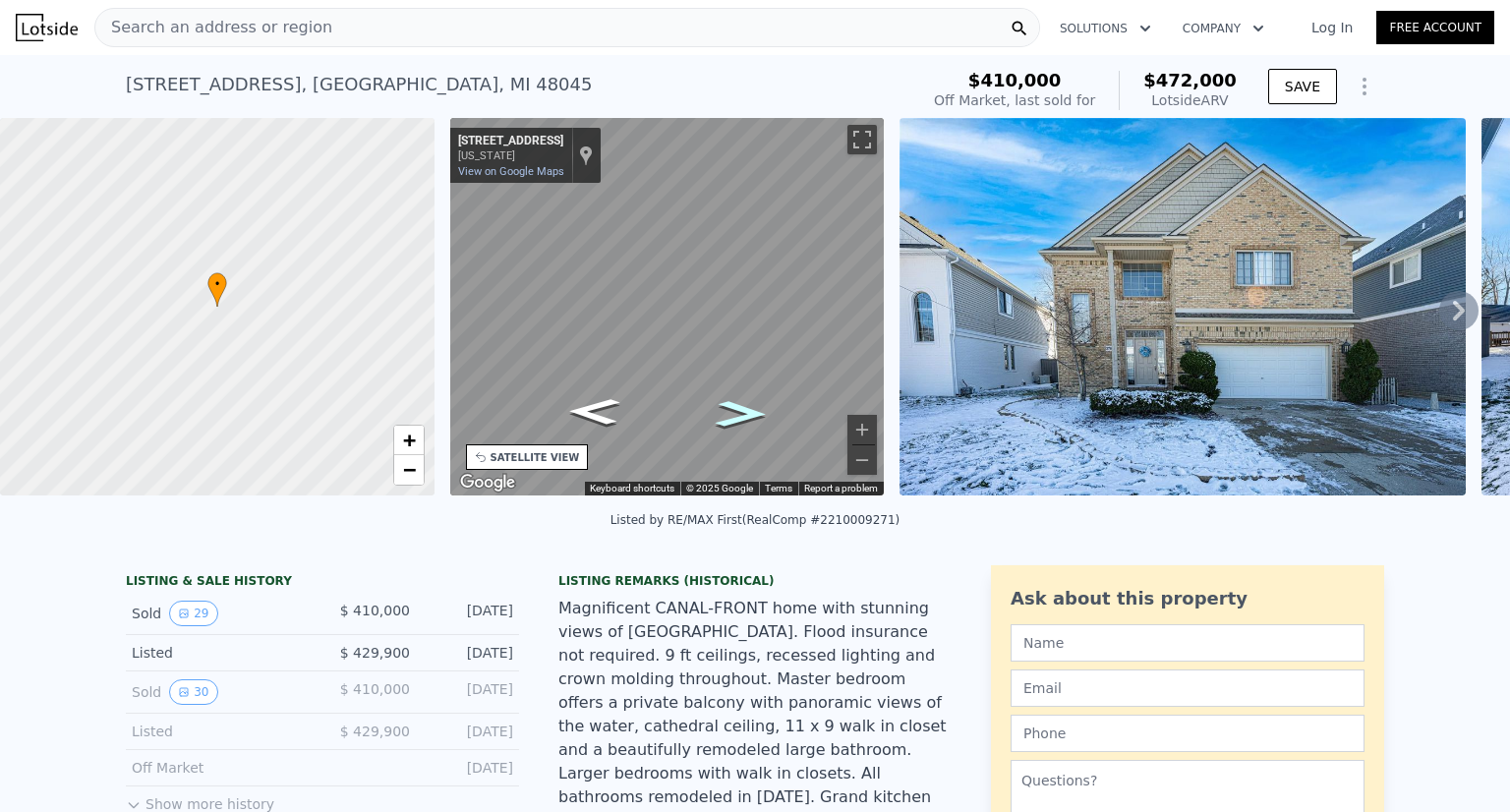
click at [732, 406] on icon "Go South, Mallast St" at bounding box center [740, 414] width 95 height 39
click at [732, 406] on icon "Go South, Mallast St" at bounding box center [740, 410] width 104 height 41
click at [591, 418] on icon "Go North, Mallast St" at bounding box center [595, 416] width 104 height 41
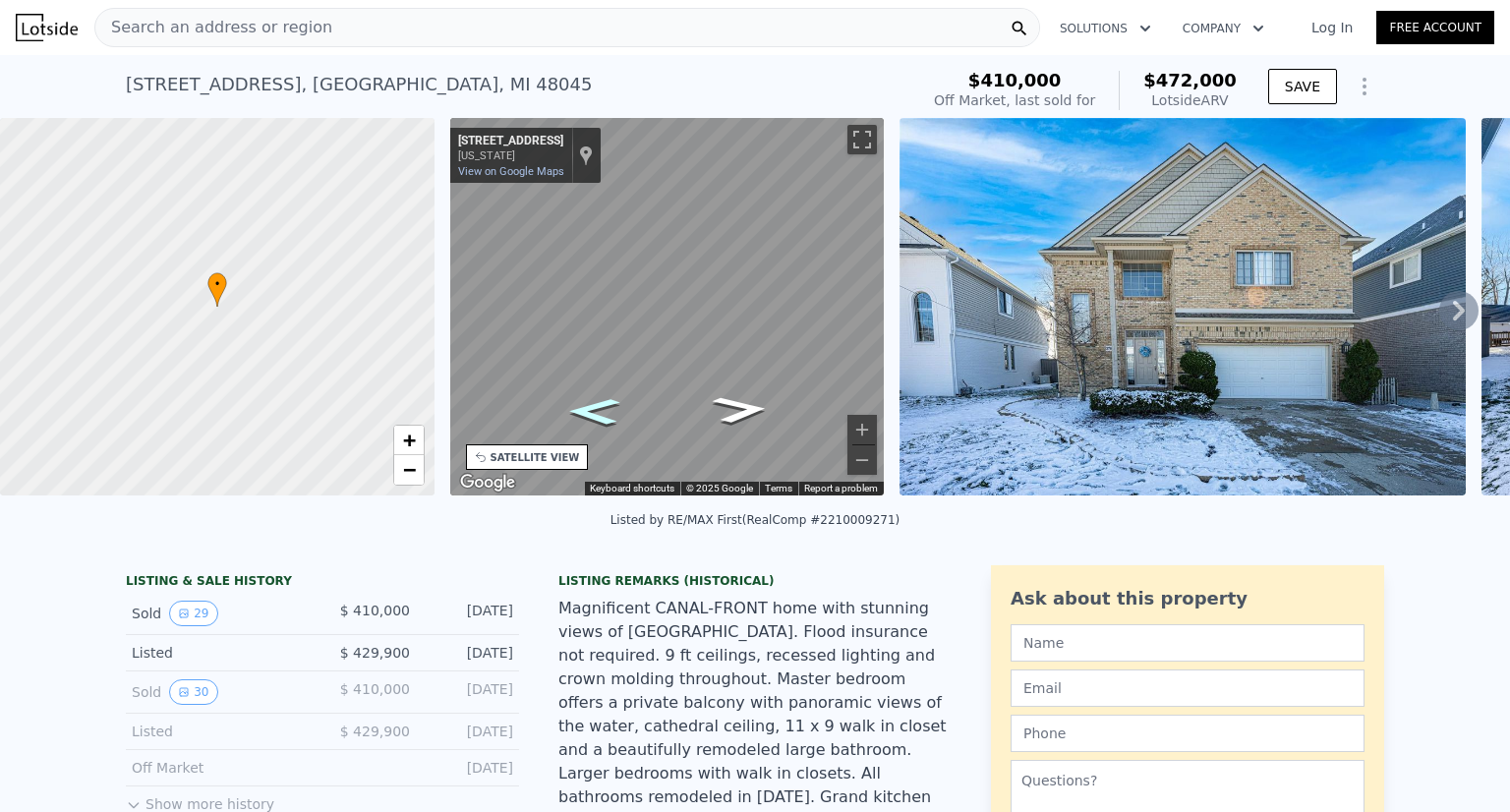
click at [591, 418] on icon "Go North, Mallast St" at bounding box center [594, 412] width 95 height 39
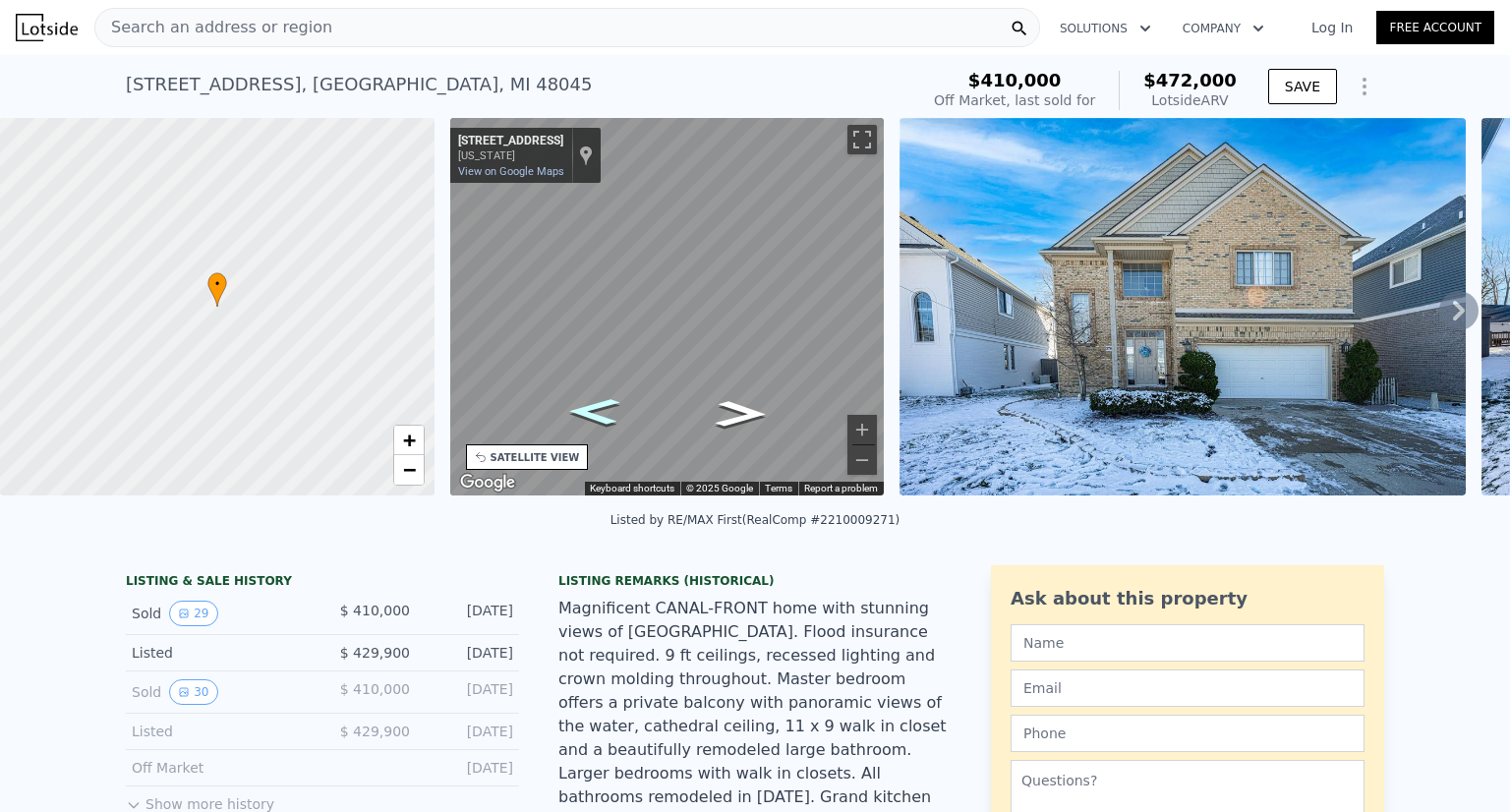
click at [591, 418] on icon "Go North, Mallast St" at bounding box center [594, 412] width 95 height 39
click at [591, 418] on icon "Go North, Mallast St" at bounding box center [594, 411] width 95 height 38
click at [591, 418] on icon "Go North, Mallast St" at bounding box center [594, 412] width 93 height 38
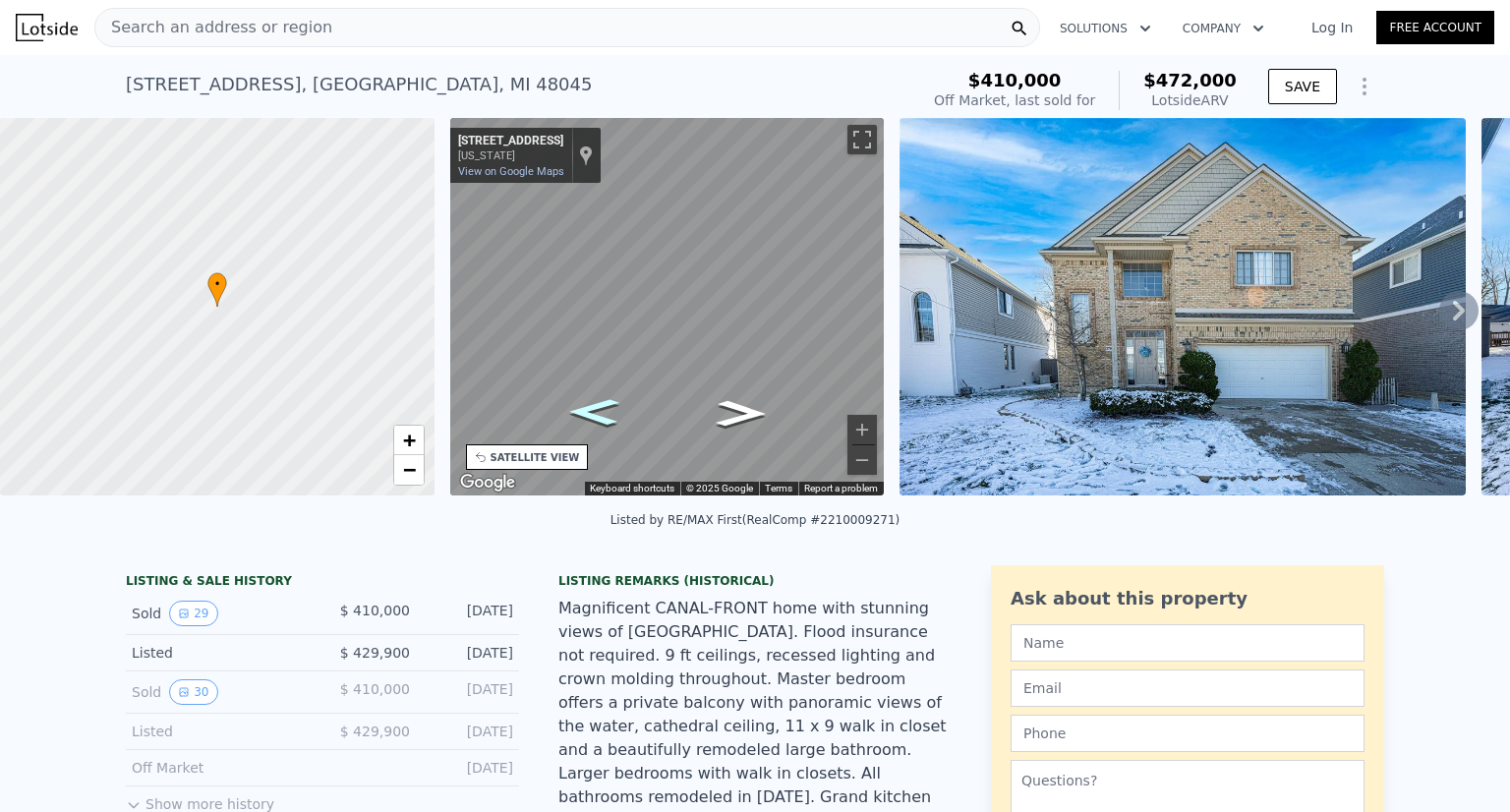
click at [591, 418] on icon "Go North, Mallast St" at bounding box center [594, 412] width 93 height 38
click at [589, 412] on icon "Go North, Mallast St" at bounding box center [594, 412] width 93 height 38
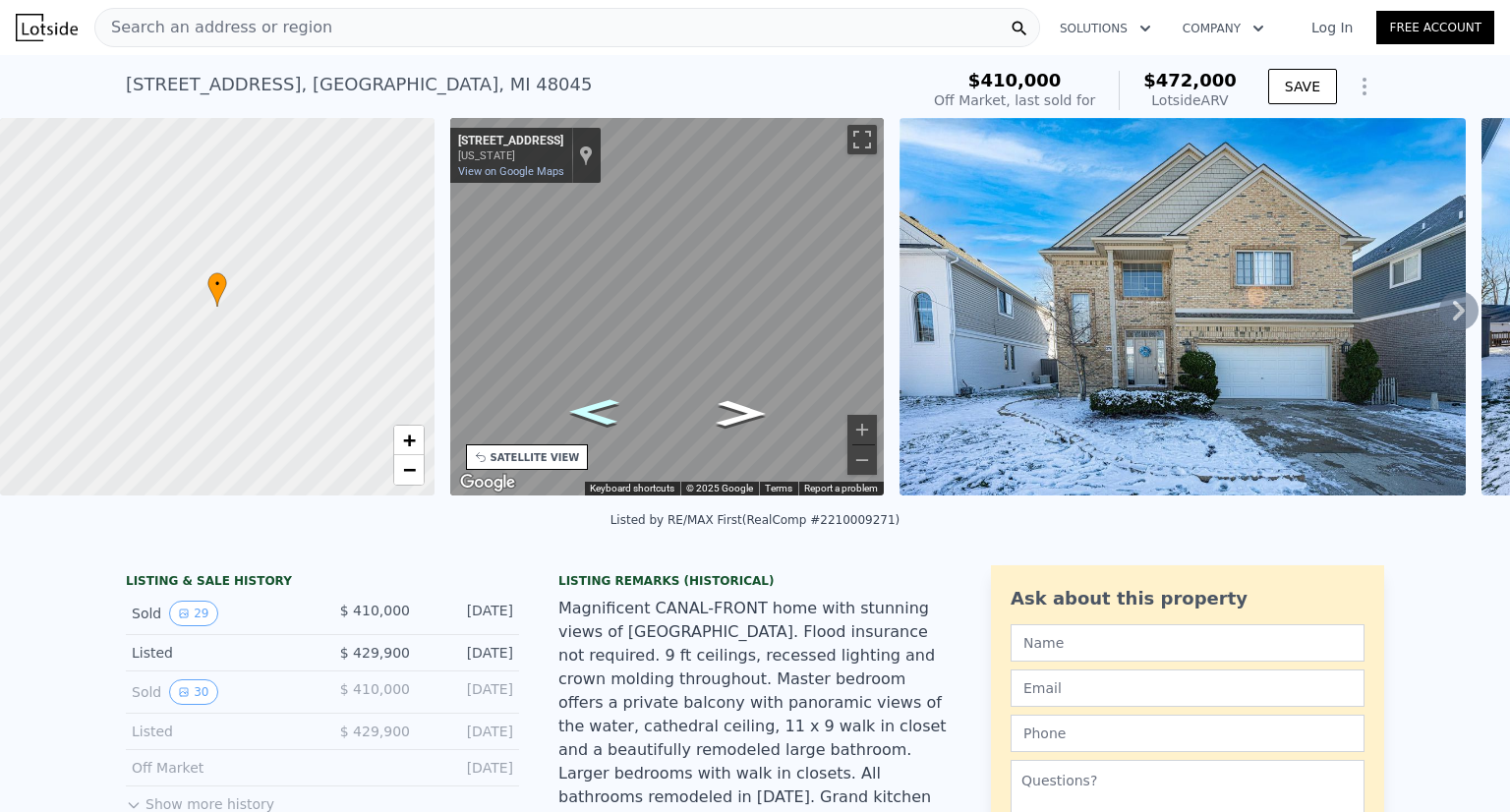
click at [589, 412] on icon "Go North, Mallast St" at bounding box center [594, 412] width 93 height 38
click at [1006, 252] on div "• + − • + − STREET VIEW ← Move left → Move right ↑ Move up ↓ Move down + Zoom i…" at bounding box center [755, 310] width 1510 height 384
click at [1006, 278] on div "• + − • + − STREET VIEW ← Move left → Move right ↑ Move up ↓ Move down + Zoom i…" at bounding box center [755, 310] width 1510 height 384
click at [593, 436] on icon "Go South, Mallast St" at bounding box center [594, 439] width 103 height 37
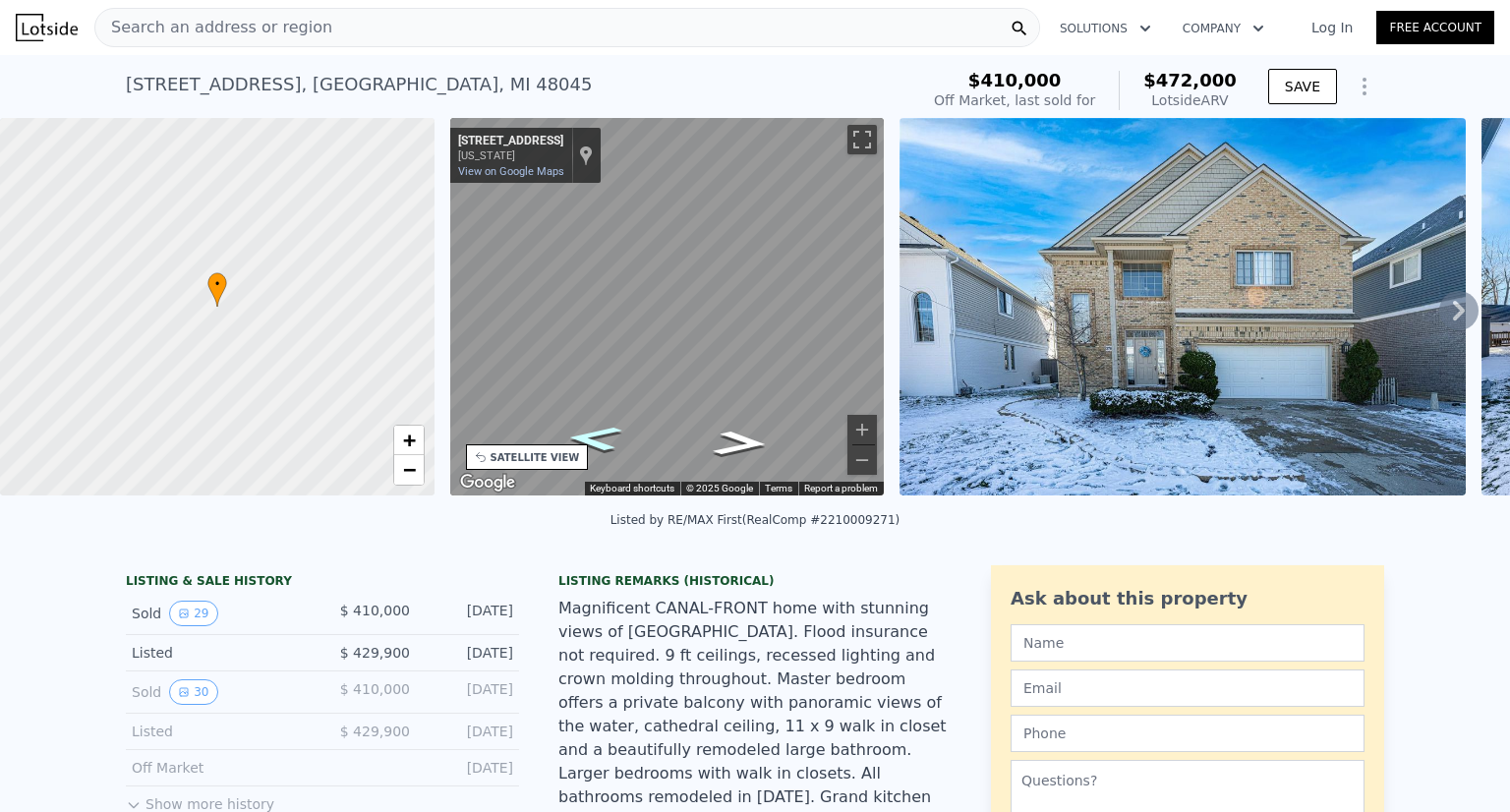
click at [593, 436] on icon "Go South, Mallast St" at bounding box center [594, 439] width 103 height 37
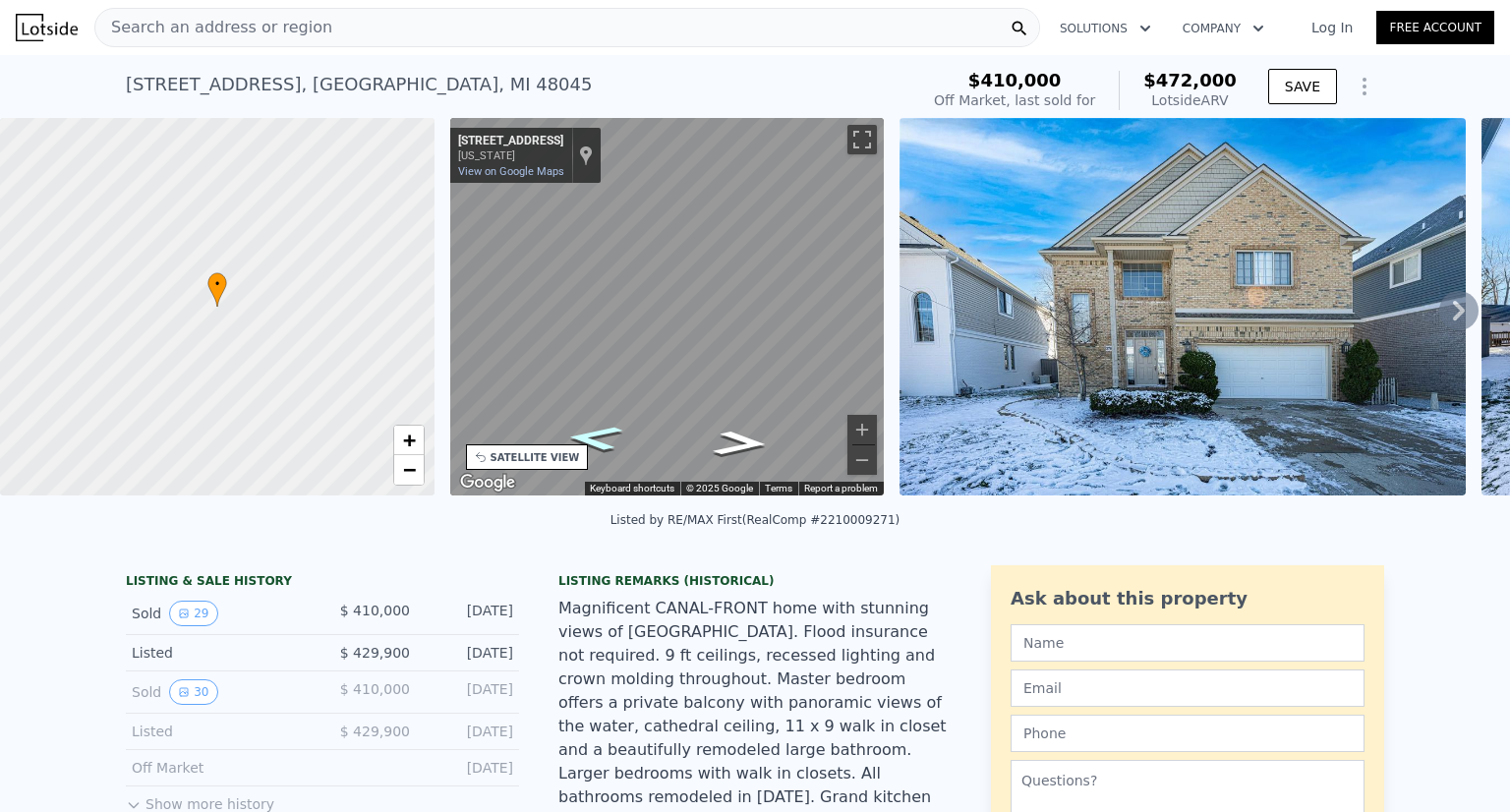
click at [593, 436] on icon "Go South, Mallast St" at bounding box center [594, 439] width 103 height 37
click at [593, 436] on icon "Go South, Mallast St" at bounding box center [594, 438] width 104 height 37
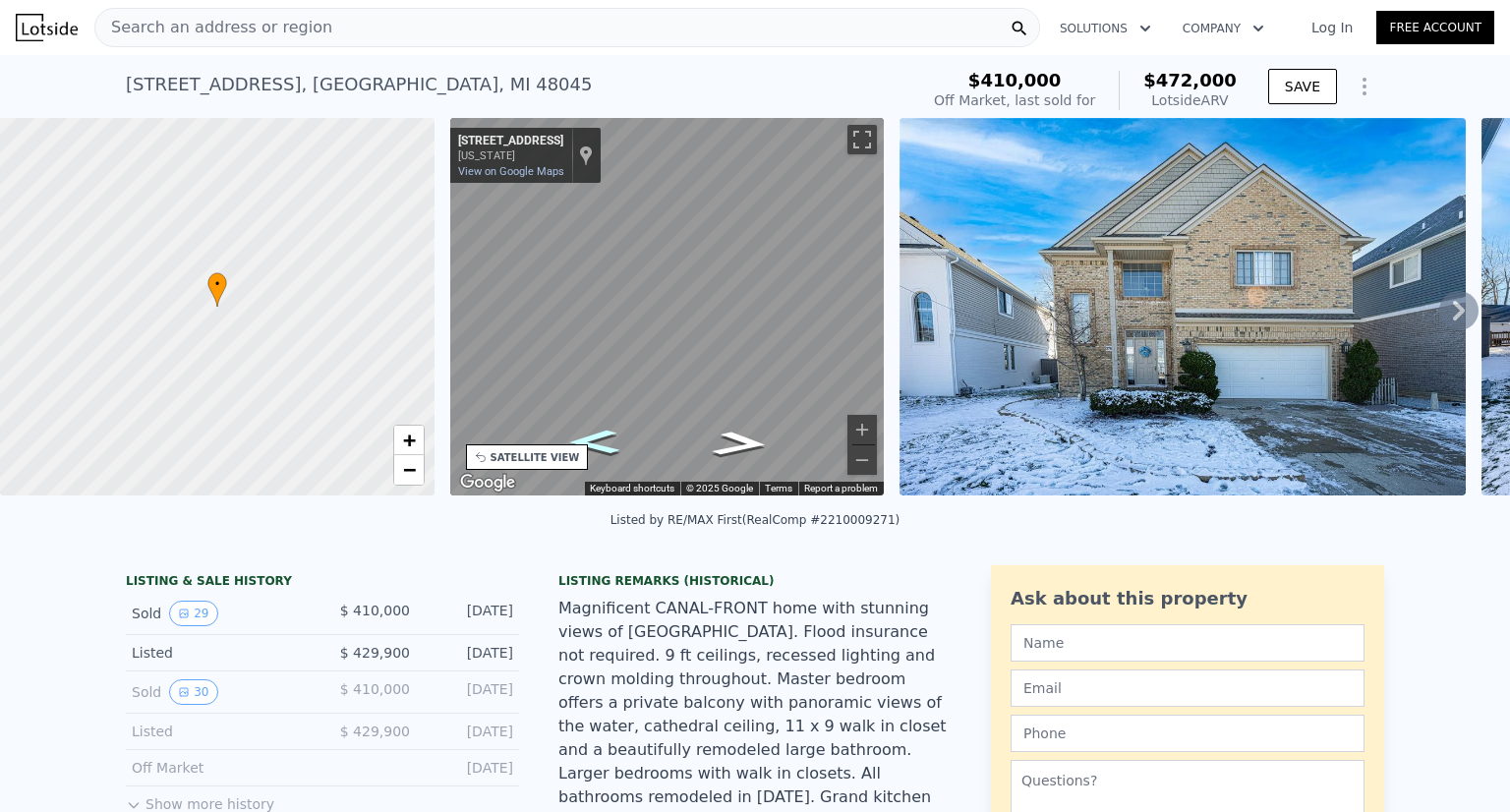
click at [593, 436] on icon "Go South, Mallast St" at bounding box center [594, 442] width 95 height 35
